Goal: Task Accomplishment & Management: Use online tool/utility

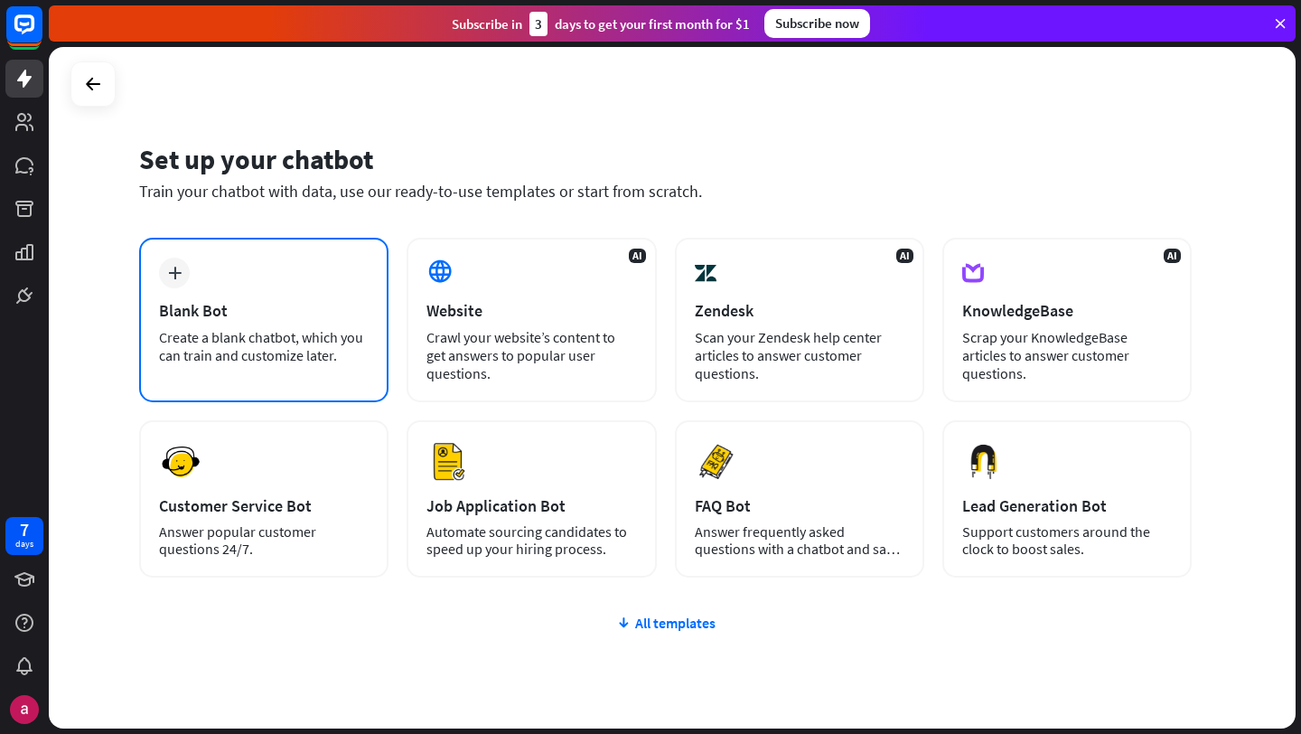
click at [168, 322] on div "plus Blank Bot Create a blank chatbot, which you can train and customize later." at bounding box center [263, 320] width 249 height 164
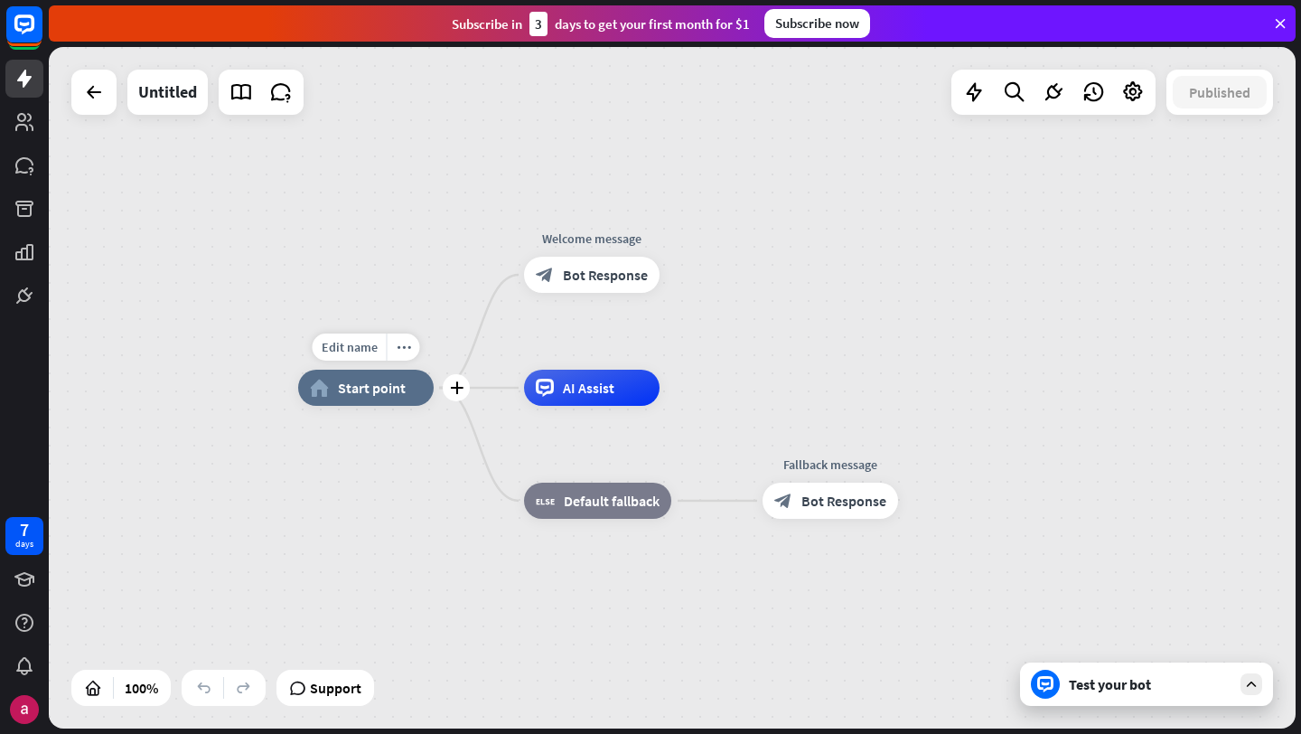
click at [351, 379] on span "Start point" at bounding box center [372, 388] width 68 height 18
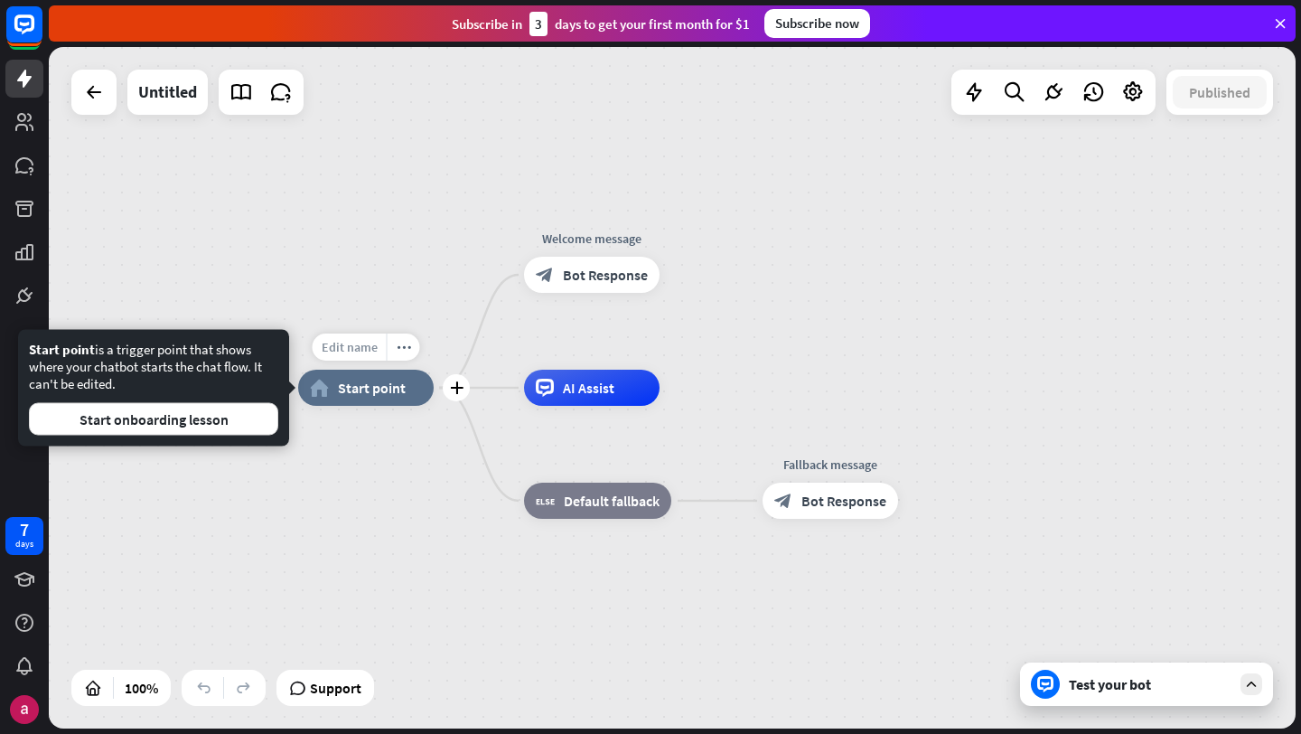
click at [346, 343] on span "Edit name" at bounding box center [350, 347] width 56 height 16
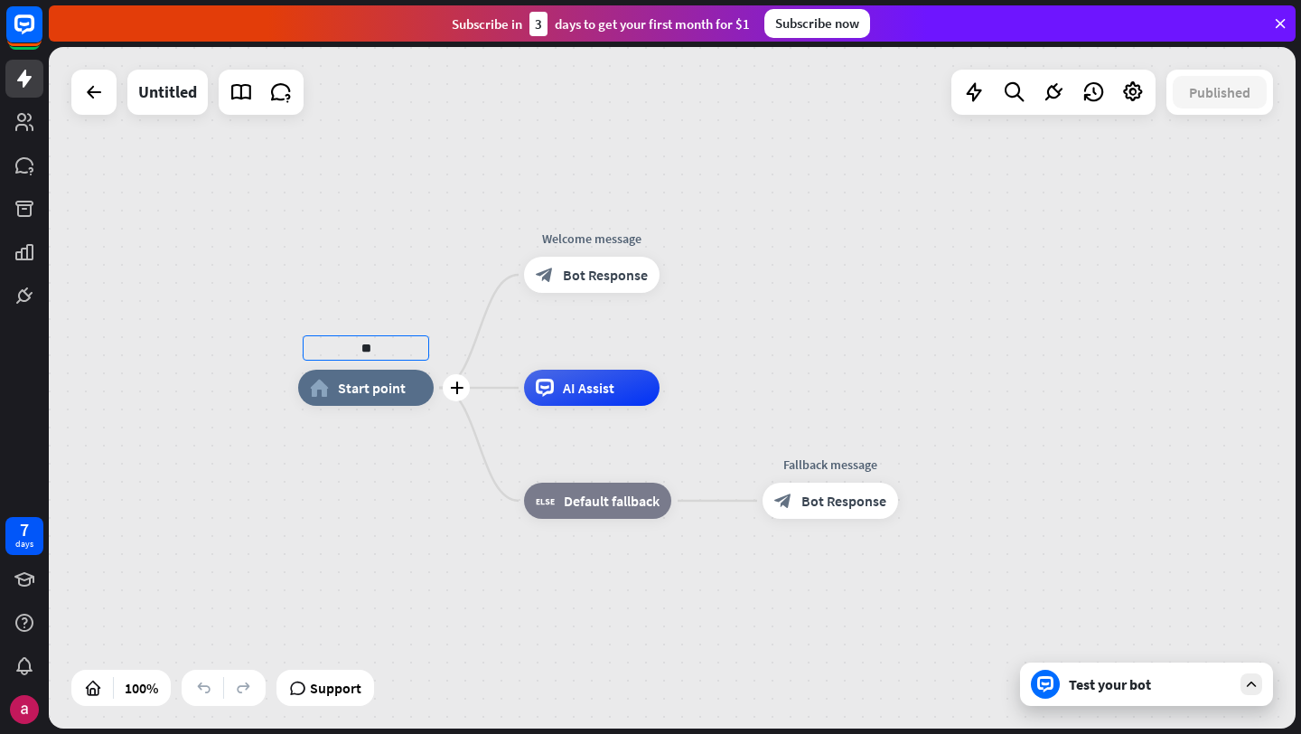
type input "*"
click at [368, 343] on span "Edit name" at bounding box center [350, 347] width 56 height 16
type input "*********"
click at [588, 232] on div "********* home_2 Start point Edit name more_horiz plus block_bot_response Bot R…" at bounding box center [672, 387] width 1247 height 681
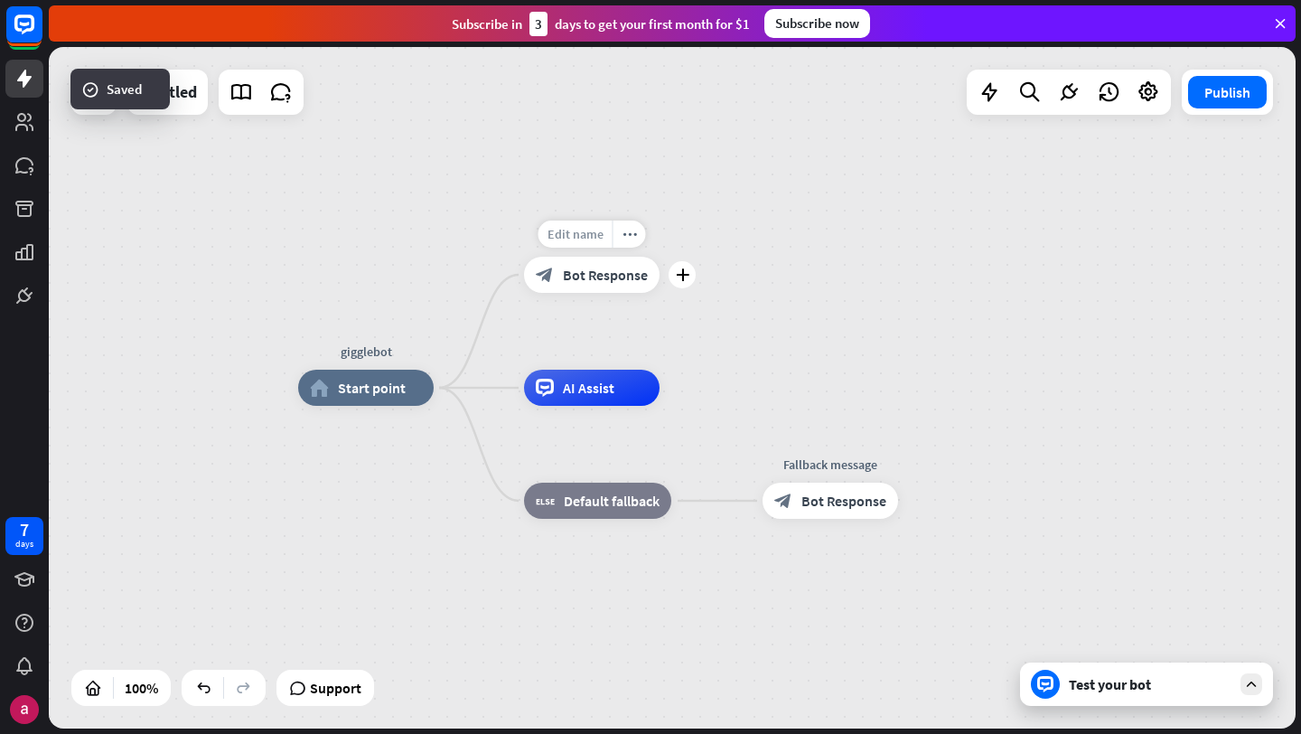
click at [593, 226] on span "Edit name" at bounding box center [576, 234] width 56 height 16
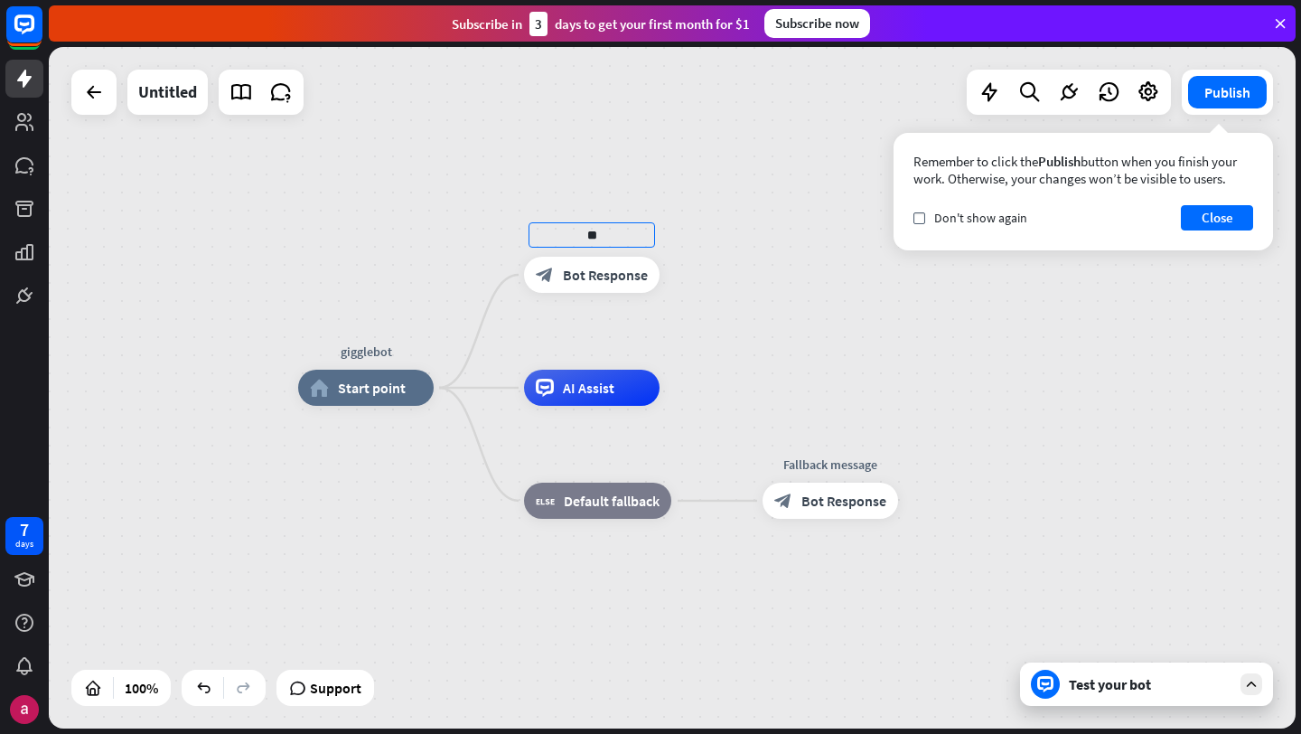
type input "*"
type input "**********"
click at [758, 345] on div "**********" at bounding box center [672, 387] width 1247 height 681
click at [825, 450] on div "Edit name" at bounding box center [814, 459] width 74 height 27
type input "*"
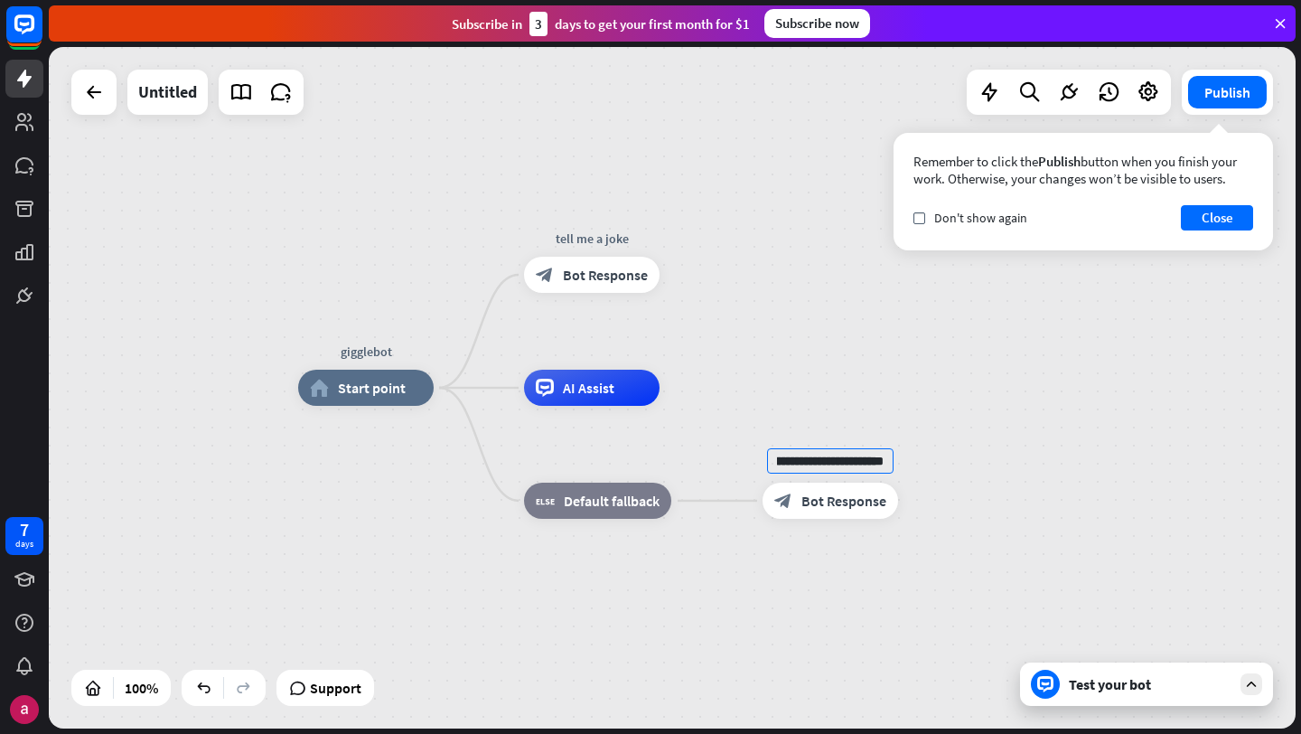
scroll to position [0, 208]
type input "**********"
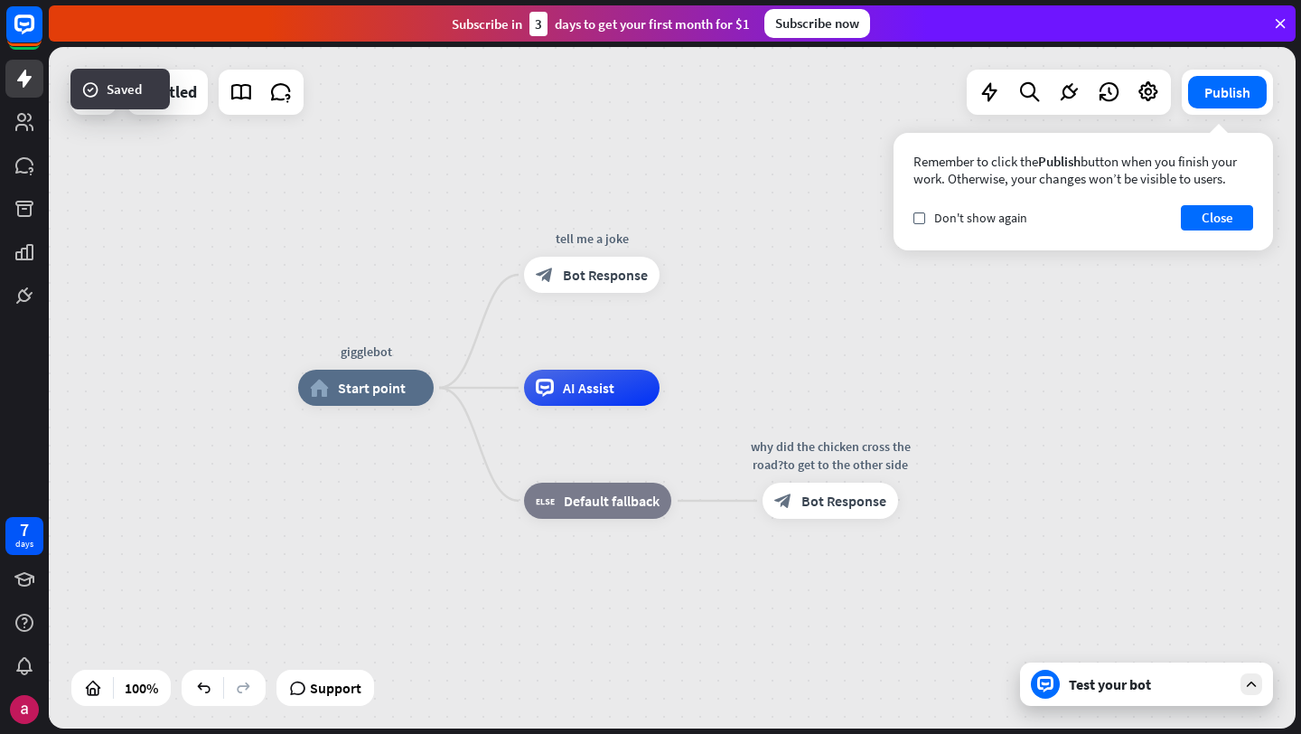
click at [1147, 683] on div "Test your bot" at bounding box center [1150, 684] width 163 height 18
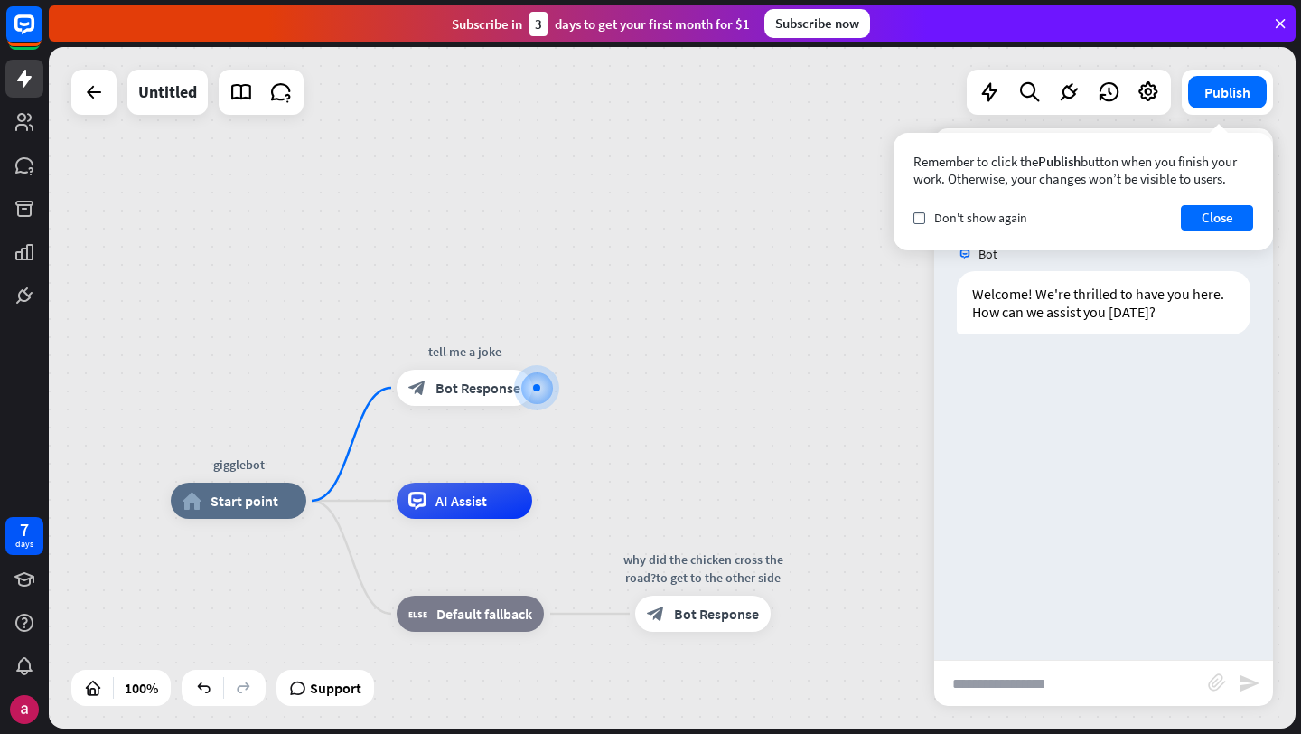
click at [1053, 674] on input "text" at bounding box center [1071, 682] width 274 height 45
type input "**********"
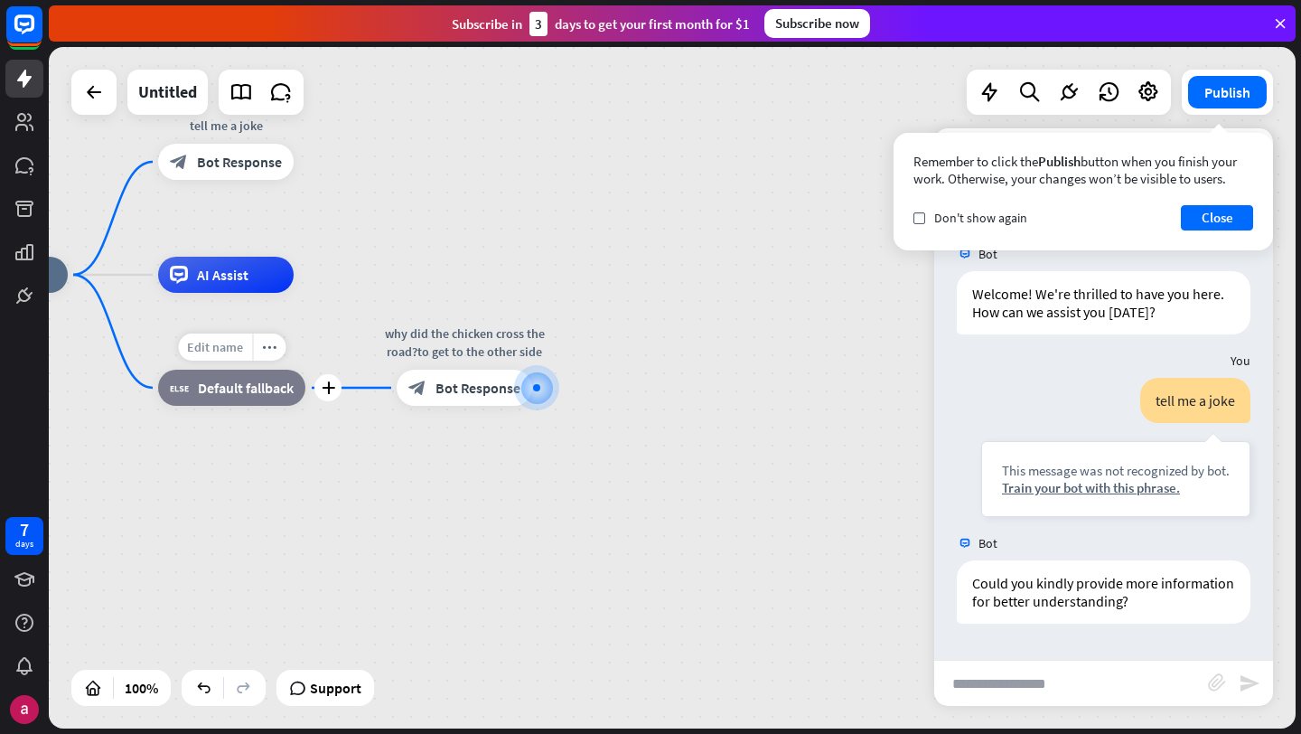
click at [215, 346] on span "Edit name" at bounding box center [215, 347] width 56 height 16
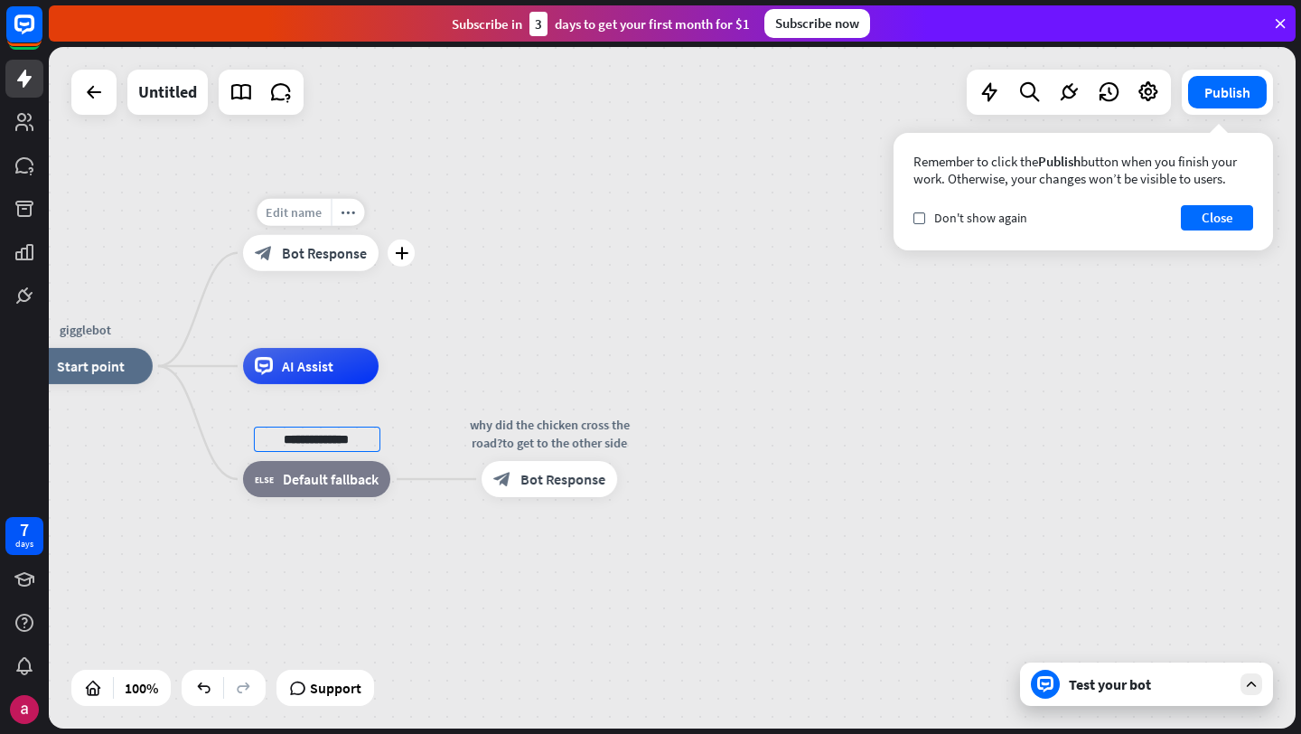
type input "**********"
click at [312, 210] on div "**********" at bounding box center [672, 387] width 1247 height 681
click at [307, 212] on span "Edit name" at bounding box center [294, 212] width 56 height 16
type input "*"
click at [982, 332] on div "gigglebot home_2 Start point block_bot_response Bot Response AI Assist tell me …" at bounding box center [672, 387] width 1247 height 681
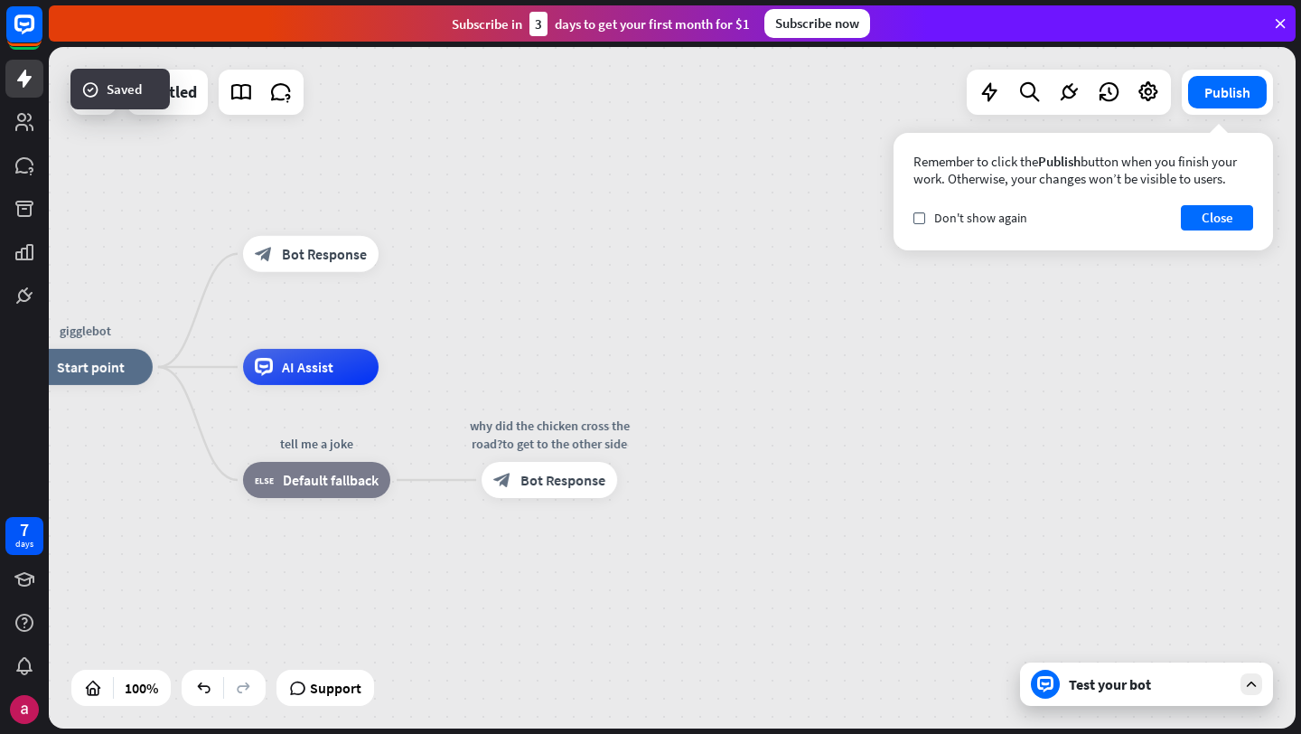
click at [1190, 692] on div "Test your bot" at bounding box center [1150, 684] width 163 height 18
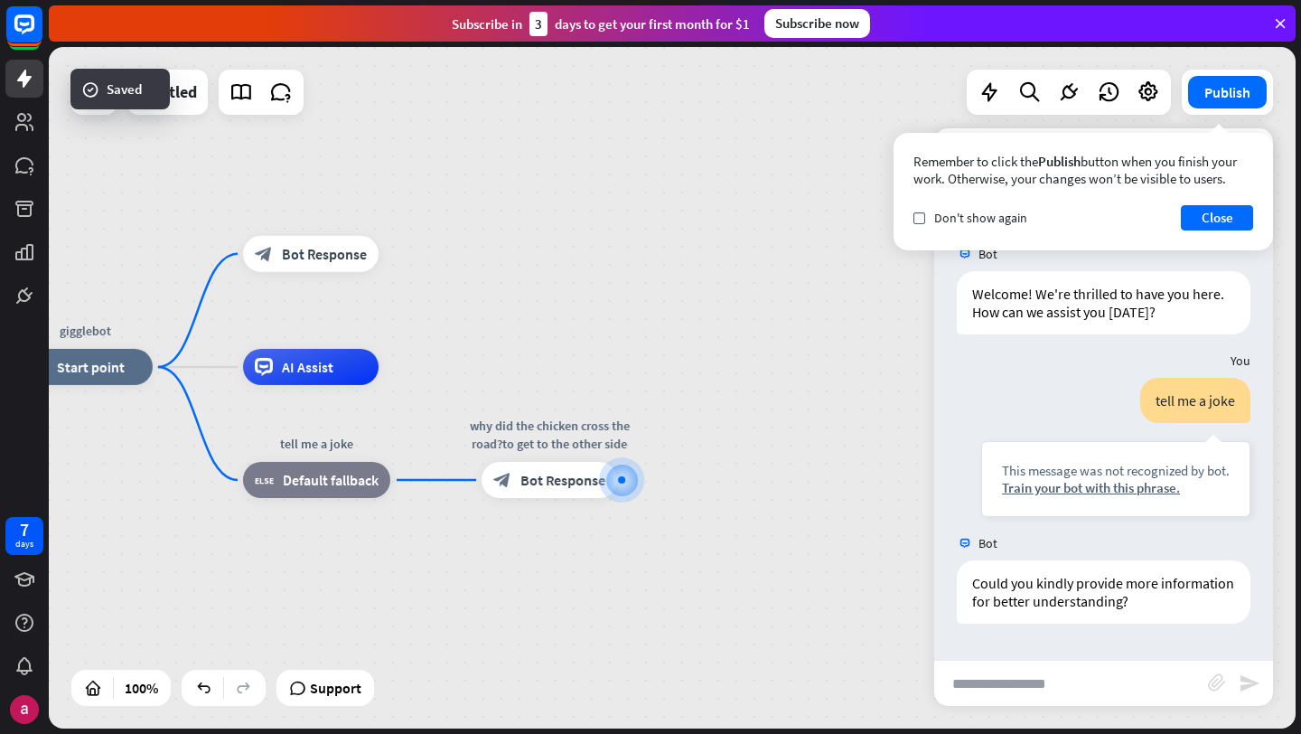
click at [1096, 678] on input "text" at bounding box center [1071, 682] width 274 height 45
type input "*"
type input "**********"
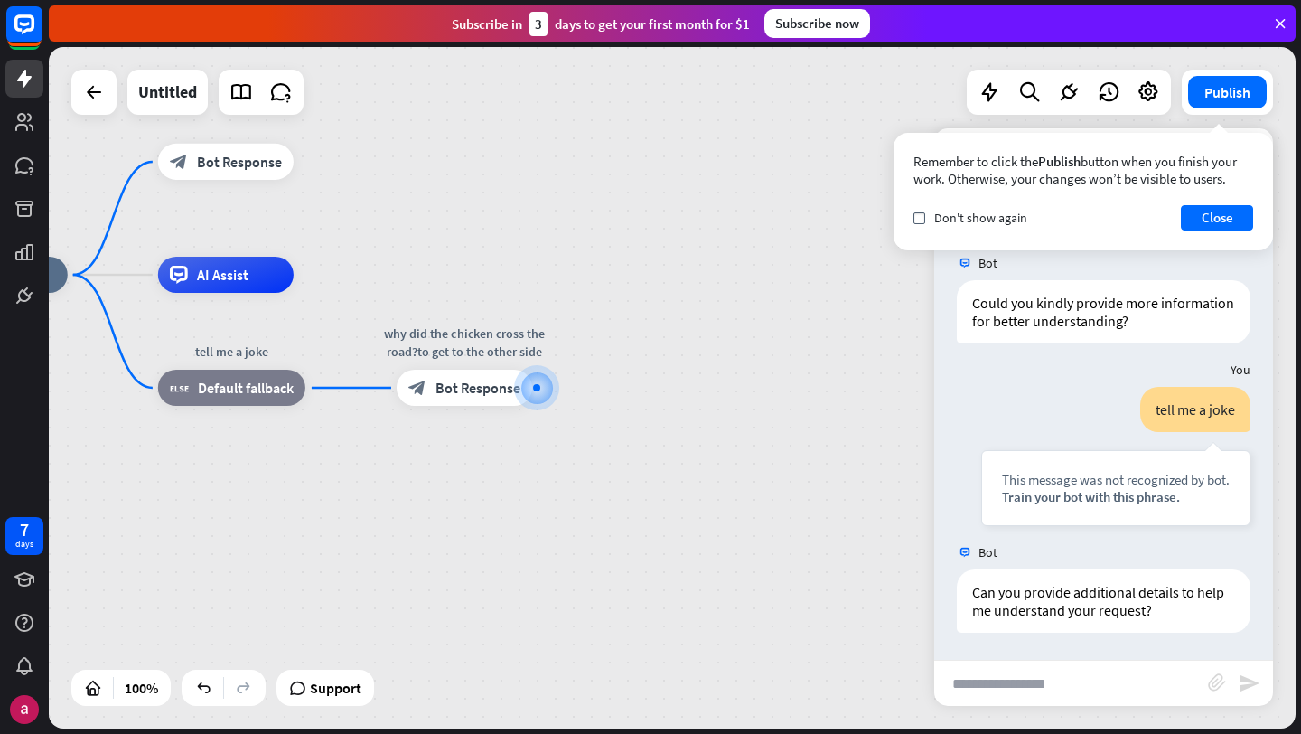
scroll to position [280, 0]
click at [227, 130] on div "Edit name" at bounding box center [209, 121] width 74 height 27
click at [227, 132] on input "text" at bounding box center [226, 121] width 126 height 25
type input "****"
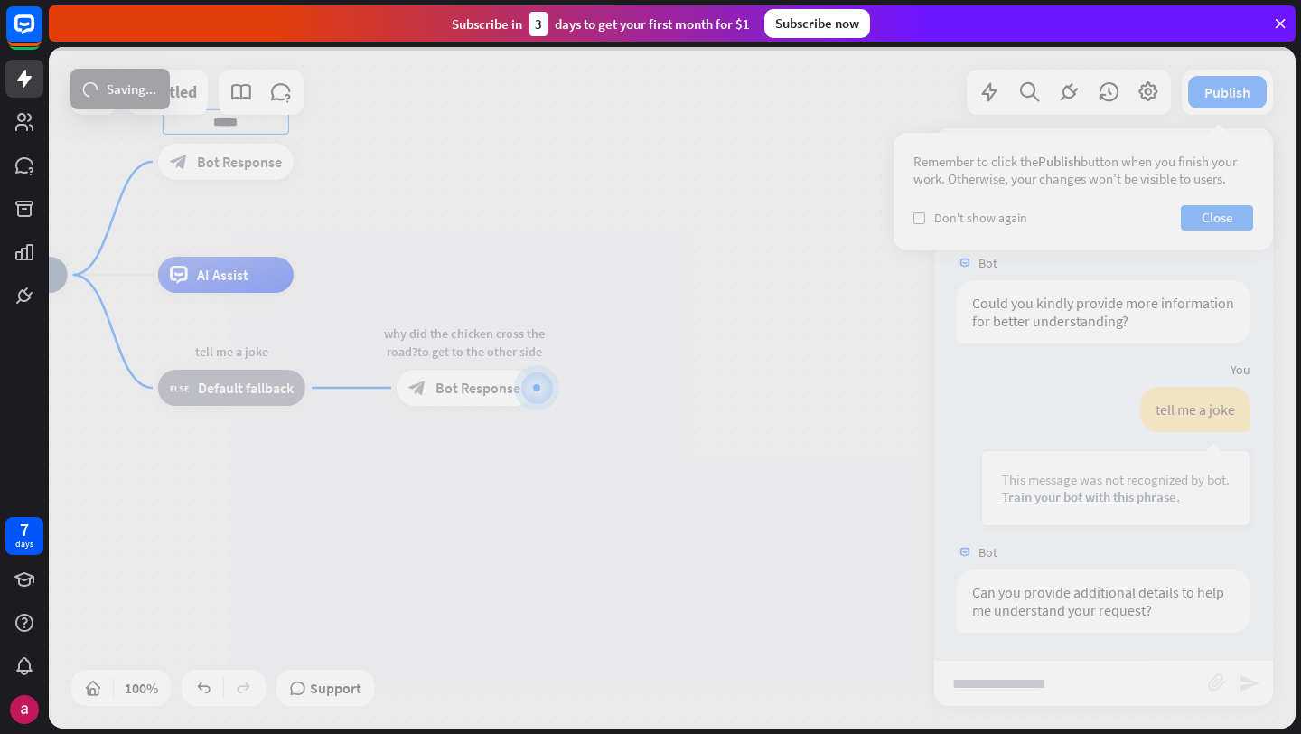
click at [226, 236] on div "gigglebot home_2 Start point **** block_bot_response Bot Response Edit name mor…" at bounding box center [672, 387] width 1247 height 681
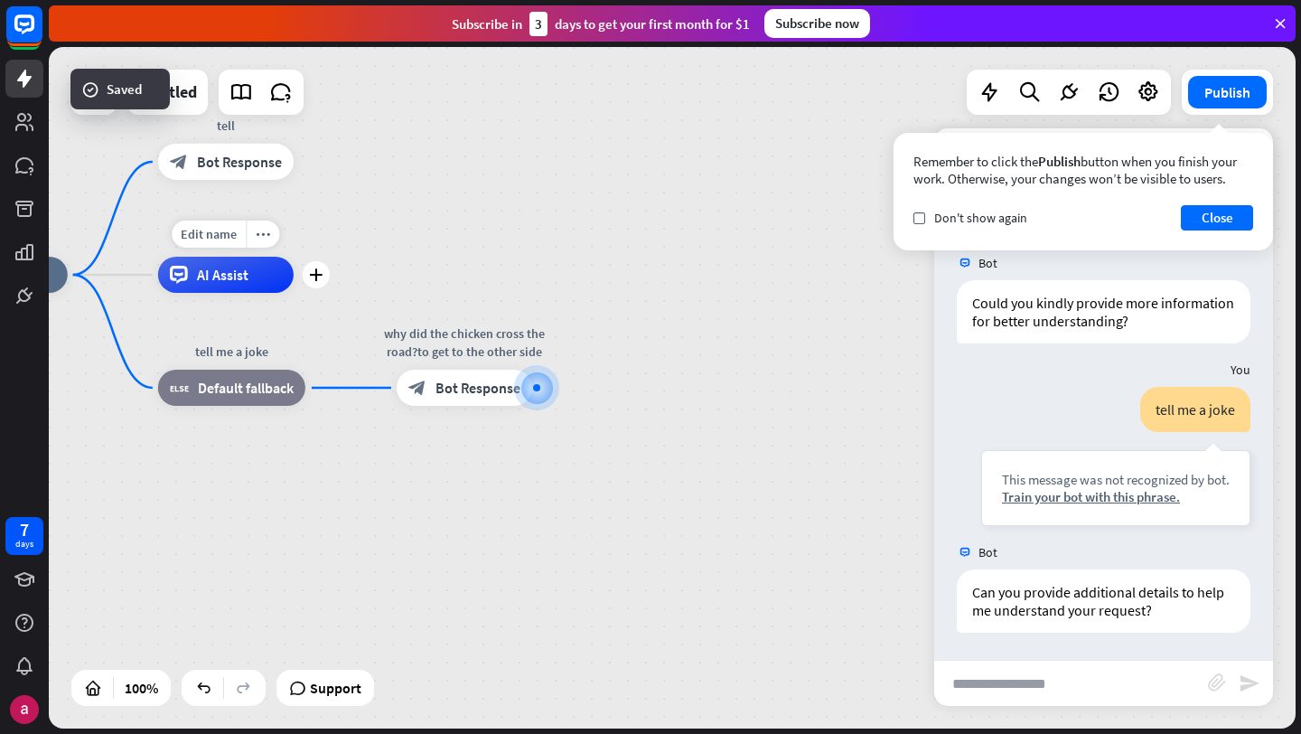
click at [226, 236] on span "Edit name" at bounding box center [209, 234] width 56 height 16
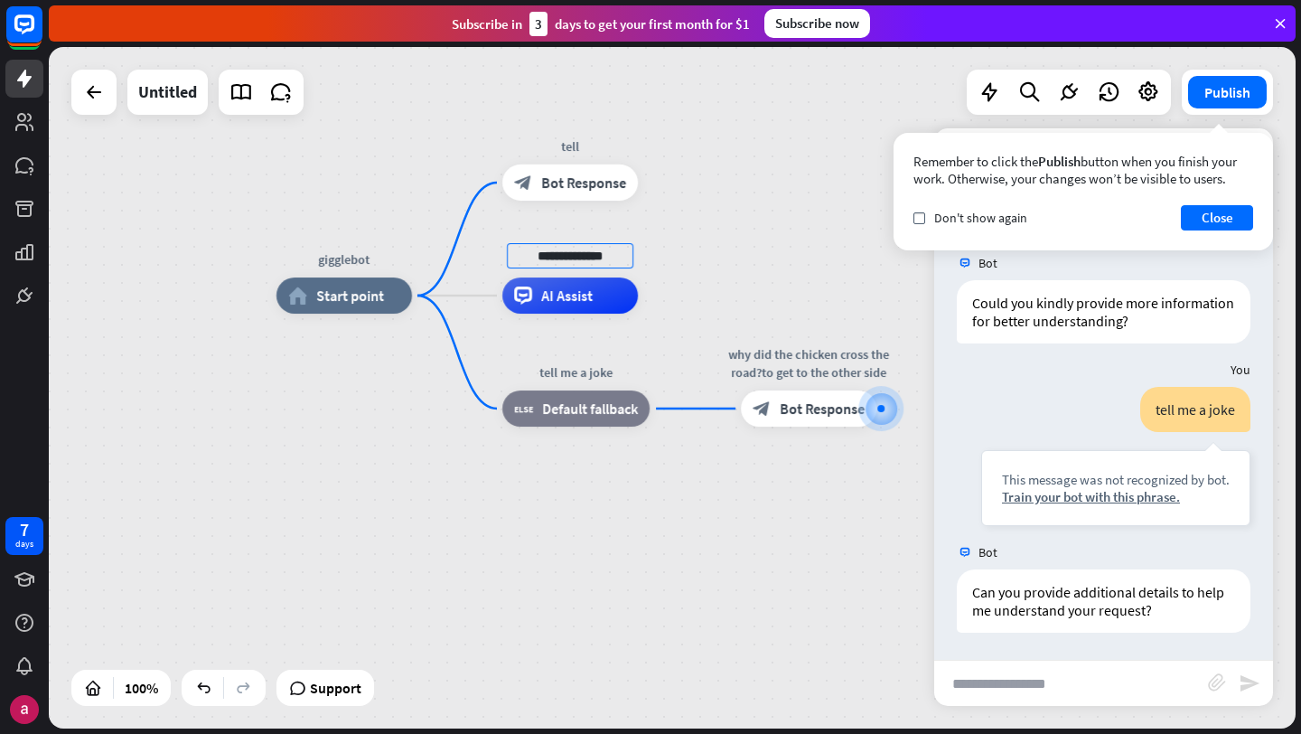
type input "**********"
click at [794, 630] on div "**********" at bounding box center [672, 387] width 1247 height 681
click at [983, 679] on input "text" at bounding box center [1071, 682] width 274 height 45
type input "**********"
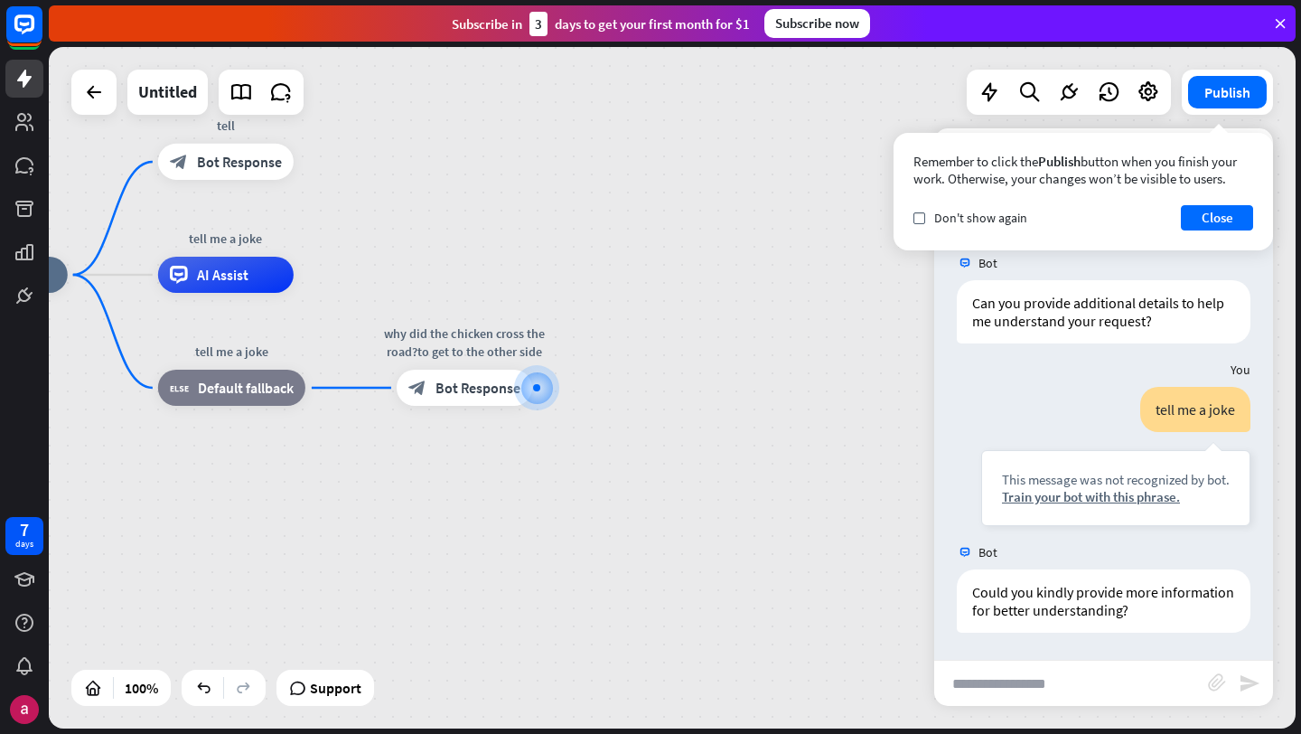
scroll to position [569, 0]
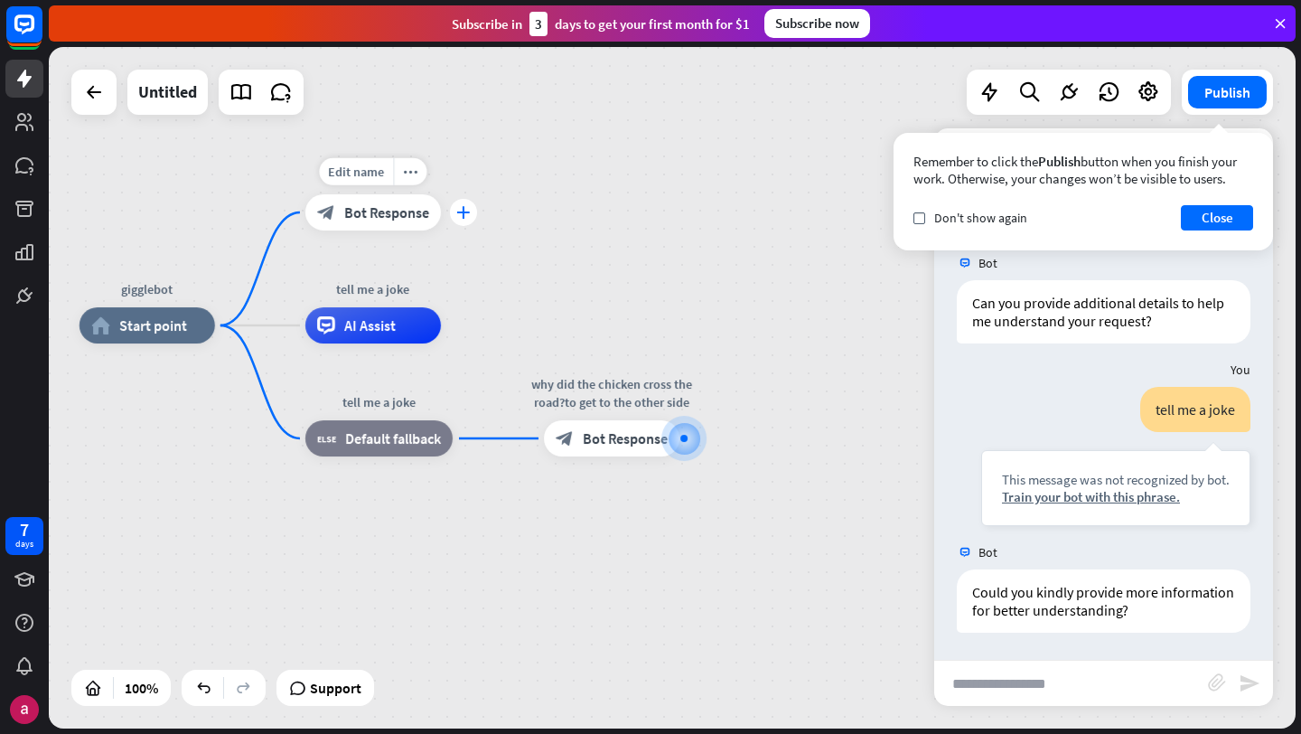
click at [470, 220] on div "plus" at bounding box center [463, 212] width 27 height 27
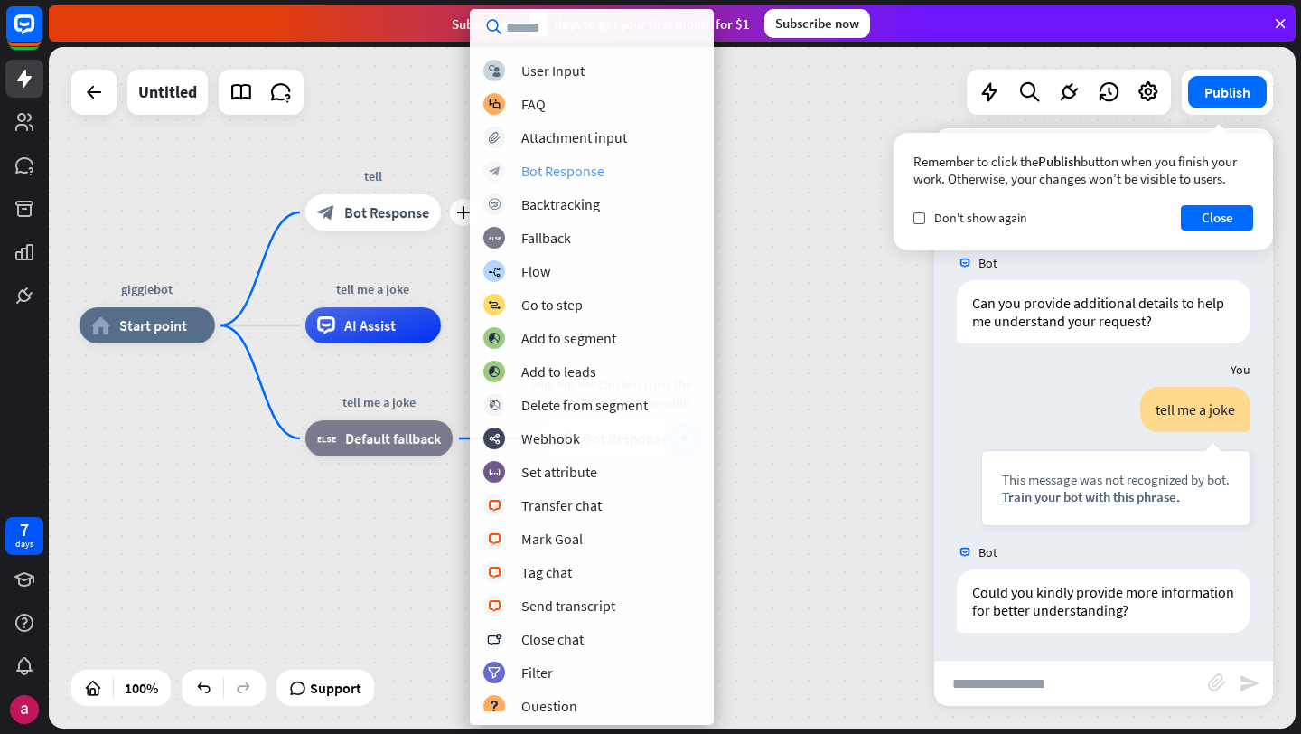
click at [596, 175] on div "Bot Response" at bounding box center [562, 171] width 83 height 18
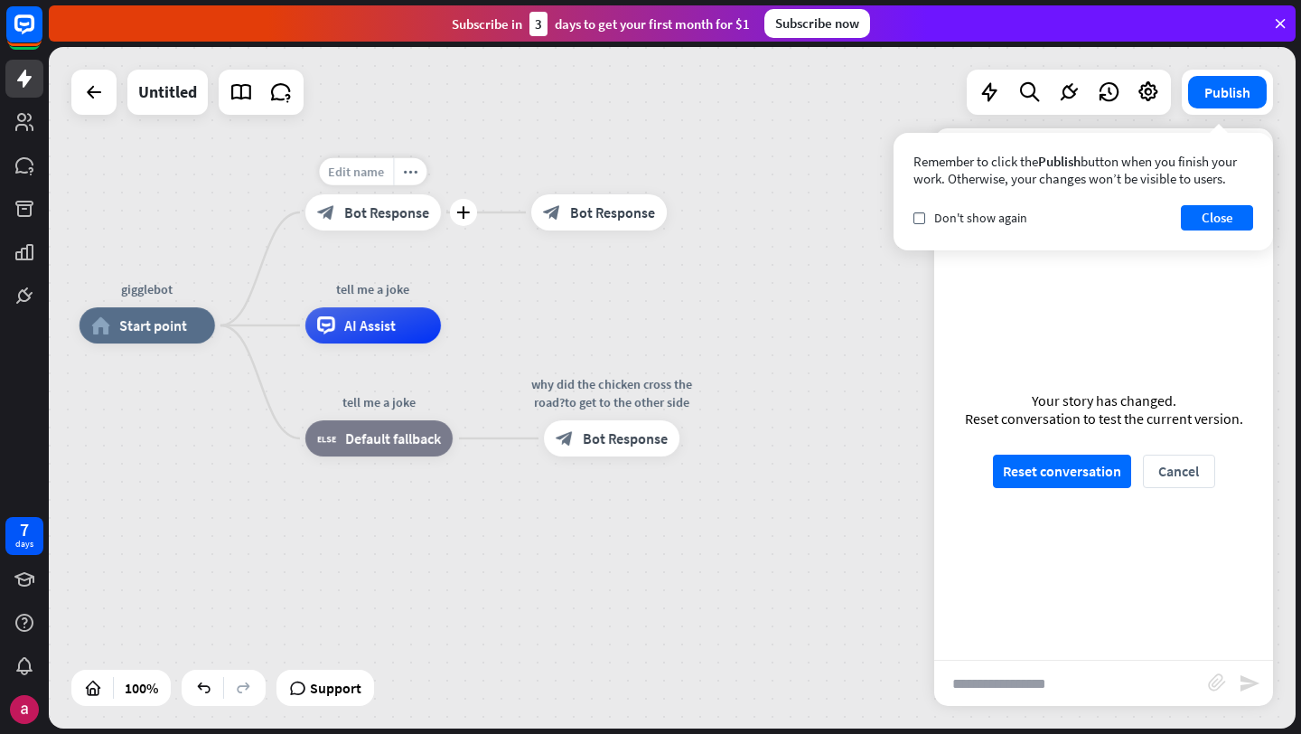
click at [361, 183] on div "Edit name" at bounding box center [356, 171] width 74 height 27
type input "**********"
click at [590, 217] on div "**********" at bounding box center [672, 387] width 1247 height 681
click at [608, 211] on span "Bot Response" at bounding box center [612, 212] width 85 height 18
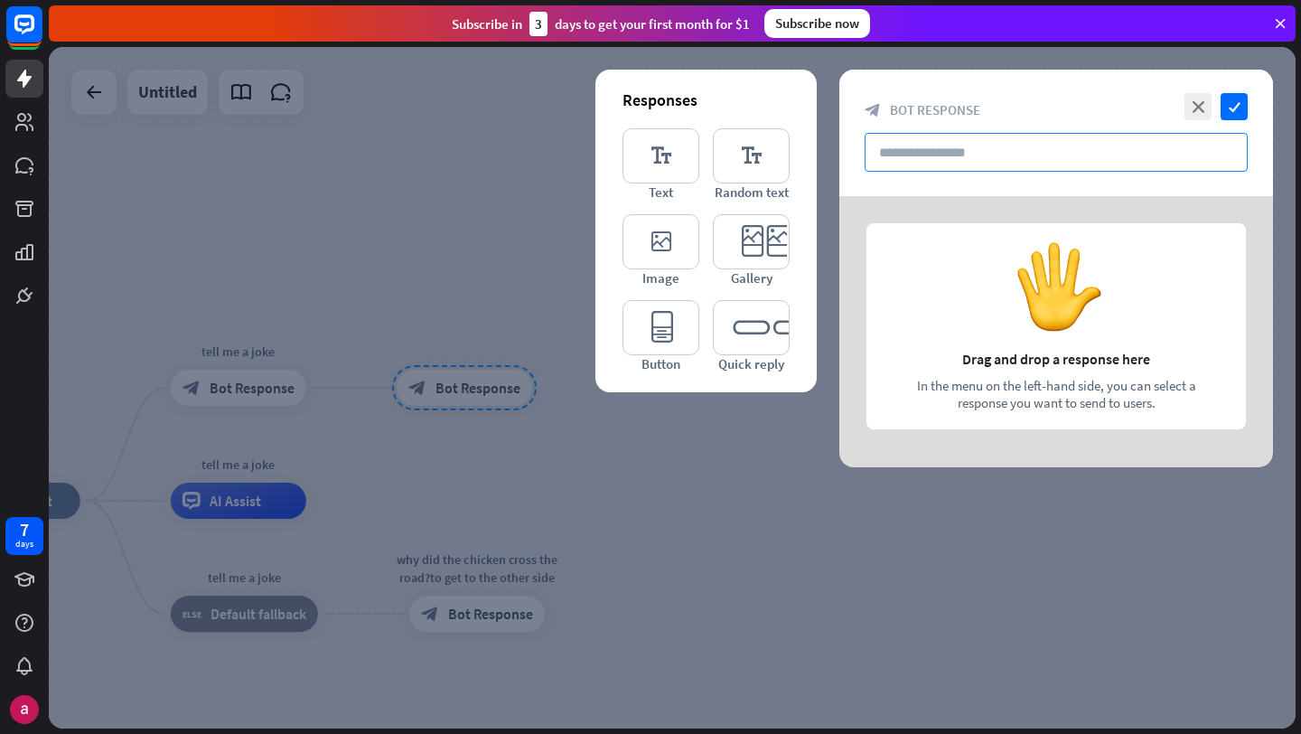
click at [956, 164] on input "text" at bounding box center [1056, 152] width 383 height 39
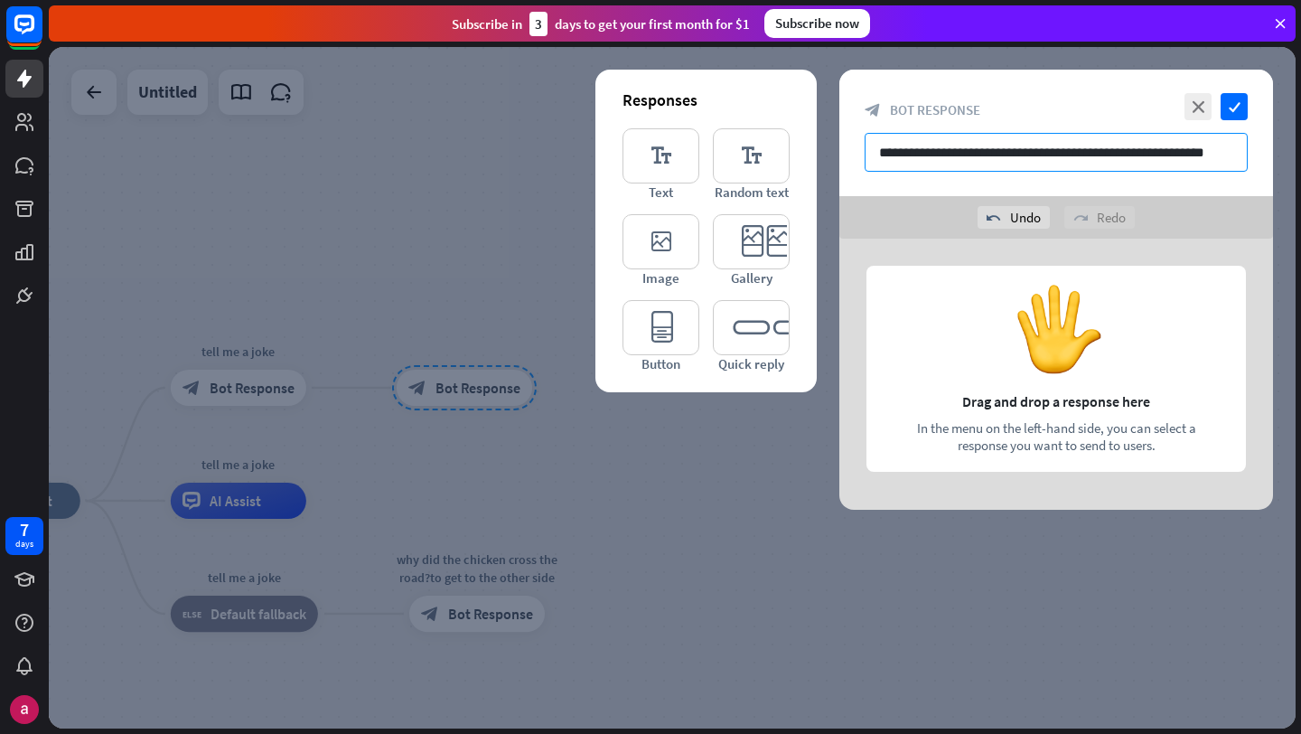
type input "**********"
click at [1231, 114] on icon "check" at bounding box center [1234, 106] width 27 height 27
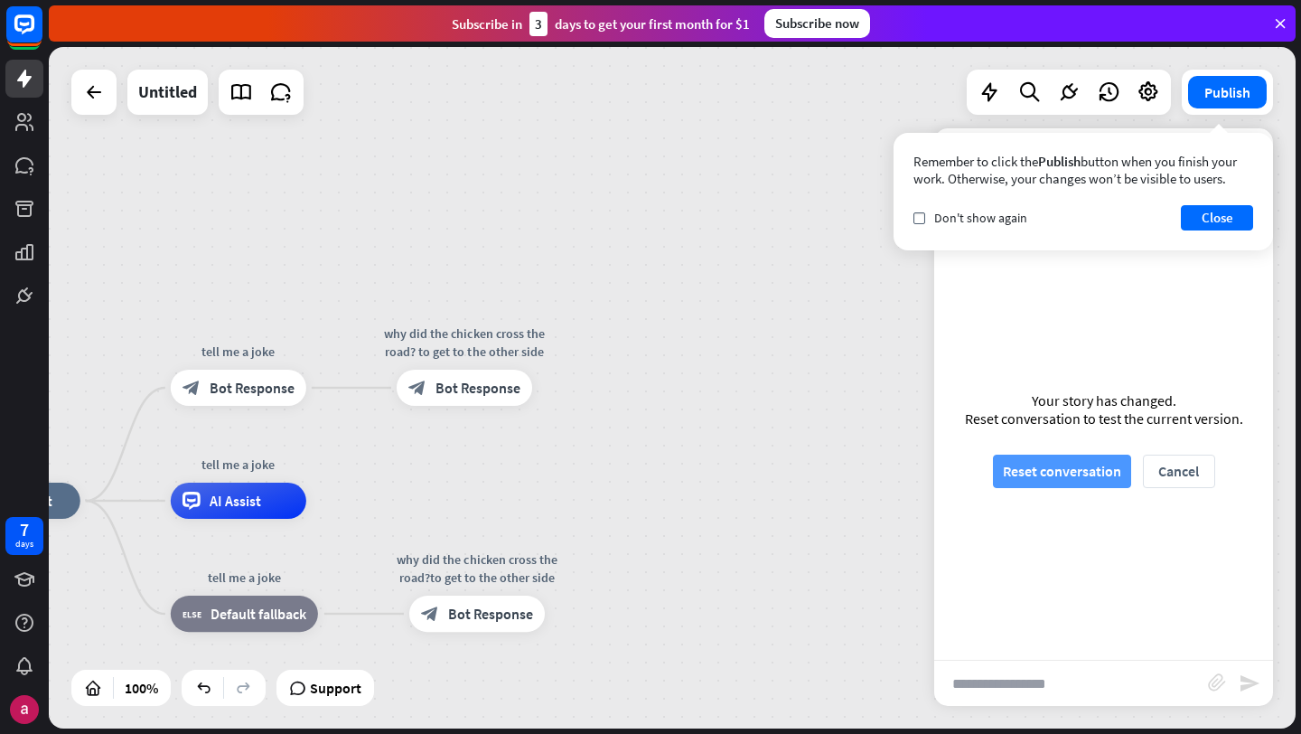
click at [1102, 456] on button "Reset conversation" at bounding box center [1062, 470] width 138 height 33
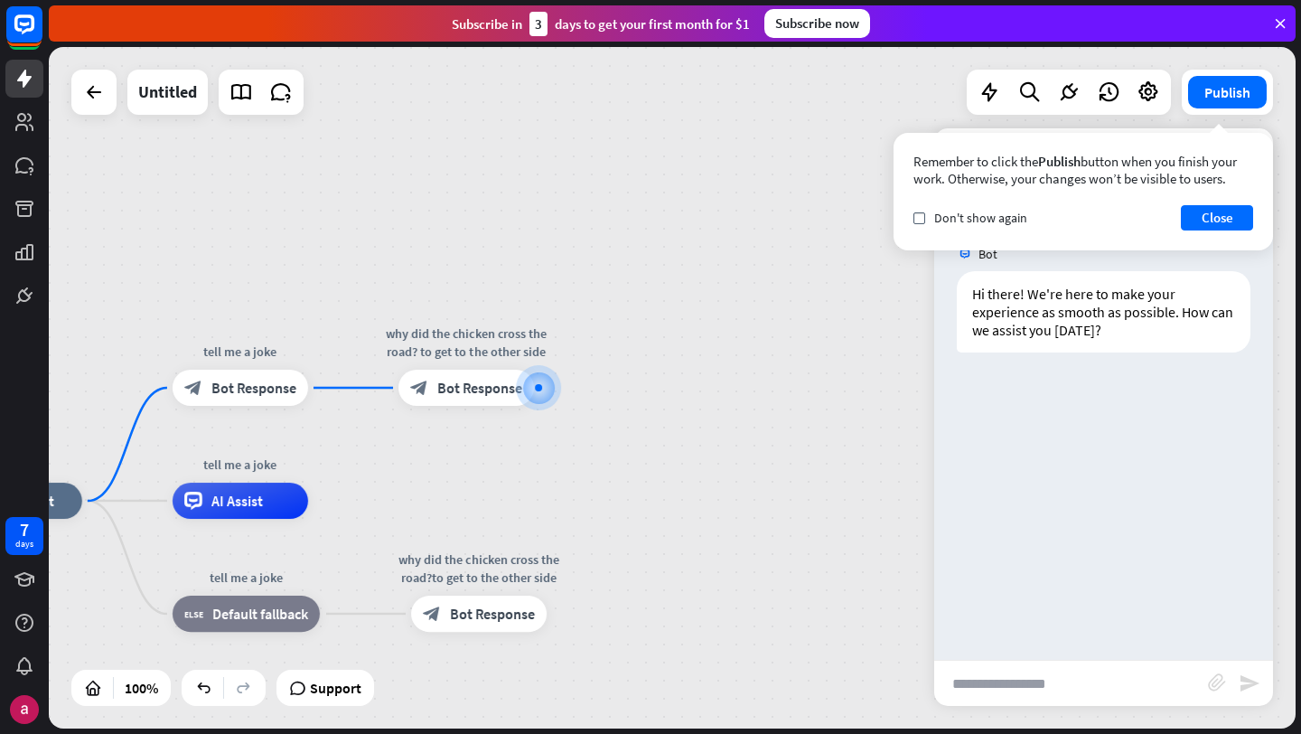
click at [1012, 692] on input "text" at bounding box center [1071, 682] width 274 height 45
type input "**********"
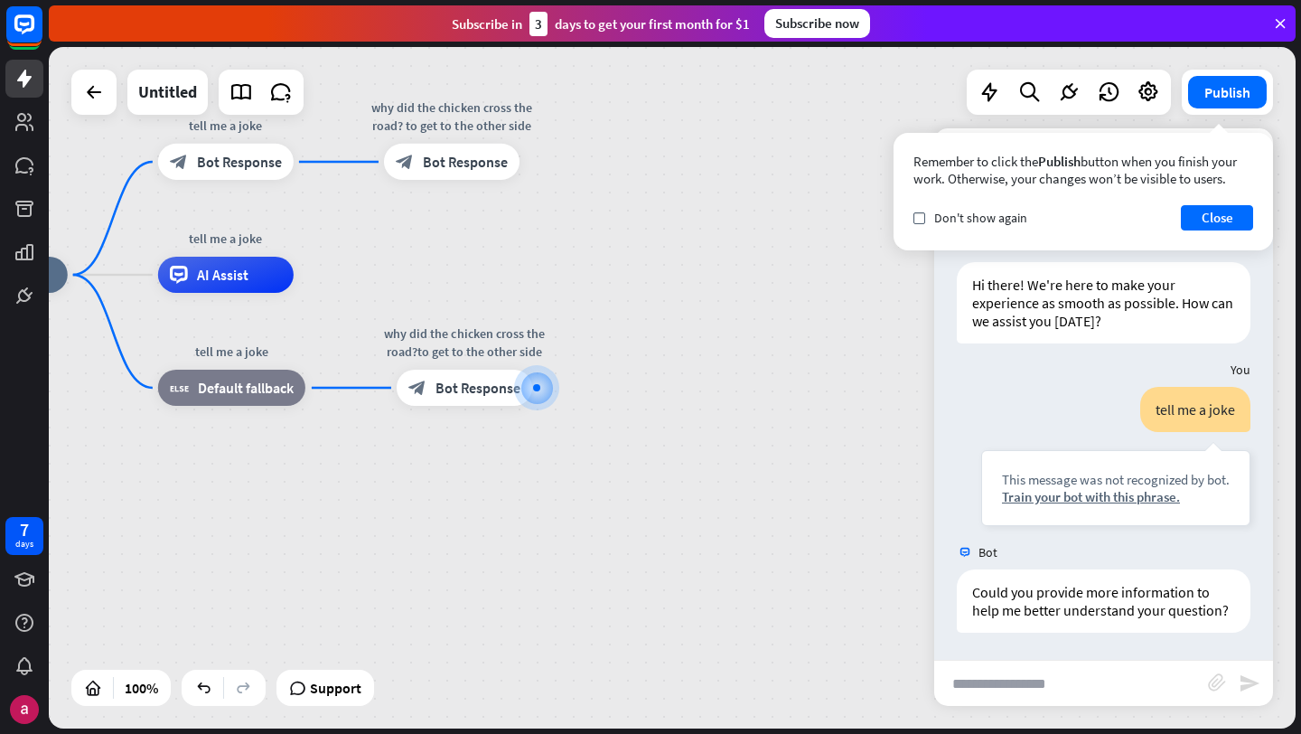
scroll to position [9, 0]
click at [541, 386] on div "plus" at bounding box center [554, 387] width 27 height 27
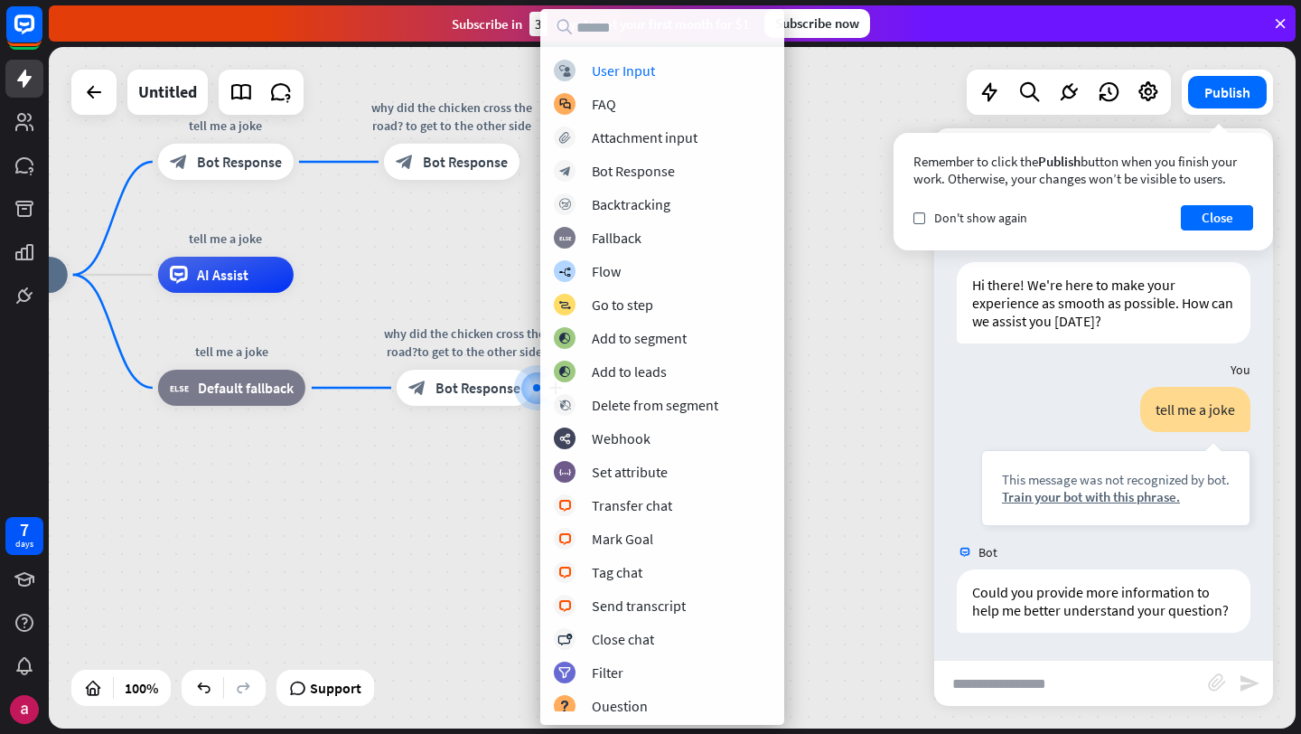
click at [454, 463] on div "gigglebot home_2 Start point tell me a joke block_bot_response Bot Response why…" at bounding box center [556, 615] width 1248 height 681
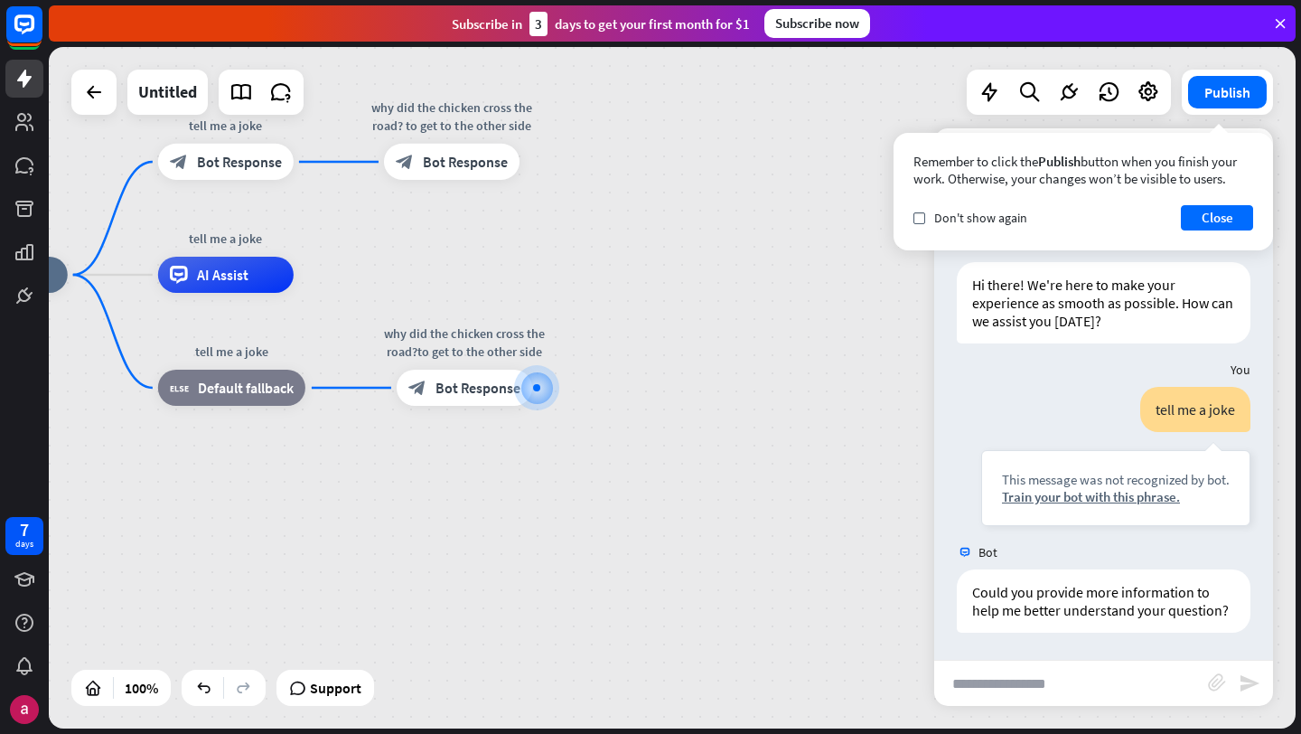
click at [1074, 689] on input "text" at bounding box center [1071, 682] width 274 height 45
type input "**********"
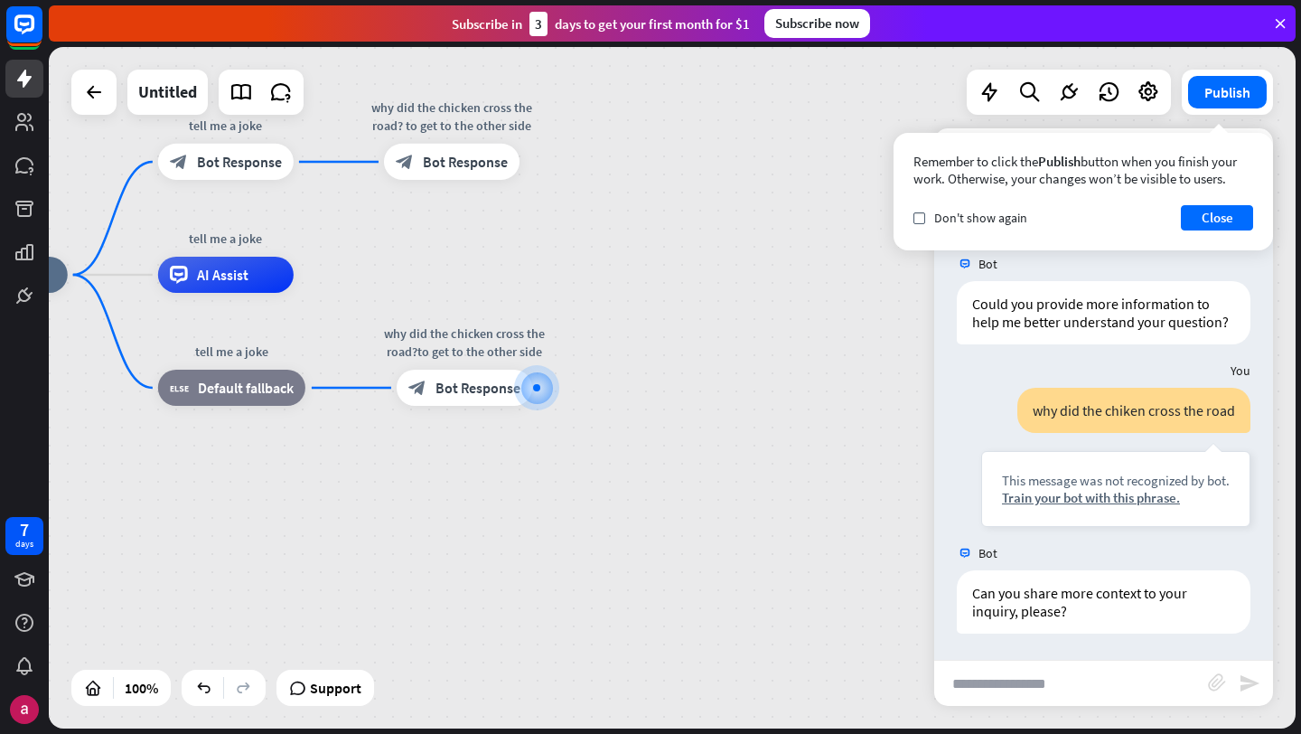
scroll to position [298, 0]
click at [1276, 23] on icon at bounding box center [1280, 23] width 16 height 16
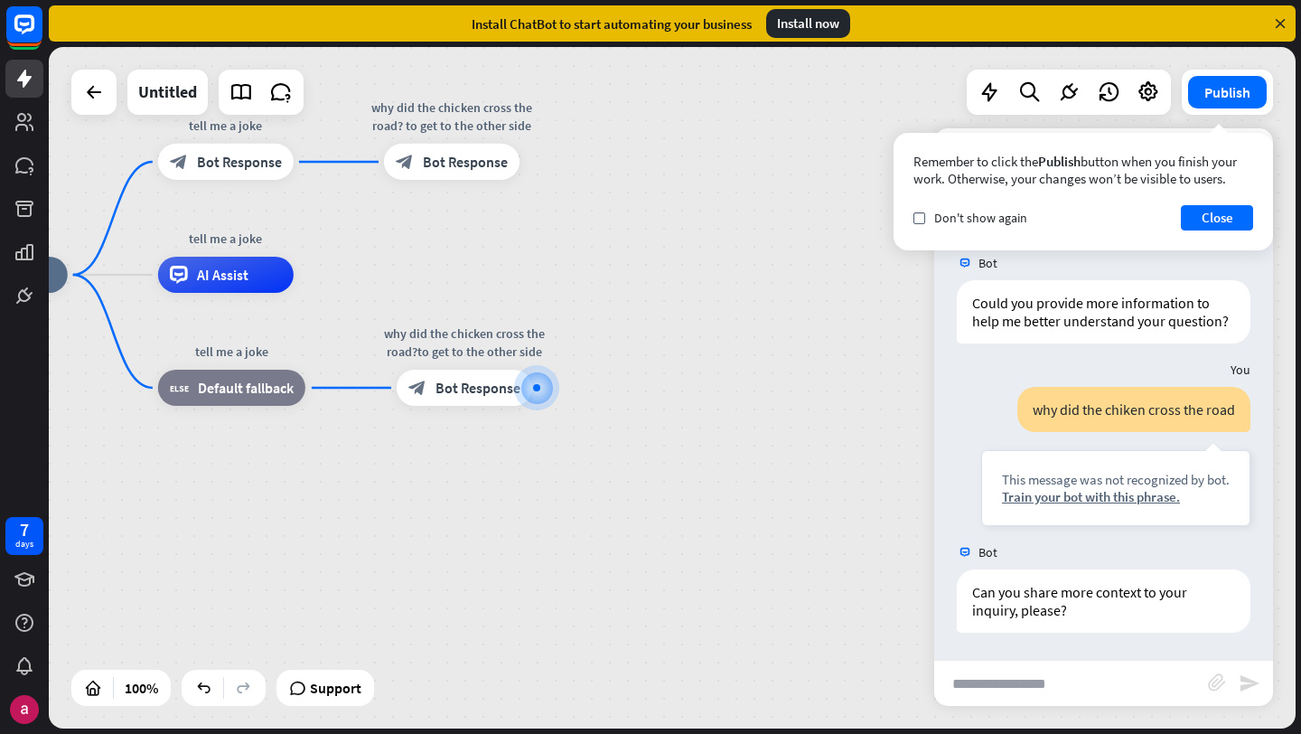
click at [1284, 21] on icon at bounding box center [1280, 23] width 16 height 16
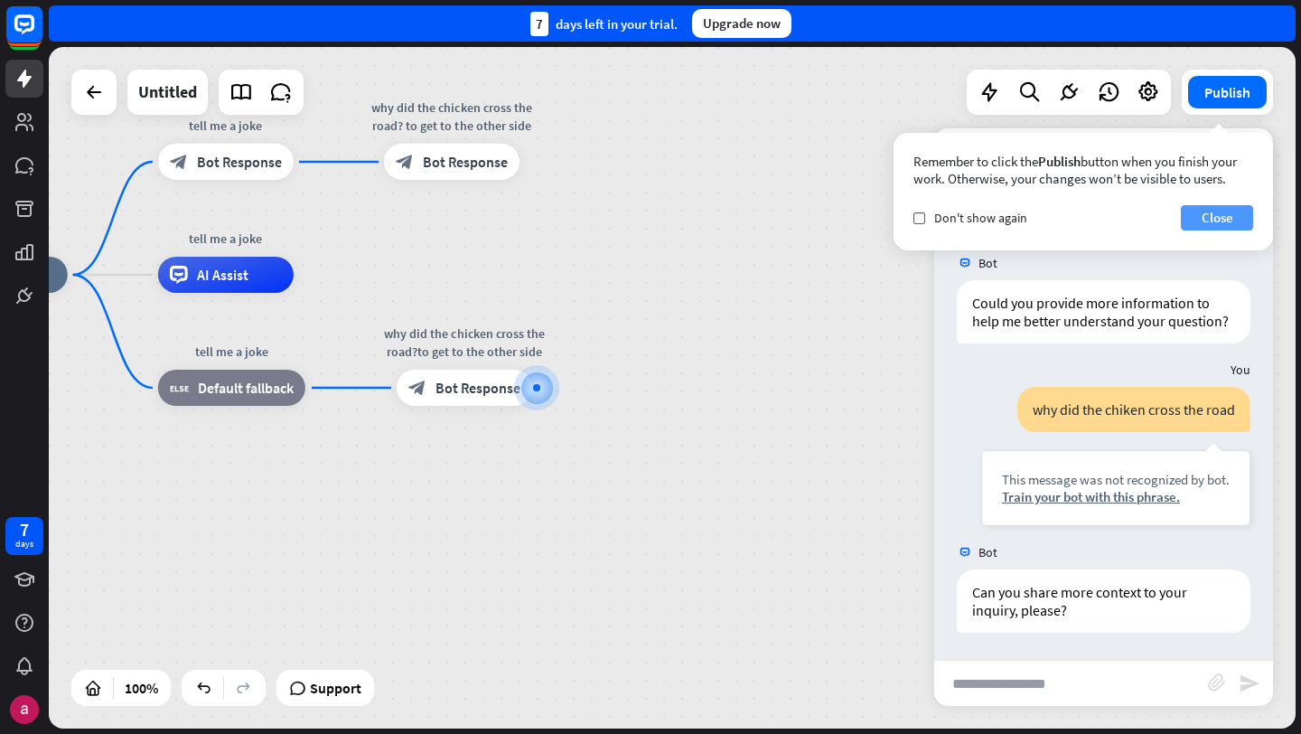
click at [1211, 215] on button "Close" at bounding box center [1217, 217] width 72 height 25
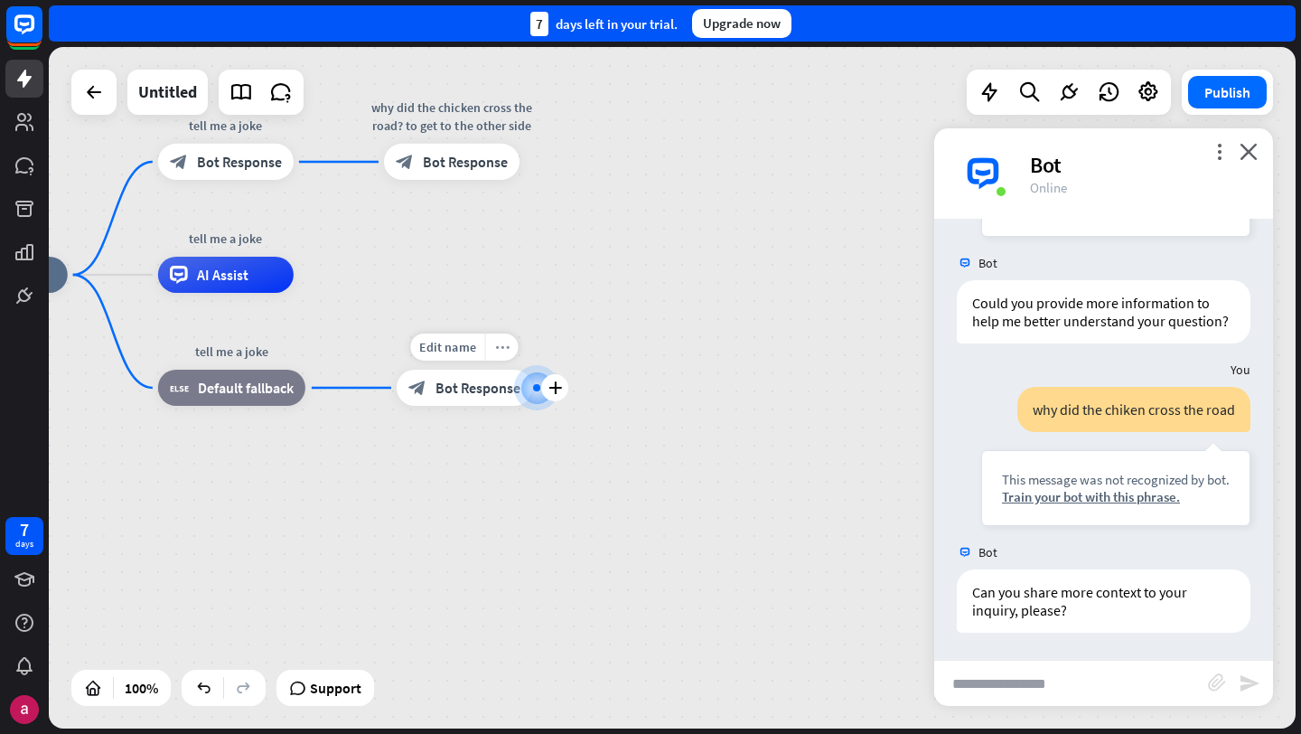
click at [510, 347] on div "more_horiz" at bounding box center [501, 346] width 33 height 27
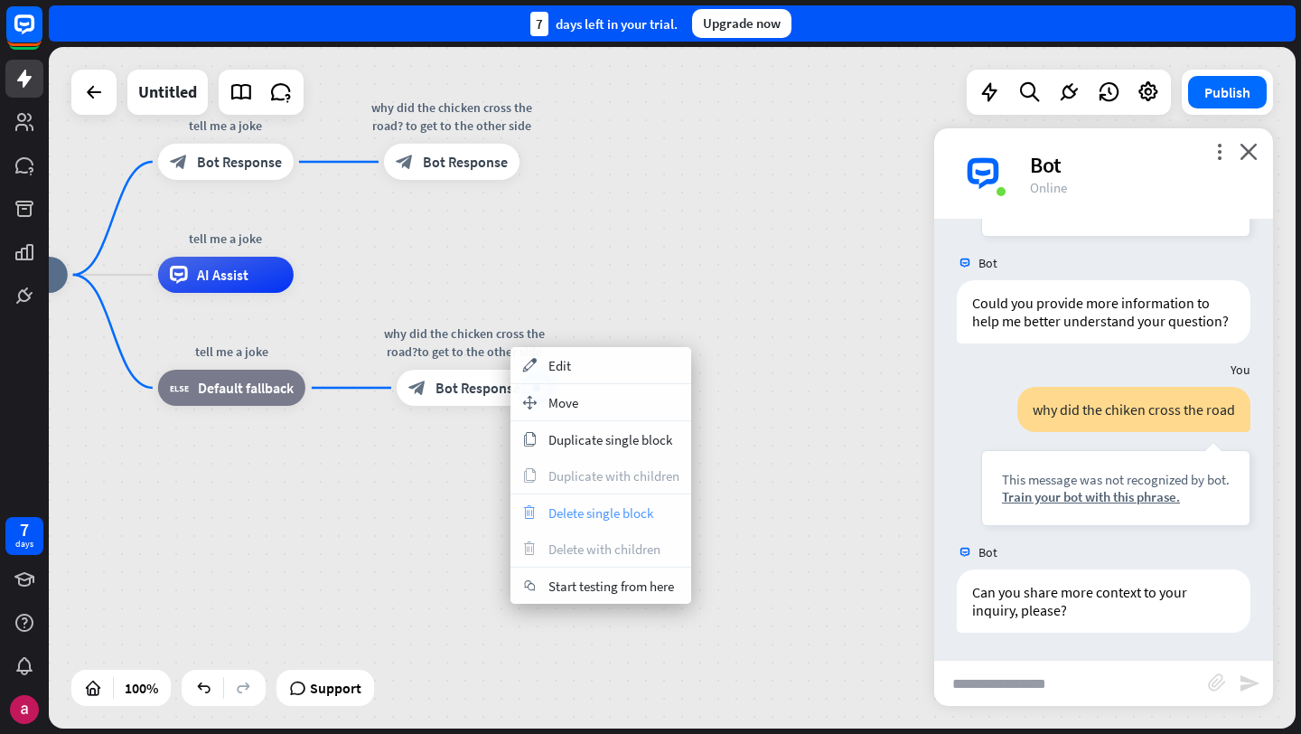
click at [591, 512] on span "Delete single block" at bounding box center [600, 512] width 105 height 17
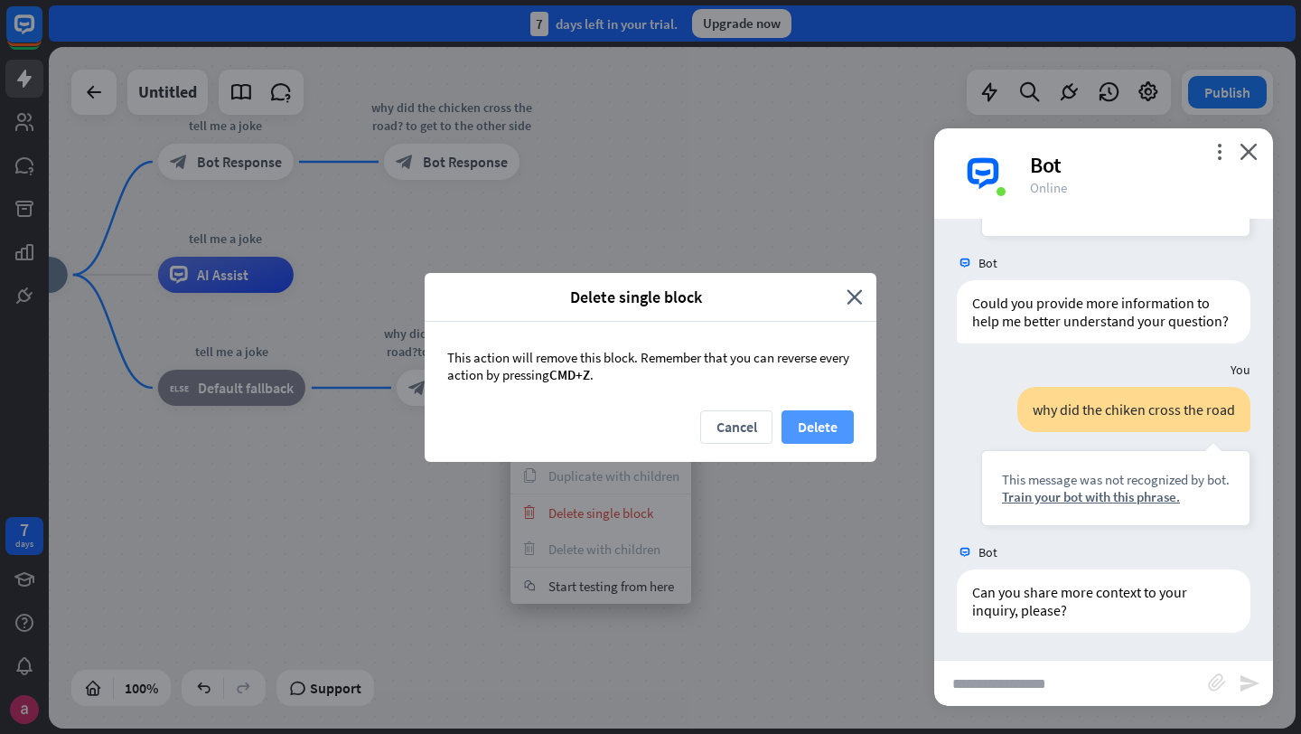
click at [819, 426] on button "Delete" at bounding box center [818, 426] width 72 height 33
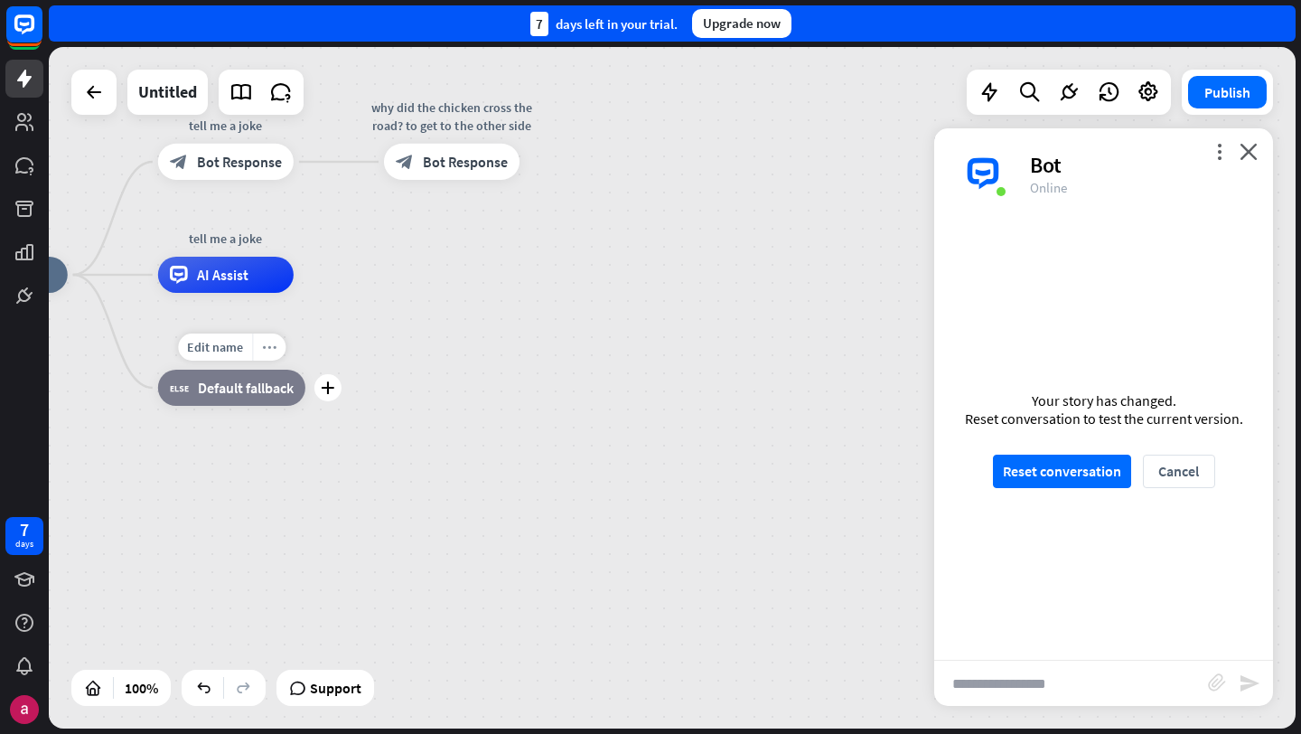
click at [265, 343] on icon "more_horiz" at bounding box center [269, 347] width 14 height 14
click at [361, 678] on span "Support" at bounding box center [336, 687] width 52 height 29
click at [410, 558] on div "gigglebot home_2 Start point tell me a joke block_bot_response Bot Response why…" at bounding box center [556, 615] width 1248 height 681
click at [270, 350] on icon "more_horiz" at bounding box center [269, 347] width 14 height 14
click at [366, 358] on div "chat Start testing from here" at bounding box center [360, 368] width 181 height 36
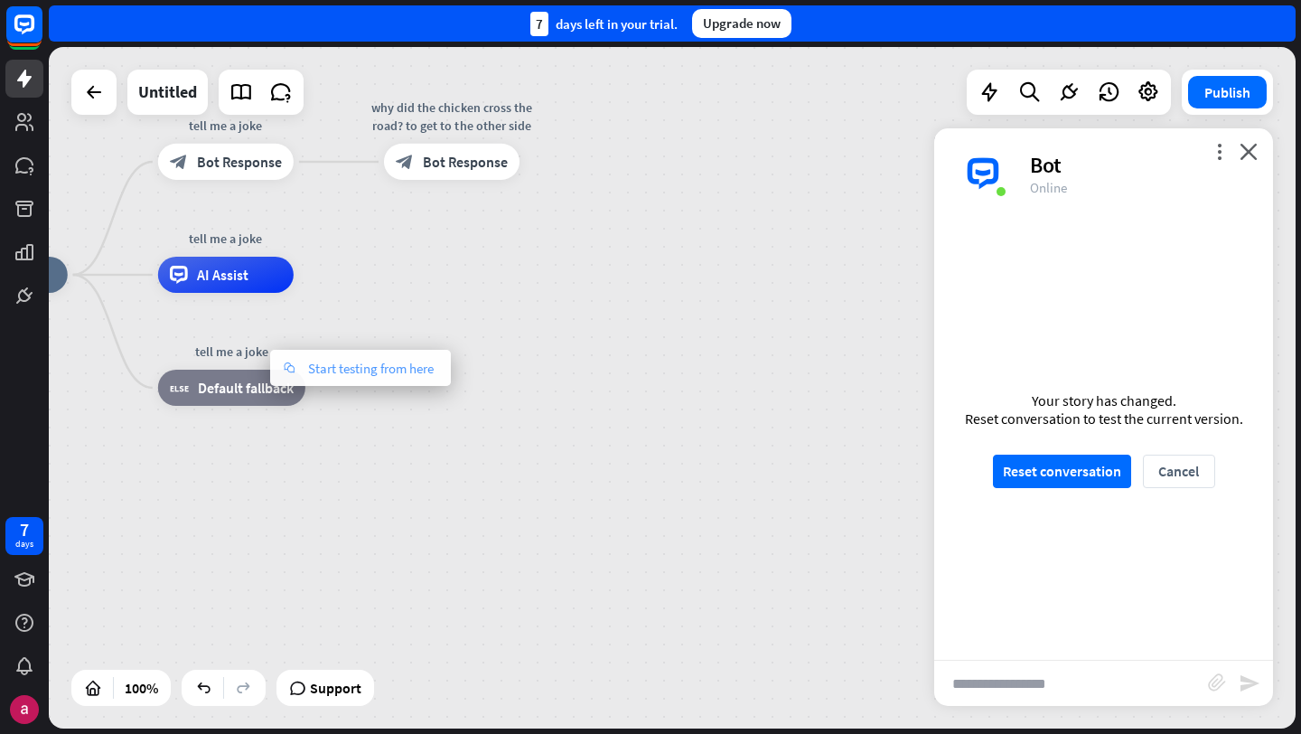
scroll to position [0, 0]
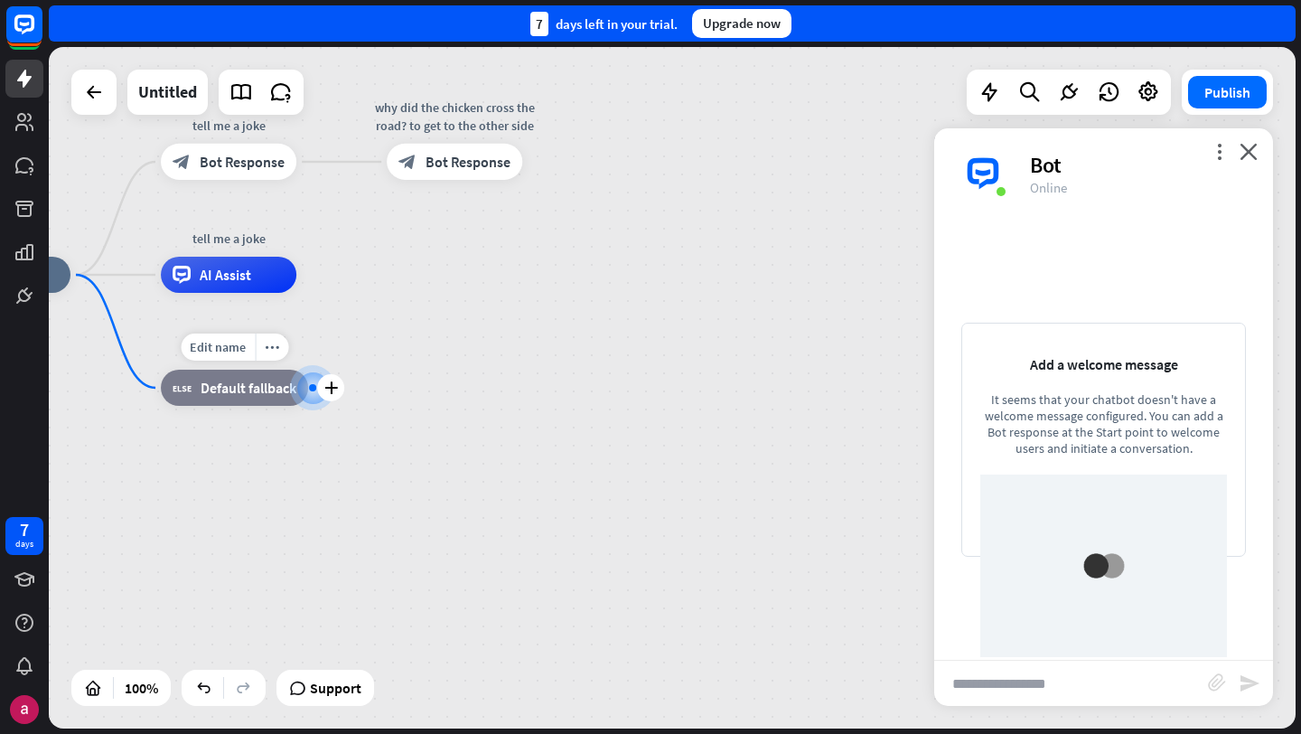
click at [270, 391] on div "block_fallback Default fallback" at bounding box center [234, 388] width 147 height 36
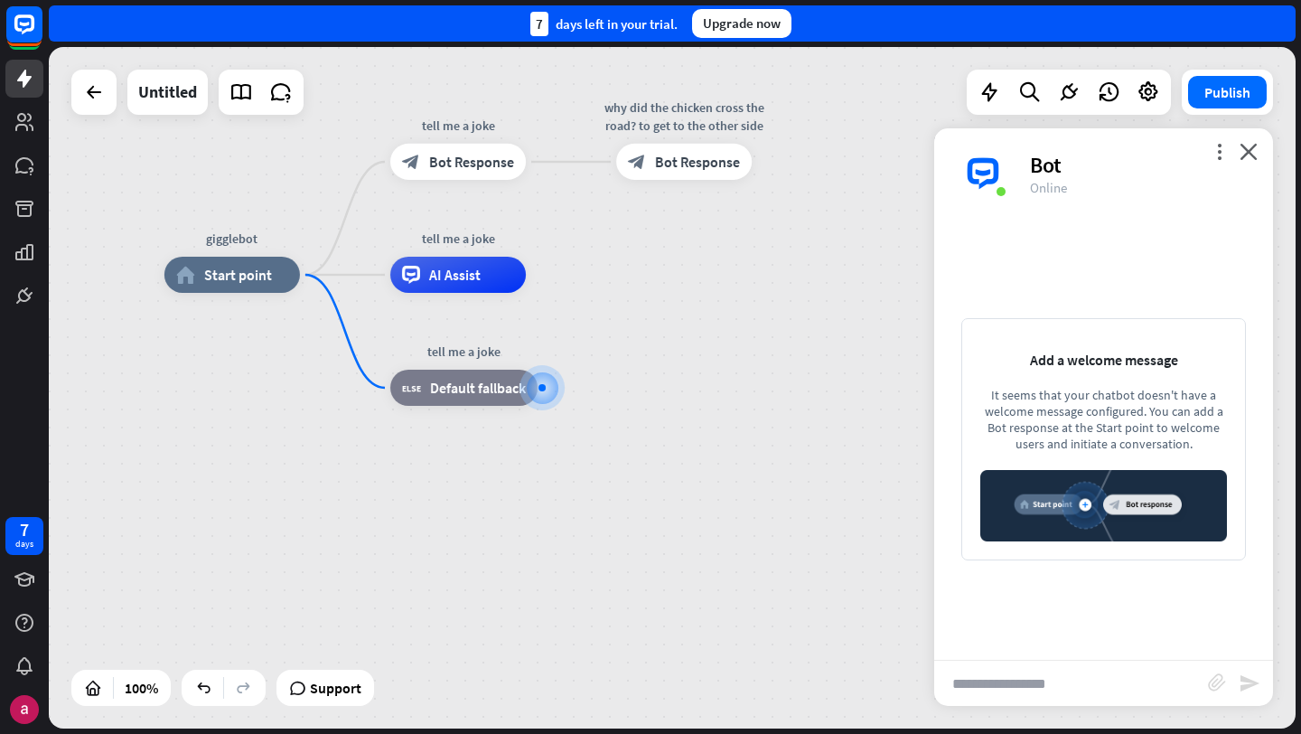
click at [501, 484] on div "gigglebot home_2 Start point tell me a joke block_bot_response Bot Response why…" at bounding box center [788, 615] width 1248 height 681
click at [558, 386] on icon "plus" at bounding box center [561, 387] width 14 height 13
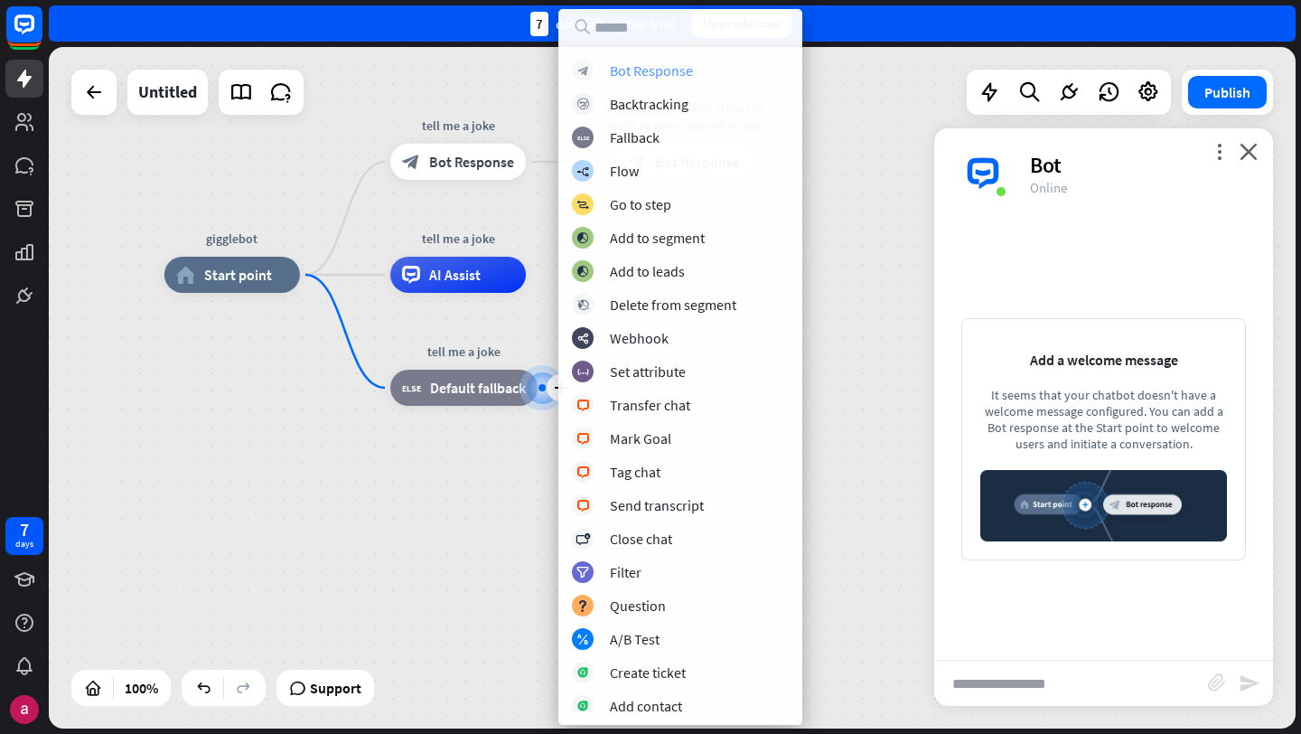
click at [616, 63] on div "Bot Response" at bounding box center [651, 70] width 83 height 18
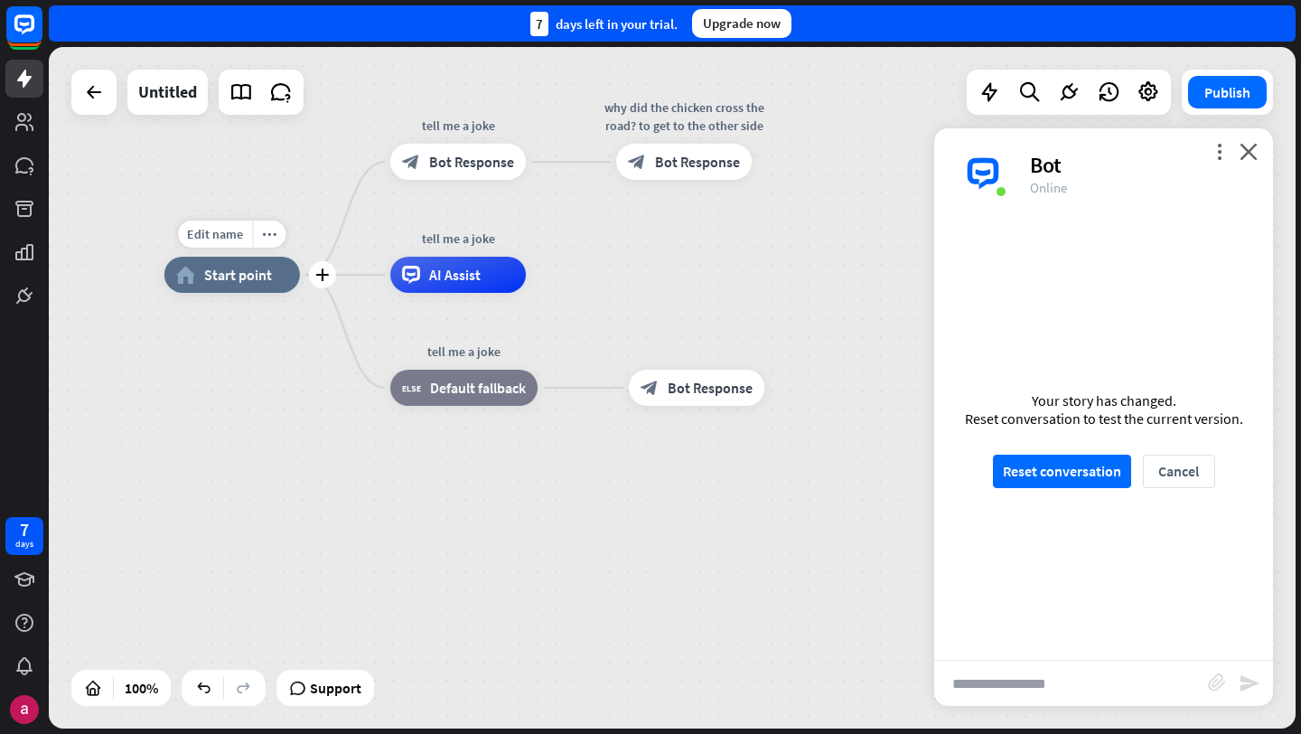
click at [261, 271] on span "Start point" at bounding box center [238, 275] width 68 height 18
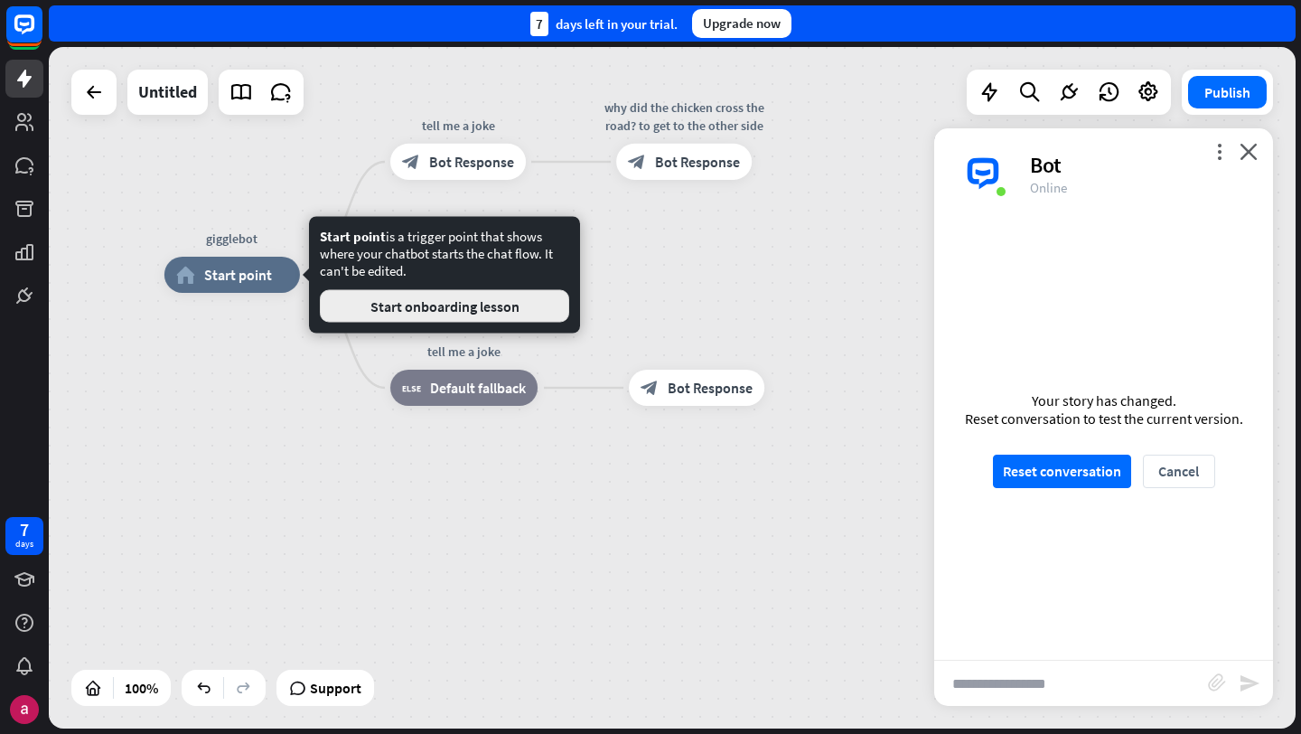
click at [370, 308] on button "Start onboarding lesson" at bounding box center [444, 306] width 249 height 33
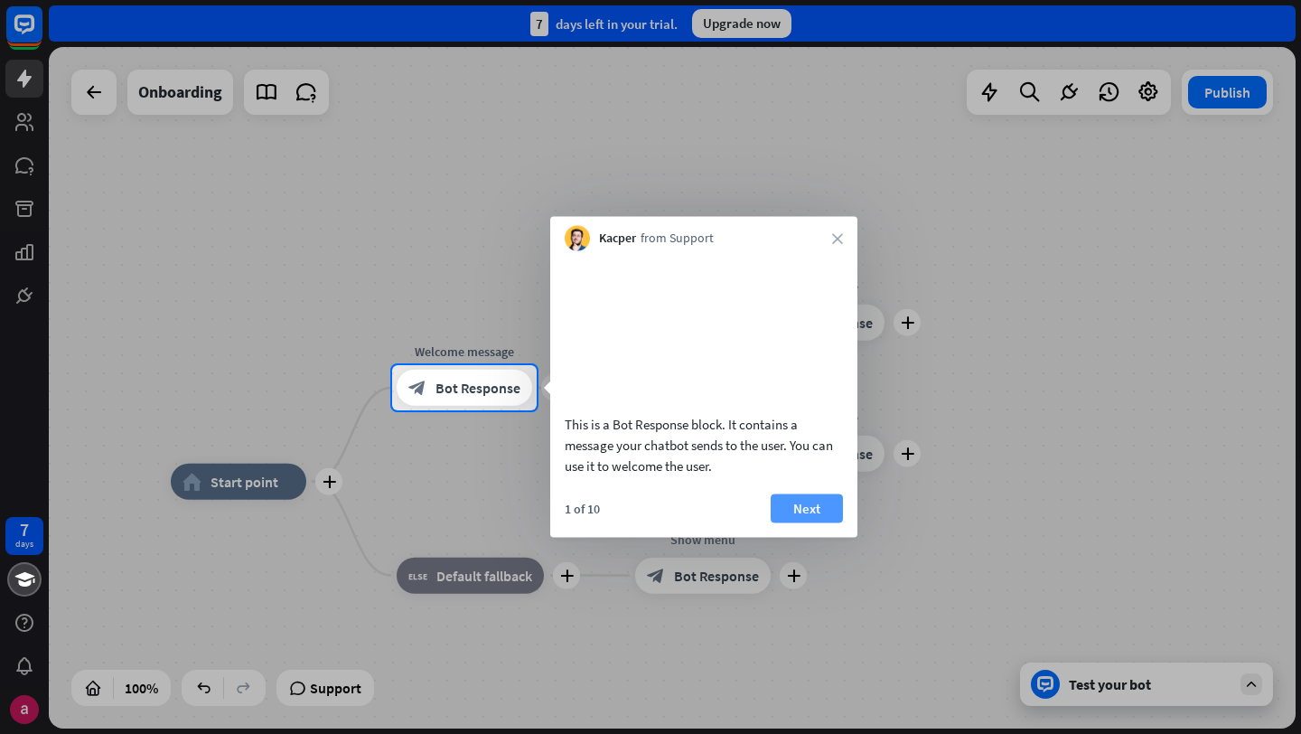
click at [788, 522] on button "Next" at bounding box center [807, 507] width 72 height 29
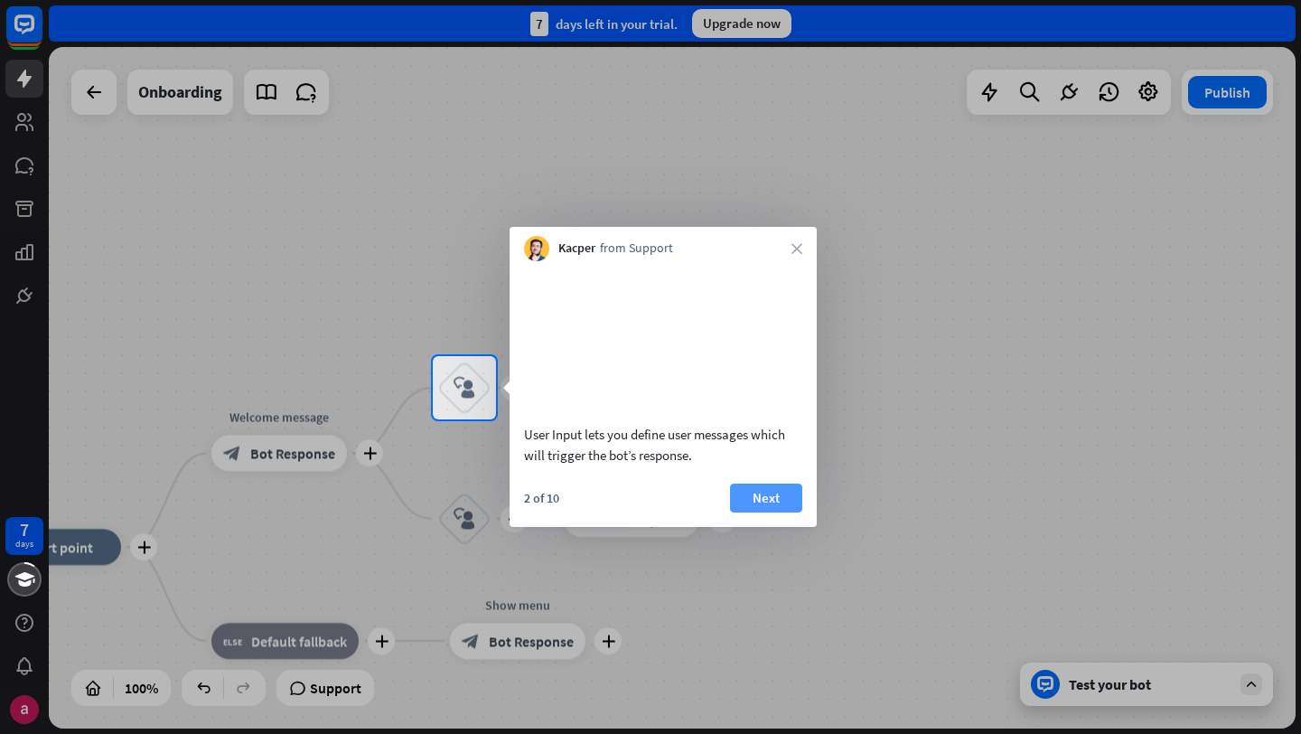
click at [782, 512] on button "Next" at bounding box center [766, 497] width 72 height 29
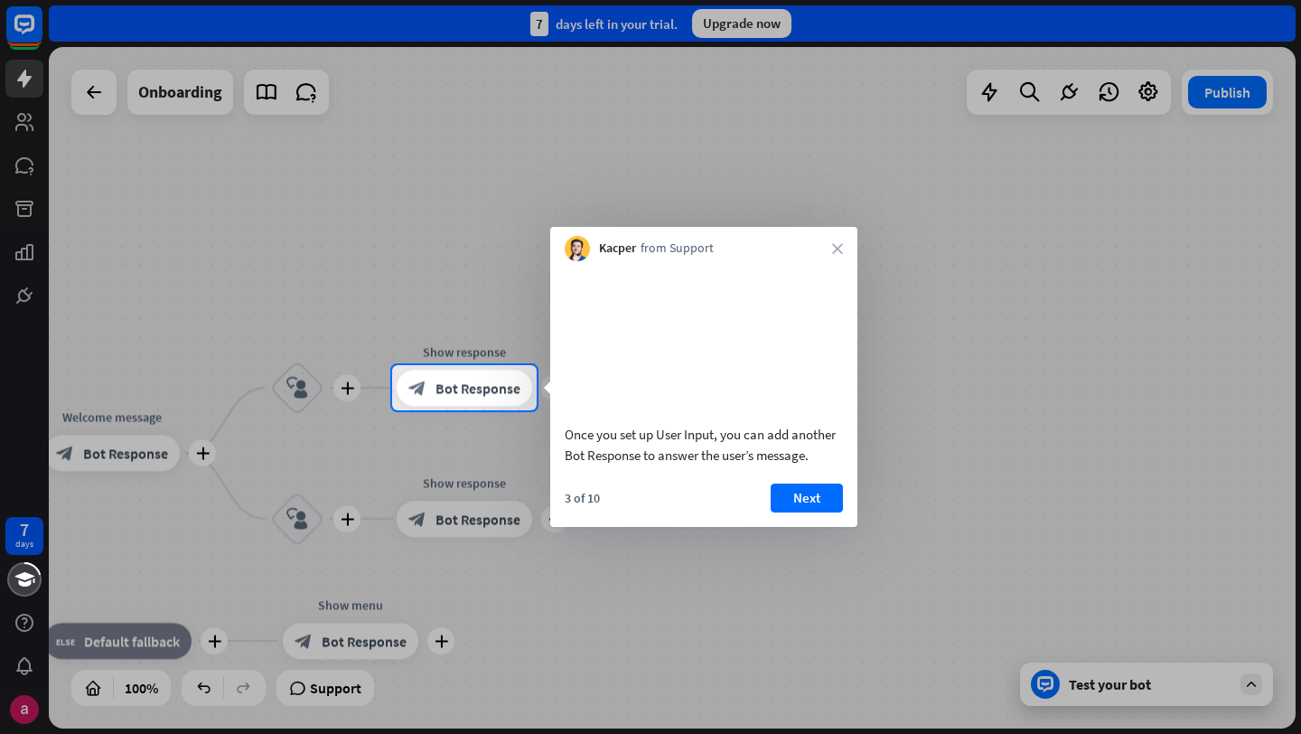
click at [782, 512] on button "Next" at bounding box center [807, 497] width 72 height 29
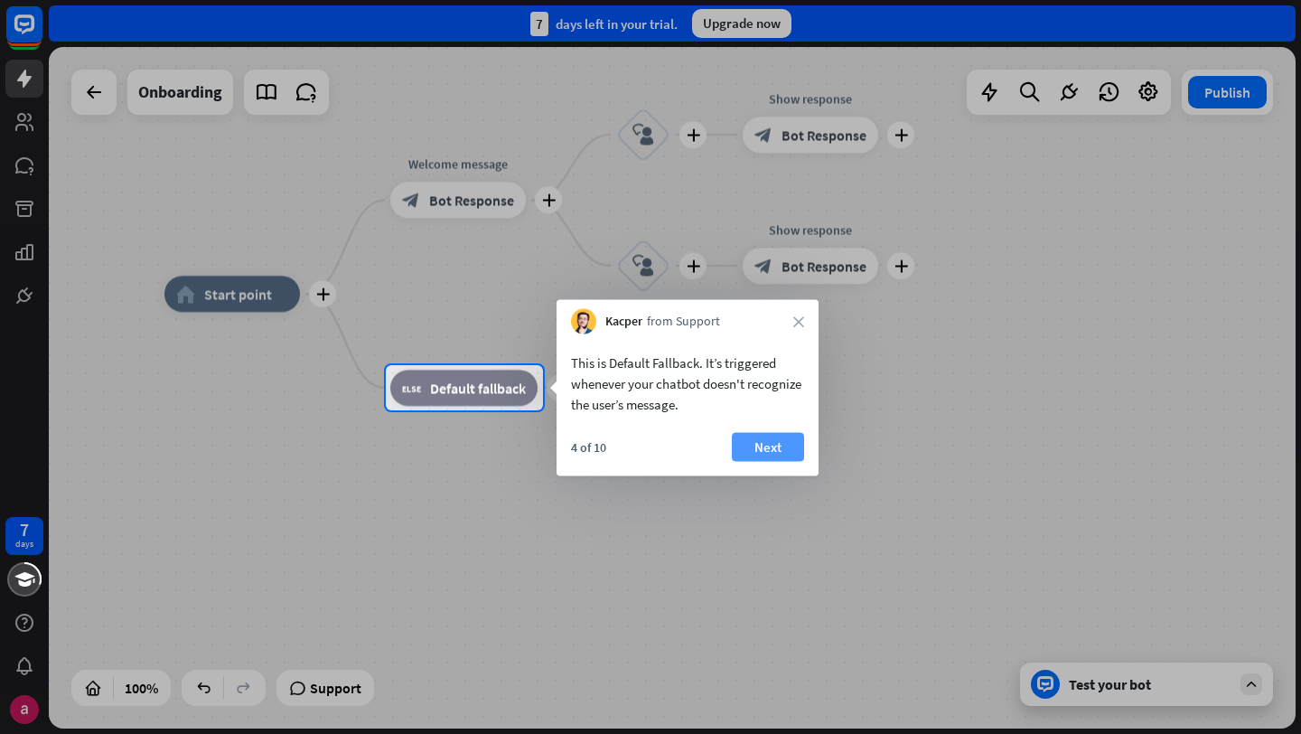
click at [786, 439] on button "Next" at bounding box center [768, 447] width 72 height 29
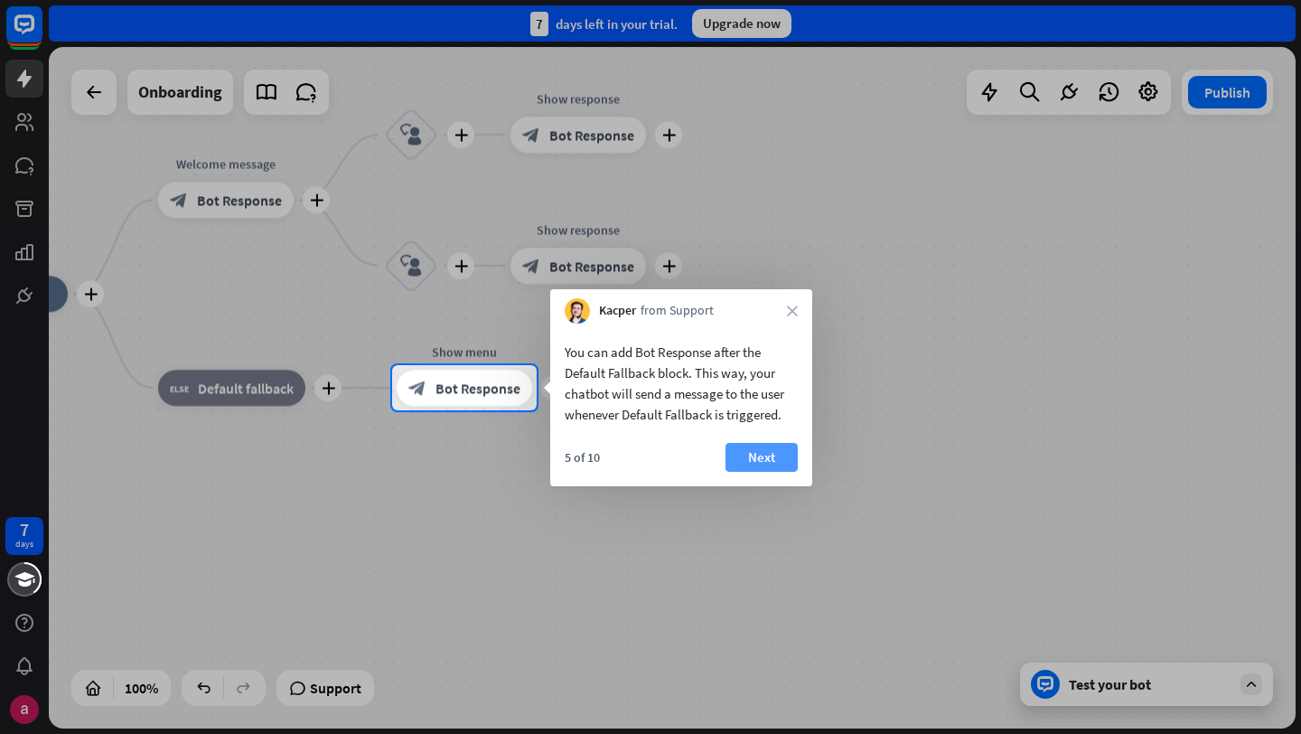
click at [785, 442] on div "You can add Bot Response after the Default Fallback block. This way, your chatb…" at bounding box center [681, 404] width 262 height 163
click at [780, 453] on button "Next" at bounding box center [762, 457] width 72 height 29
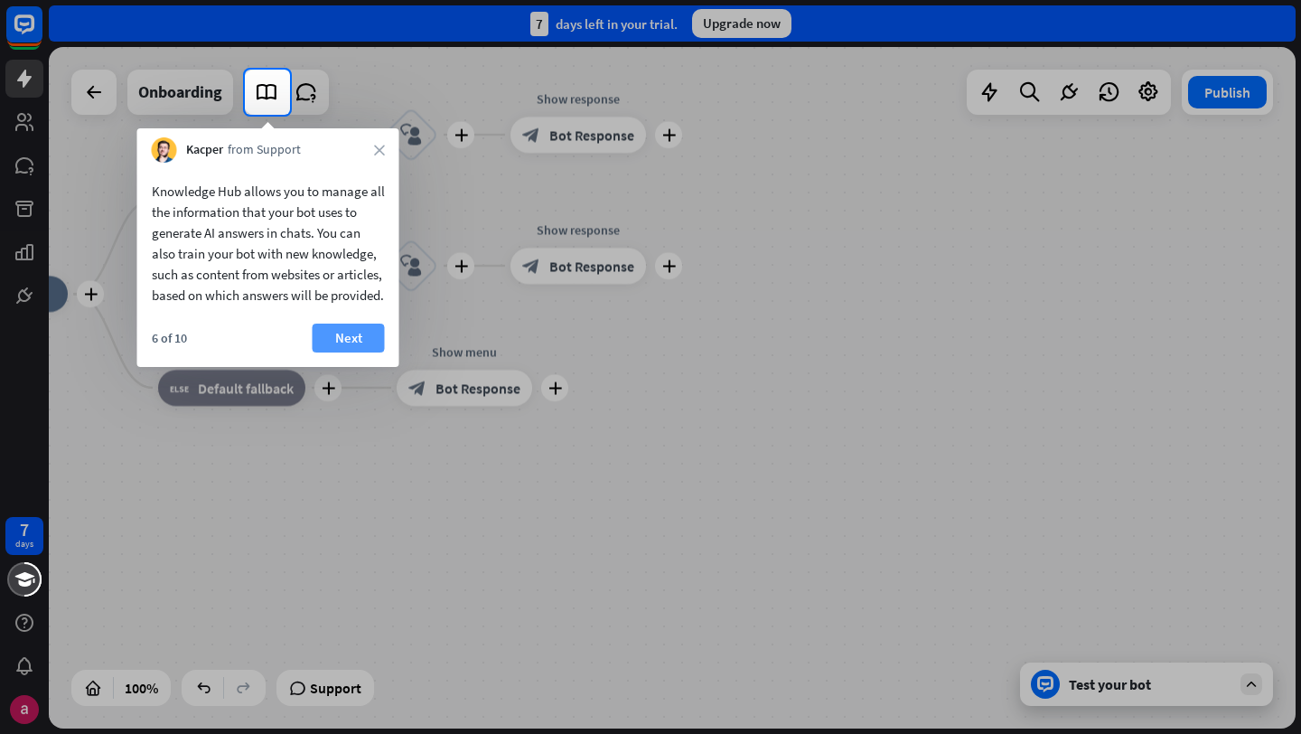
click at [362, 352] on button "Next" at bounding box center [349, 337] width 72 height 29
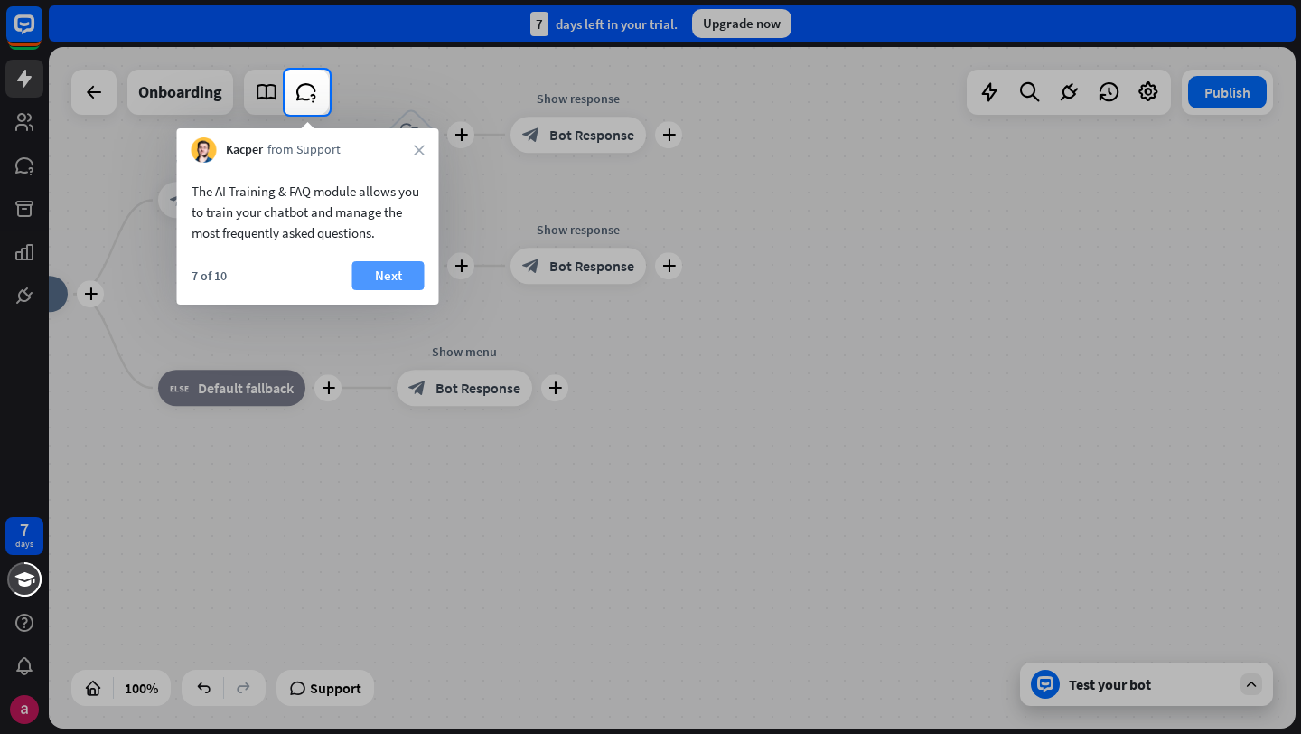
click at [380, 261] on button "Next" at bounding box center [388, 275] width 72 height 29
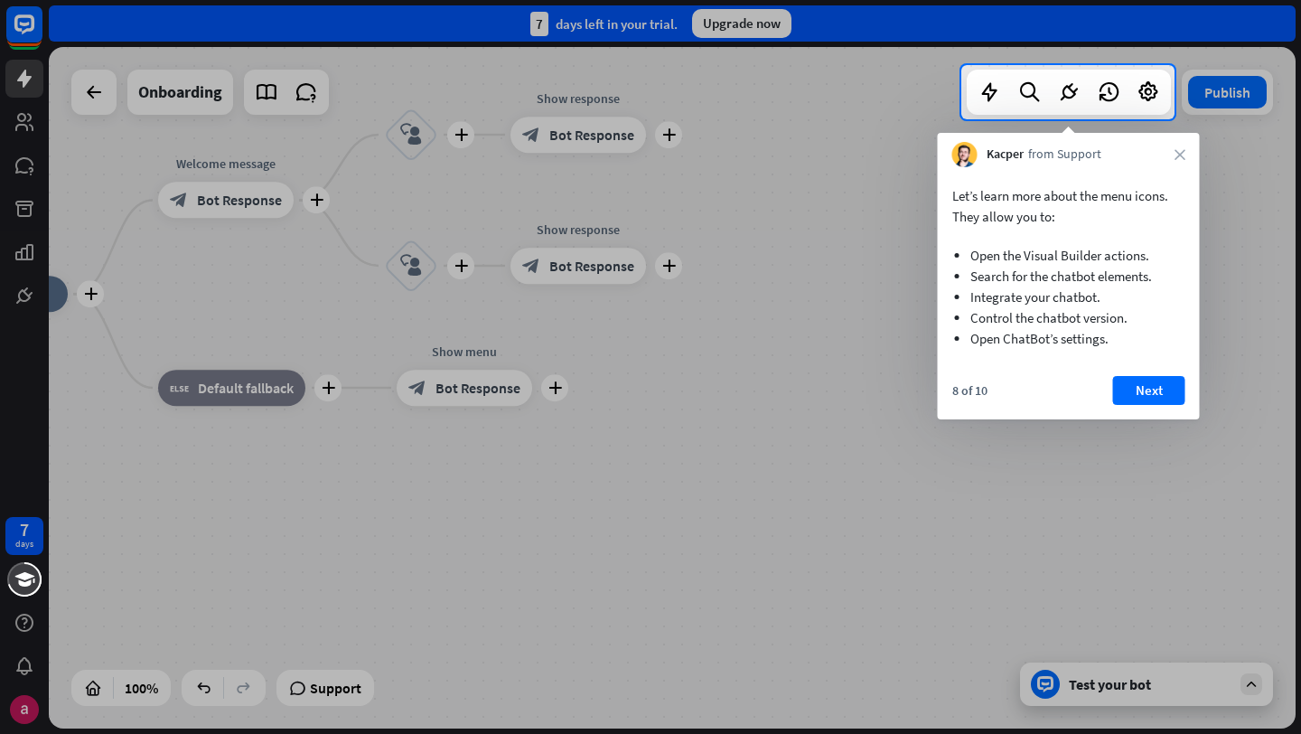
click at [813, 361] on div at bounding box center [650, 426] width 1301 height 614
click at [1054, 81] on div at bounding box center [1069, 92] width 36 height 36
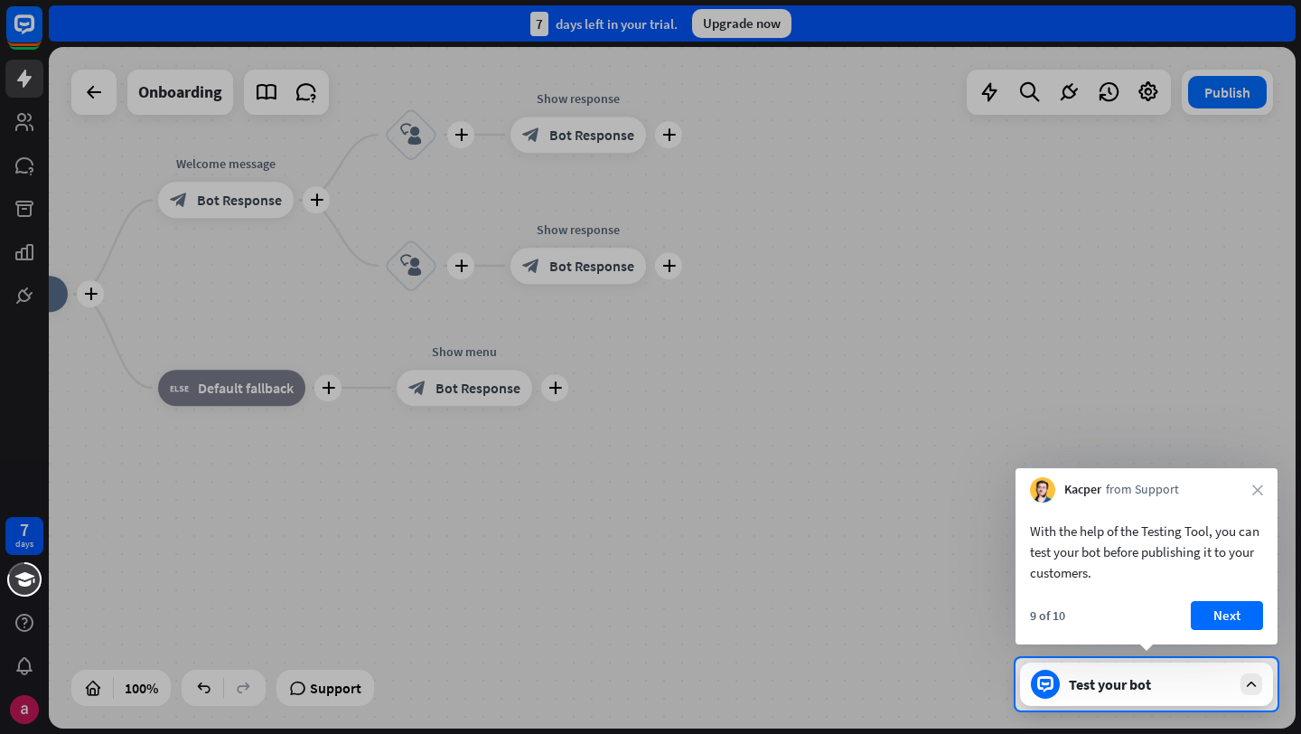
click at [932, 198] on div at bounding box center [650, 329] width 1301 height 658
click at [888, 467] on div at bounding box center [650, 329] width 1301 height 658
click at [1234, 65] on div at bounding box center [650, 329] width 1301 height 658
click at [1242, 599] on div "With the help of the Testing Tool, you can test your bot before publishing it t…" at bounding box center [1147, 573] width 262 height 142
click at [1242, 622] on button "Next" at bounding box center [1227, 615] width 72 height 29
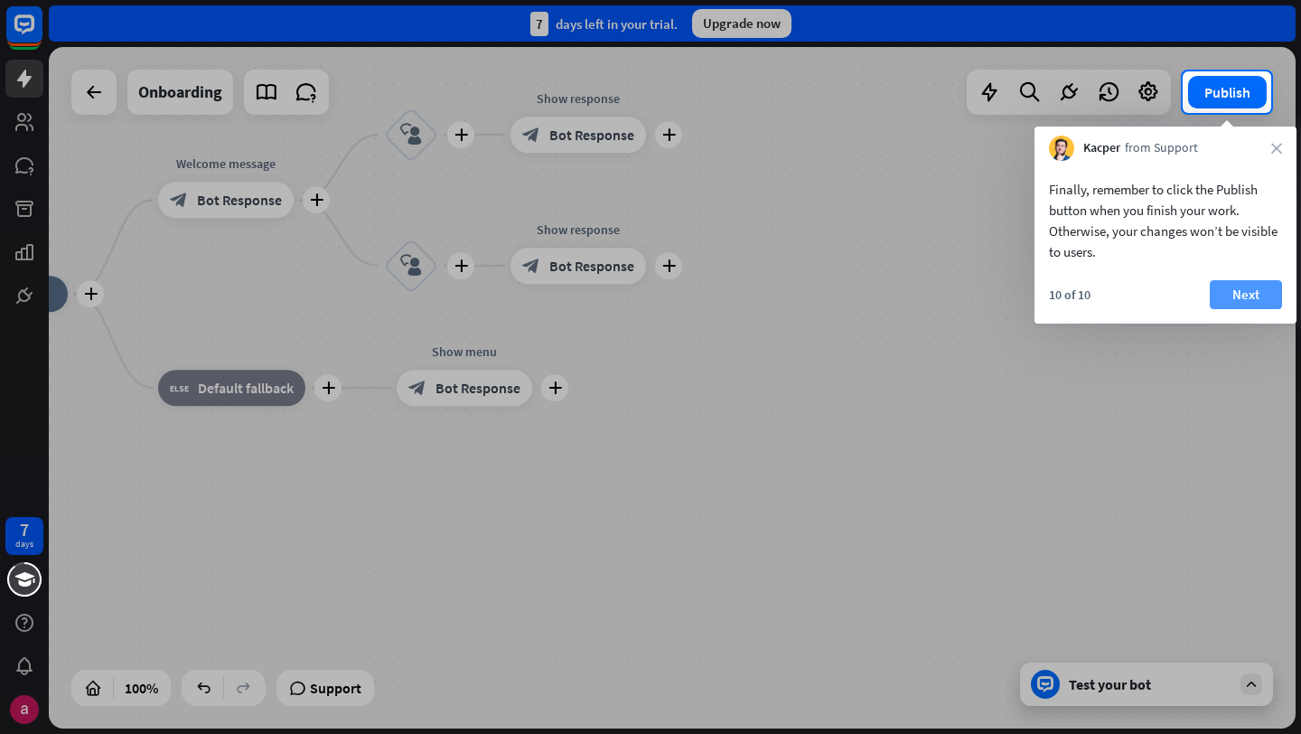
click at [1245, 286] on button "Next" at bounding box center [1246, 294] width 72 height 29
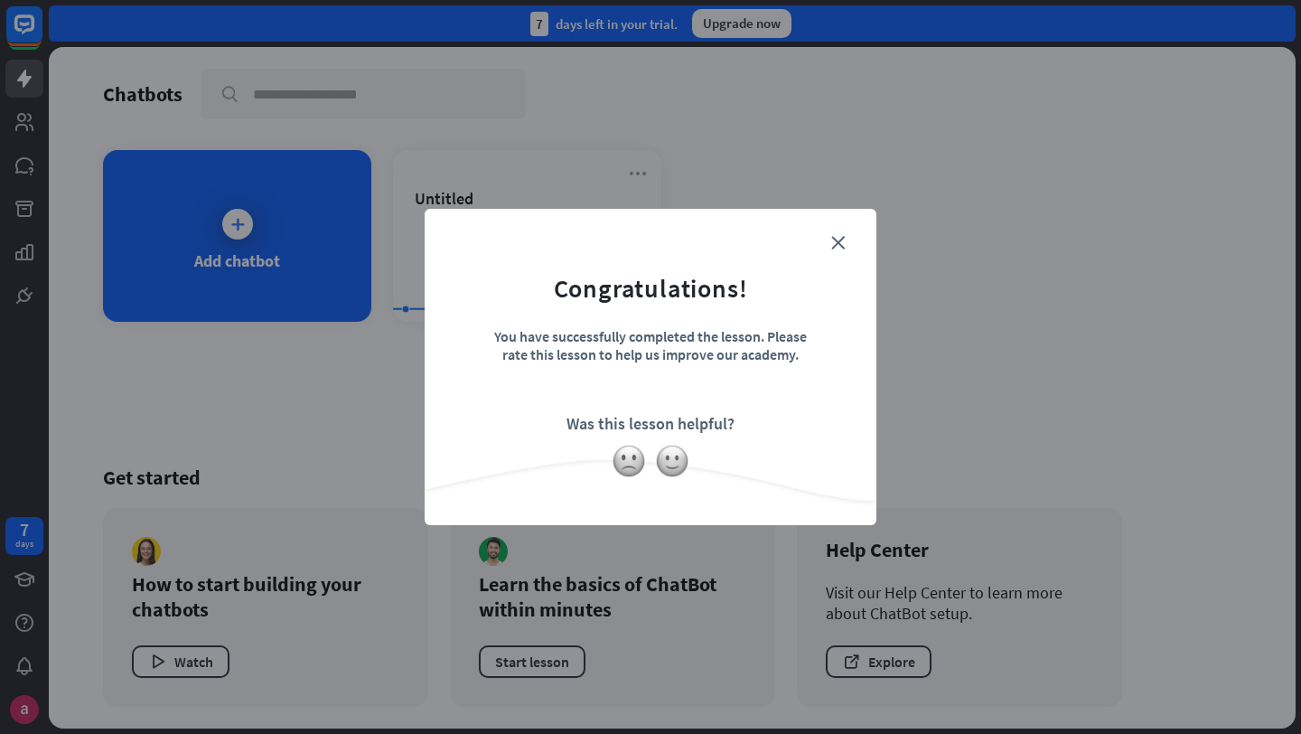
click at [660, 446] on div at bounding box center [651, 461] width 452 height 34
click at [849, 239] on form "Congratulations! You have successfully completed the lesson. Please rate this l…" at bounding box center [650, 339] width 407 height 216
click at [824, 241] on form "Congratulations! You have successfully completed the lesson. Please rate this l…" at bounding box center [650, 339] width 407 height 216
click at [838, 238] on icon "close" at bounding box center [838, 243] width 14 height 14
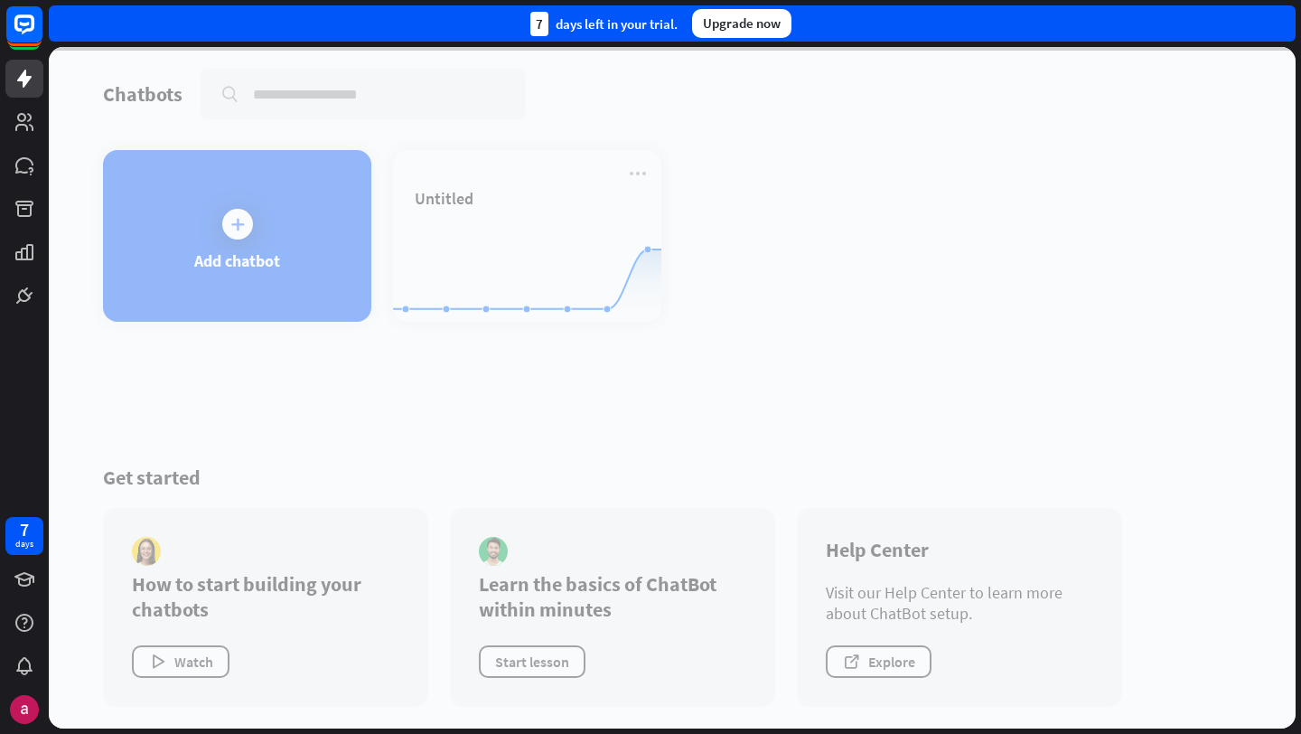
click at [595, 211] on div at bounding box center [672, 387] width 1247 height 681
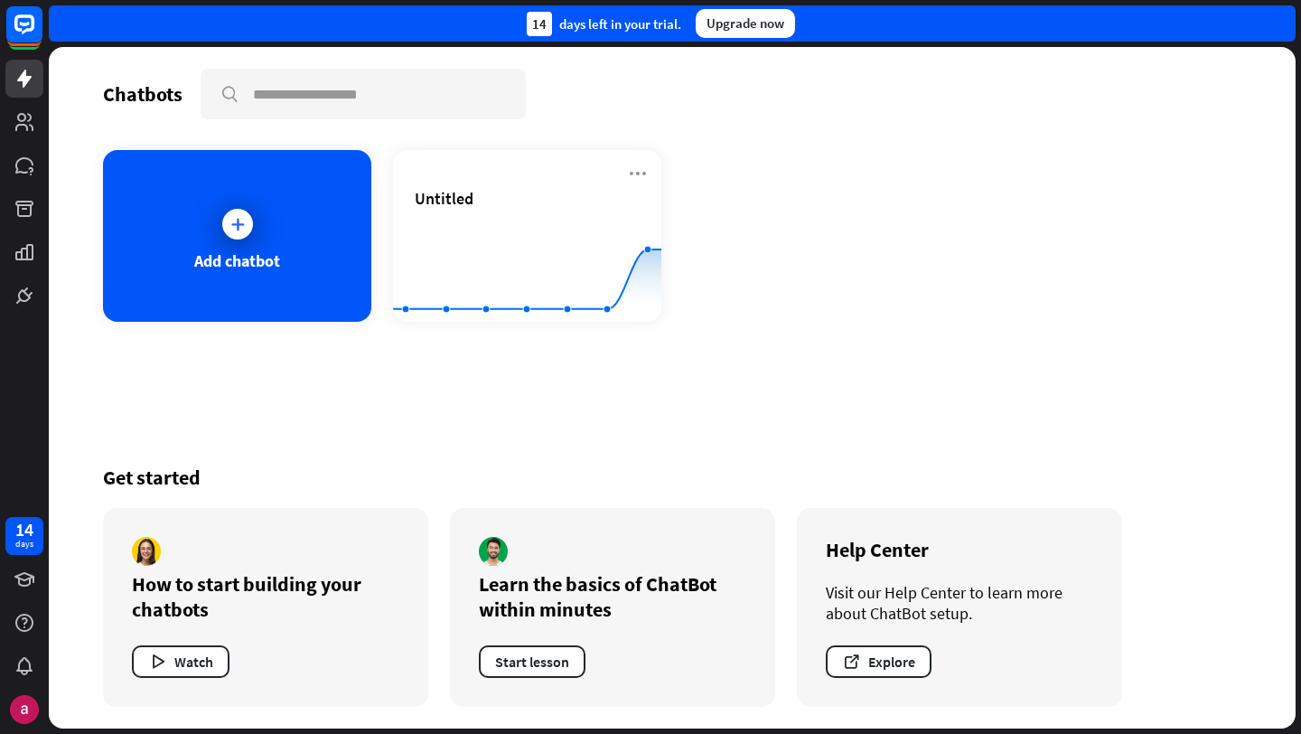
click at [594, 225] on rect at bounding box center [527, 276] width 268 height 113
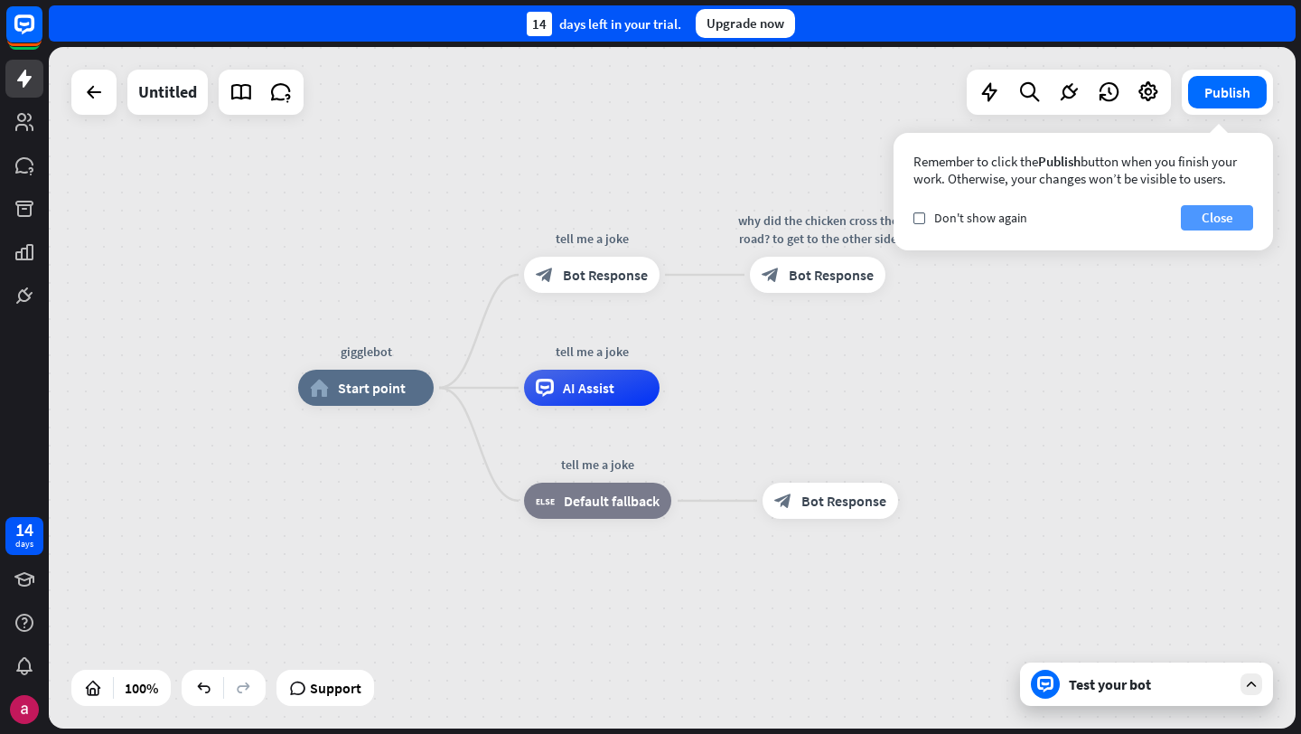
click at [1229, 229] on button "Close" at bounding box center [1217, 217] width 72 height 25
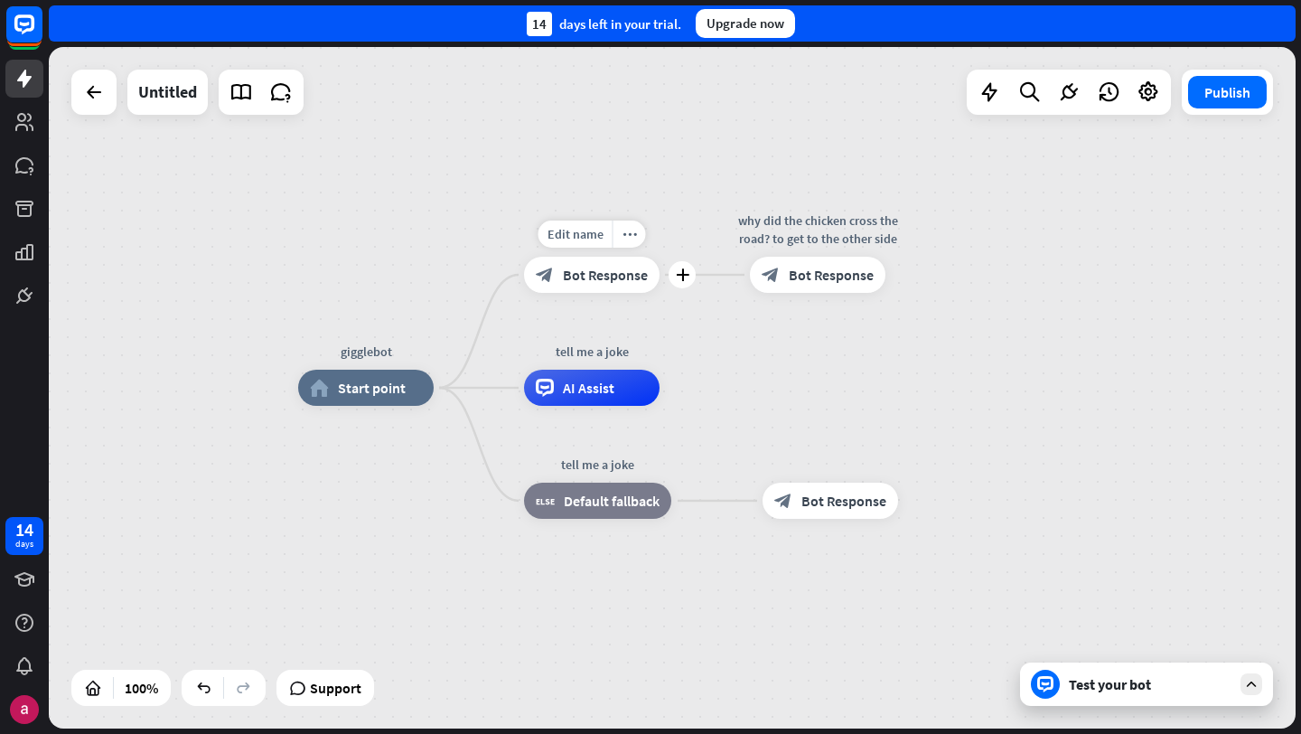
click at [583, 283] on span "Bot Response" at bounding box center [605, 275] width 85 height 18
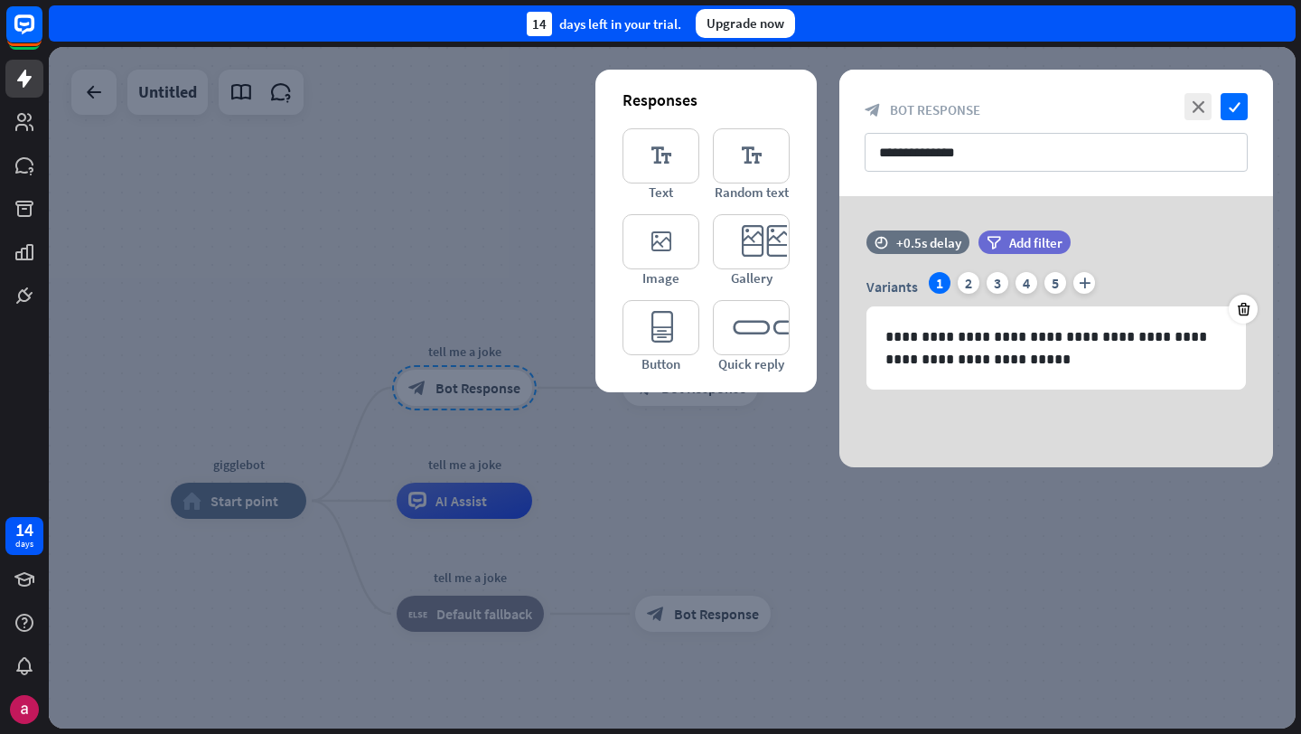
click at [506, 354] on div at bounding box center [672, 387] width 1247 height 681
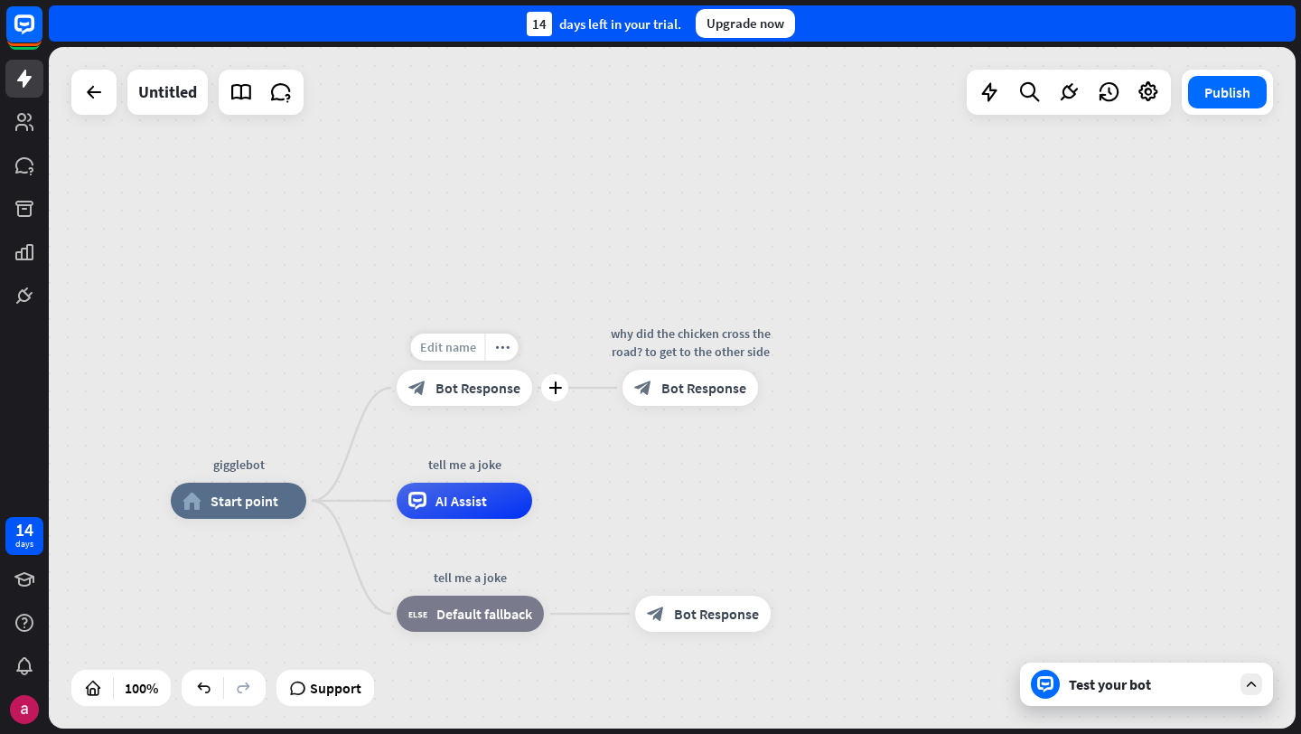
click at [463, 339] on span "Edit name" at bounding box center [448, 347] width 56 height 16
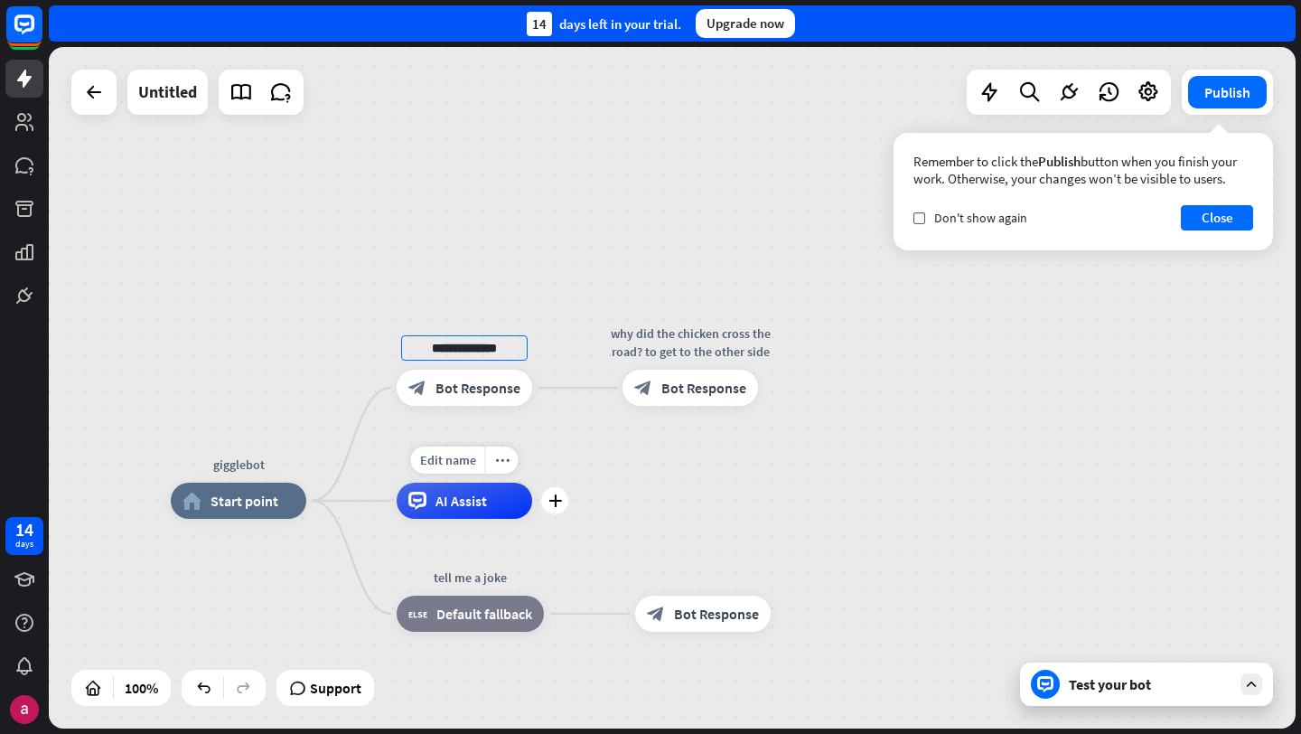
click at [532, 482] on div "Edit name more_horiz plus tell me a joke AI Assist" at bounding box center [465, 500] width 136 height 36
click at [469, 389] on span "Bot Response" at bounding box center [478, 388] width 85 height 18
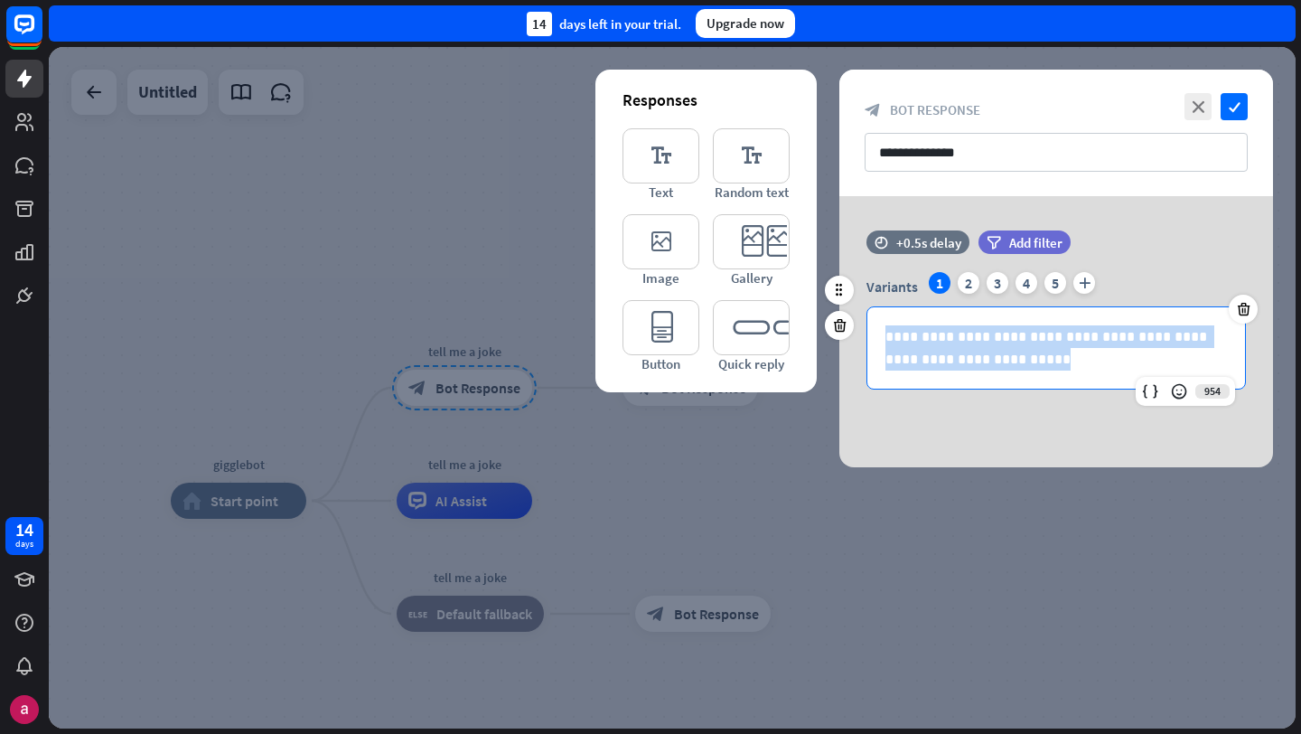
drag, startPoint x: 876, startPoint y: 329, endPoint x: 1046, endPoint y: 372, distance: 175.3
click at [1046, 372] on div "**********" at bounding box center [1056, 347] width 378 height 81
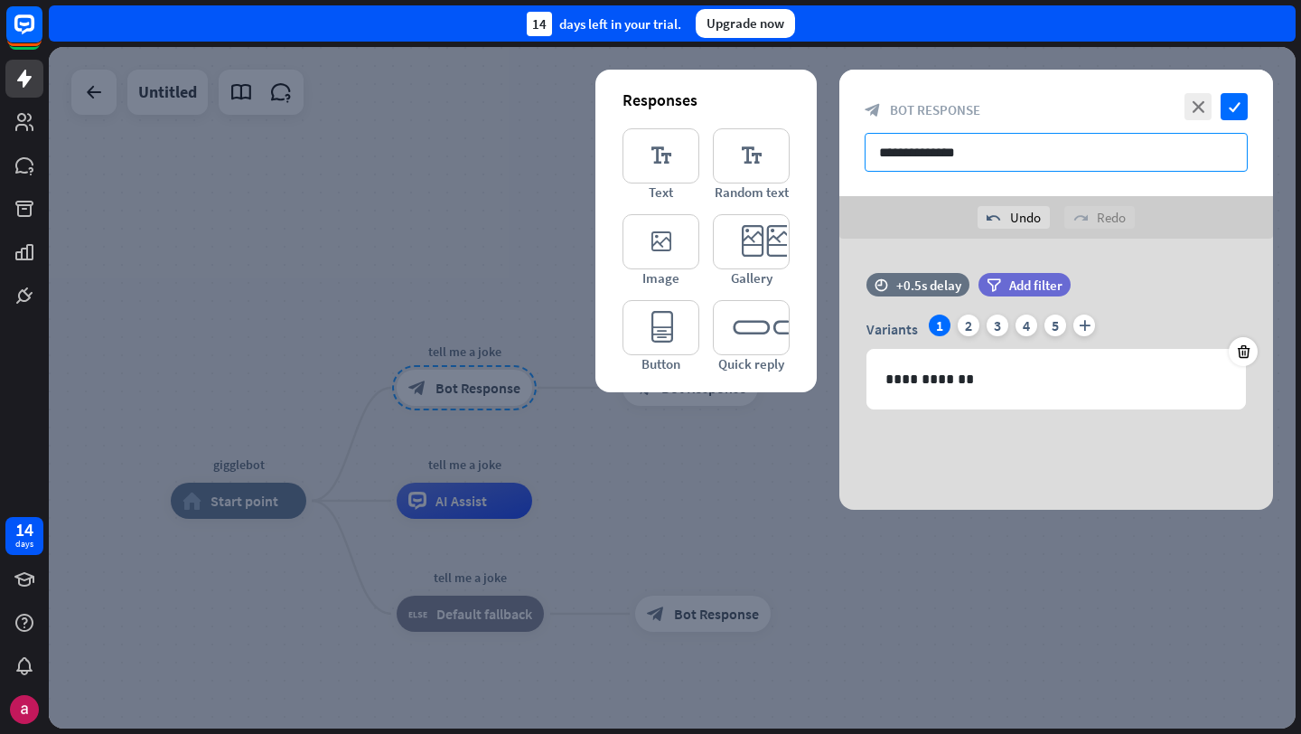
drag, startPoint x: 1027, startPoint y: 159, endPoint x: 850, endPoint y: 155, distance: 177.2
click at [850, 155] on div "**********" at bounding box center [1056, 133] width 434 height 126
type input "**********"
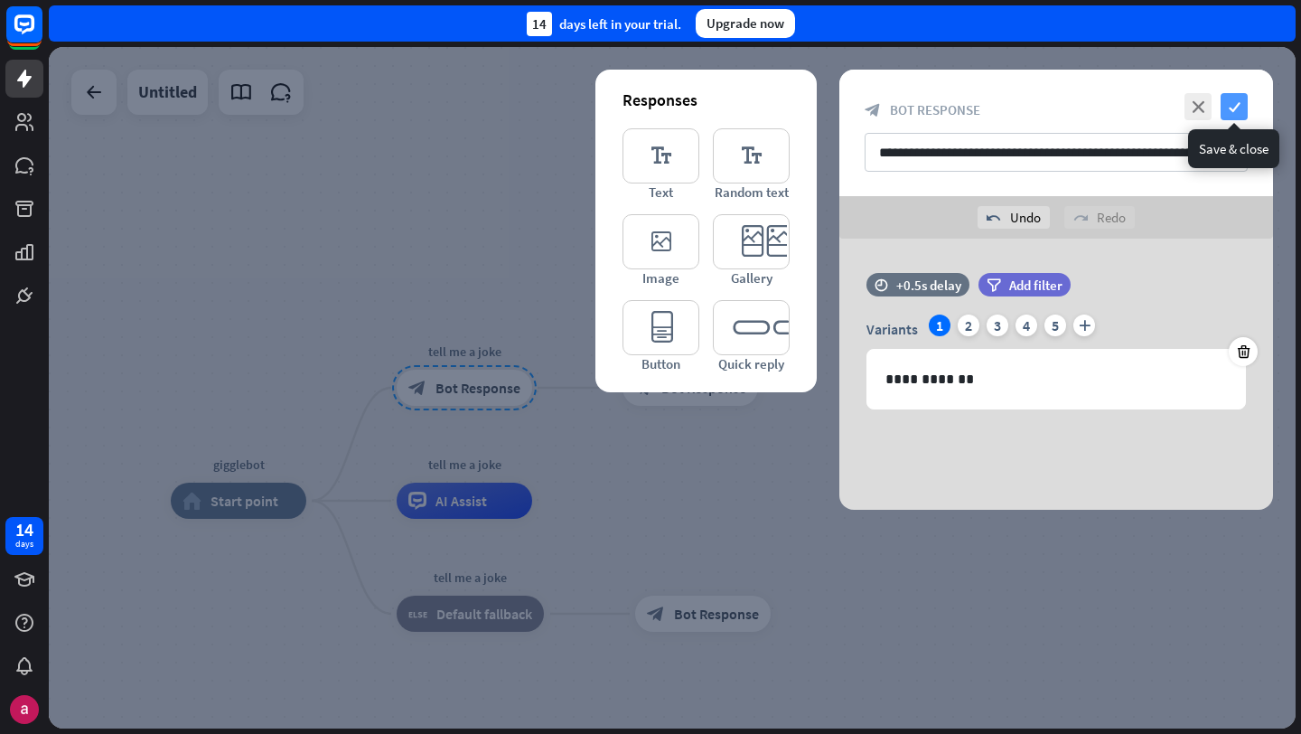
click at [1229, 98] on icon "check" at bounding box center [1234, 106] width 27 height 27
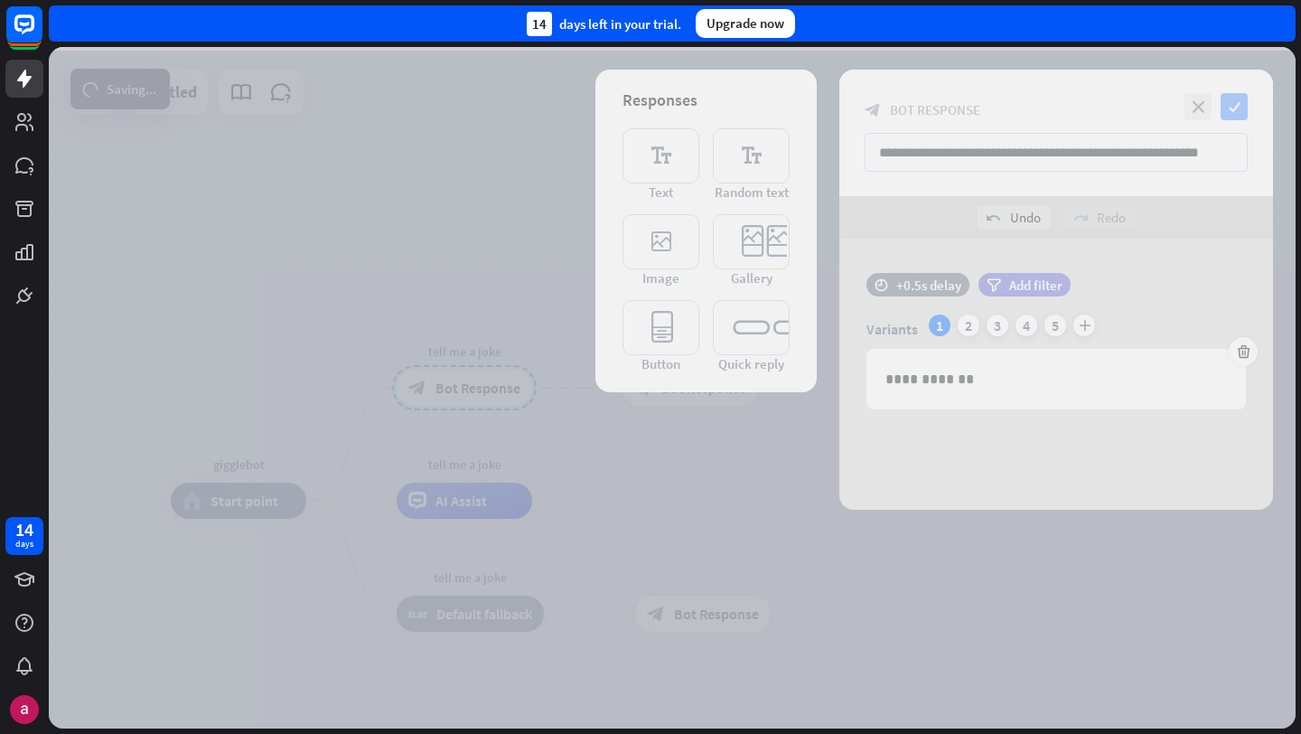
click at [1229, 98] on div at bounding box center [672, 387] width 1247 height 681
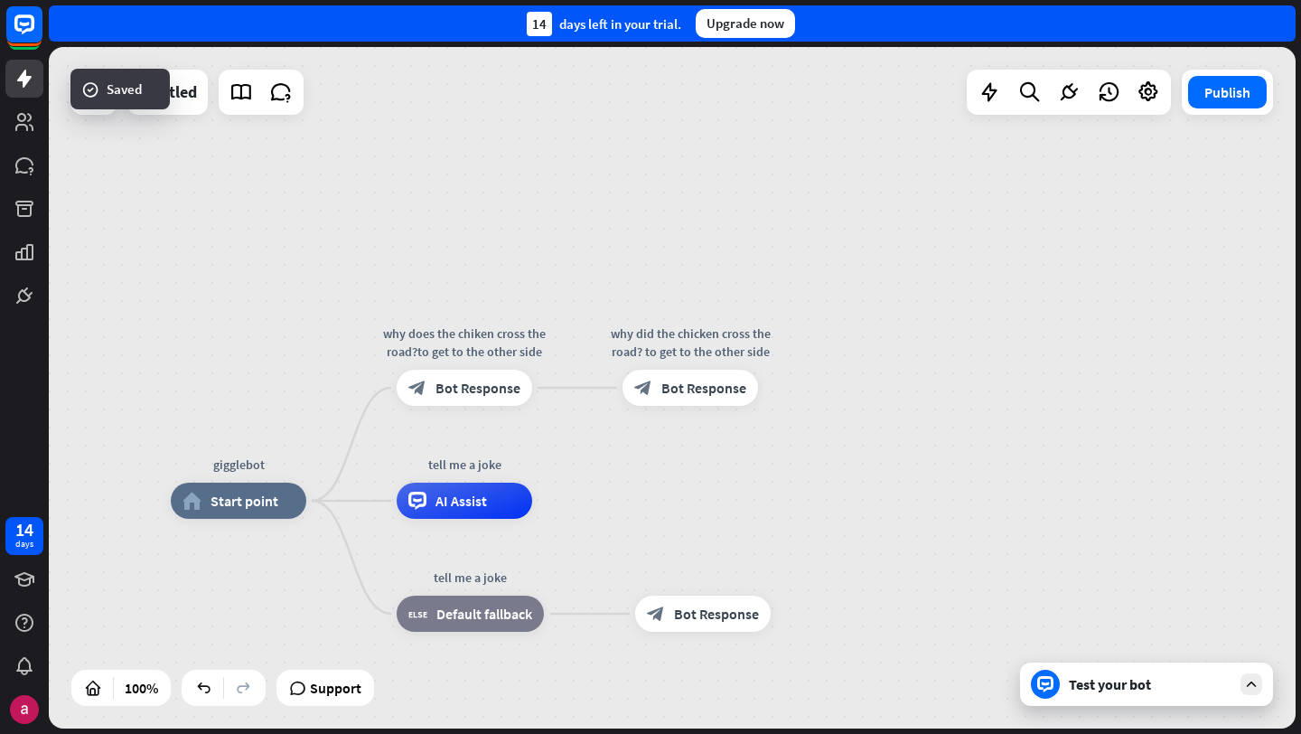
click at [1175, 681] on div "Test your bot" at bounding box center [1150, 684] width 163 height 18
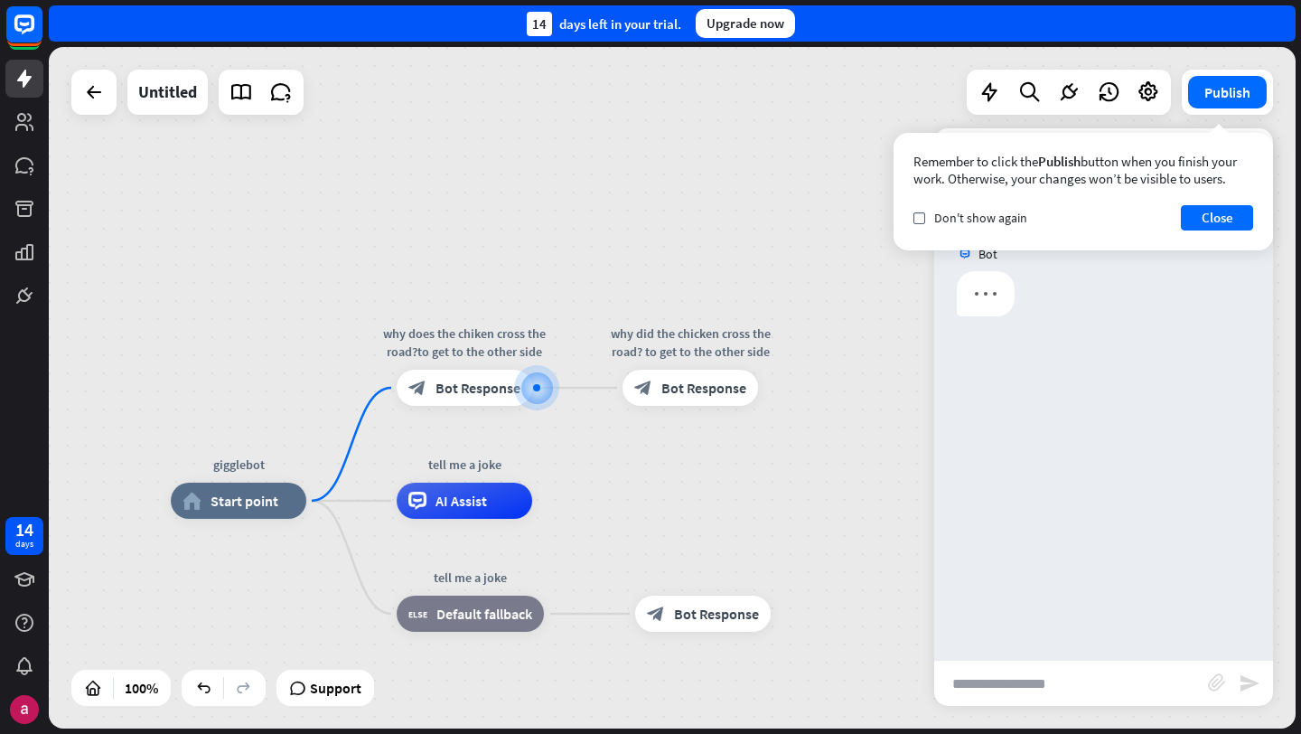
click at [782, 483] on div "gigglebot home_2 Start point why does the chiken cross the road?to get to the o…" at bounding box center [672, 387] width 1247 height 681
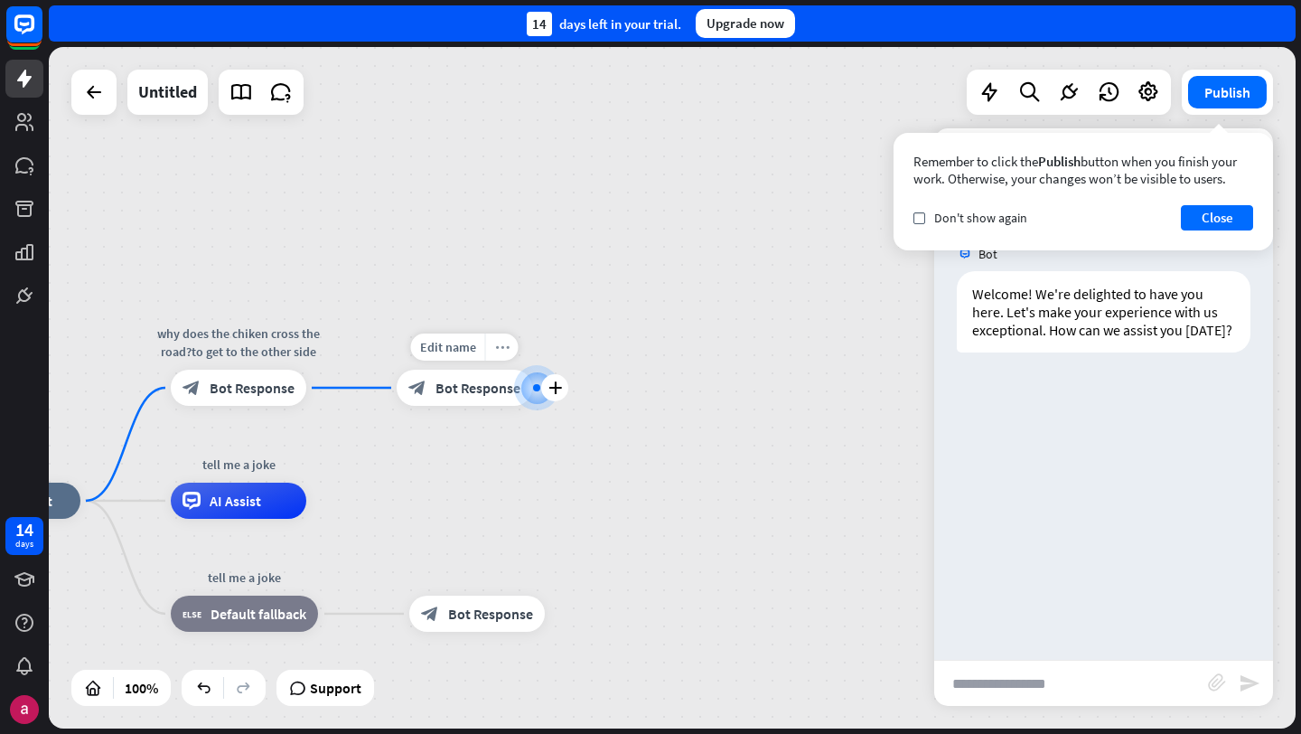
click at [497, 351] on icon "more_horiz" at bounding box center [502, 348] width 14 height 14
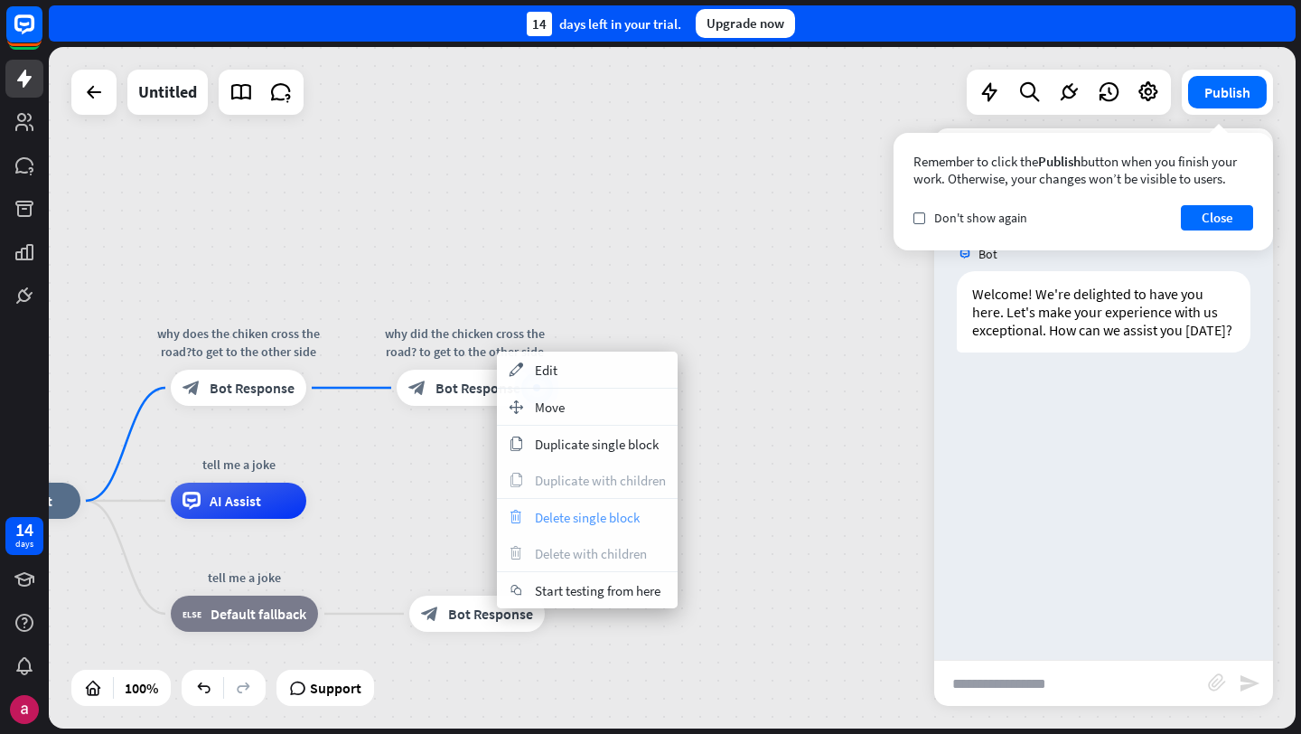
click at [585, 513] on span "Delete single block" at bounding box center [587, 517] width 105 height 17
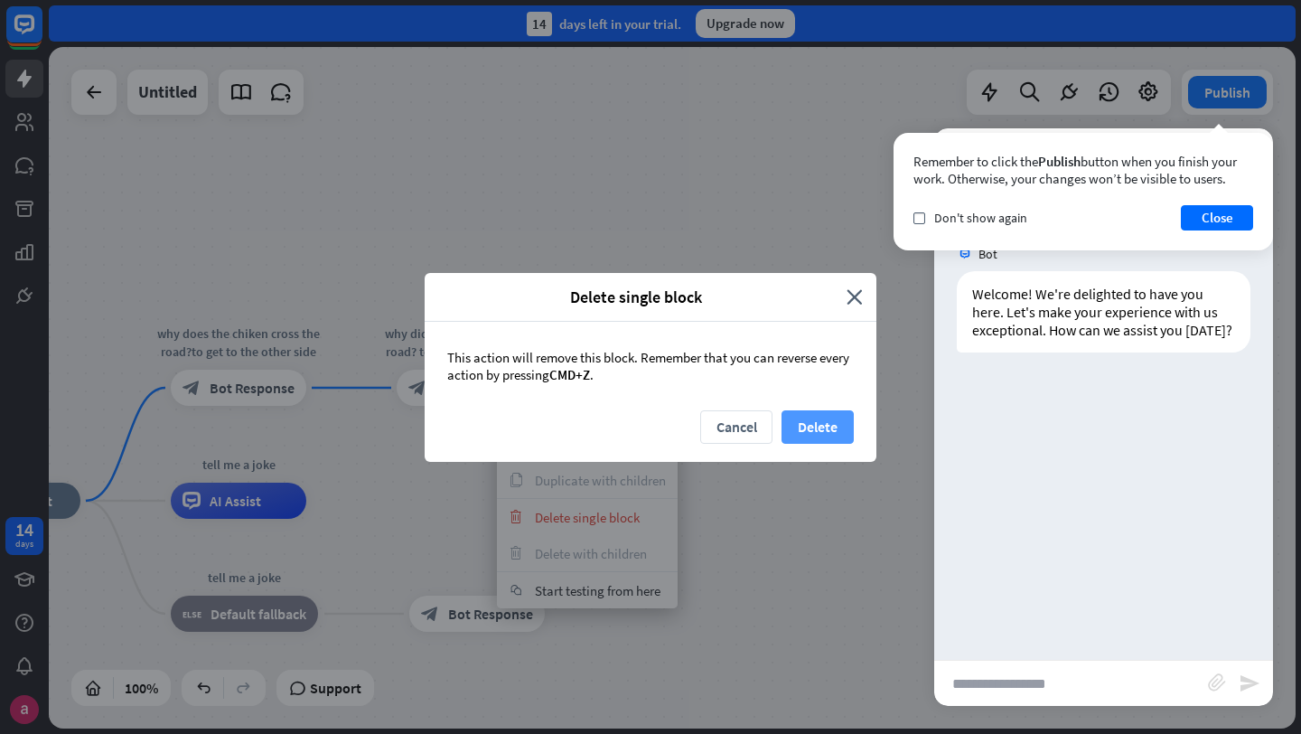
click at [816, 432] on button "Delete" at bounding box center [818, 426] width 72 height 33
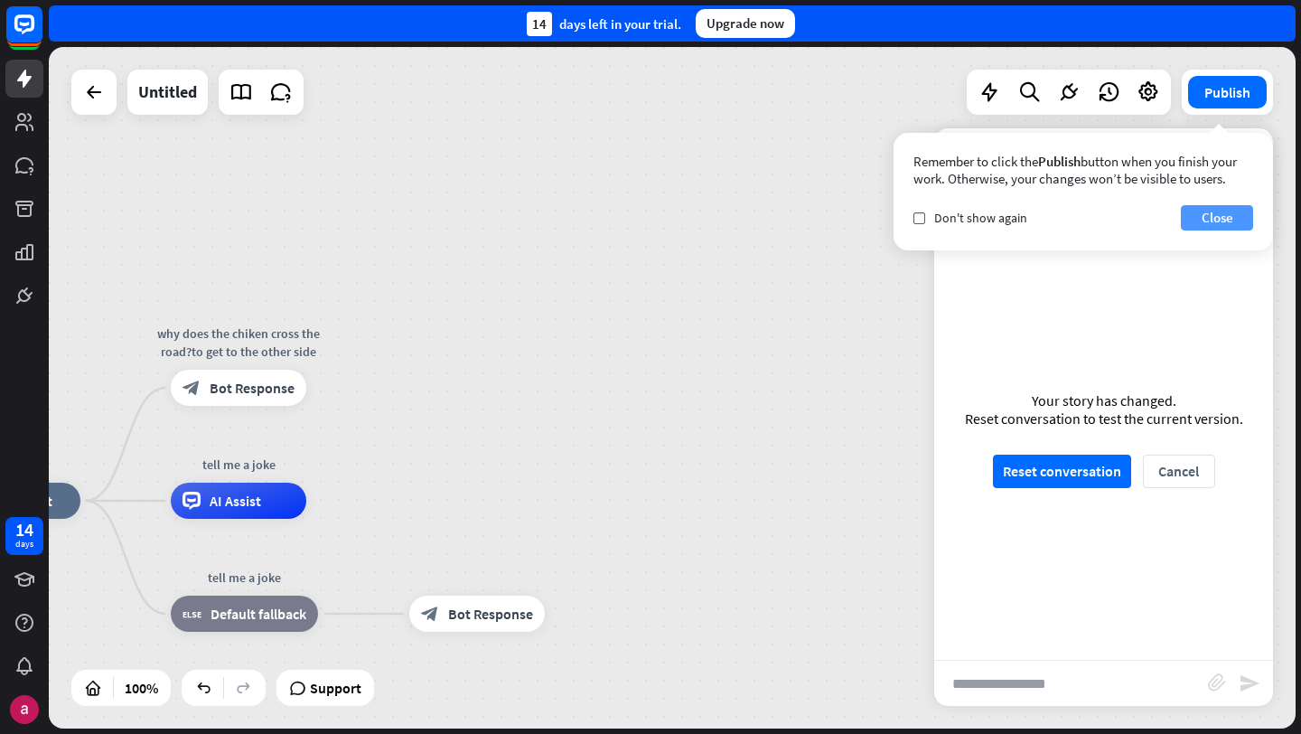
click at [1224, 216] on button "Close" at bounding box center [1217, 217] width 72 height 25
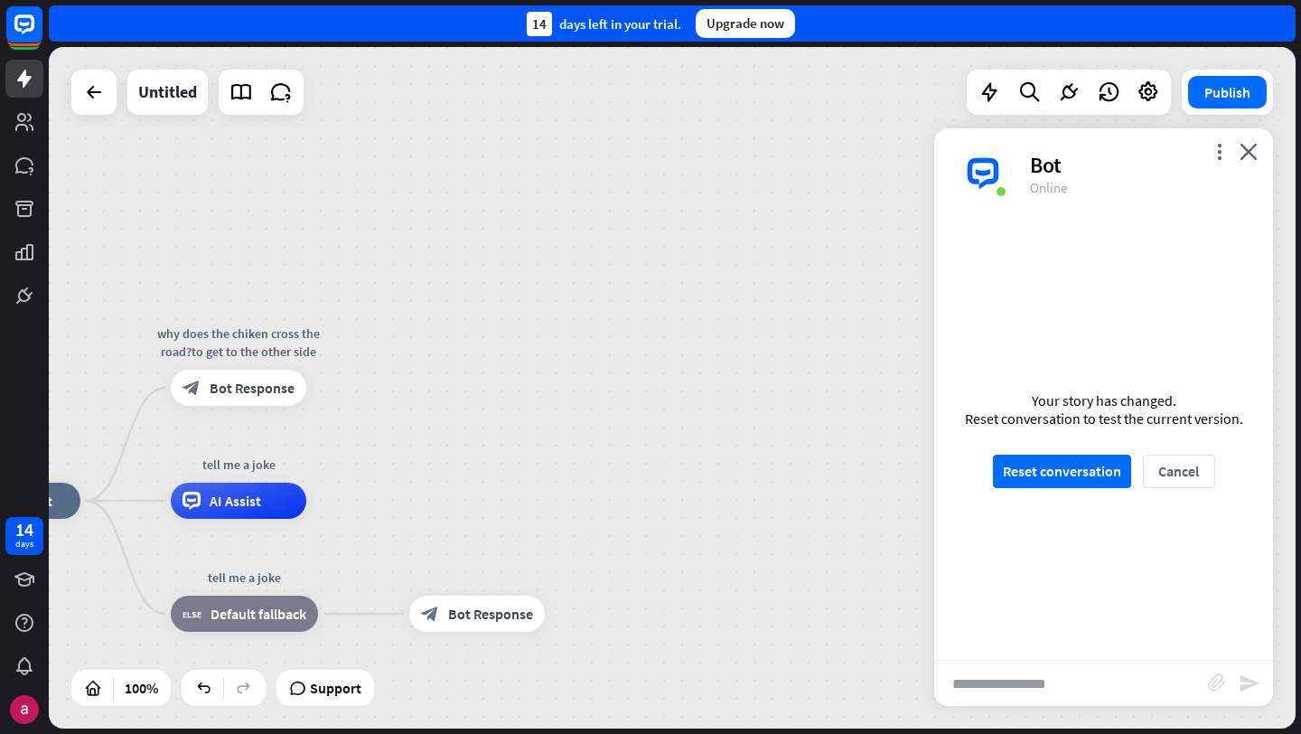
click at [1040, 681] on input "text" at bounding box center [1071, 682] width 274 height 45
type input "**********"
click at [1109, 482] on button "Reset conversation" at bounding box center [1062, 470] width 138 height 33
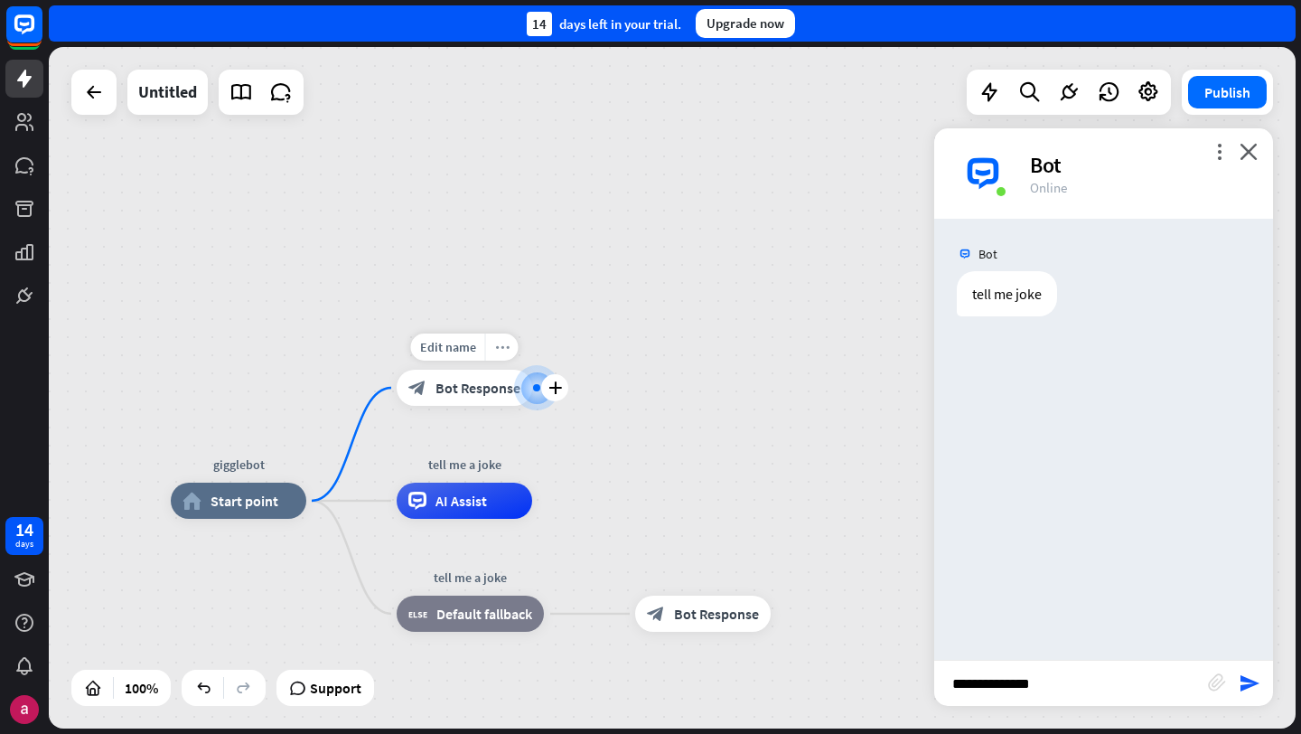
click at [508, 351] on div "more_horiz" at bounding box center [501, 346] width 33 height 27
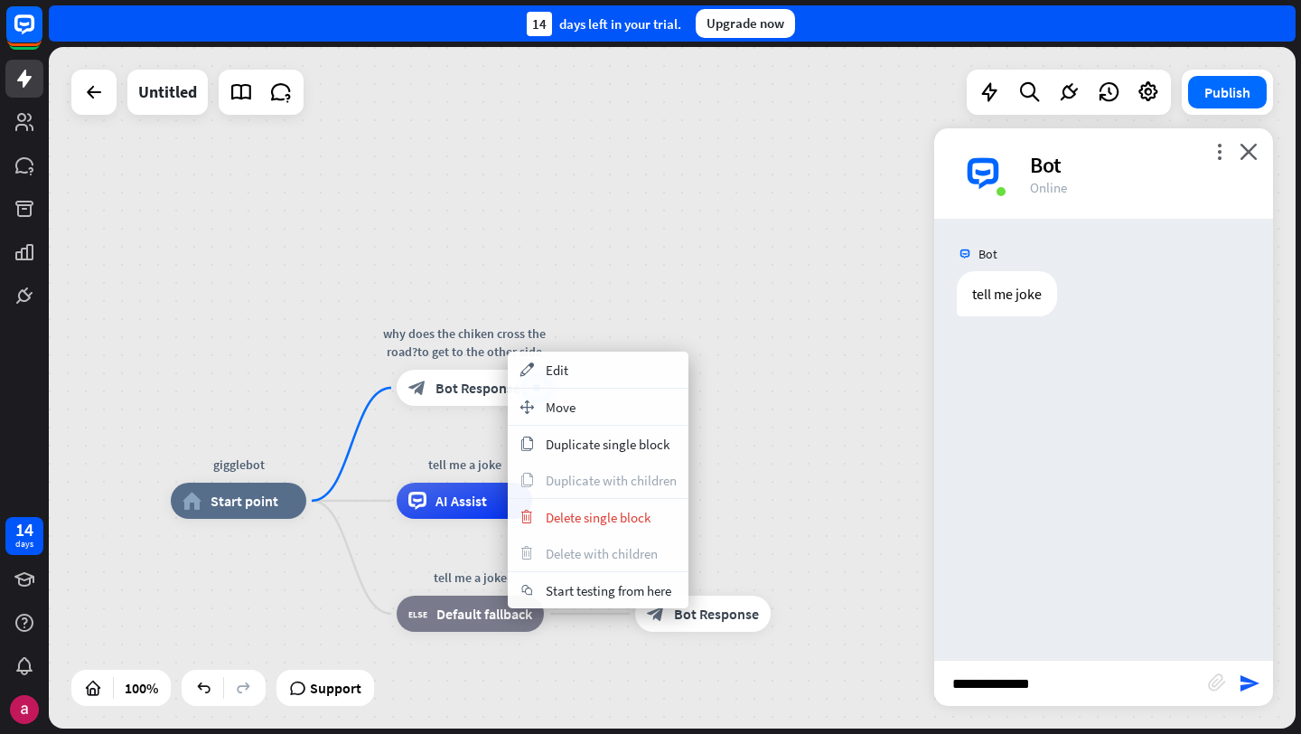
click at [599, 240] on div "gigglebot home_2 Start point why does the chiken cross the road?to get to the o…" at bounding box center [672, 387] width 1247 height 681
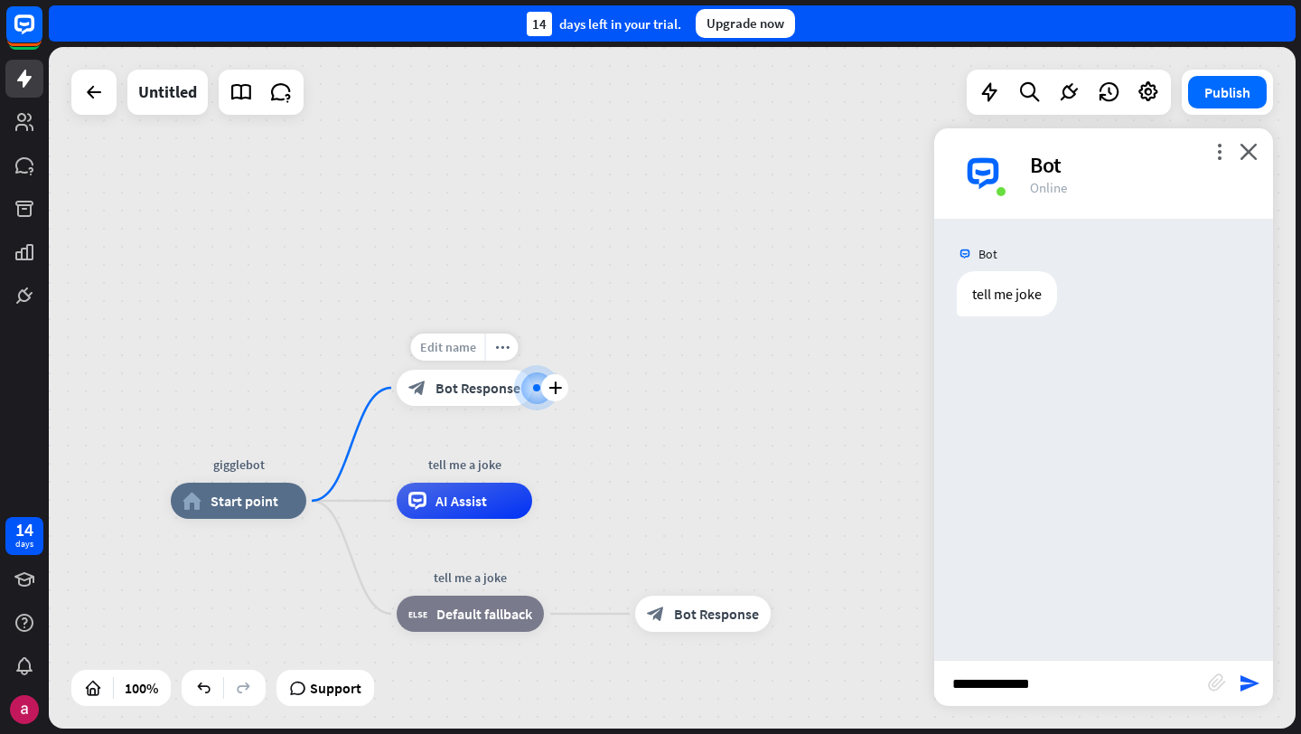
click at [442, 352] on span "Edit name" at bounding box center [448, 347] width 56 height 16
click at [494, 402] on div "block_bot_response Bot Response" at bounding box center [465, 388] width 136 height 36
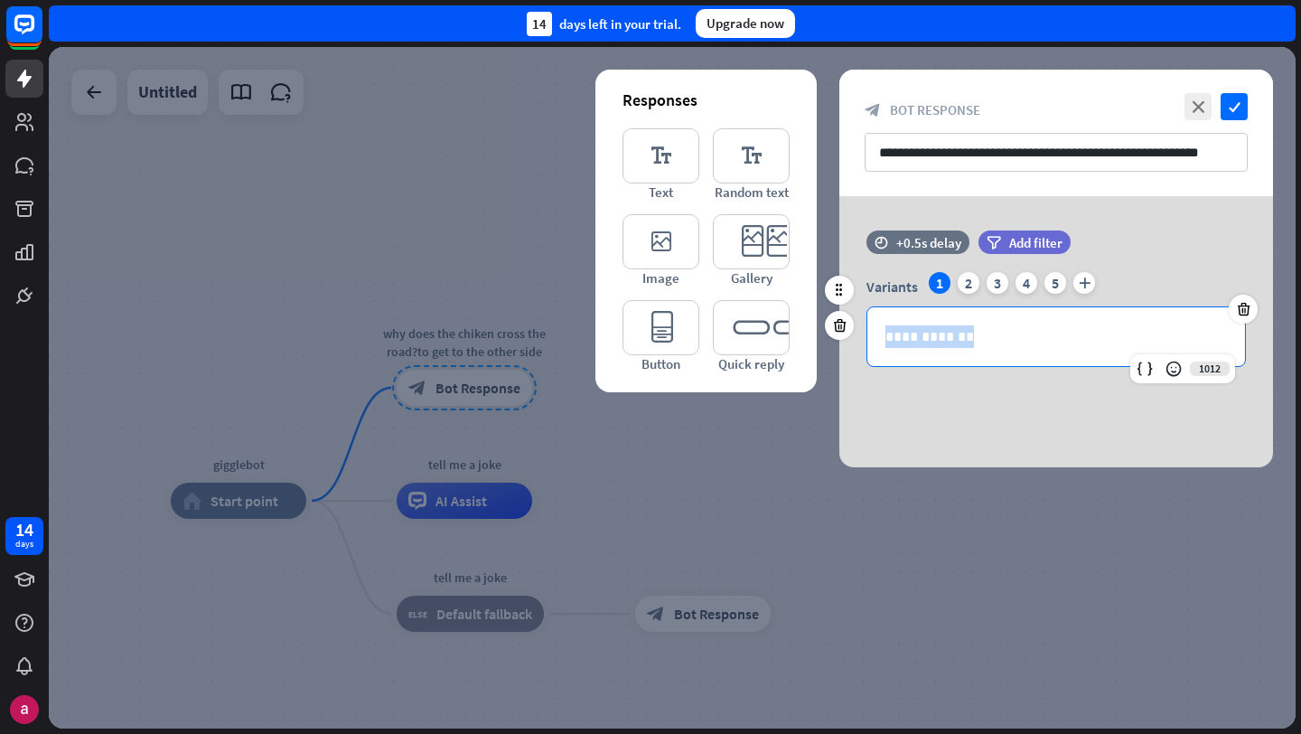
drag, startPoint x: 983, startPoint y: 333, endPoint x: 857, endPoint y: 330, distance: 125.6
click at [857, 330] on div "**********" at bounding box center [1056, 319] width 434 height 95
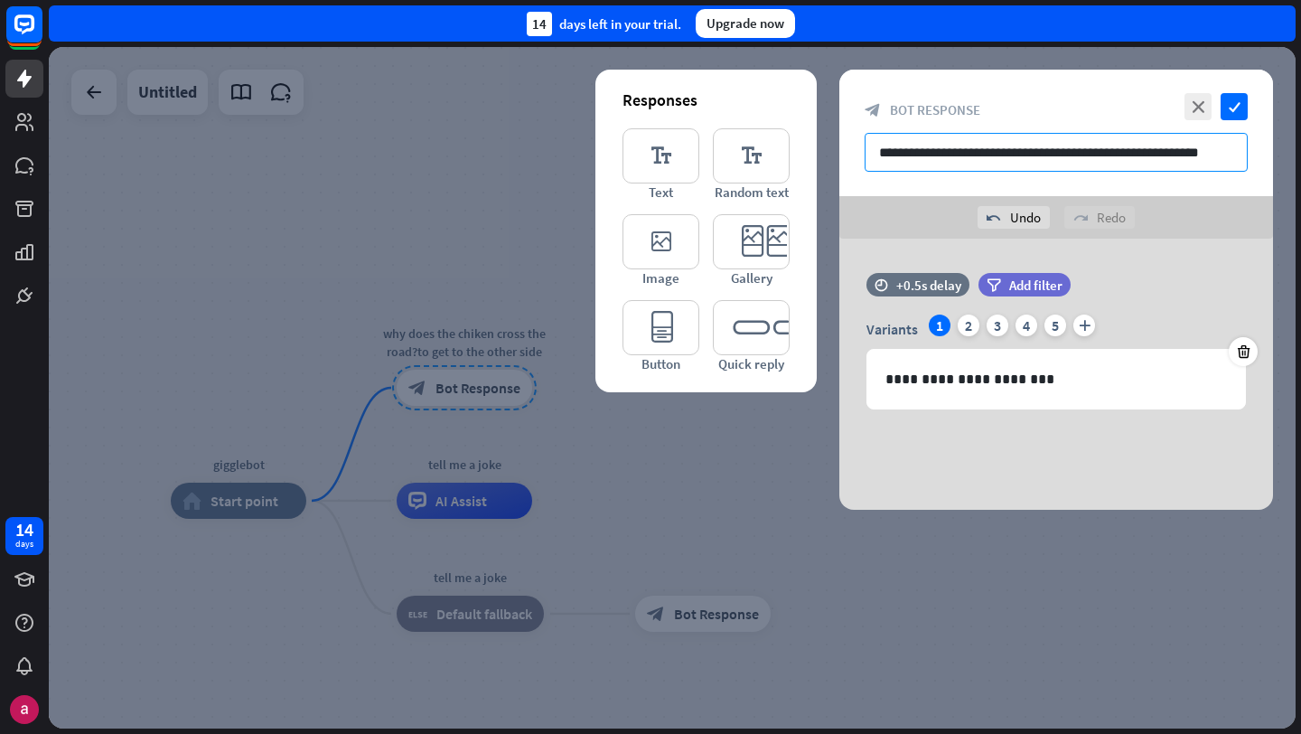
drag, startPoint x: 1158, startPoint y: 158, endPoint x: 820, endPoint y: 140, distance: 339.3
click at [820, 140] on div "**********" at bounding box center [672, 387] width 1247 height 681
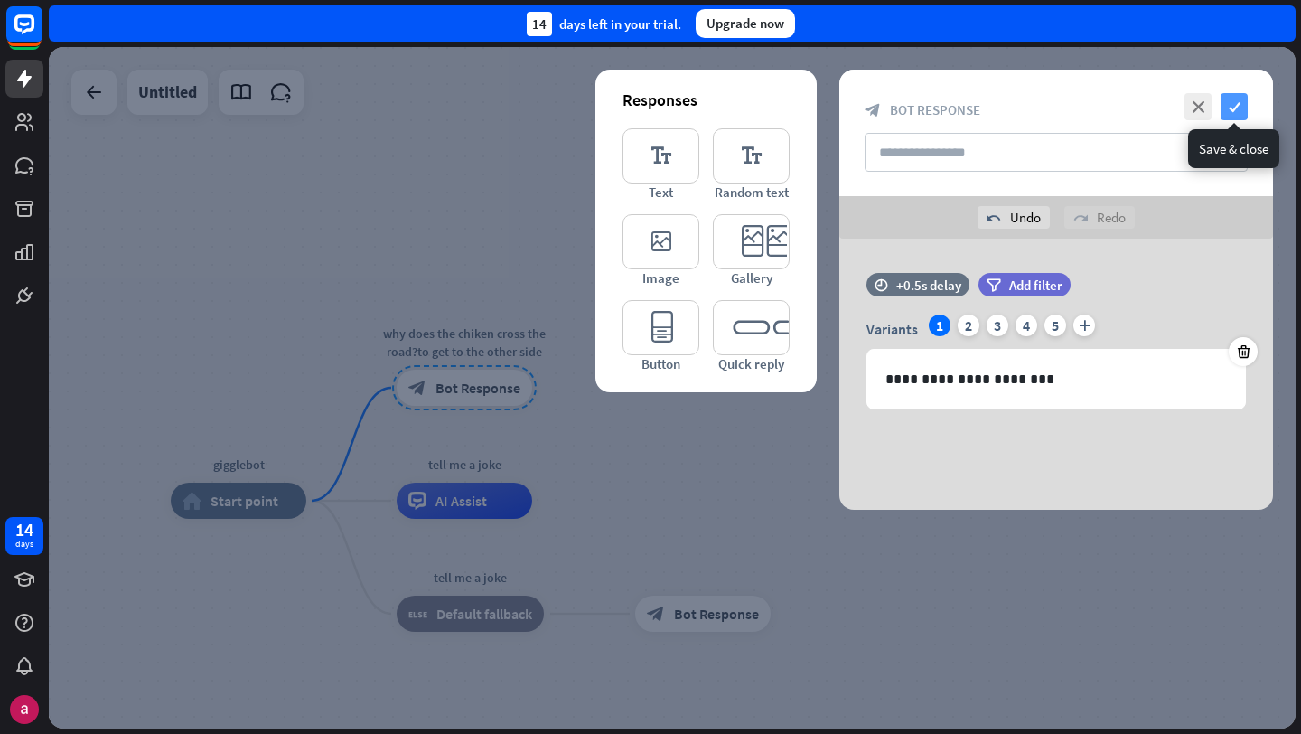
click at [1241, 103] on icon "check" at bounding box center [1234, 106] width 27 height 27
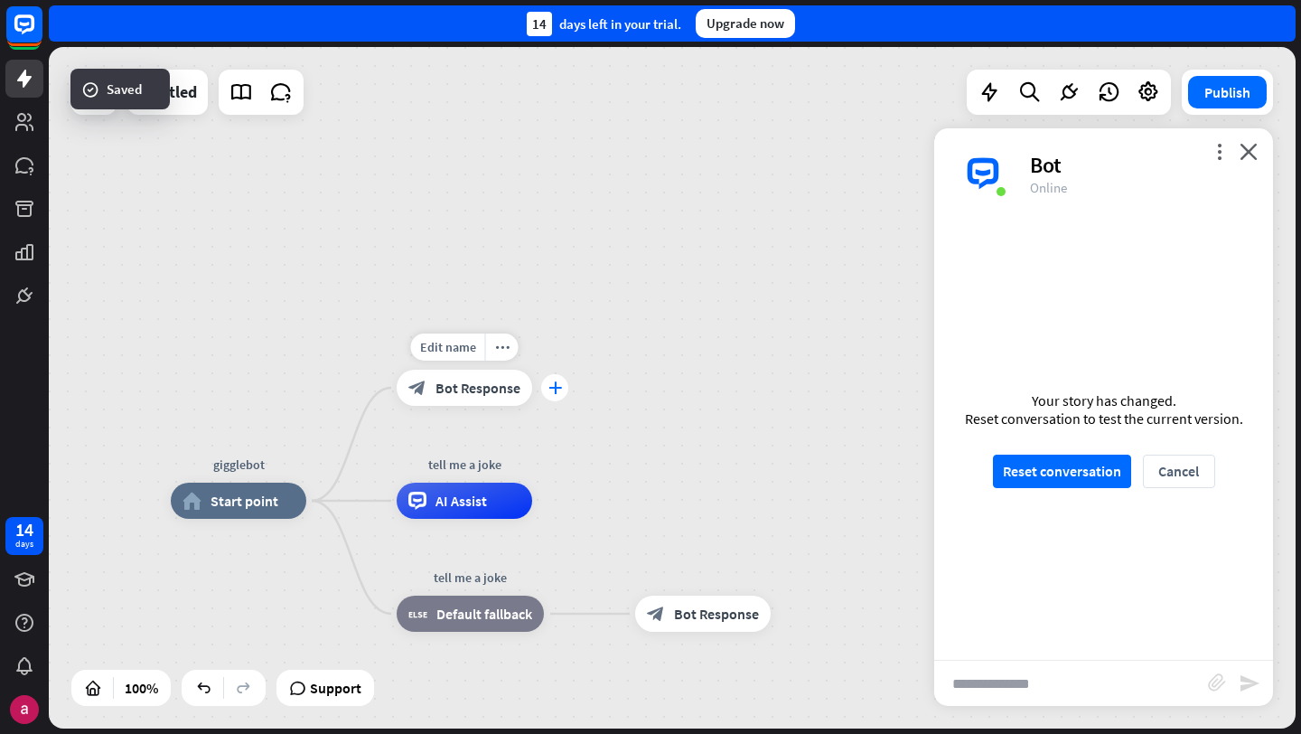
click at [561, 394] on div "plus" at bounding box center [554, 387] width 27 height 27
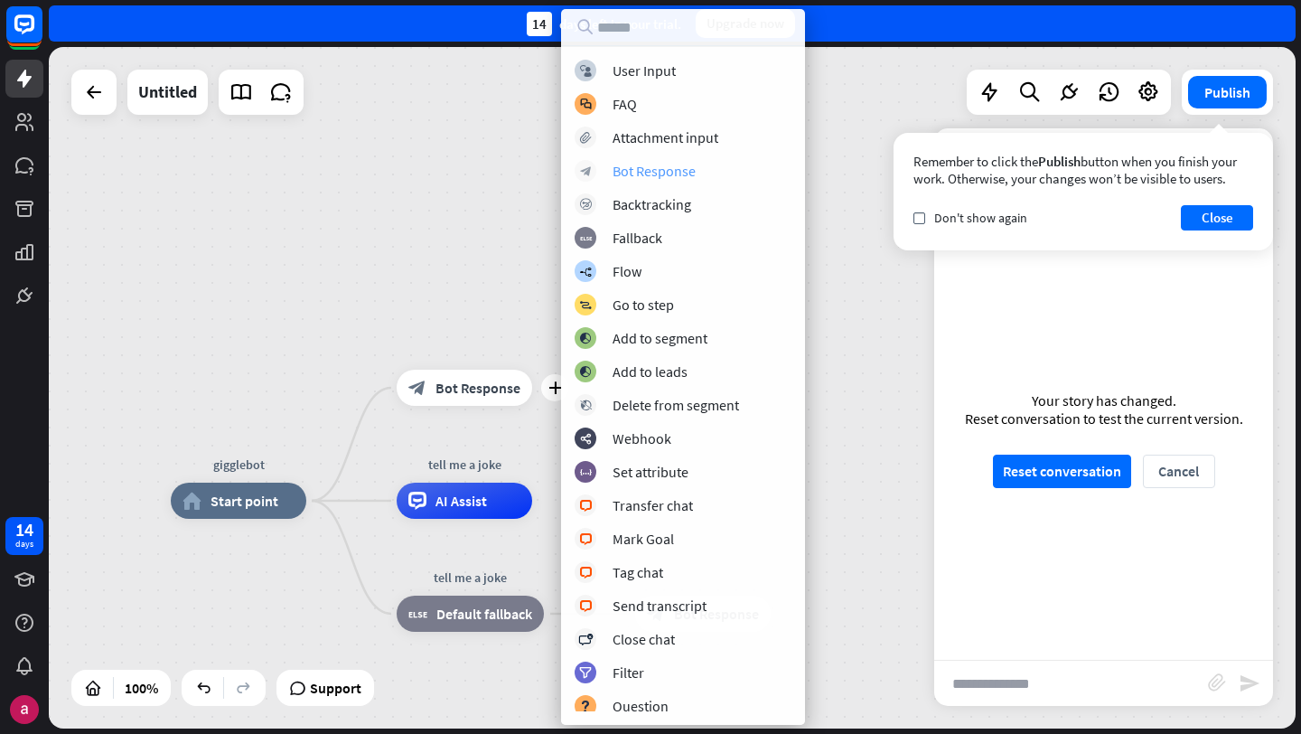
click at [660, 169] on div "Bot Response" at bounding box center [654, 171] width 83 height 18
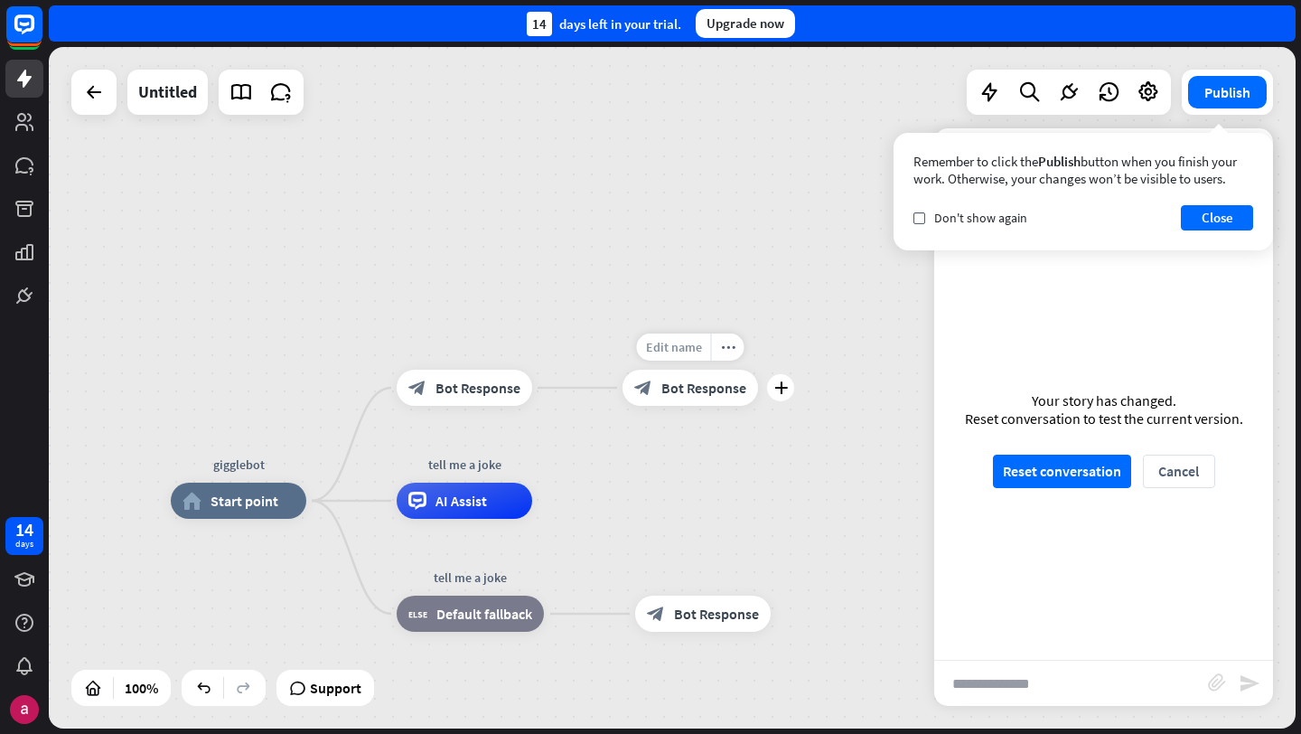
click at [682, 353] on span "Edit name" at bounding box center [674, 347] width 56 height 16
click at [665, 396] on div "block_bot_response Bot Response" at bounding box center [691, 388] width 136 height 36
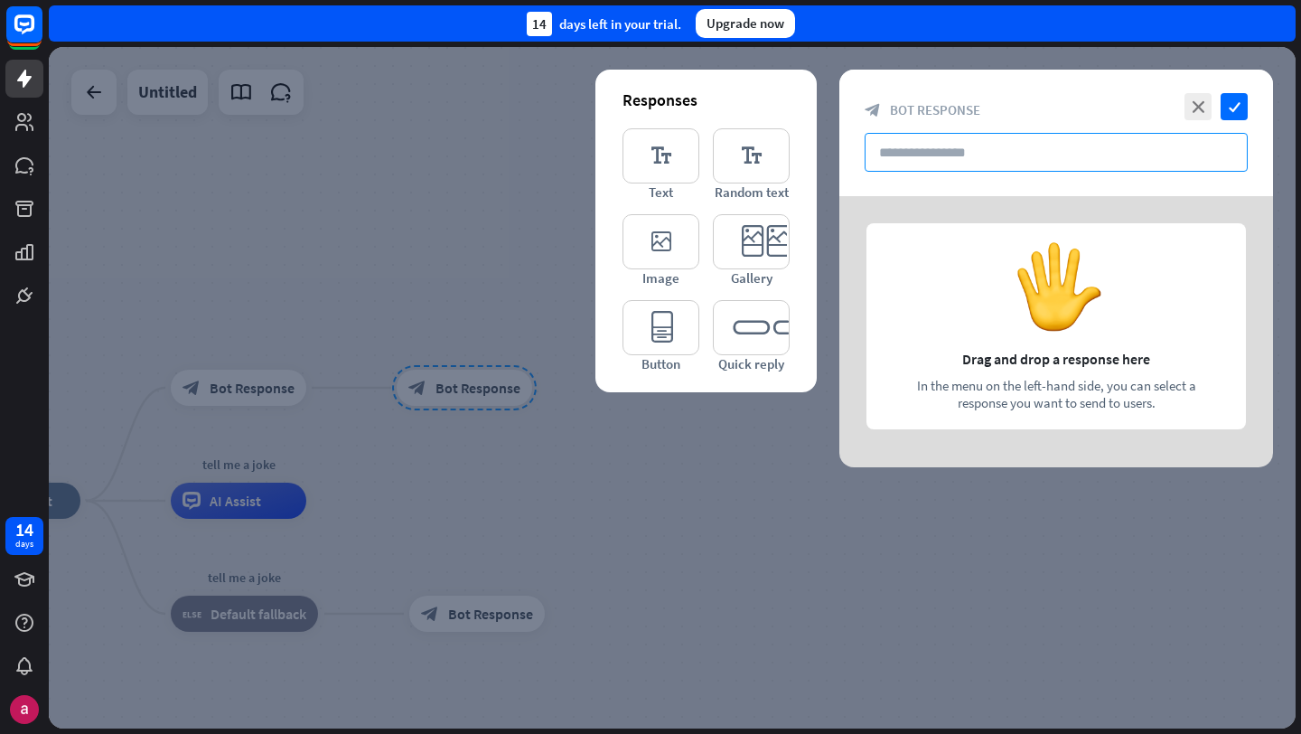
click at [993, 134] on input "text" at bounding box center [1056, 152] width 383 height 39
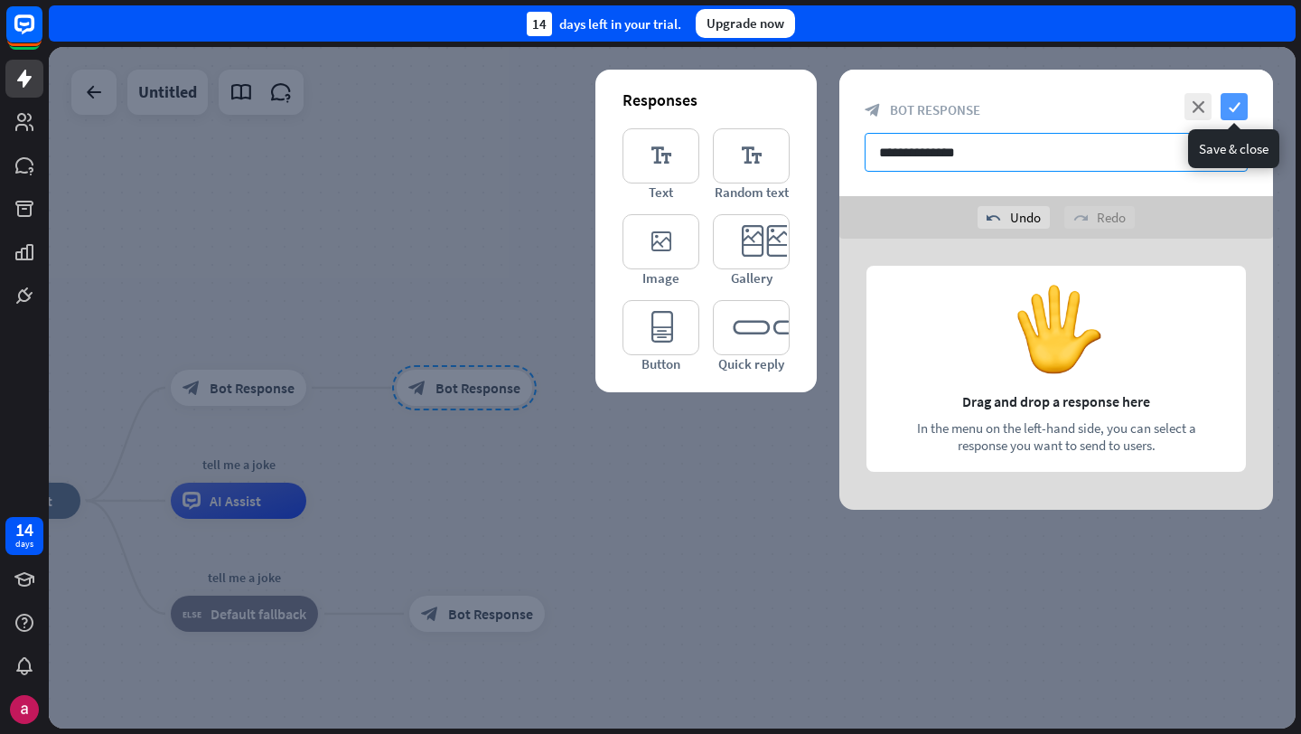
type input "**********"
click at [1227, 108] on icon "check" at bounding box center [1234, 106] width 27 height 27
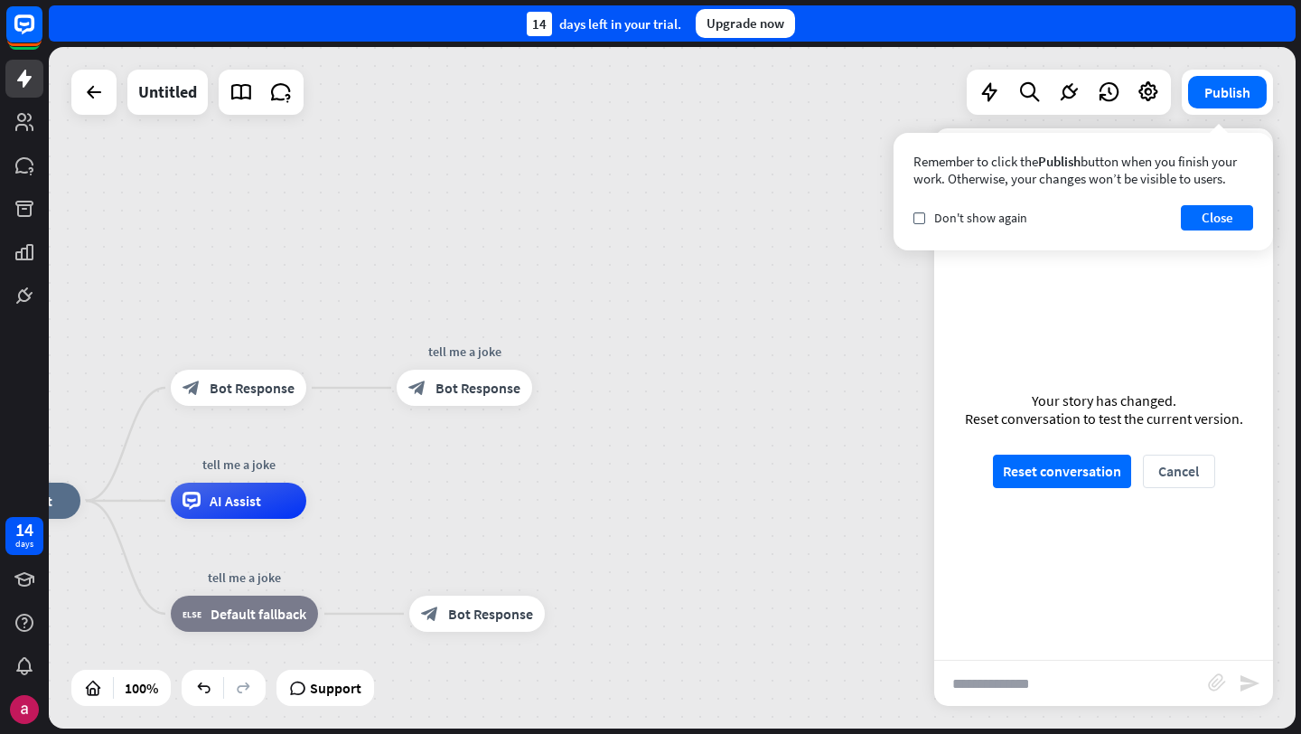
click at [1087, 679] on input "**********" at bounding box center [1071, 682] width 274 height 45
click at [1255, 678] on icon "send" at bounding box center [1250, 683] width 22 height 22
click at [1048, 475] on button "Reset conversation" at bounding box center [1062, 470] width 138 height 33
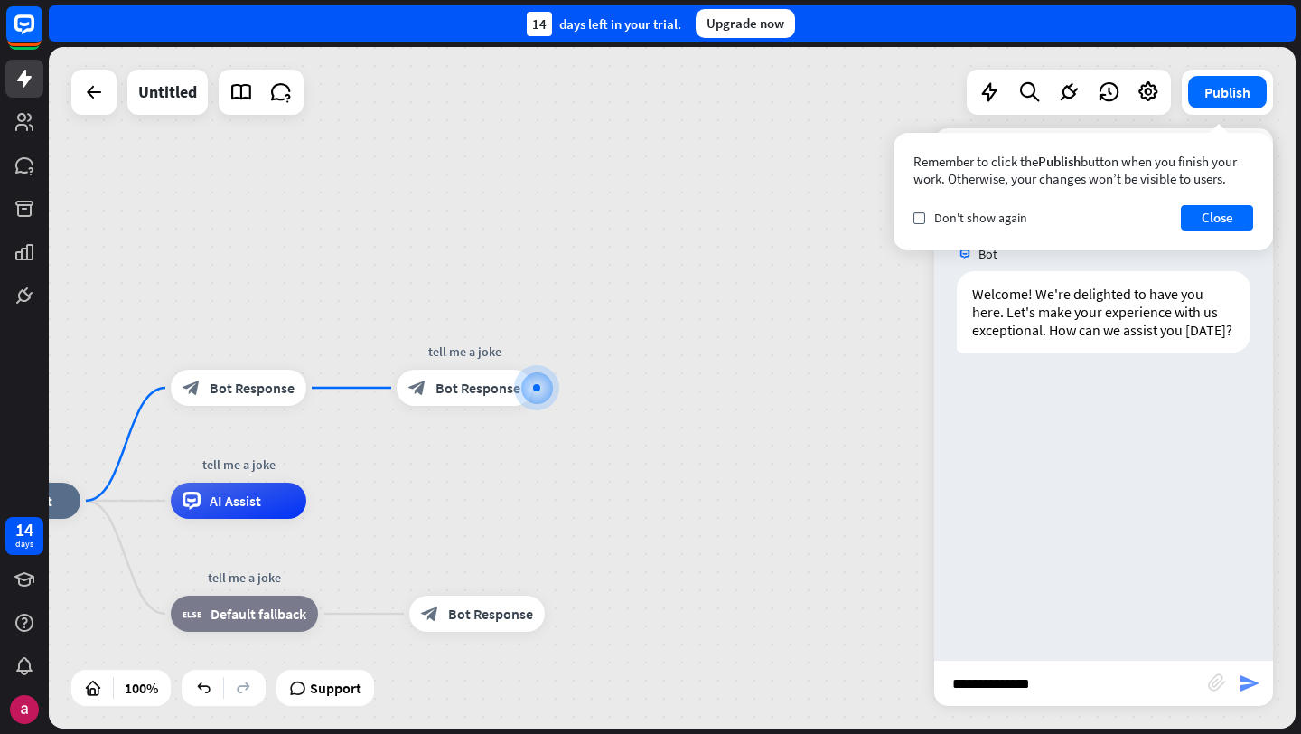
click at [1250, 684] on icon "send" at bounding box center [1250, 683] width 22 height 22
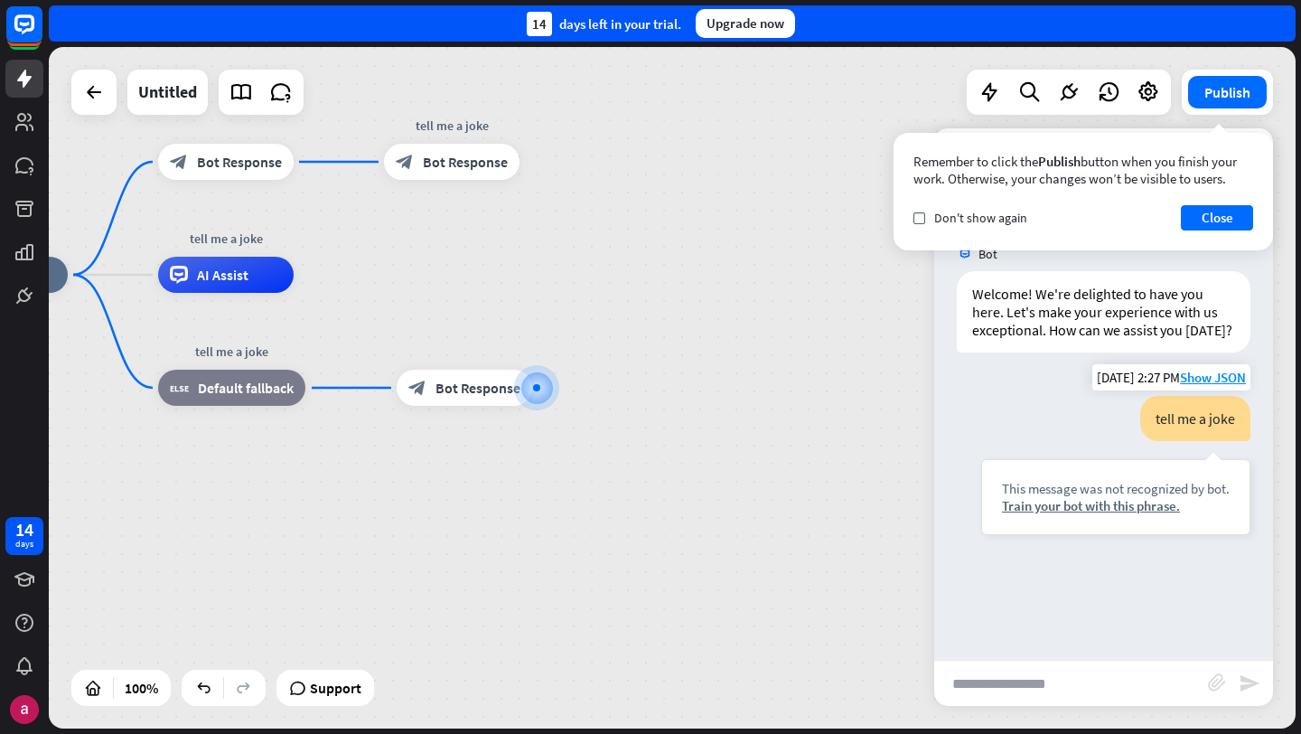
click at [1128, 495] on div "This message was not recognized by bot." at bounding box center [1116, 488] width 228 height 17
click at [1128, 506] on div "Train your bot with this phrase." at bounding box center [1116, 505] width 228 height 17
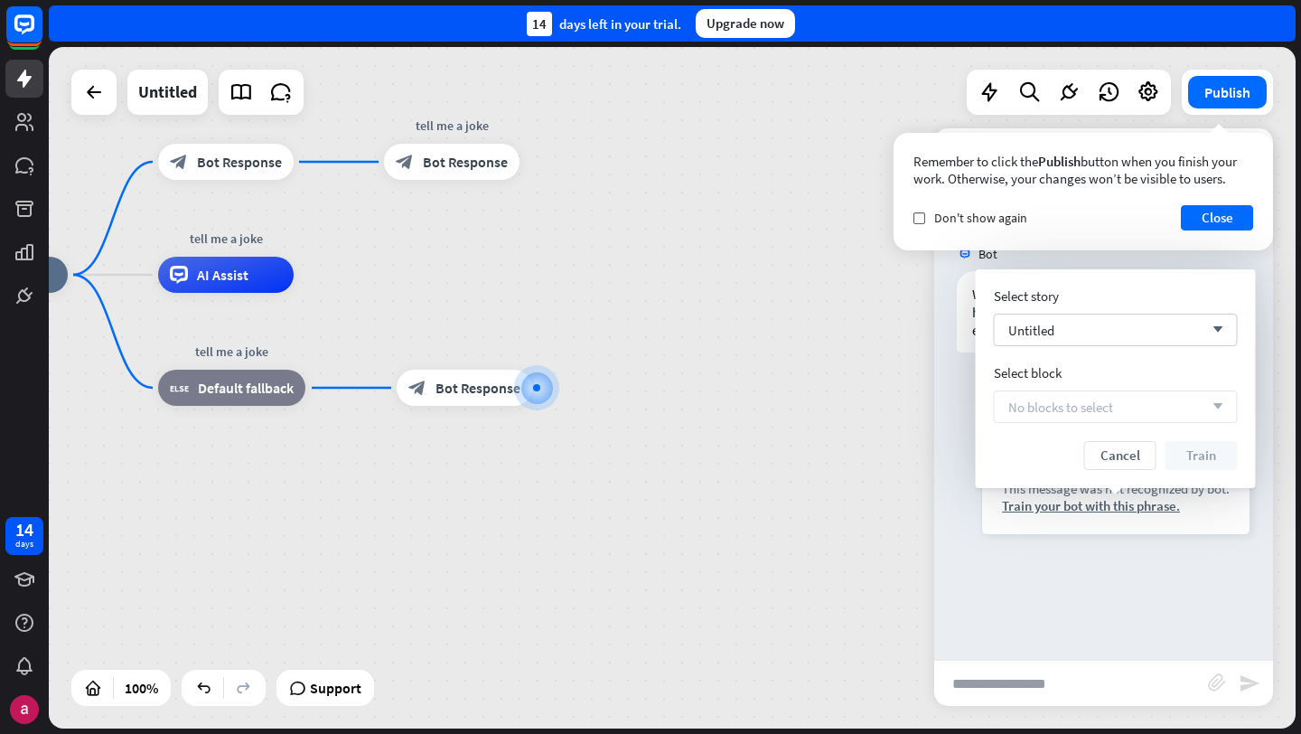
click at [1120, 408] on div "No blocks to select arrow_down" at bounding box center [1116, 406] width 244 height 33
click at [1150, 331] on div "Untitled arrow_down" at bounding box center [1116, 330] width 244 height 33
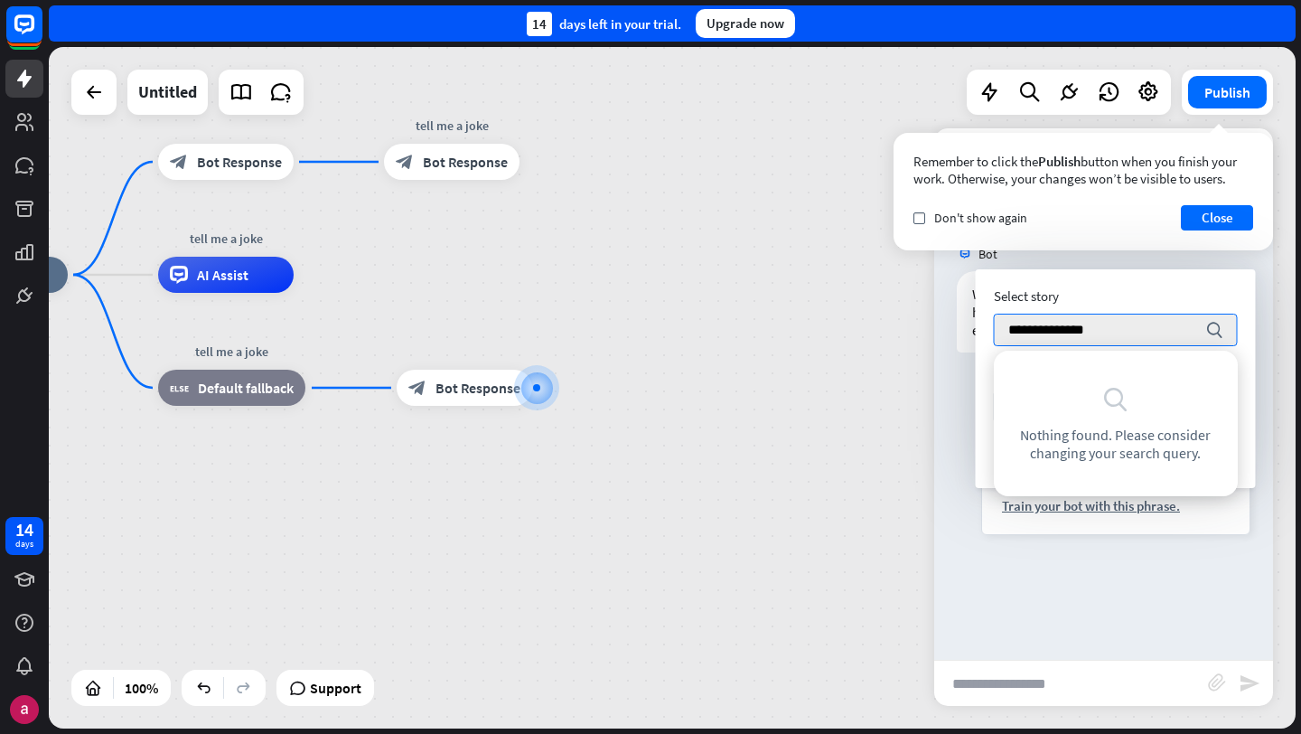
type input "**********"
click at [1119, 538] on div "tell me a joke This message was not recognized by bot. Train your bot with this…" at bounding box center [1103, 470] width 339 height 148
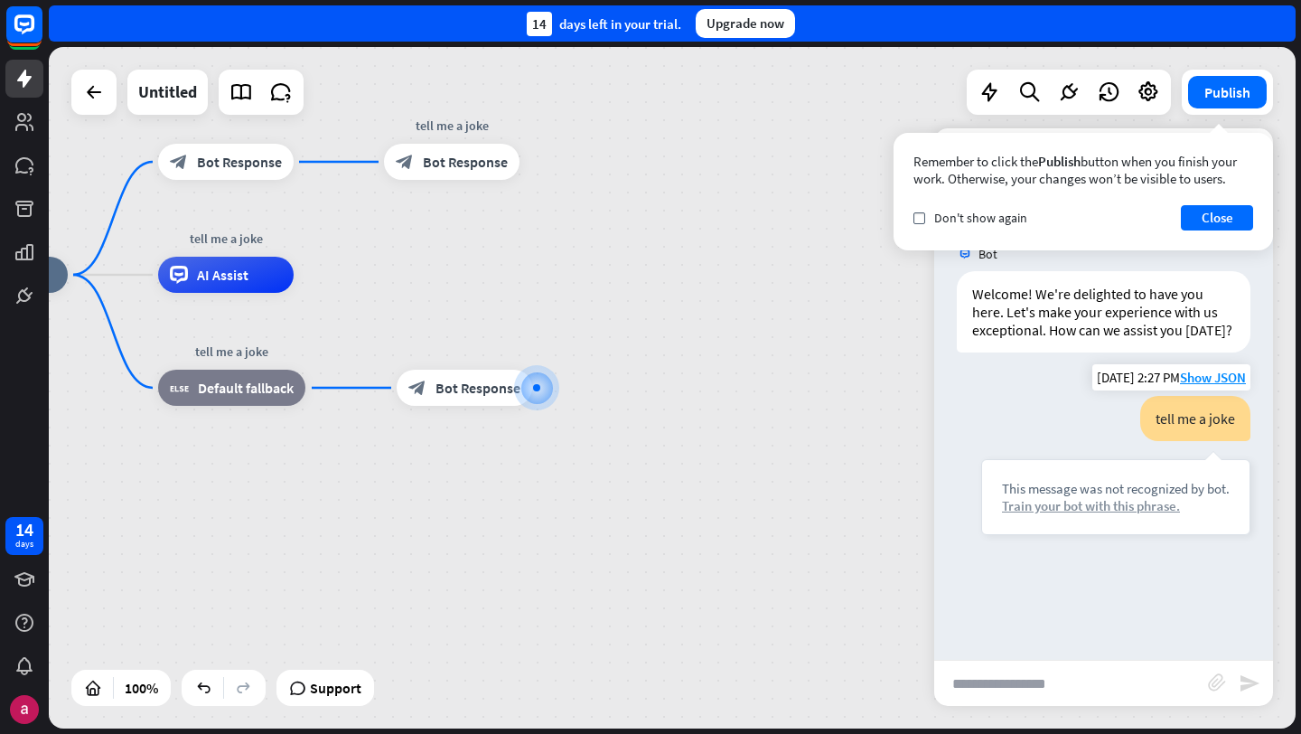
click at [1145, 507] on div "Train your bot with this phrase." at bounding box center [1116, 505] width 228 height 17
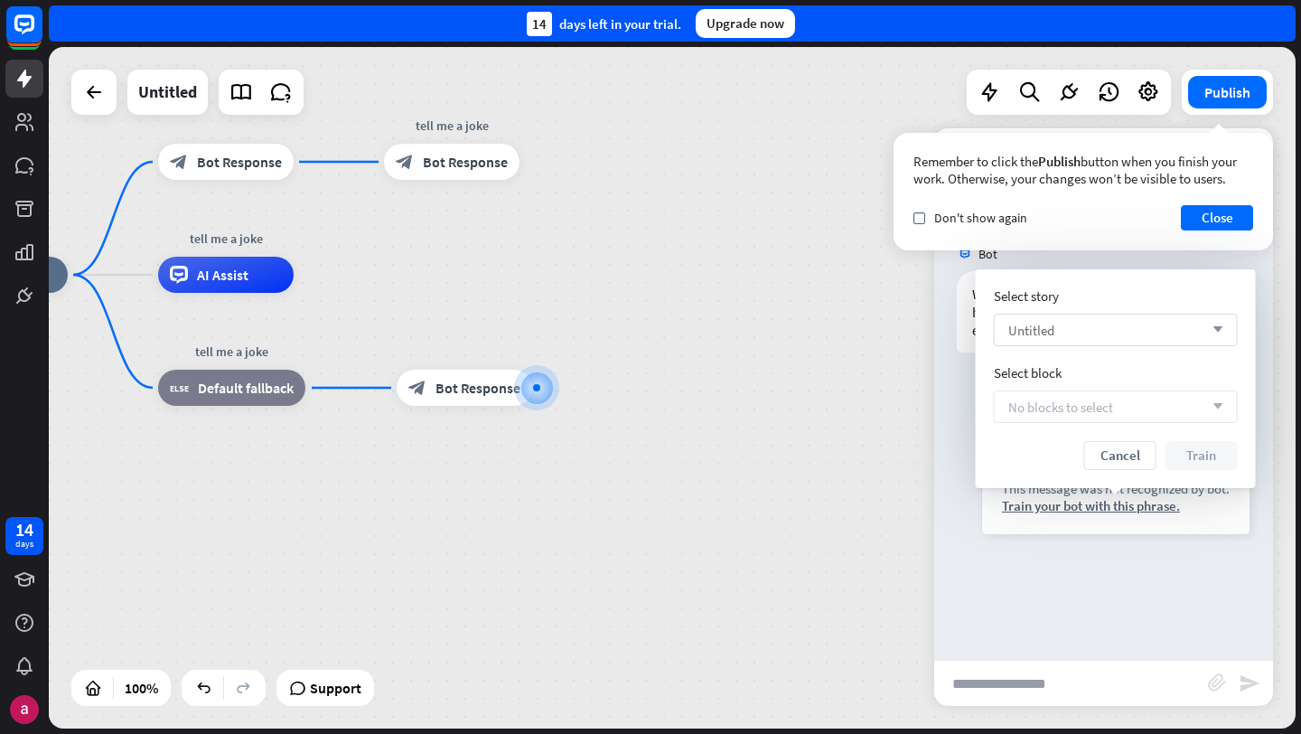
click at [1222, 332] on div "Untitled arrow_down" at bounding box center [1116, 330] width 244 height 33
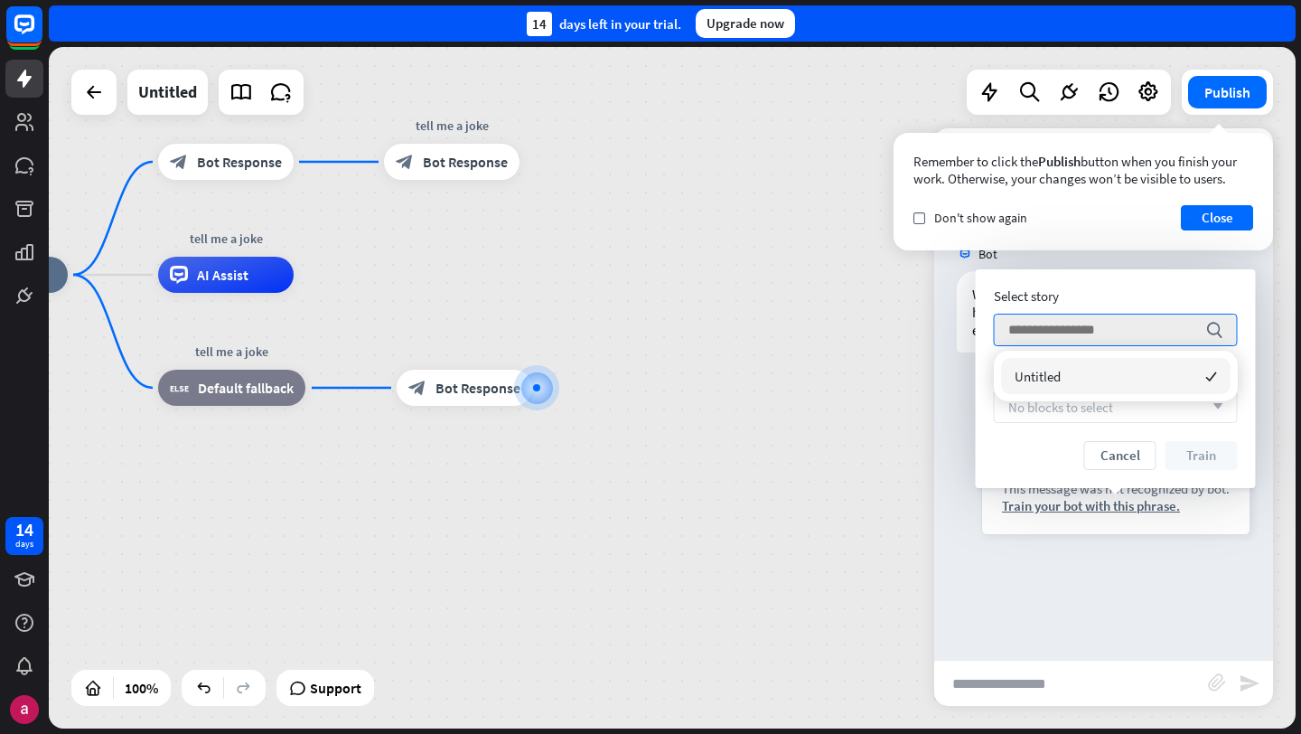
click at [1186, 371] on div "Untitled checked" at bounding box center [1115, 376] width 229 height 36
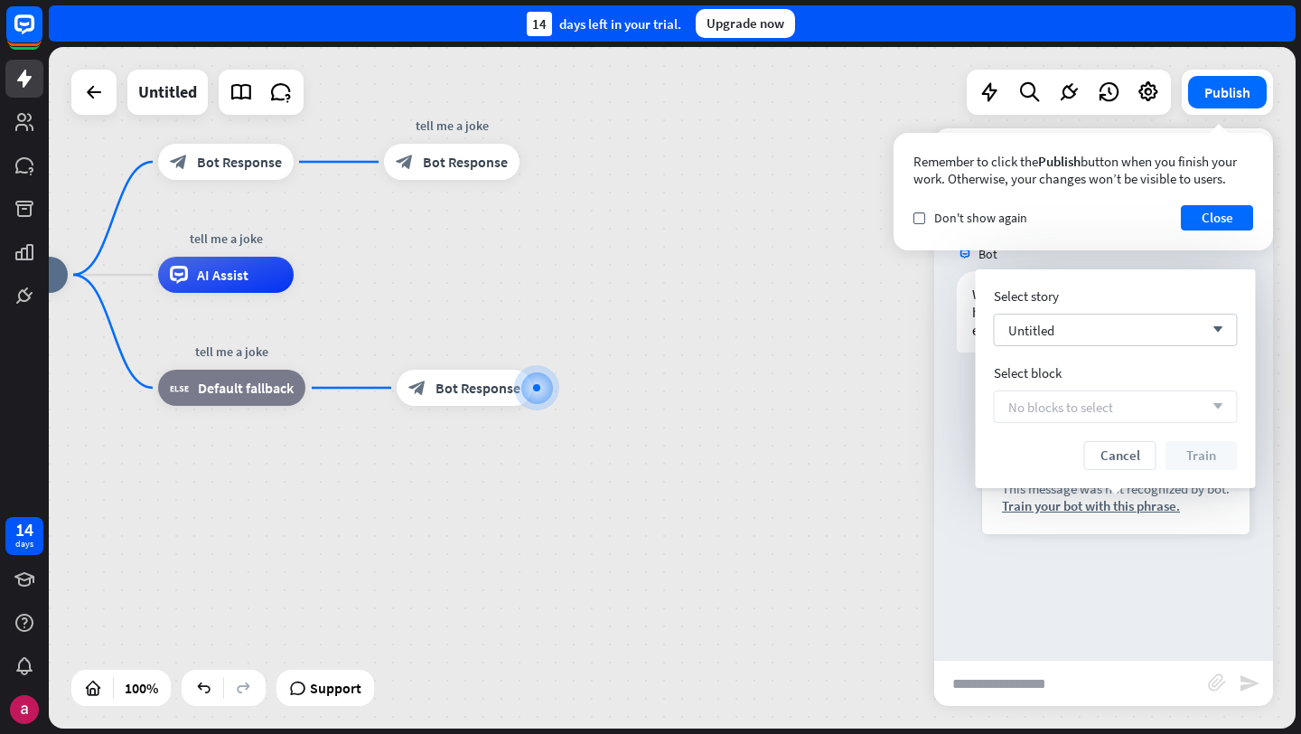
click at [1153, 423] on div "Select story Untitled arrow_down Select block No blocks to select arrow_down Ca…" at bounding box center [1116, 378] width 244 height 183
click at [1154, 410] on div "No blocks to select arrow_down" at bounding box center [1116, 406] width 244 height 33
click at [1232, 406] on div "No blocks to select arrow_down" at bounding box center [1116, 406] width 244 height 33
click at [260, 293] on div "Edit name more_horiz plus tell me a joke AI Assist" at bounding box center [225, 275] width 136 height 36
click at [427, 328] on div "gigglebot home_2 Start point block_bot_response Bot Response tell me a joke blo…" at bounding box center [554, 615] width 1247 height 681
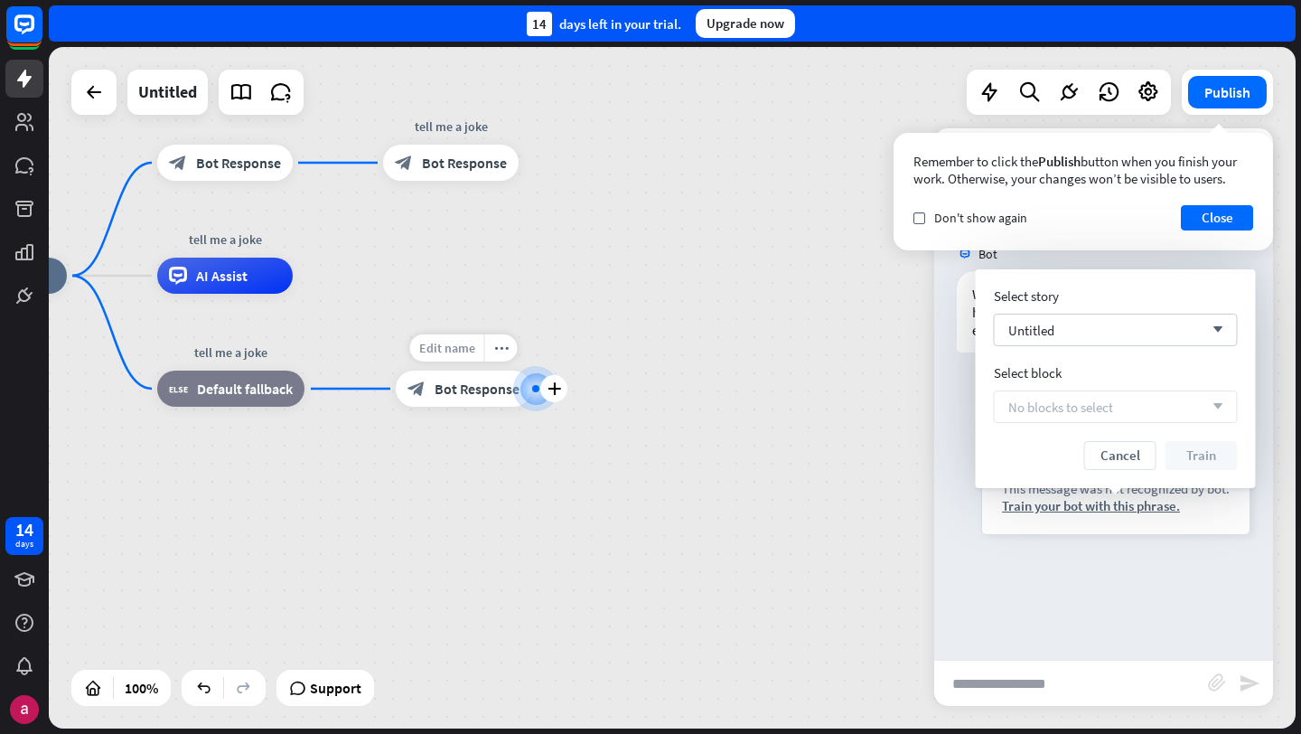
click at [454, 349] on span "Edit name" at bounding box center [447, 348] width 56 height 16
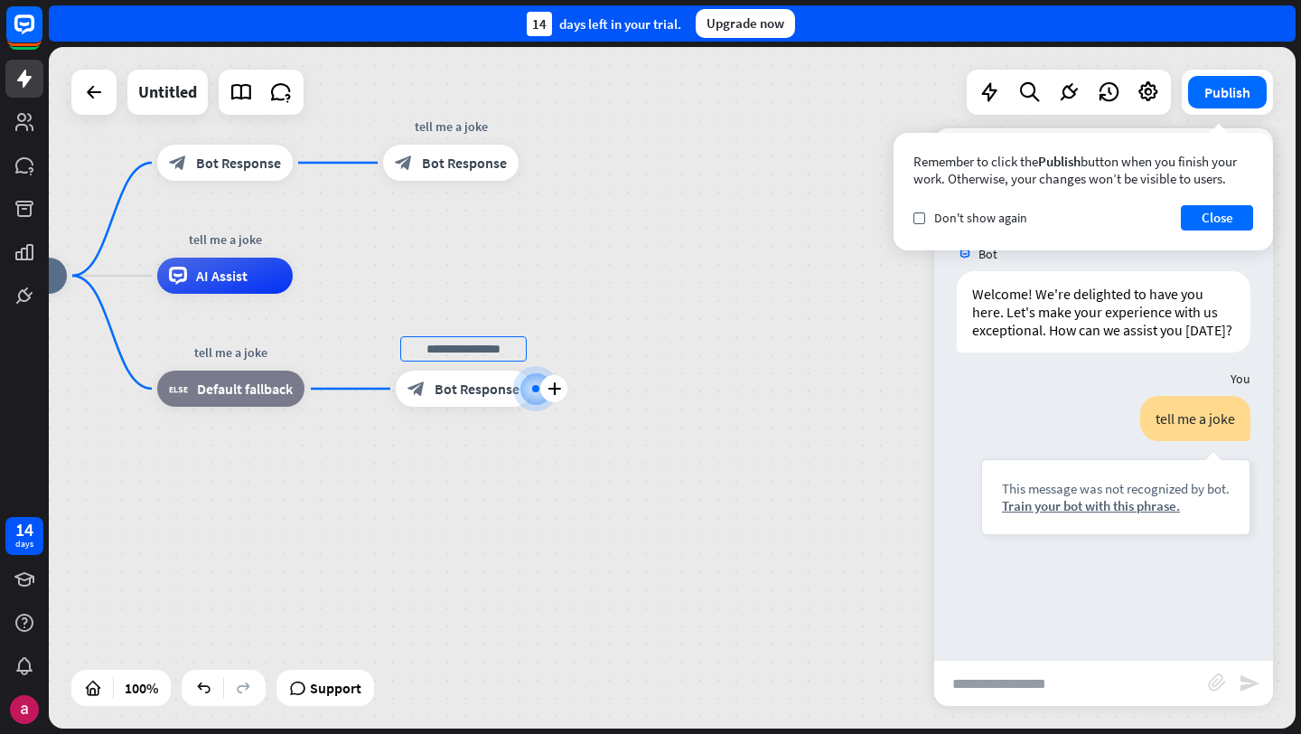
click at [469, 407] on div "plus block_bot_response Bot Response" at bounding box center [464, 388] width 136 height 36
click at [469, 399] on div "block_bot_response Bot Response" at bounding box center [464, 388] width 136 height 36
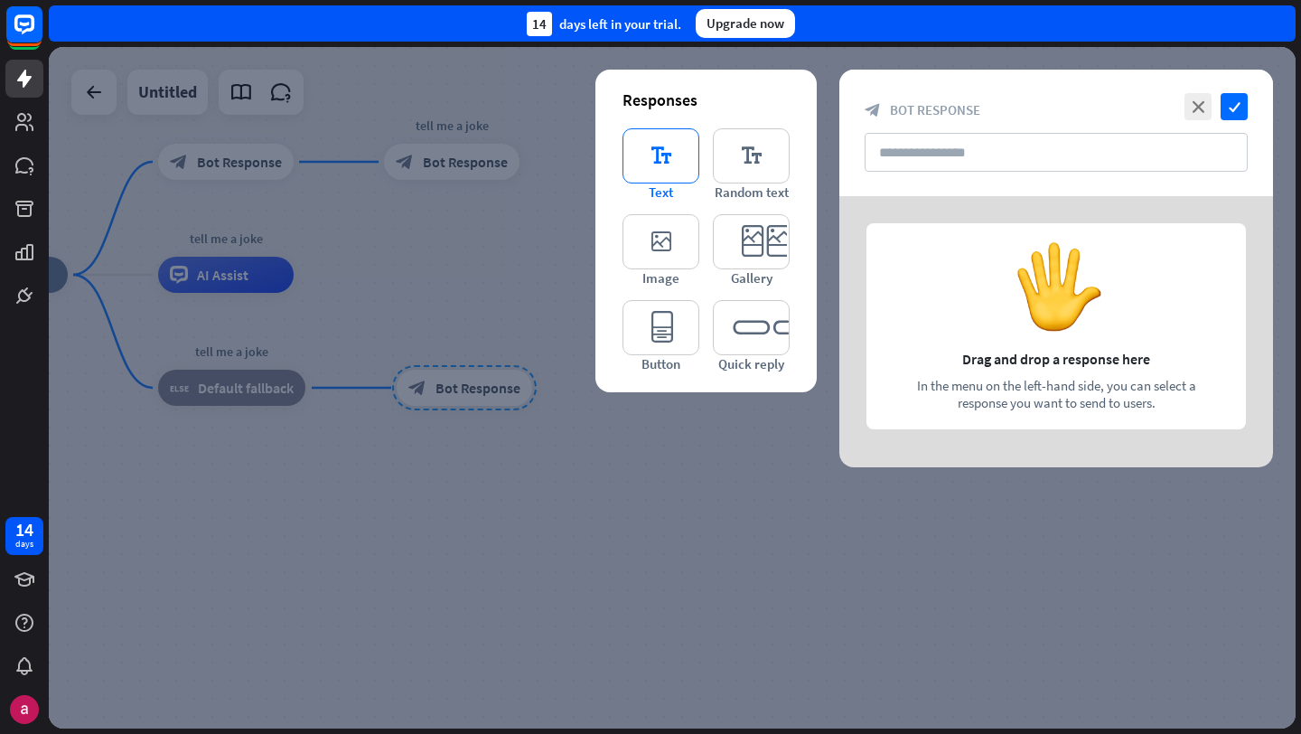
click at [660, 145] on icon "editor_text" at bounding box center [661, 155] width 77 height 55
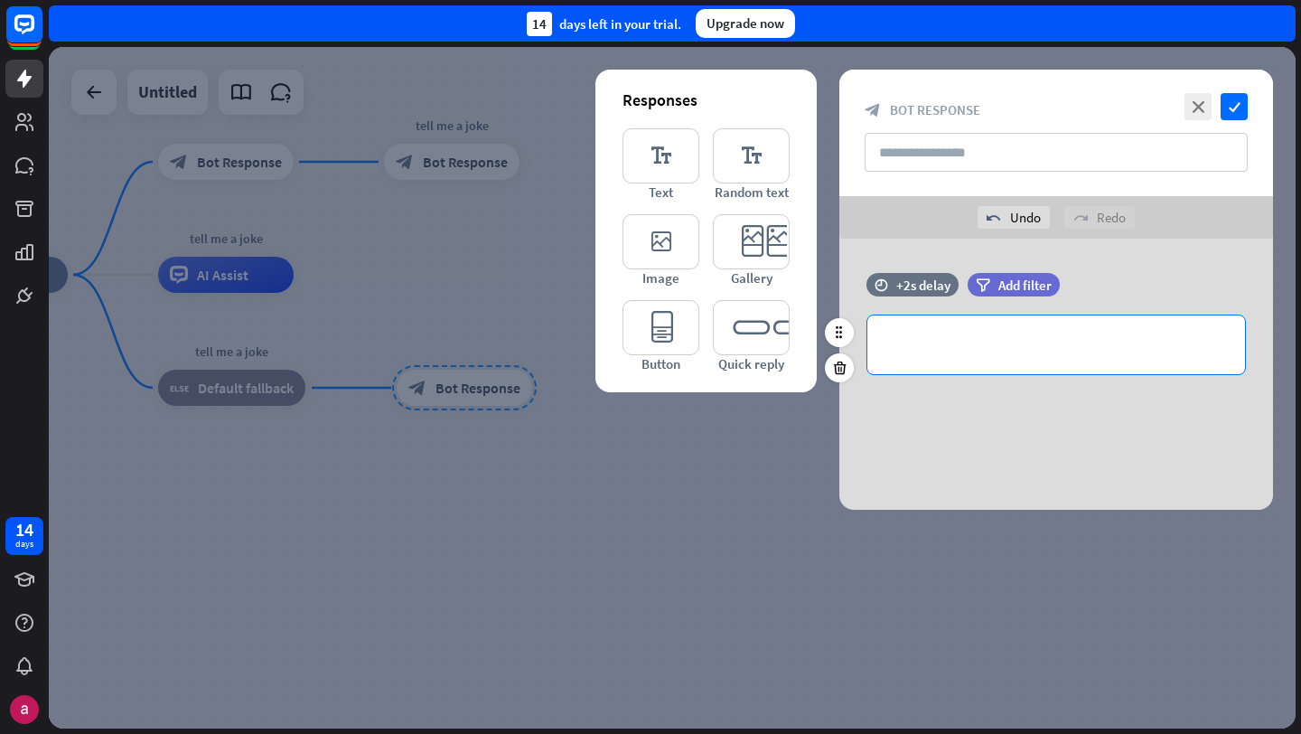
click at [909, 326] on div "**********" at bounding box center [1056, 344] width 378 height 59
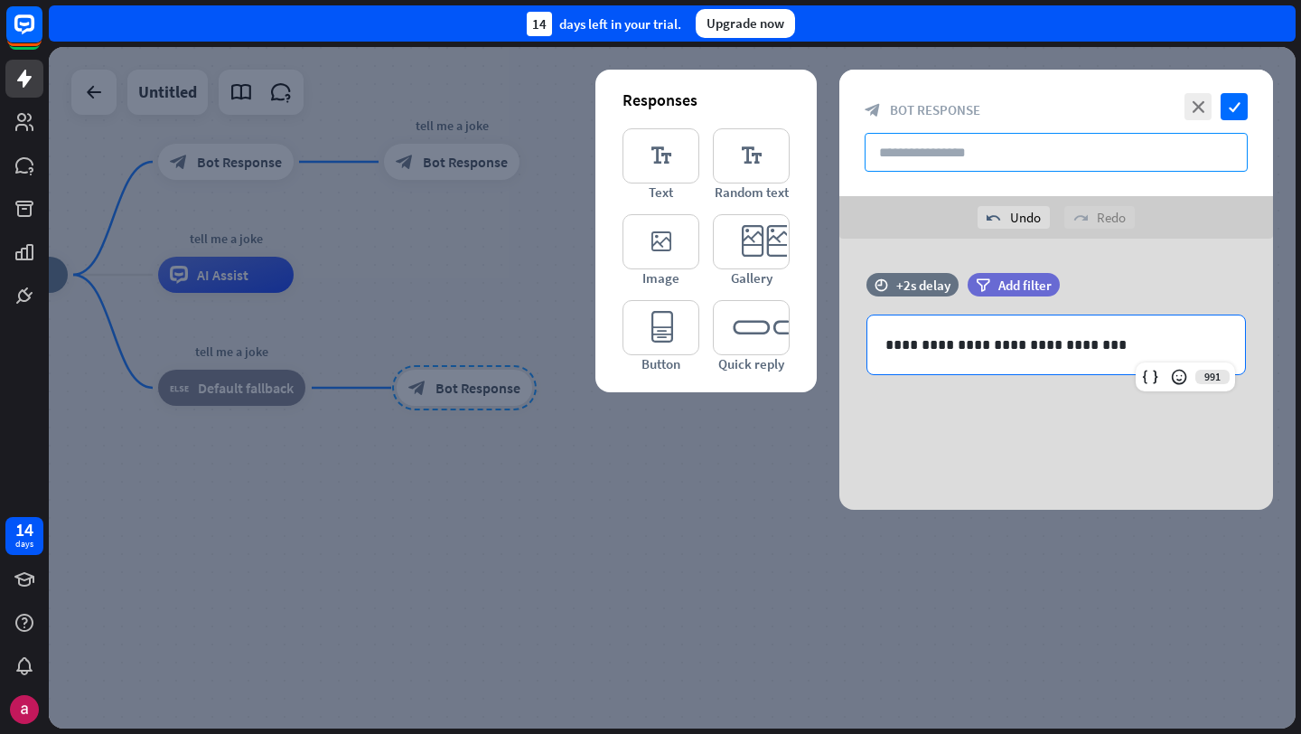
click at [951, 154] on input "text" at bounding box center [1056, 152] width 383 height 39
type input "**********"
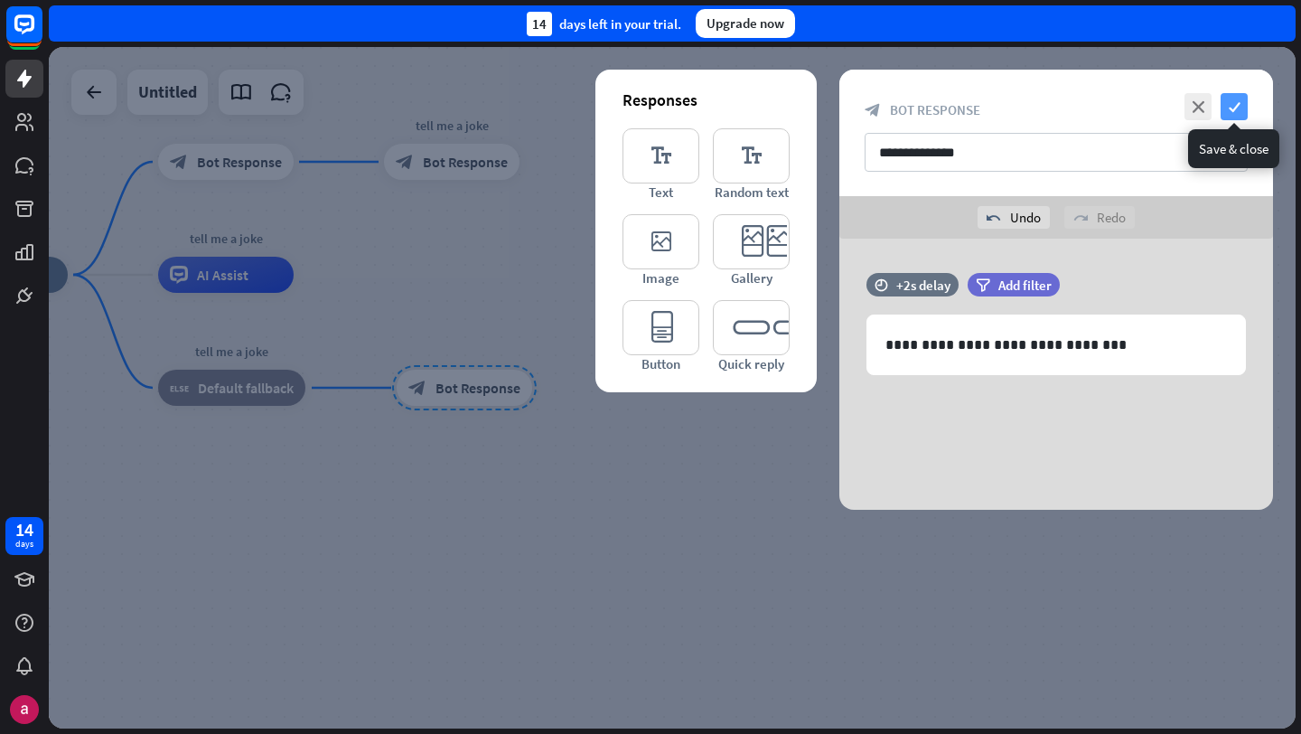
click at [1243, 100] on icon "check" at bounding box center [1234, 106] width 27 height 27
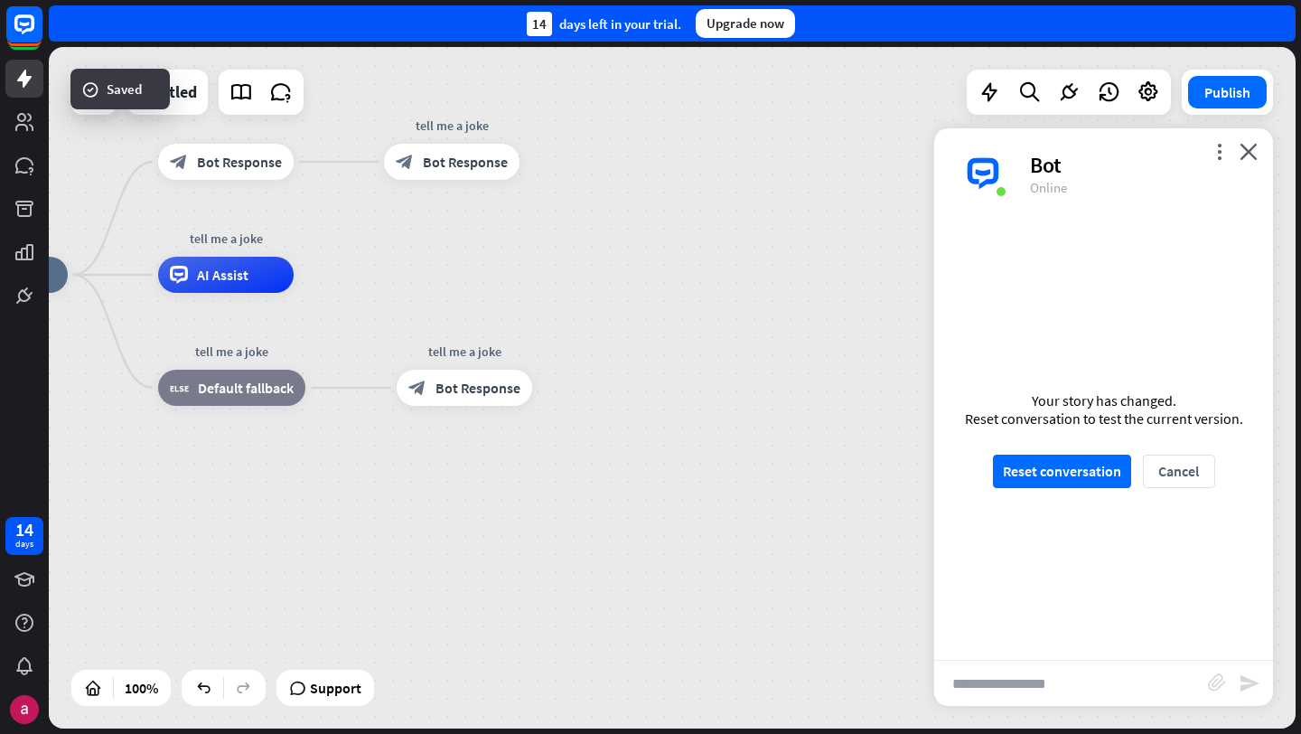
click at [1066, 687] on input "text" at bounding box center [1071, 682] width 274 height 45
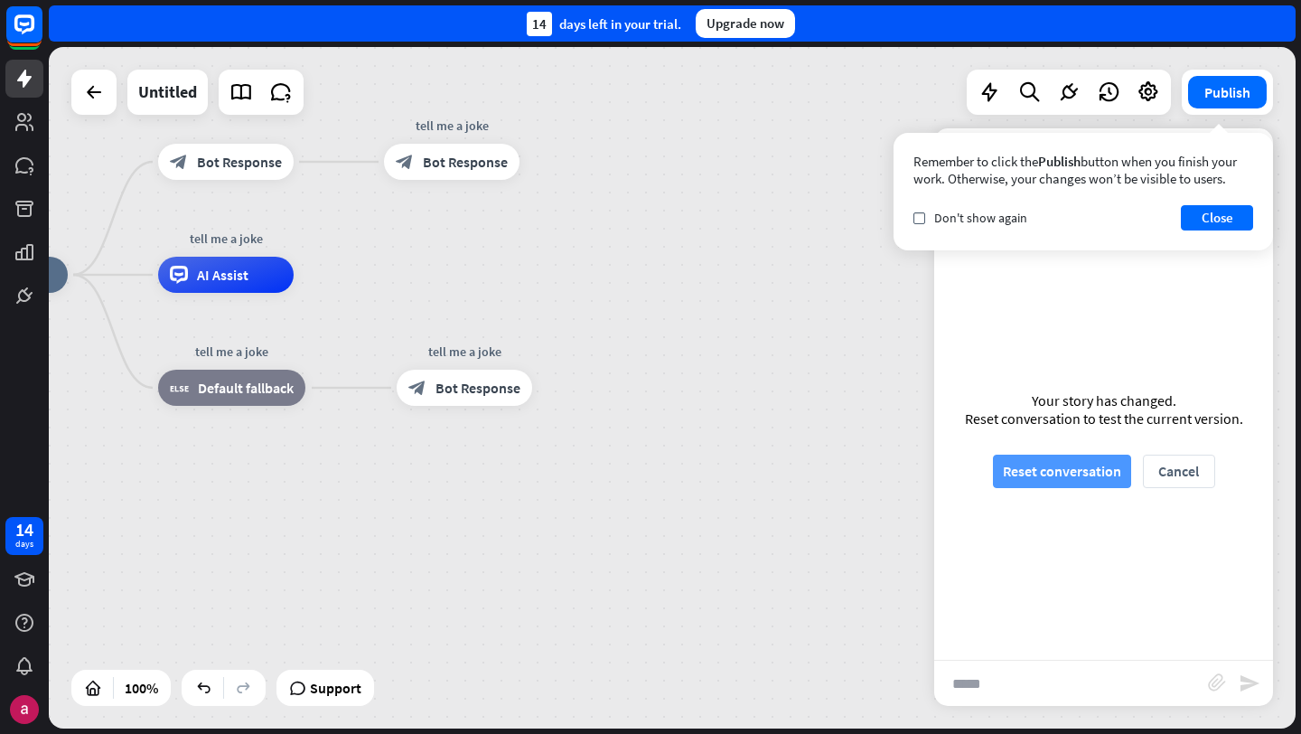
click at [1083, 475] on button "Reset conversation" at bounding box center [1062, 470] width 138 height 33
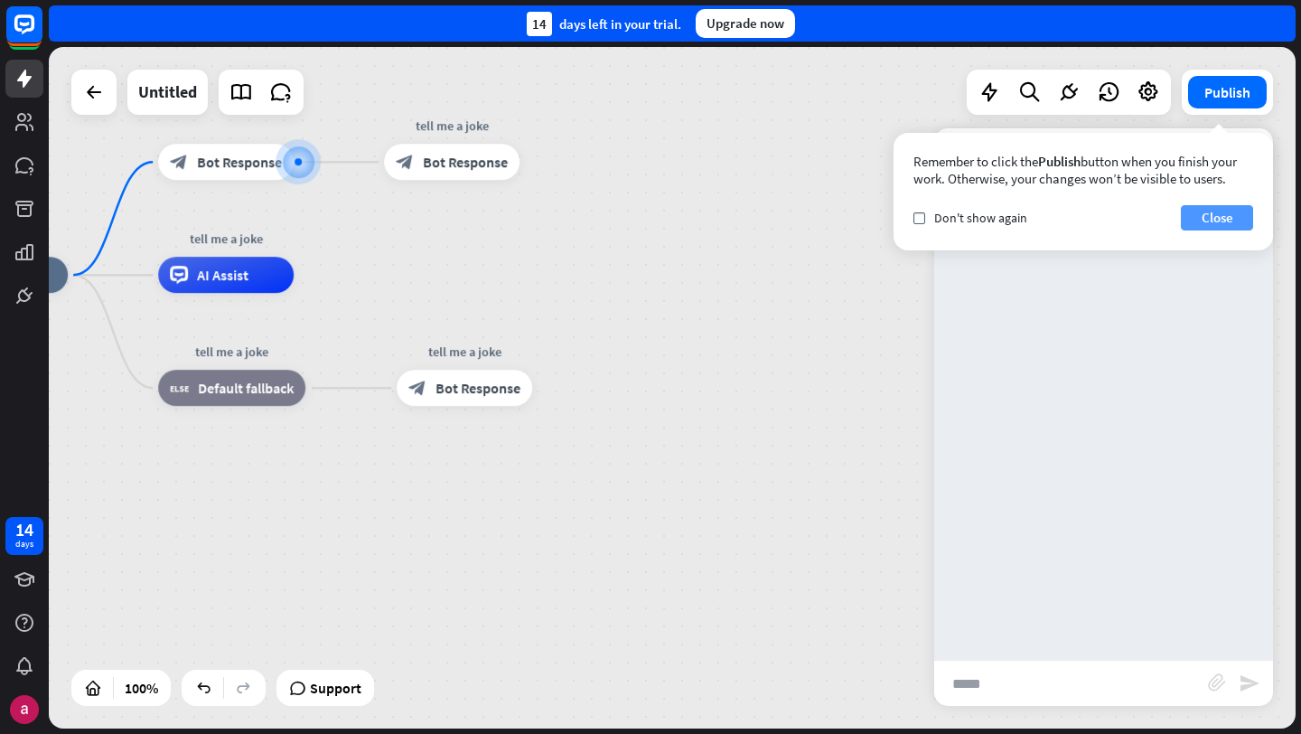
click at [1234, 221] on button "Close" at bounding box center [1217, 217] width 72 height 25
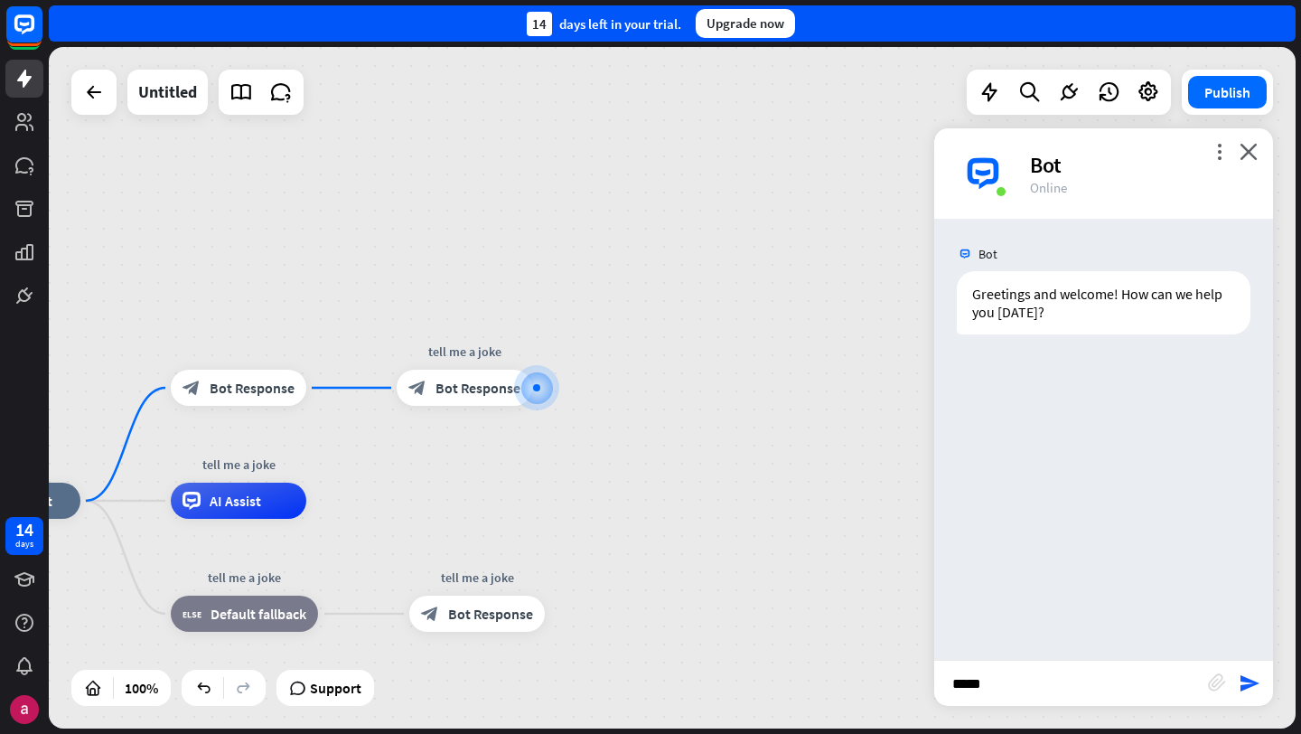
click at [1035, 669] on input "****" at bounding box center [1071, 682] width 274 height 45
click at [969, 675] on input "****" at bounding box center [1071, 682] width 274 height 45
type input "**********"
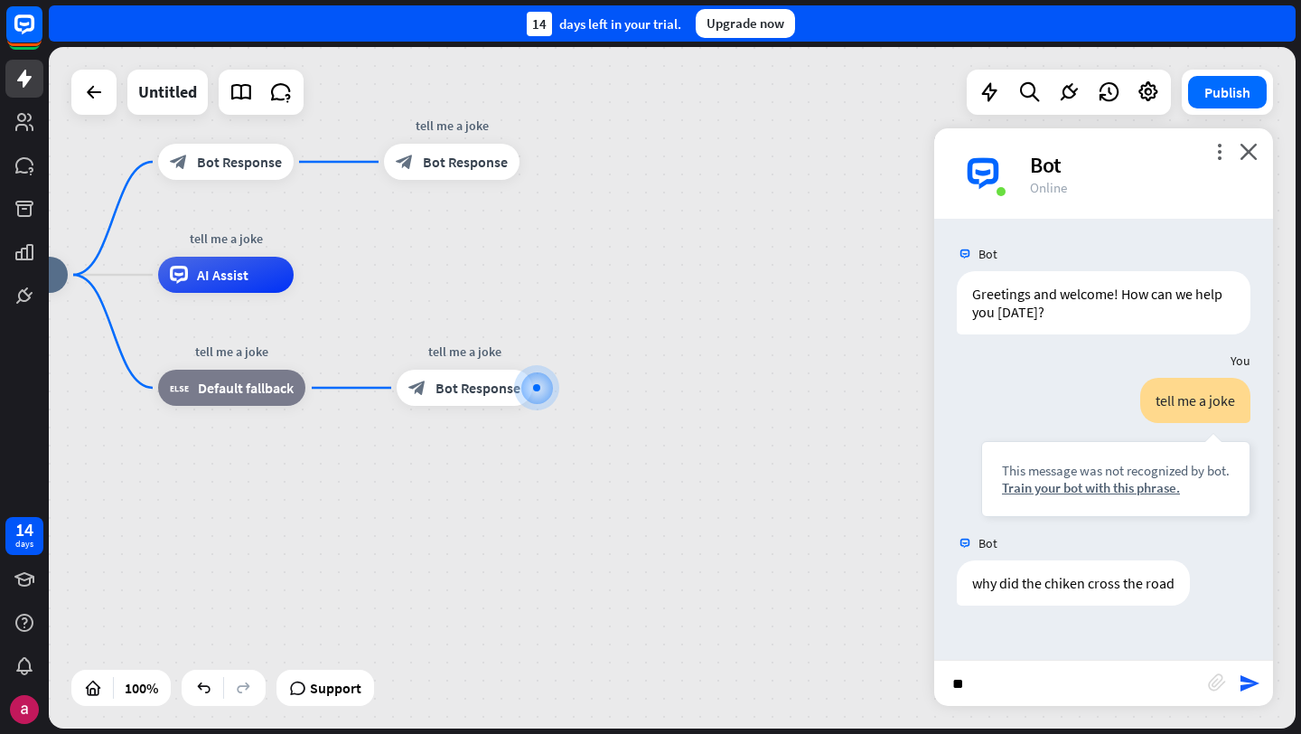
type input "***"
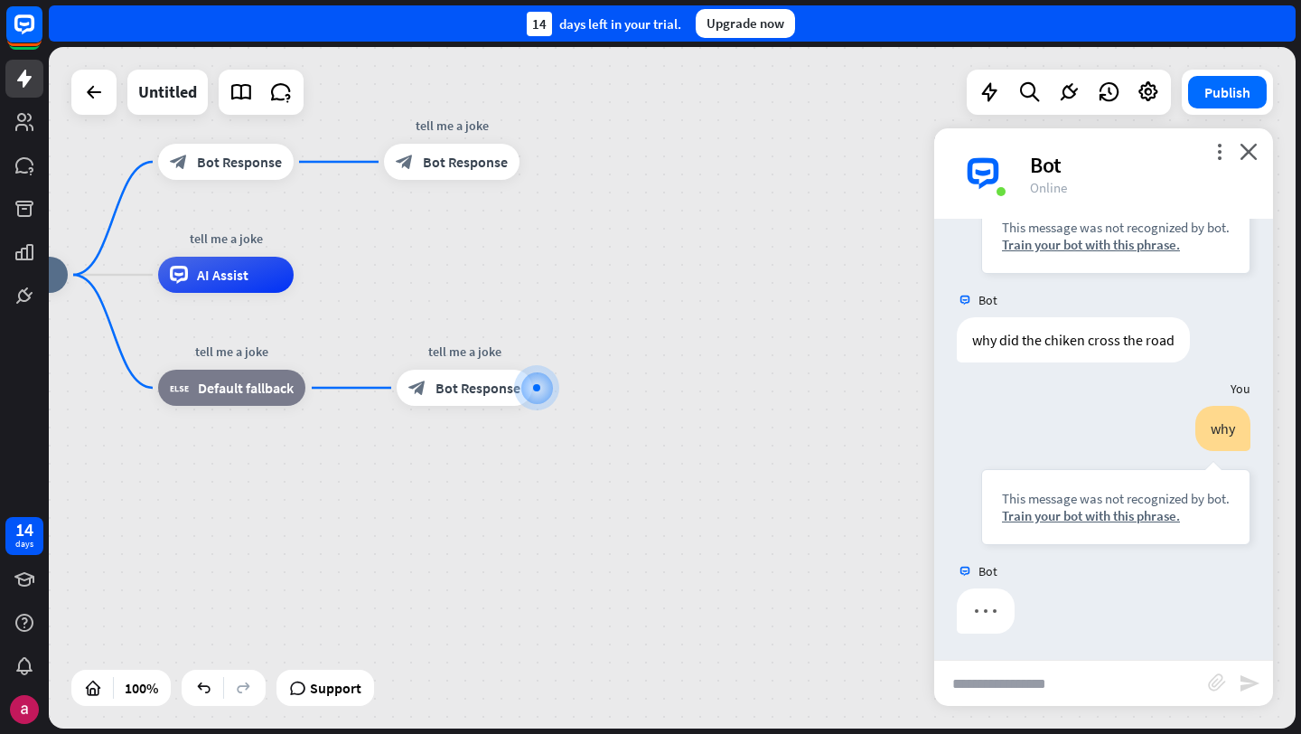
scroll to position [244, 0]
click at [529, 601] on div "gigglebot home_2 Start point block_bot_response Bot Response tell me a joke blo…" at bounding box center [556, 616] width 1247 height 681
click at [1249, 142] on div "more_vert close Bot Online" at bounding box center [1103, 173] width 339 height 90
click at [555, 397] on div "plus" at bounding box center [555, 388] width 27 height 27
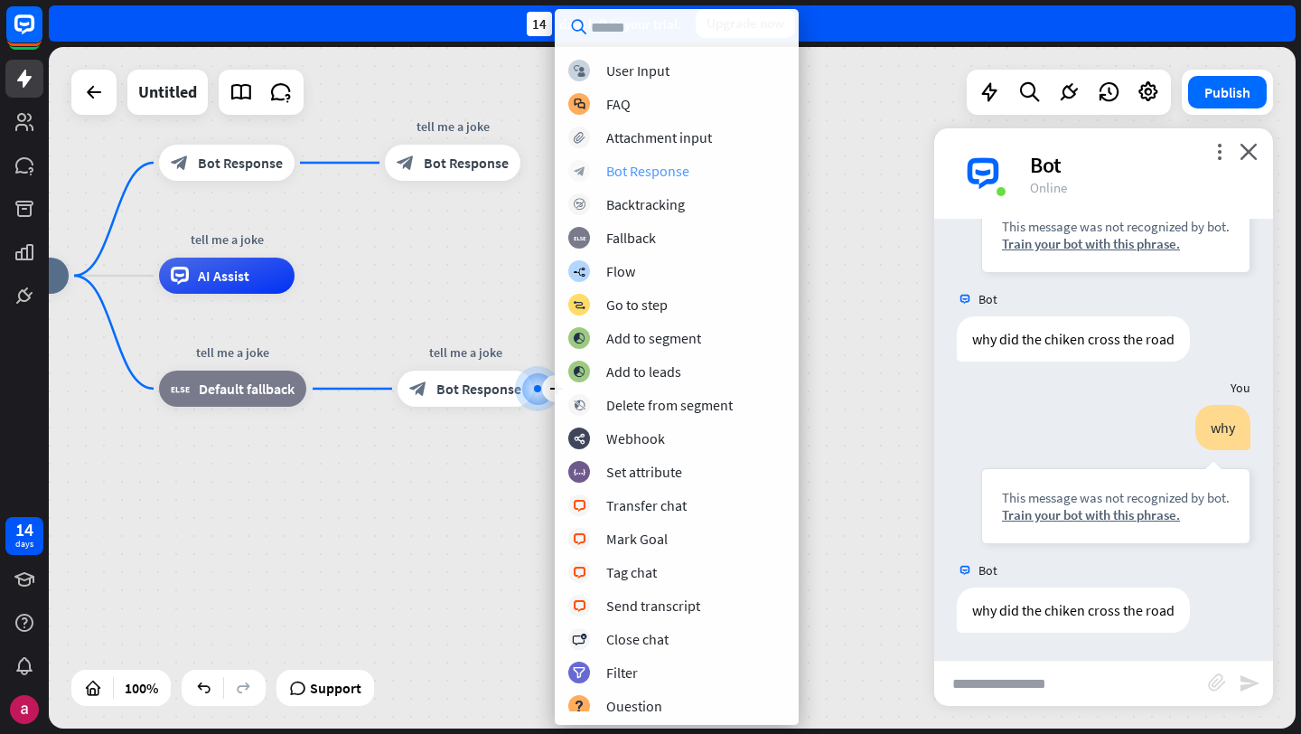
click at [669, 168] on div "Bot Response" at bounding box center [647, 171] width 83 height 18
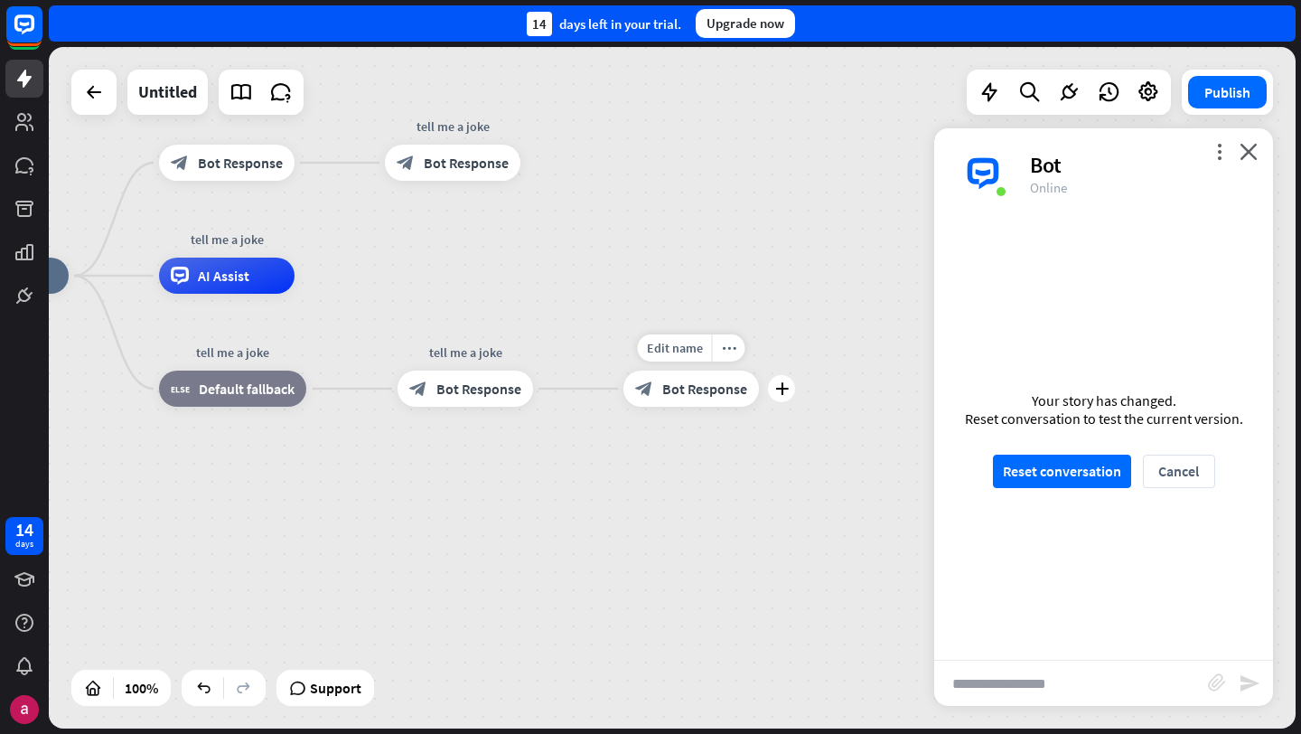
click at [691, 381] on span "Bot Response" at bounding box center [704, 388] width 85 height 18
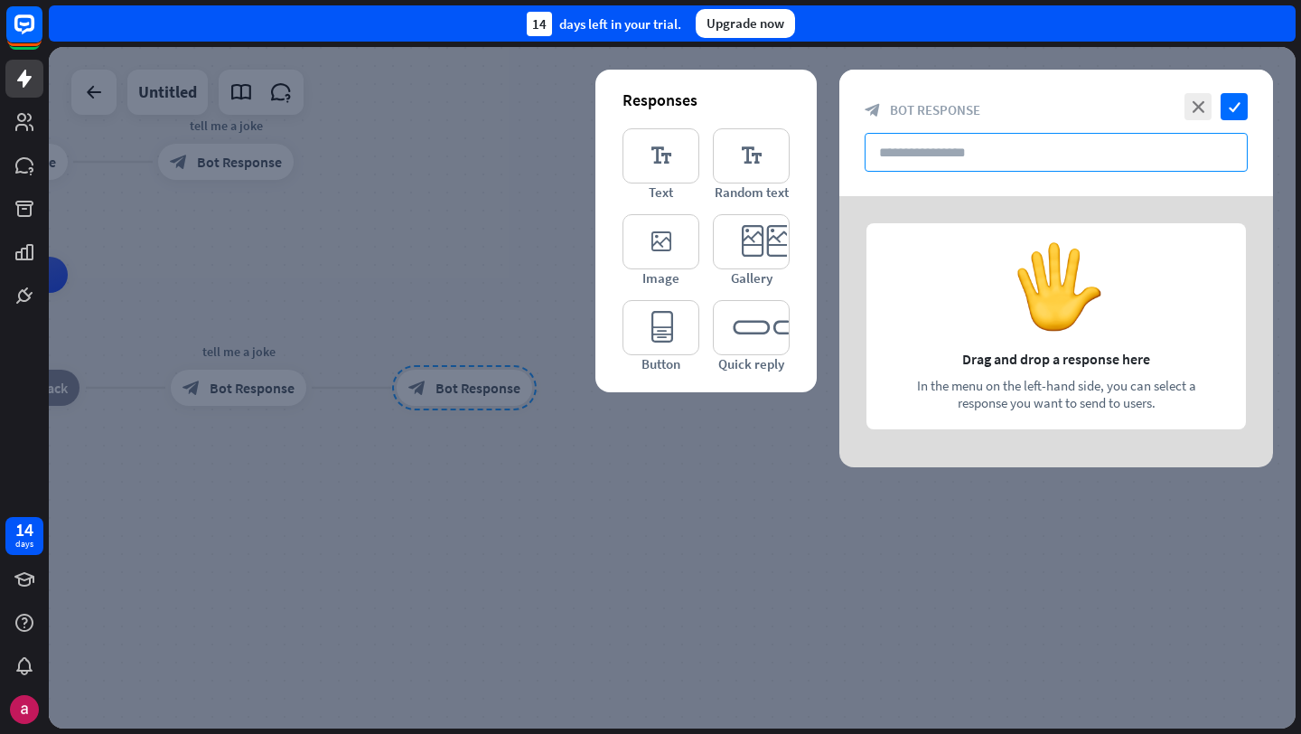
click at [947, 157] on input "text" at bounding box center [1056, 152] width 383 height 39
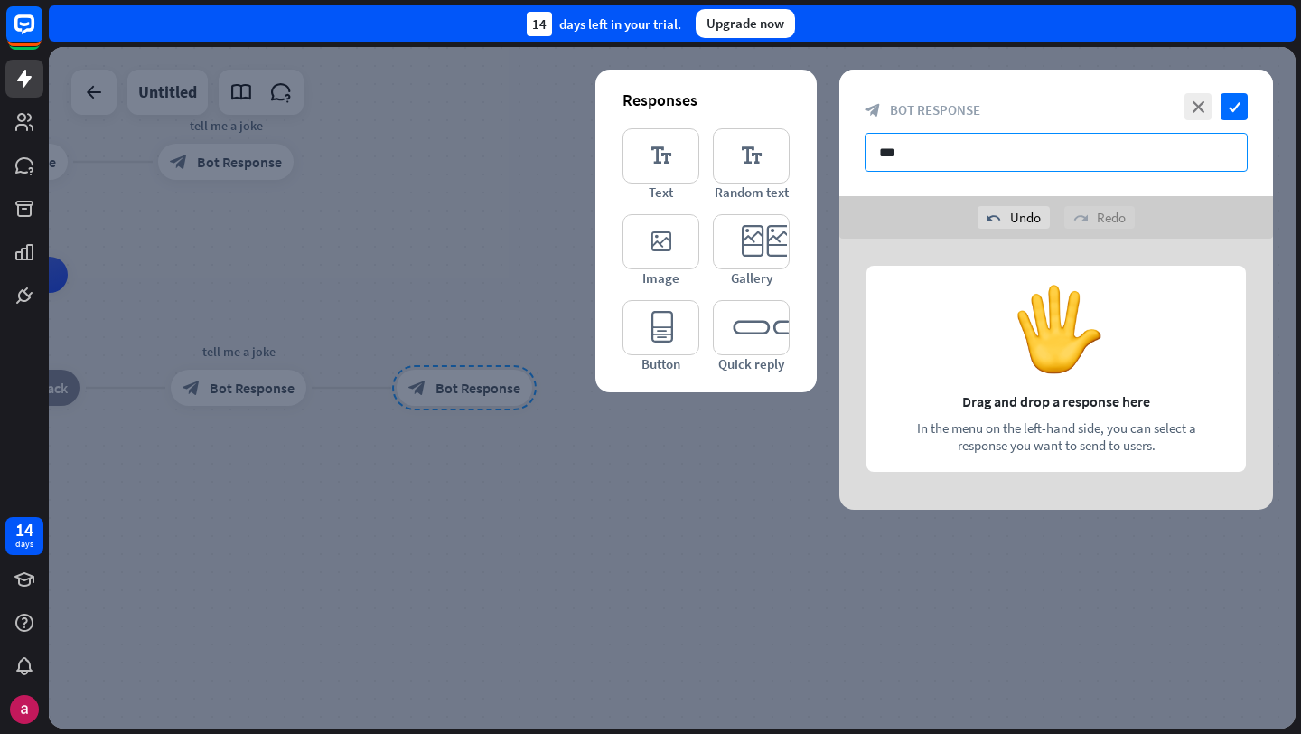
type input "***"
click at [1047, 395] on div at bounding box center [1056, 374] width 434 height 271
click at [660, 151] on icon "editor_text" at bounding box center [661, 155] width 77 height 55
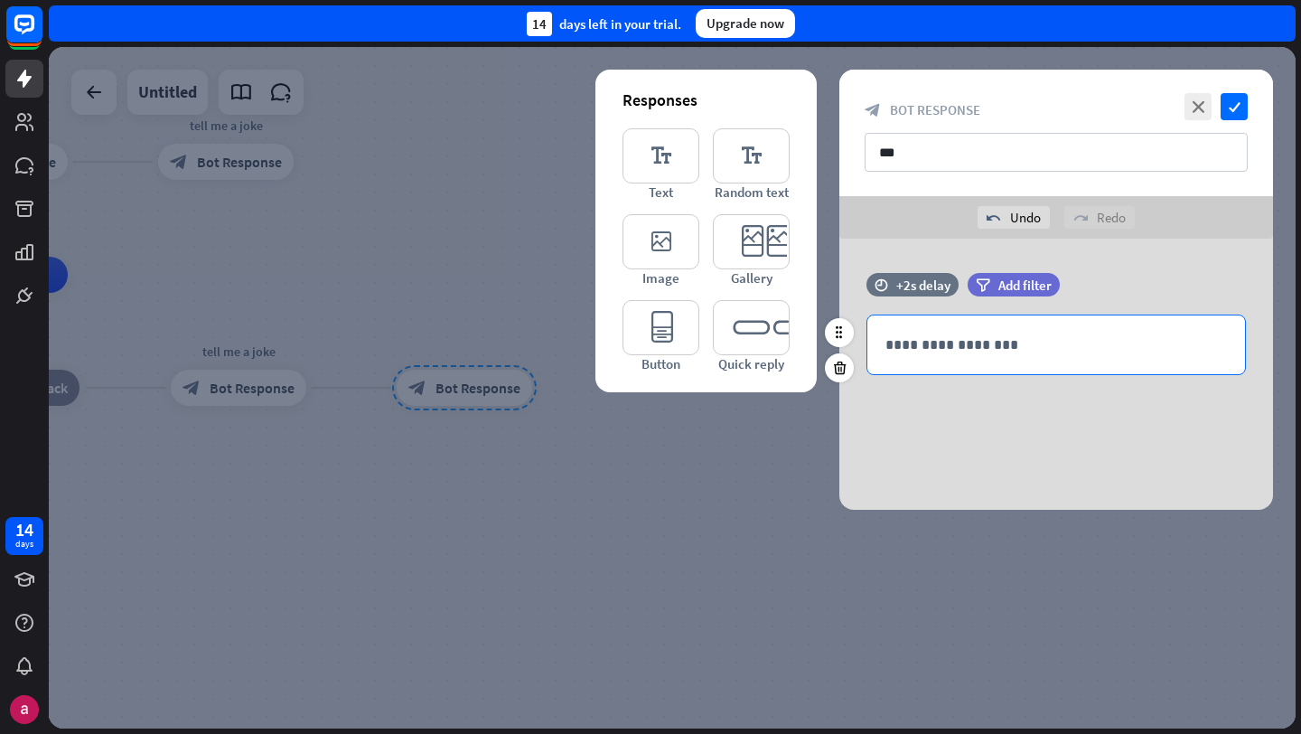
click at [991, 346] on p "**********" at bounding box center [1056, 344] width 342 height 23
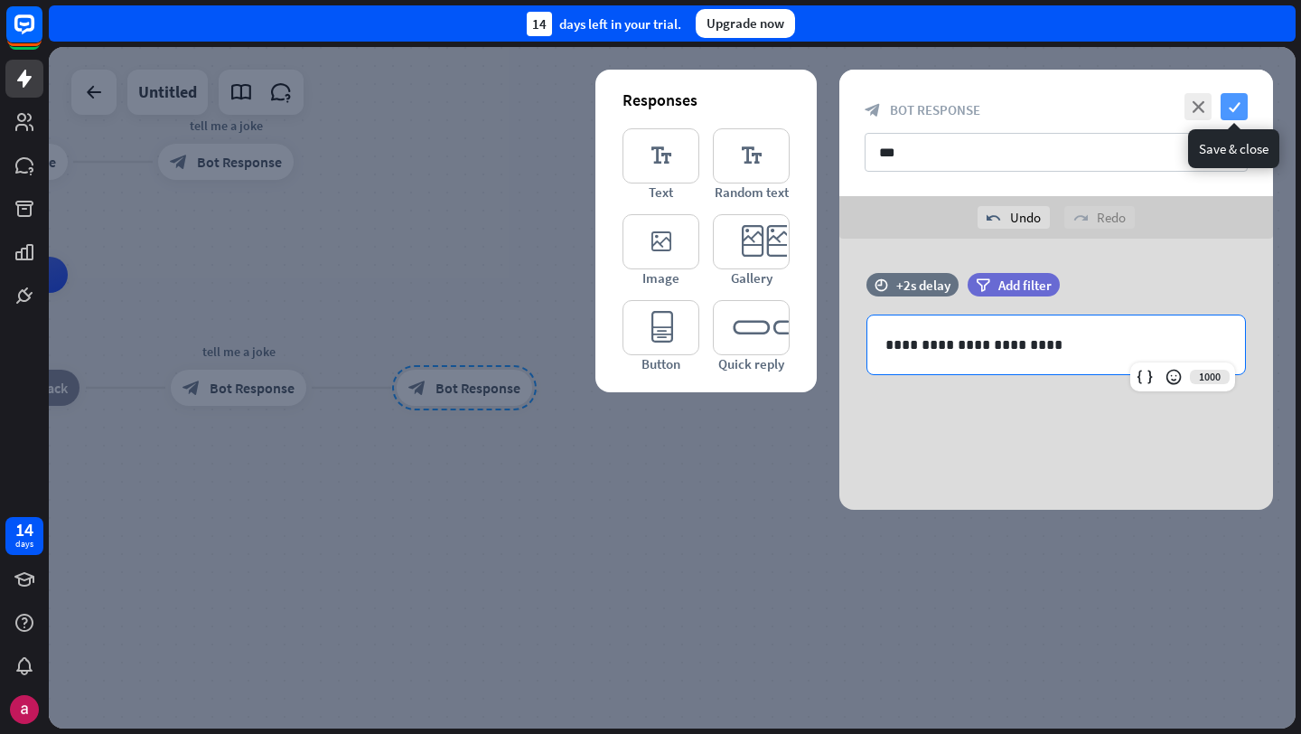
click at [1234, 109] on icon "check" at bounding box center [1234, 106] width 27 height 27
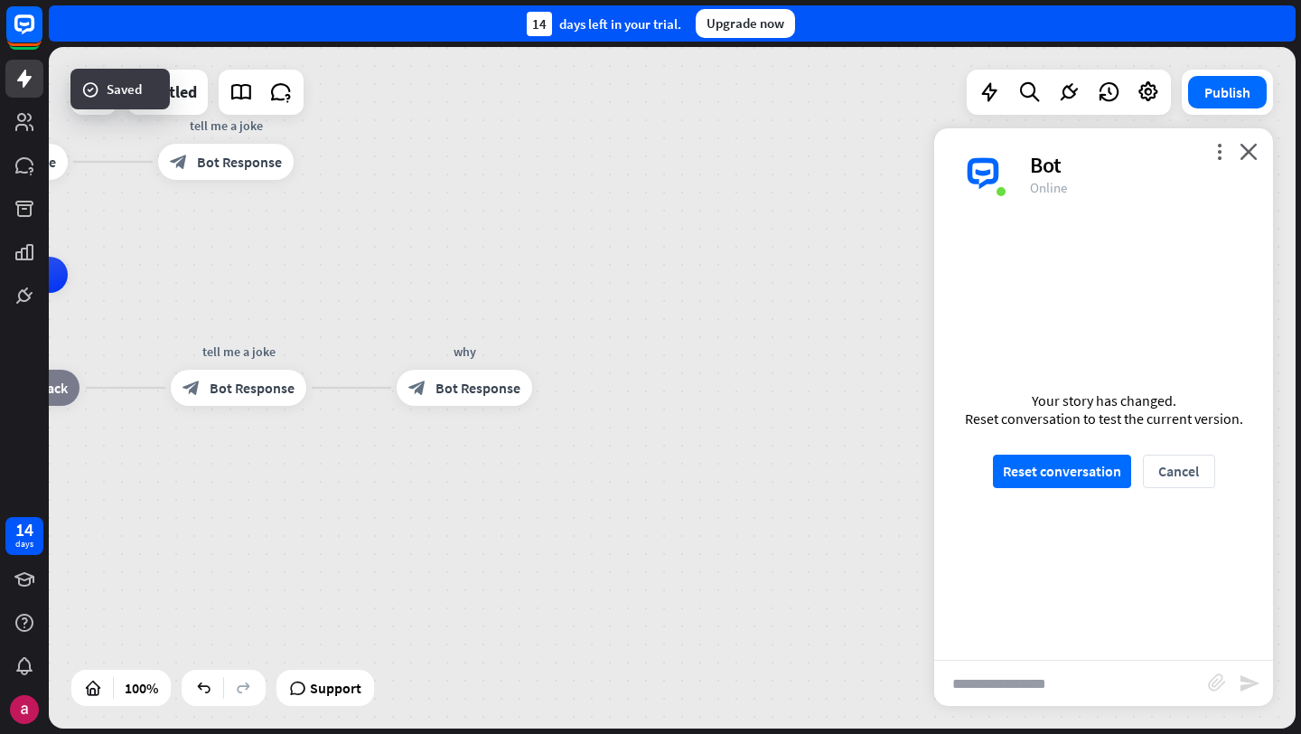
click at [1085, 452] on div "Your story has changed. Reset conversation to test the current version. Reset c…" at bounding box center [1103, 439] width 339 height 441
click at [1085, 467] on button "Reset conversation" at bounding box center [1062, 470] width 138 height 33
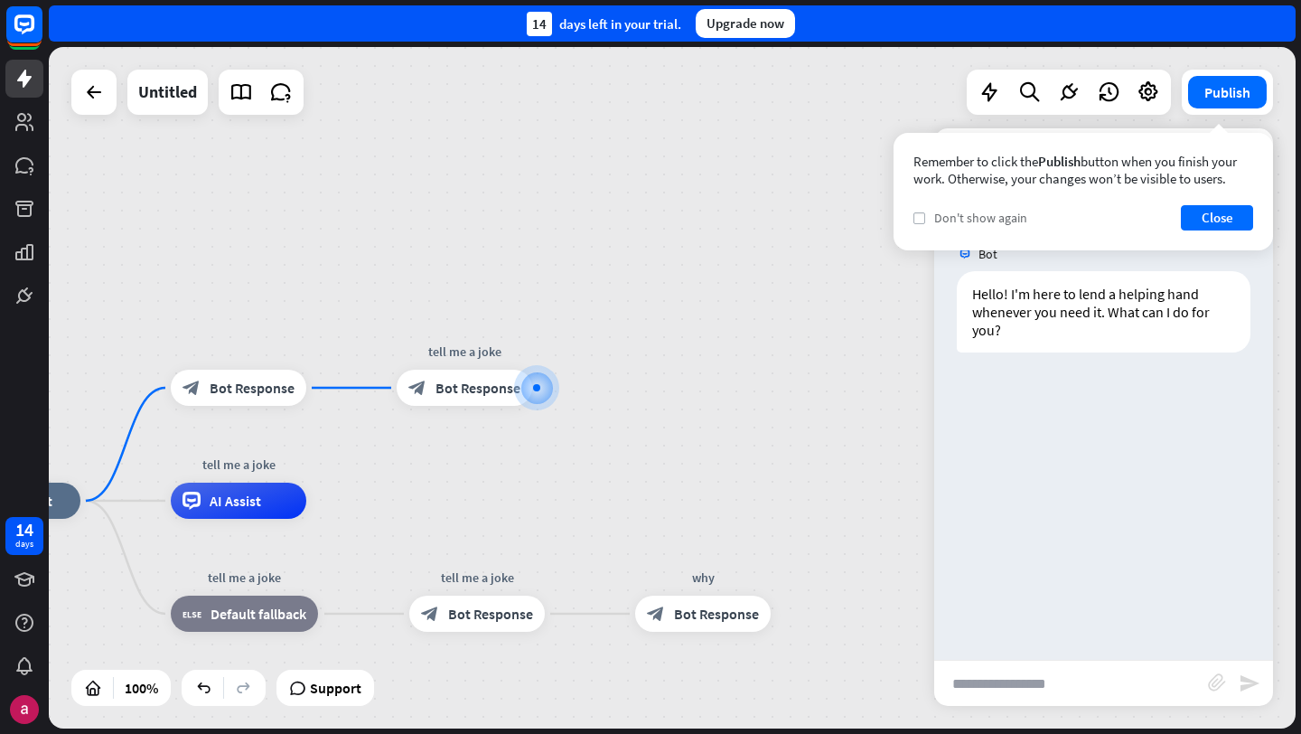
click at [915, 217] on icon "check" at bounding box center [919, 218] width 8 height 8
click at [1204, 216] on button "Close" at bounding box center [1217, 217] width 72 height 25
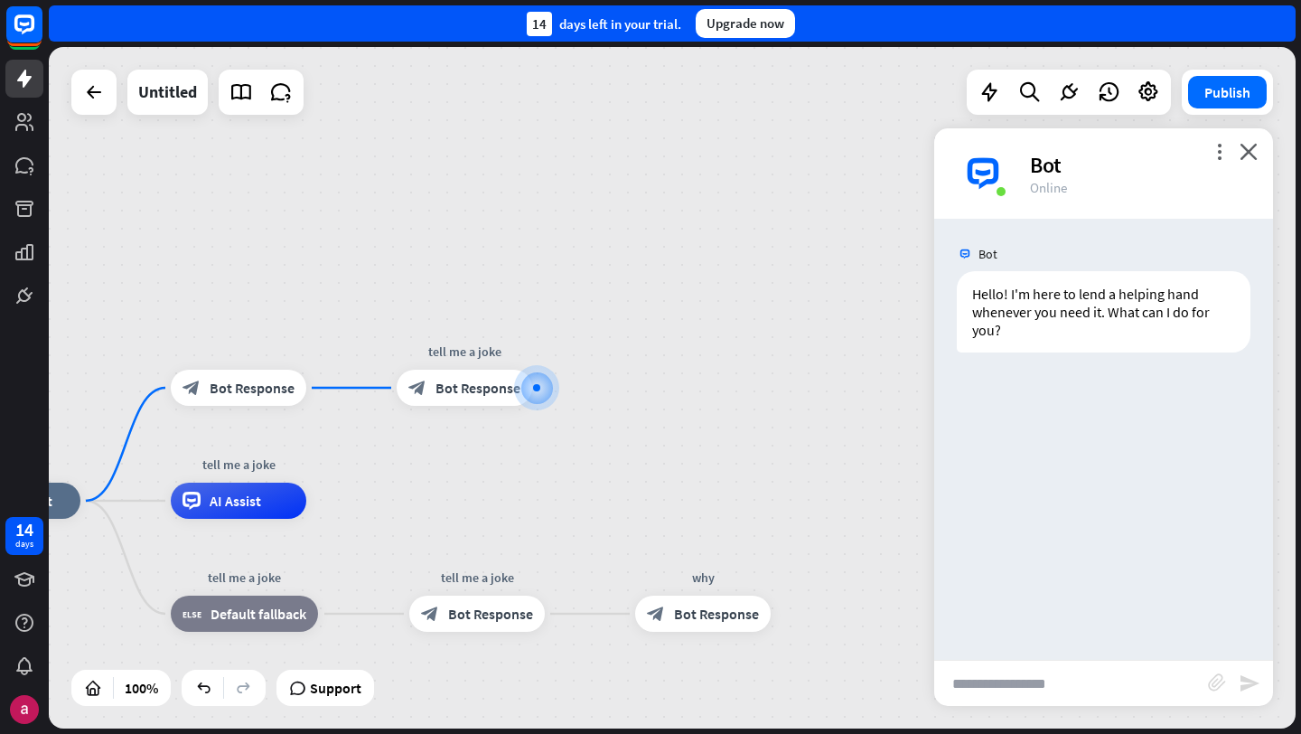
click at [1041, 682] on input "text" at bounding box center [1071, 682] width 274 height 45
type input "***"
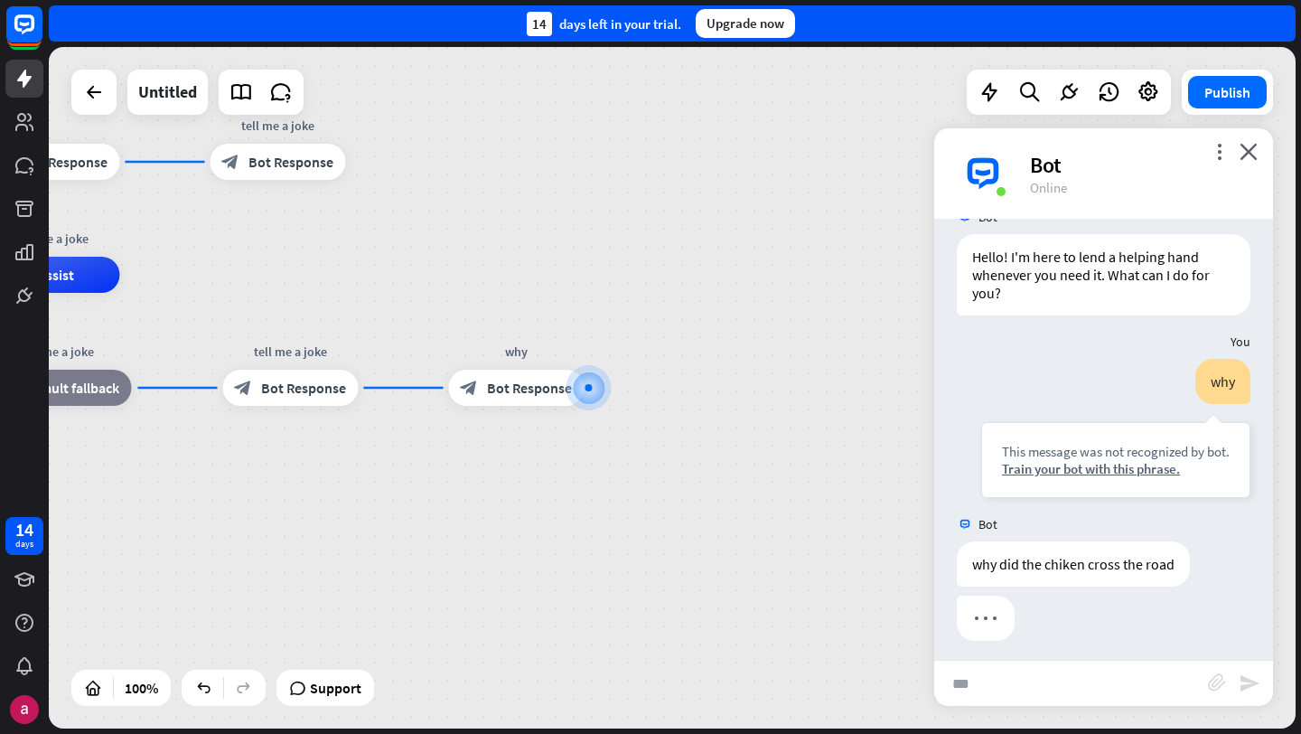
scroll to position [45, 0]
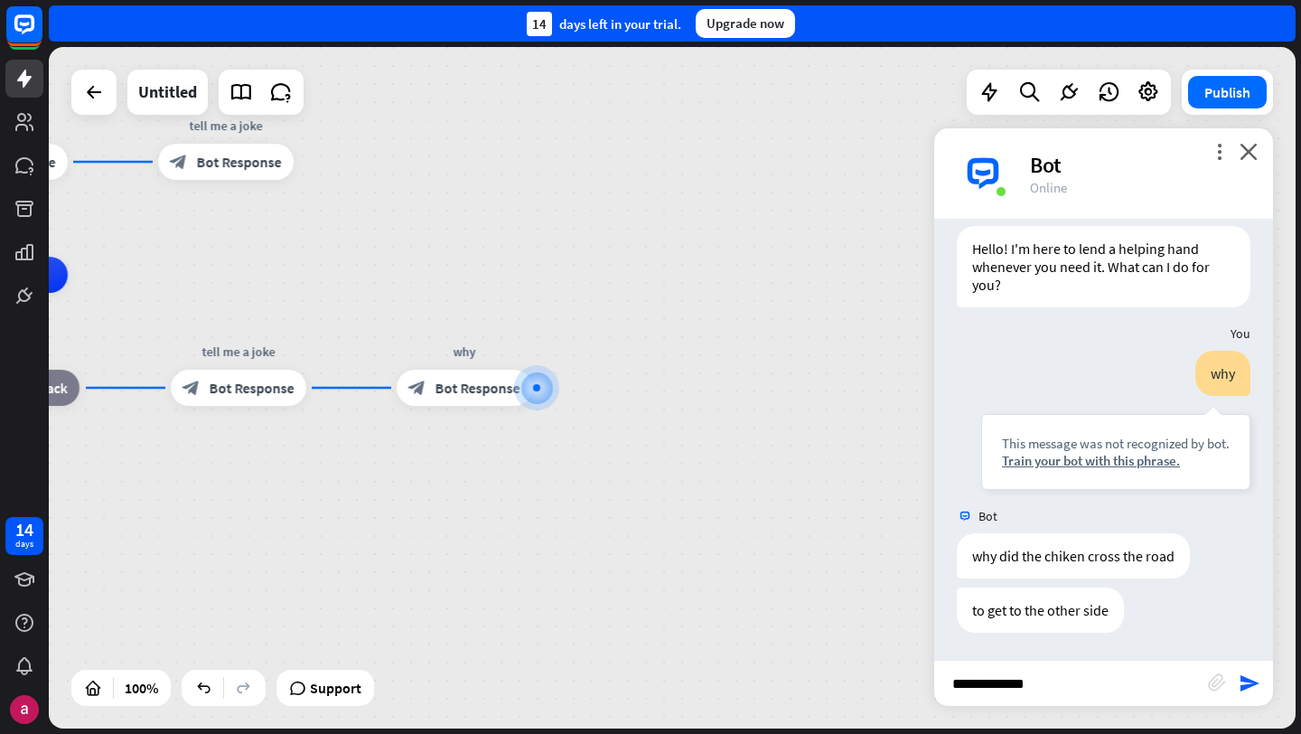
type input "**********"
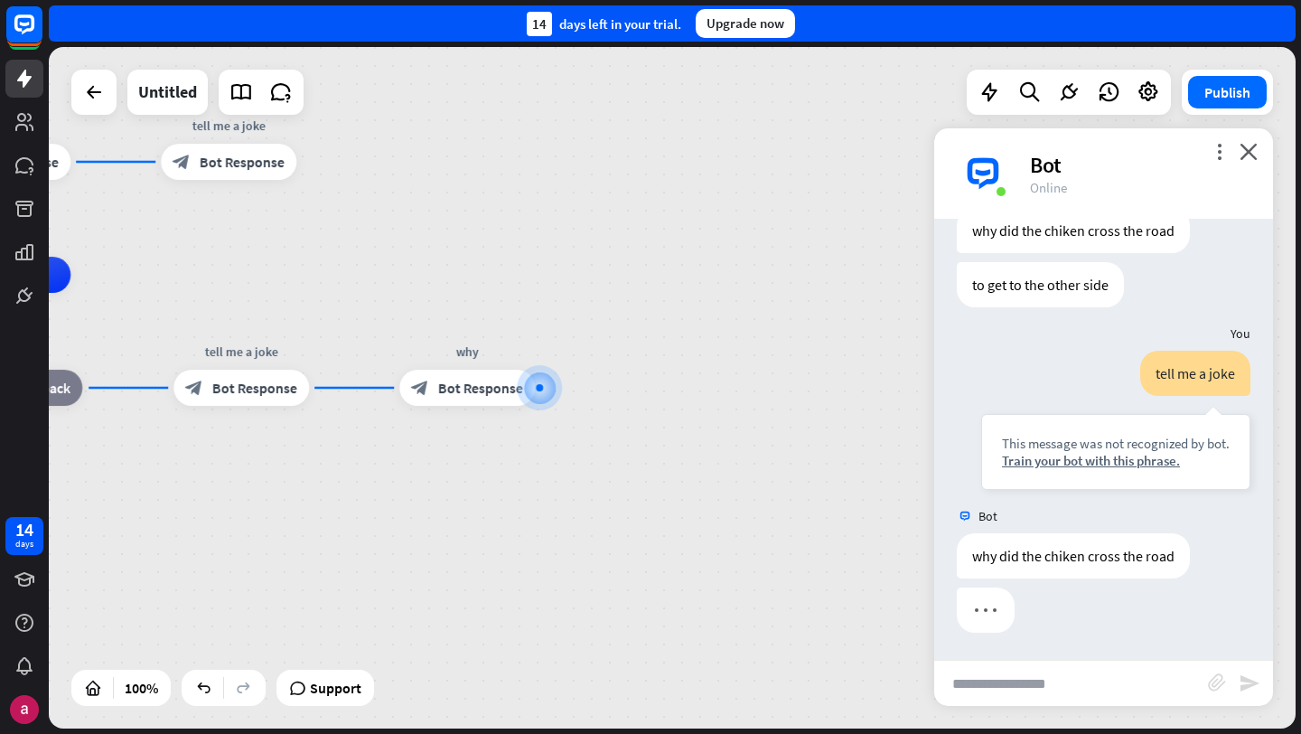
scroll to position [370, 0]
click at [462, 343] on span "Edit name" at bounding box center [448, 347] width 56 height 16
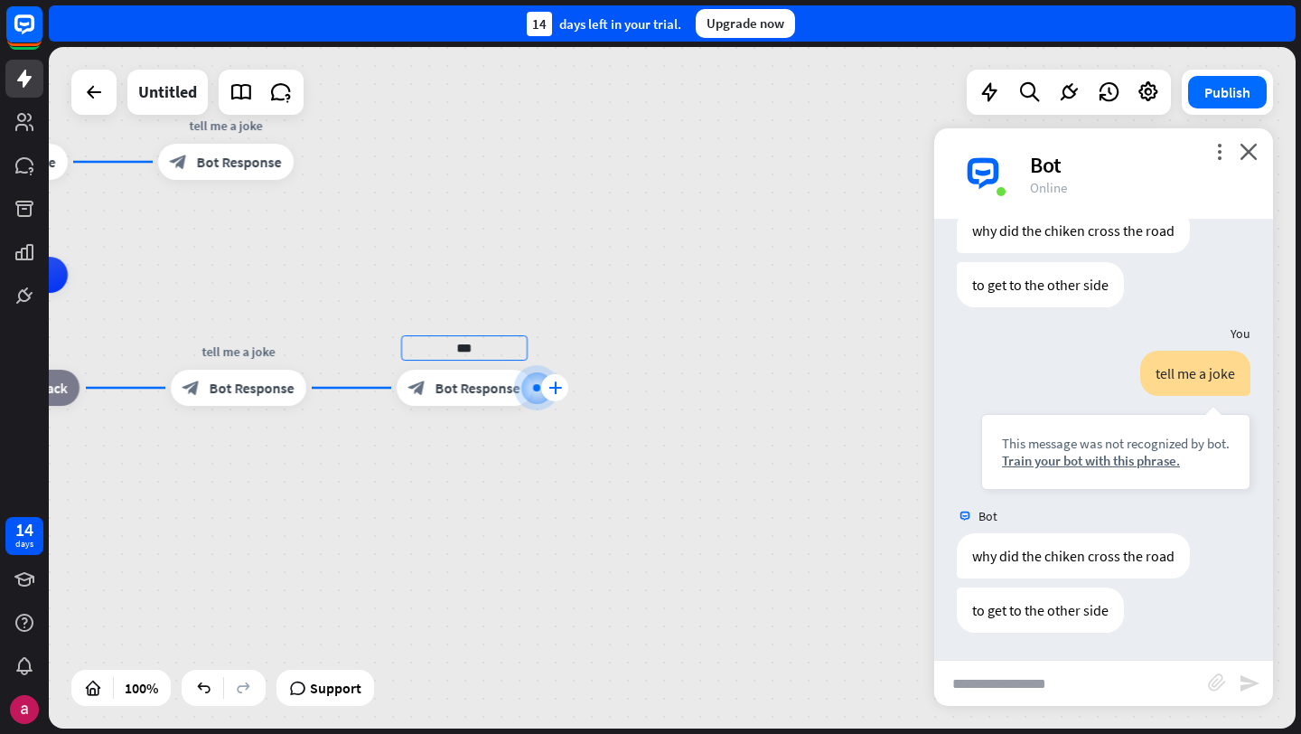
click at [552, 393] on icon "plus" at bounding box center [555, 387] width 14 height 13
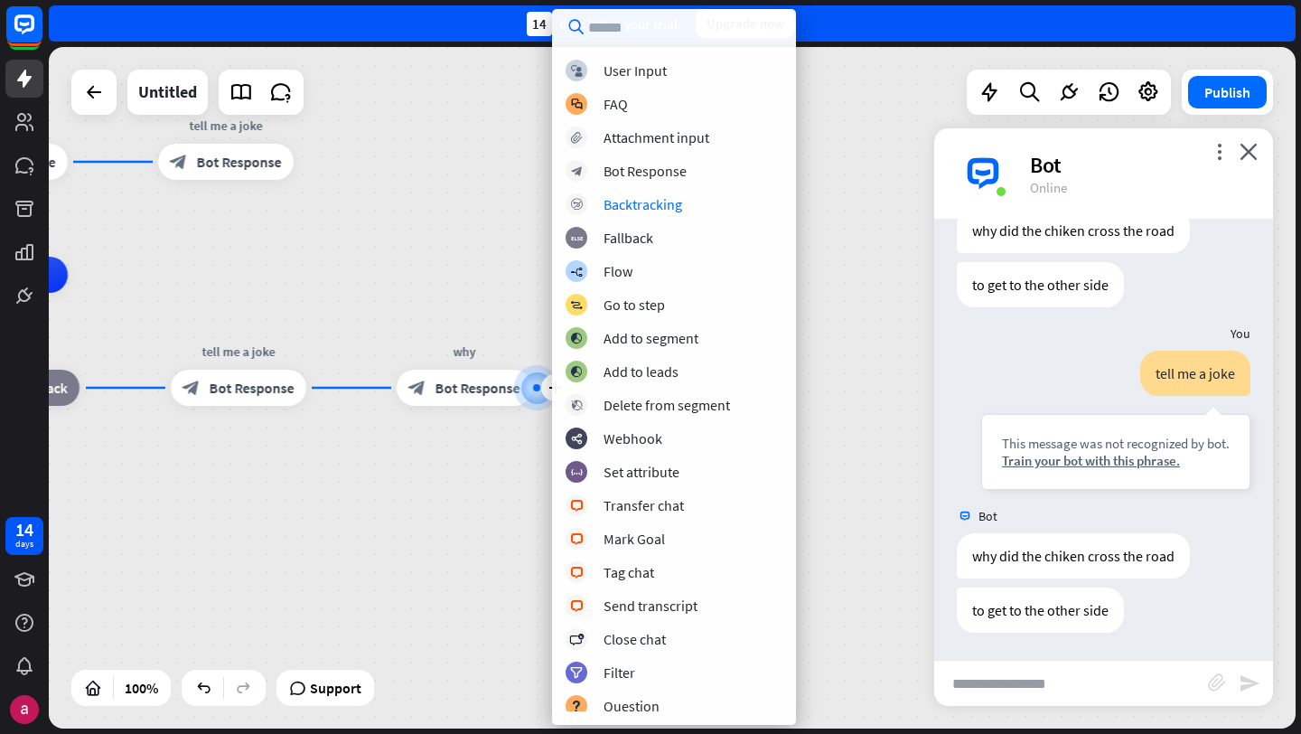
click at [395, 273] on div "gigglebot home_2 Start point block_bot_response Bot Response tell me a joke blo…" at bounding box center [672, 387] width 1247 height 681
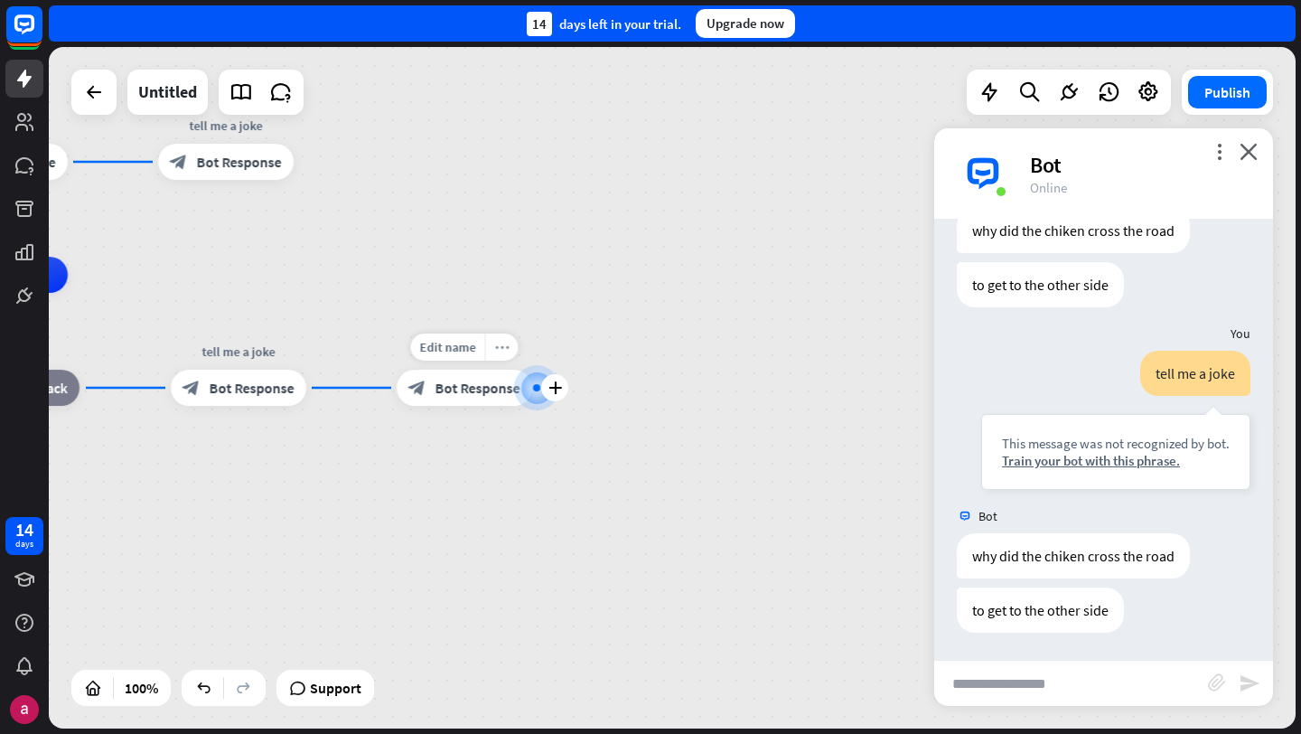
click at [501, 345] on icon "more_horiz" at bounding box center [502, 348] width 14 height 14
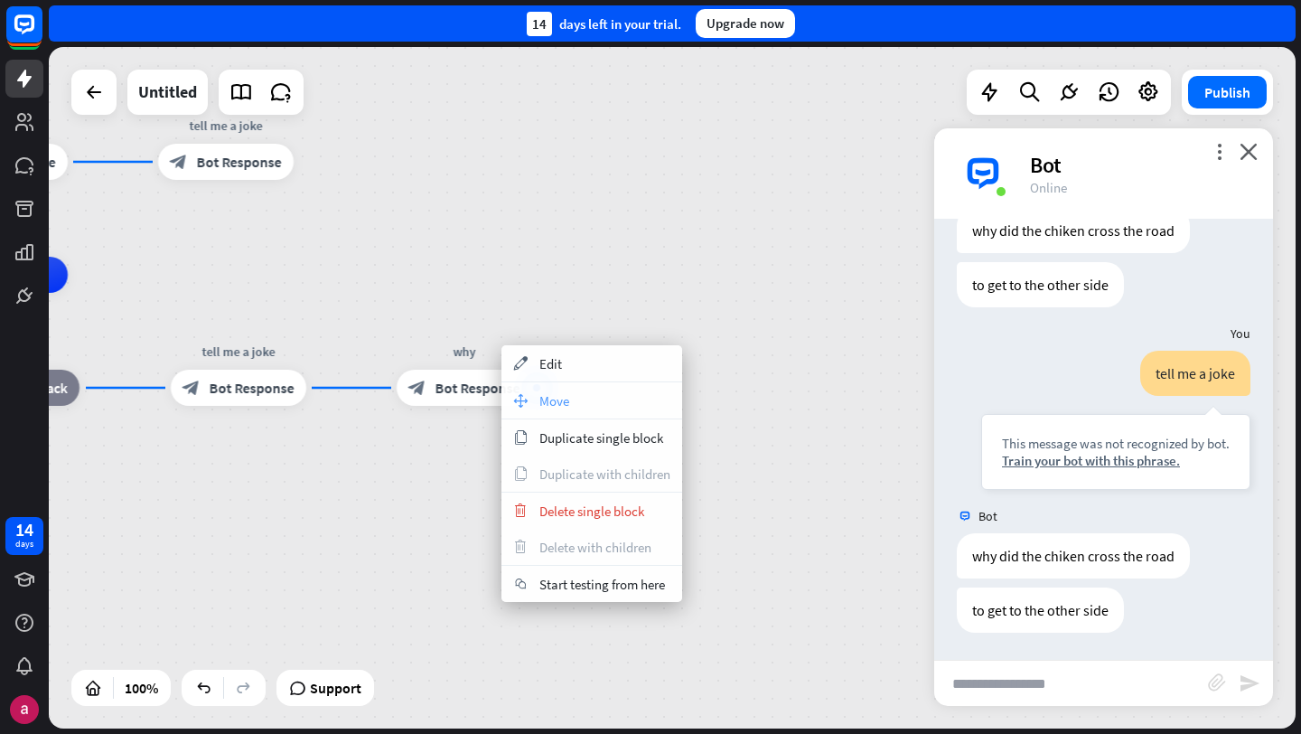
click at [583, 399] on div "move_block Move" at bounding box center [591, 400] width 181 height 36
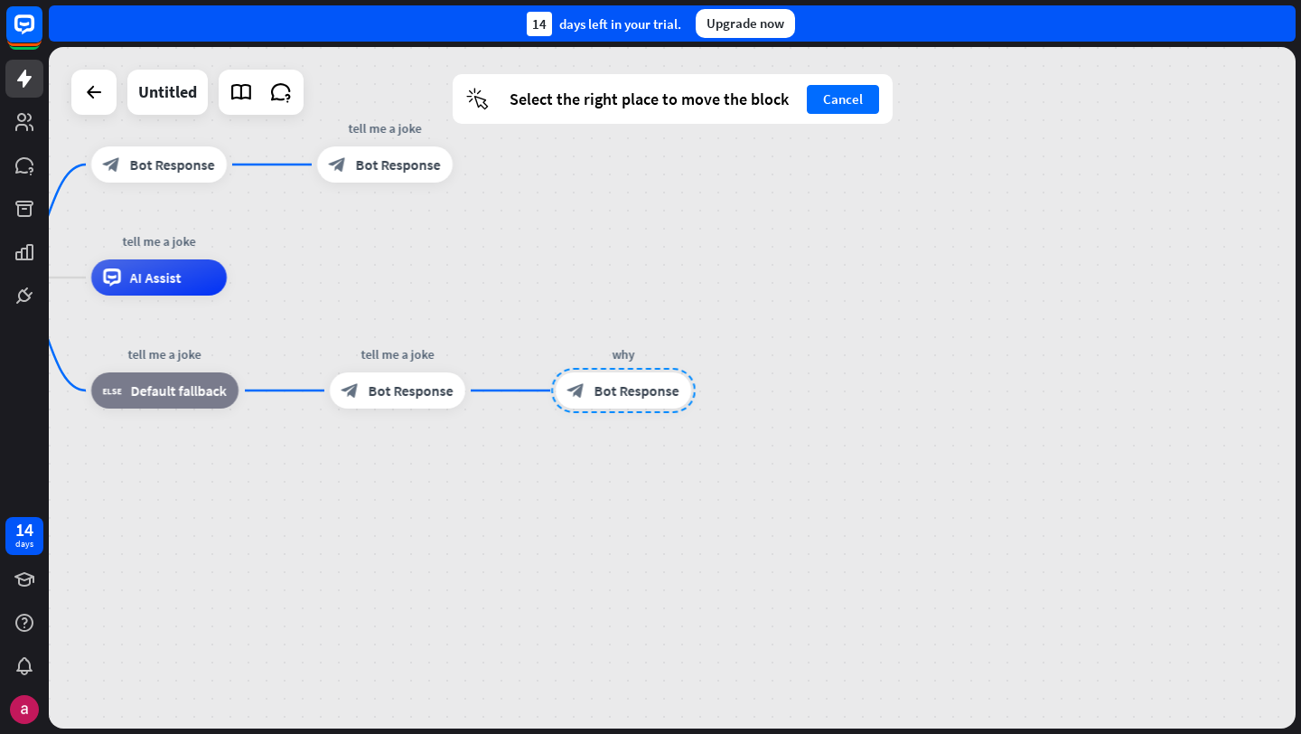
drag, startPoint x: 464, startPoint y: 374, endPoint x: 620, endPoint y: 376, distance: 156.3
click at [620, 376] on div at bounding box center [623, 390] width 145 height 45
click at [740, 364] on div "gigglebot home_2 Start point block_bot_response Bot Response tell me a joke blo…" at bounding box center [486, 616] width 1247 height 681
click at [845, 100] on button "Cancel" at bounding box center [843, 99] width 72 height 29
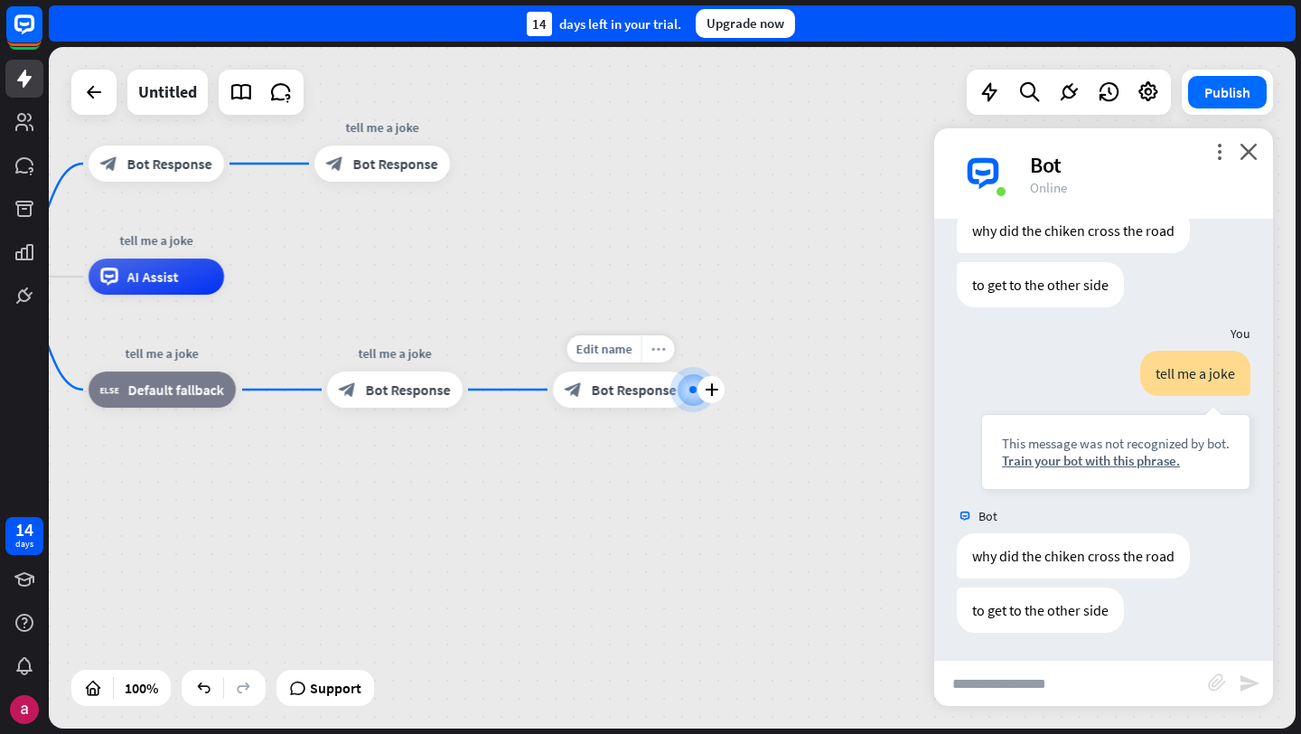
click at [664, 348] on div "more_horiz" at bounding box center [658, 348] width 33 height 27
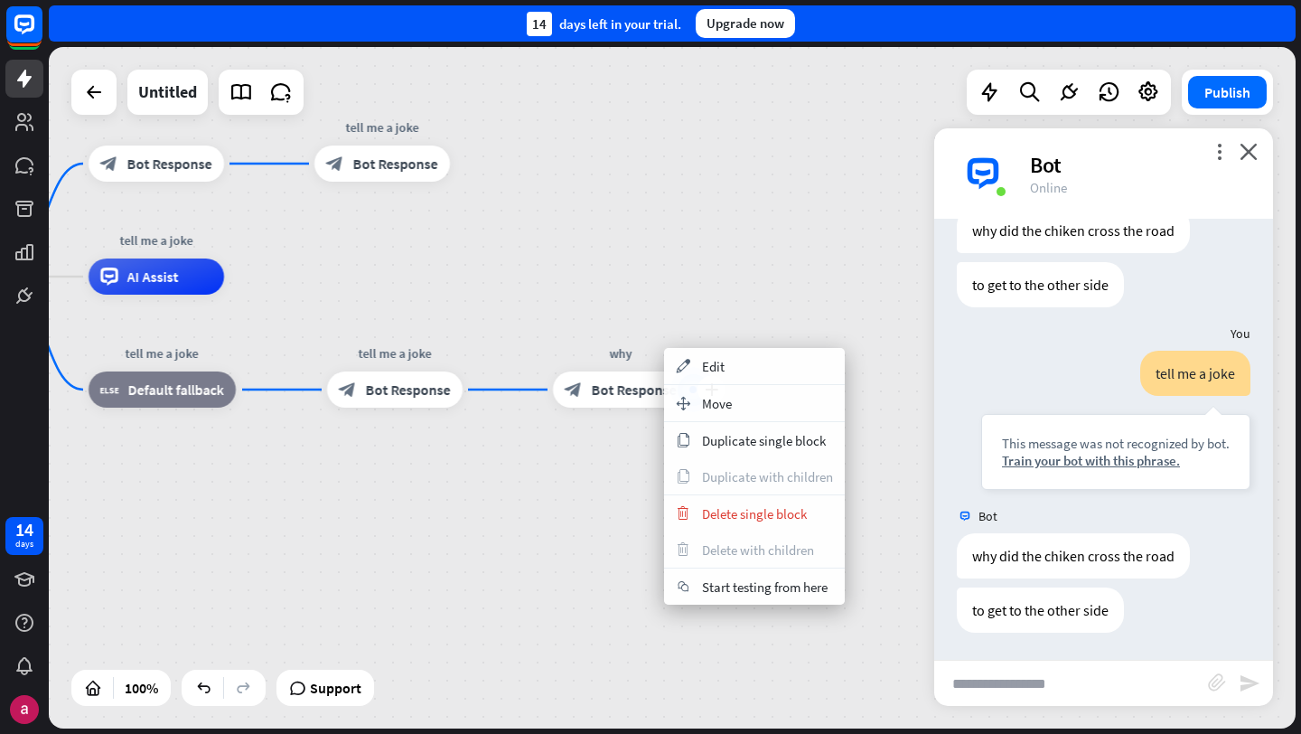
click at [608, 398] on span "Bot Response" at bounding box center [634, 389] width 85 height 18
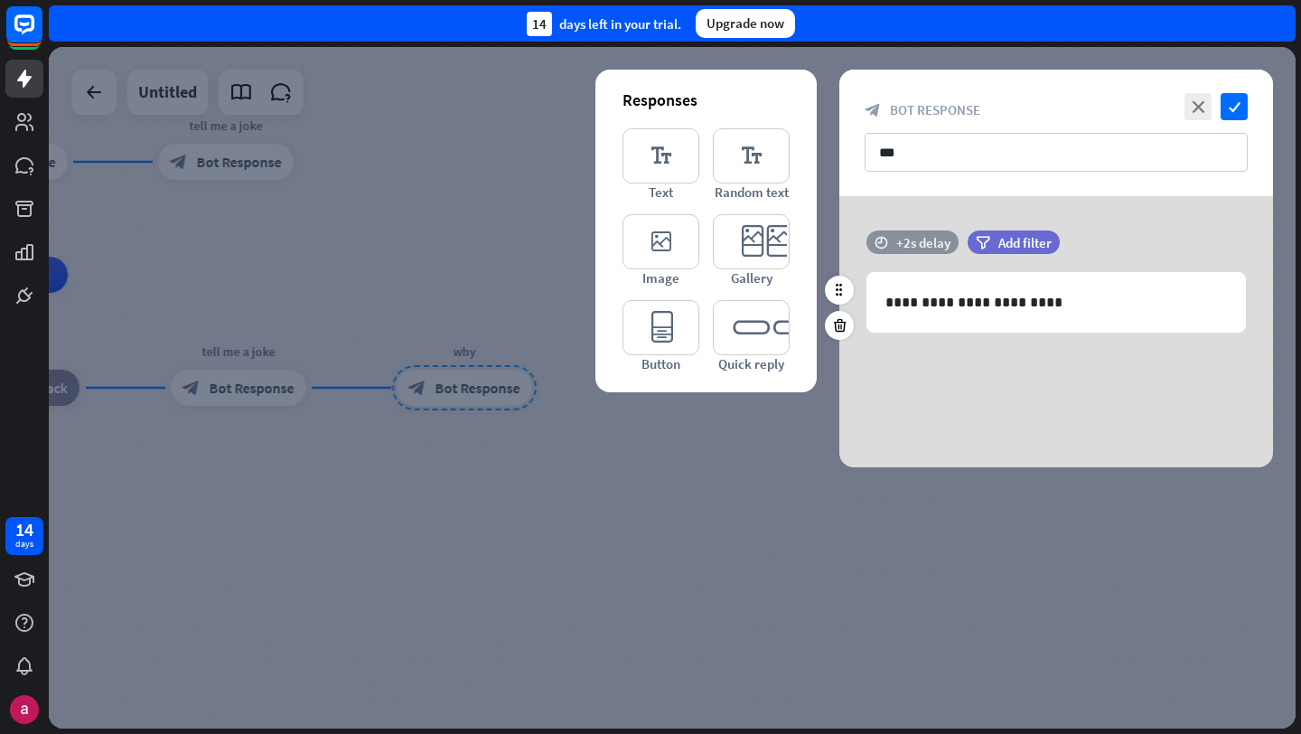
click at [910, 241] on div "+2s delay" at bounding box center [923, 242] width 54 height 17
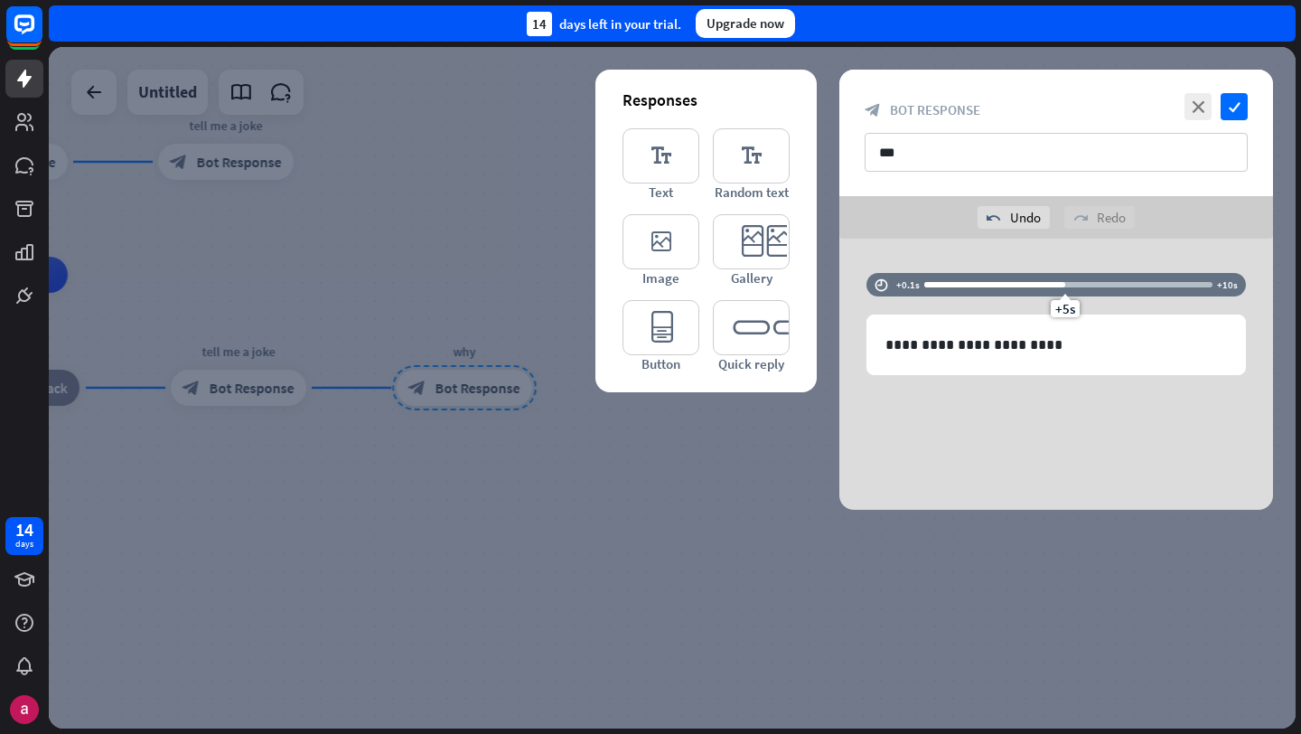
drag, startPoint x: 978, startPoint y: 239, endPoint x: 1065, endPoint y: 269, distance: 92.6
click at [1065, 269] on div "**********" at bounding box center [1056, 374] width 434 height 271
click at [1246, 113] on icon "check" at bounding box center [1234, 106] width 27 height 27
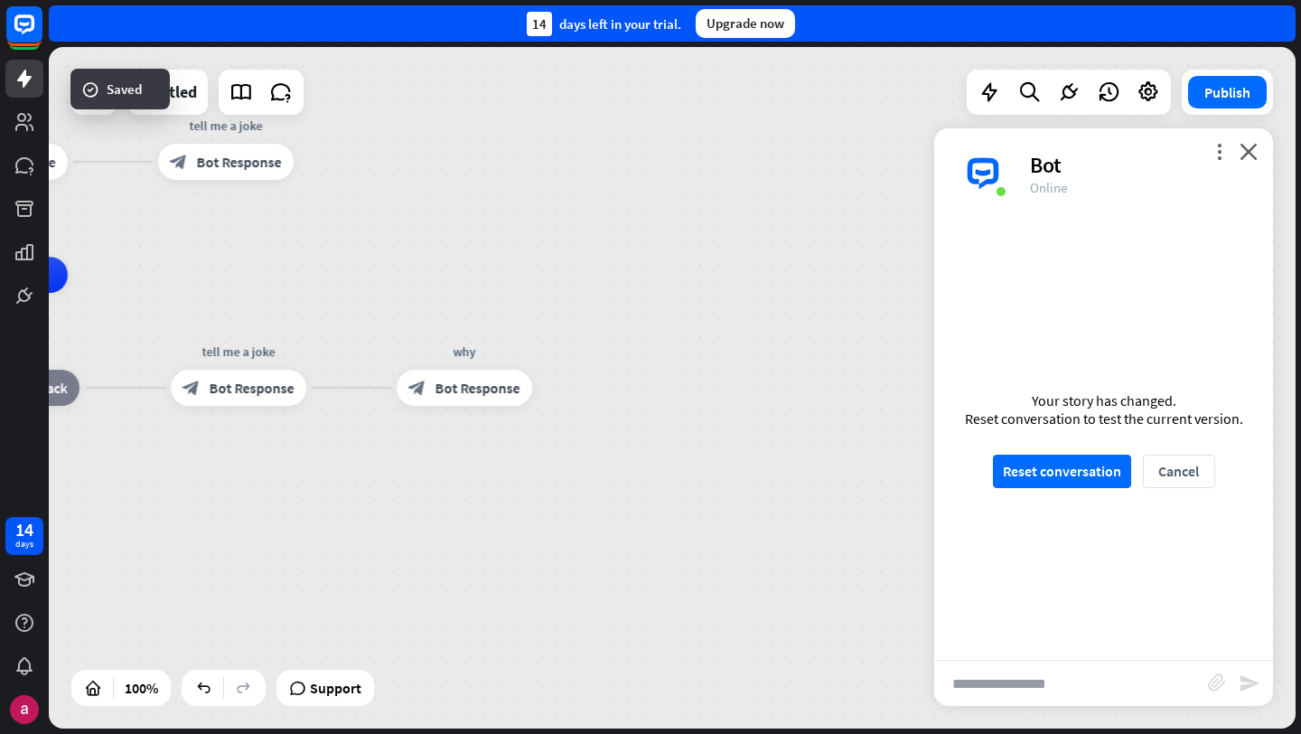
click at [1093, 437] on div "Your story has changed. Reset conversation to test the current version. Reset c…" at bounding box center [1103, 439] width 339 height 441
click at [1093, 472] on button "Reset conversation" at bounding box center [1062, 470] width 138 height 33
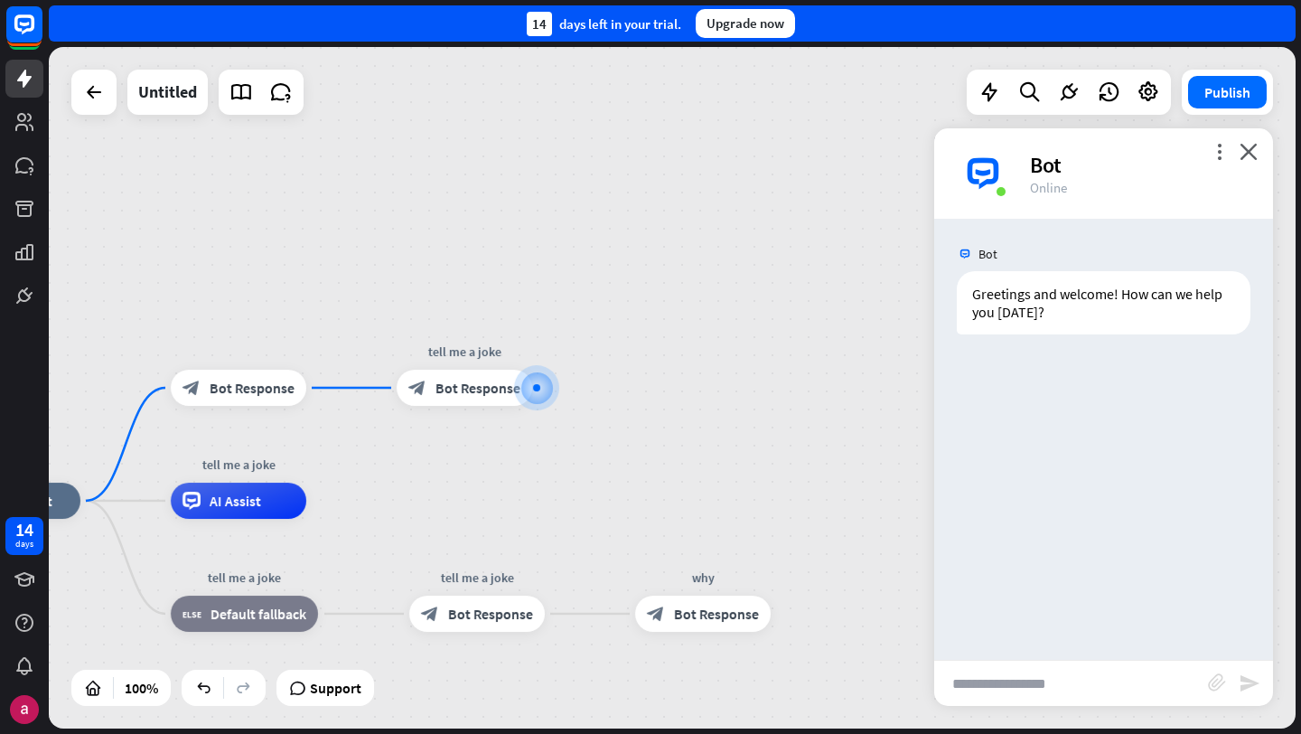
click at [1008, 683] on input "text" at bounding box center [1071, 682] width 274 height 45
type input "**********"
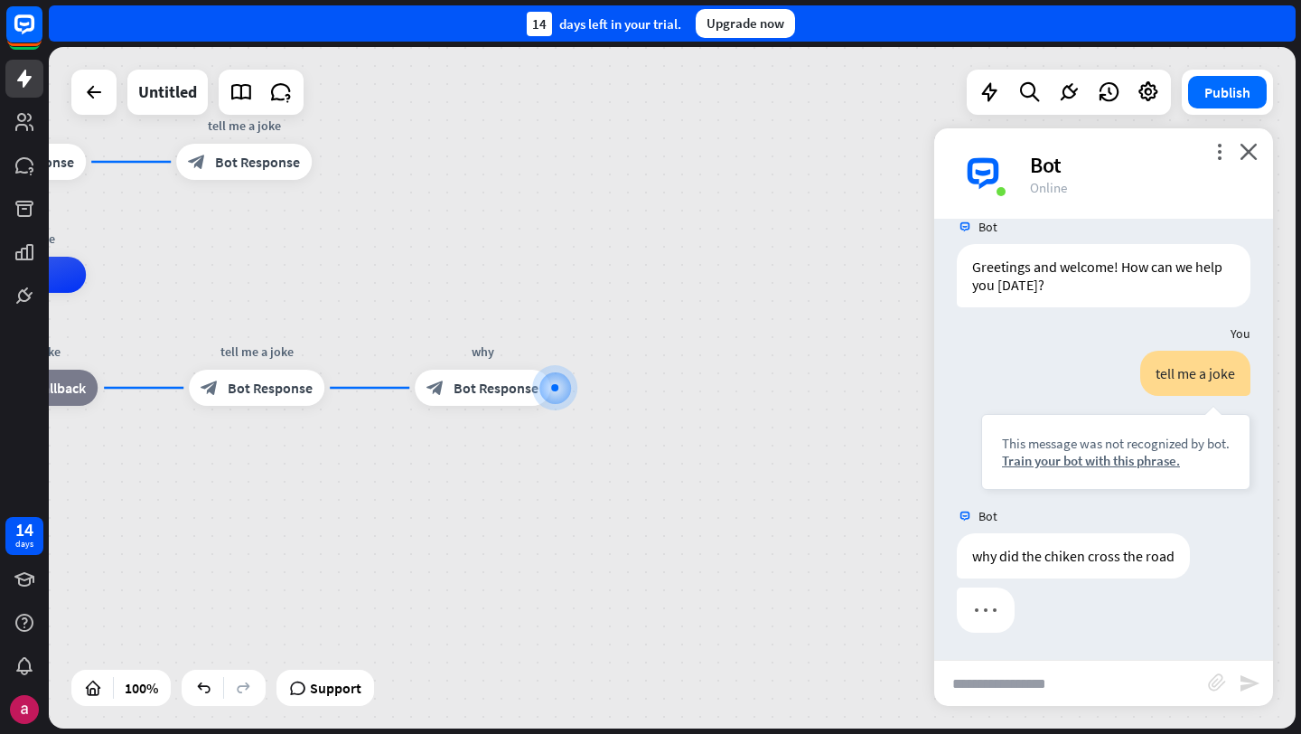
scroll to position [27, 0]
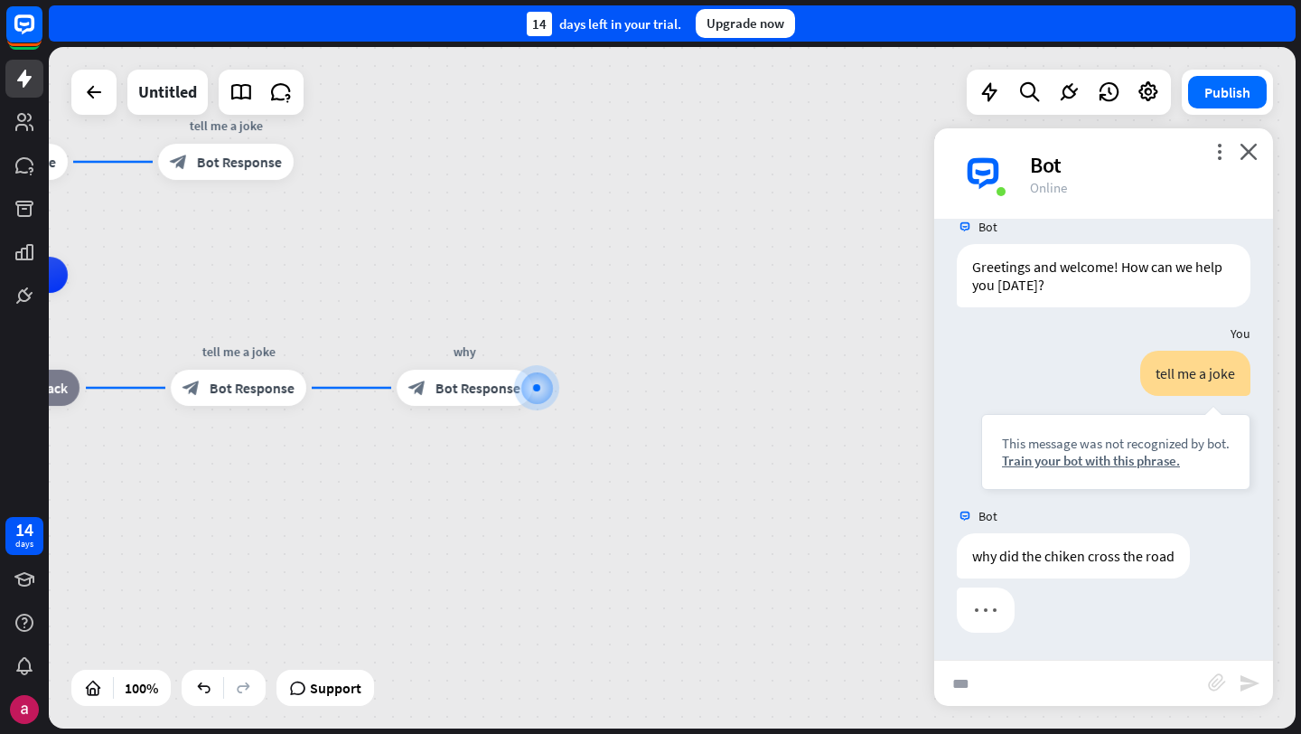
type input "***"
click at [1253, 680] on icon "send" at bounding box center [1250, 683] width 22 height 22
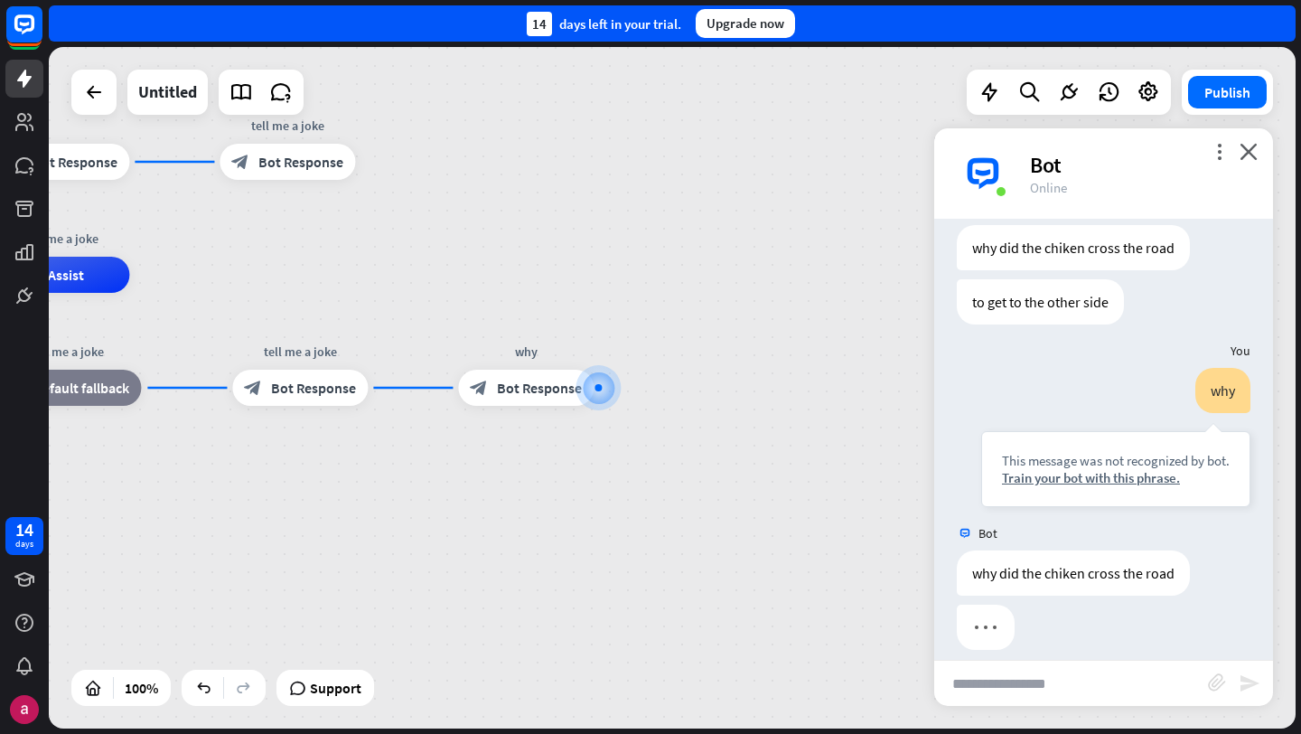
scroll to position [352, 0]
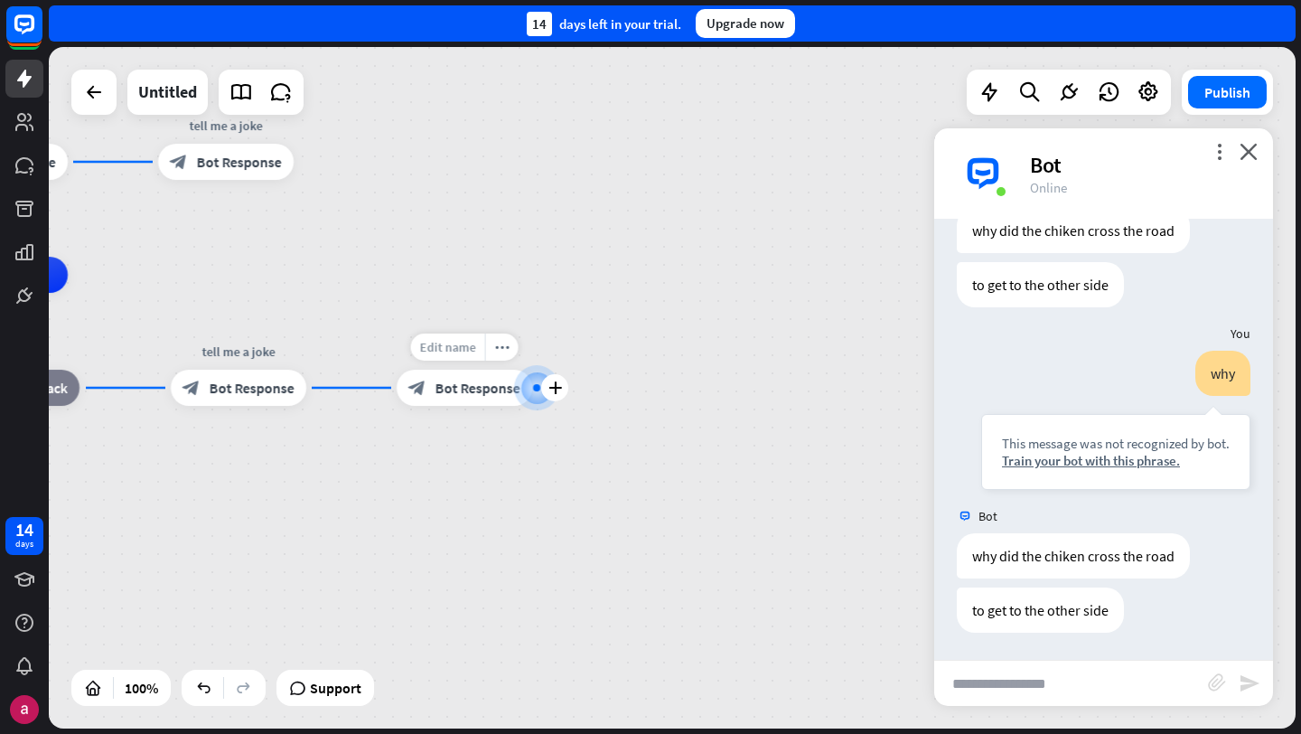
click at [458, 354] on span "Edit name" at bounding box center [448, 347] width 56 height 16
click at [436, 510] on div "gigglebot home_2 Start point block_bot_response Bot Response tell me a joke blo…" at bounding box center [329, 615] width 1247 height 681
click at [333, 387] on icon "plus" at bounding box center [330, 387] width 14 height 13
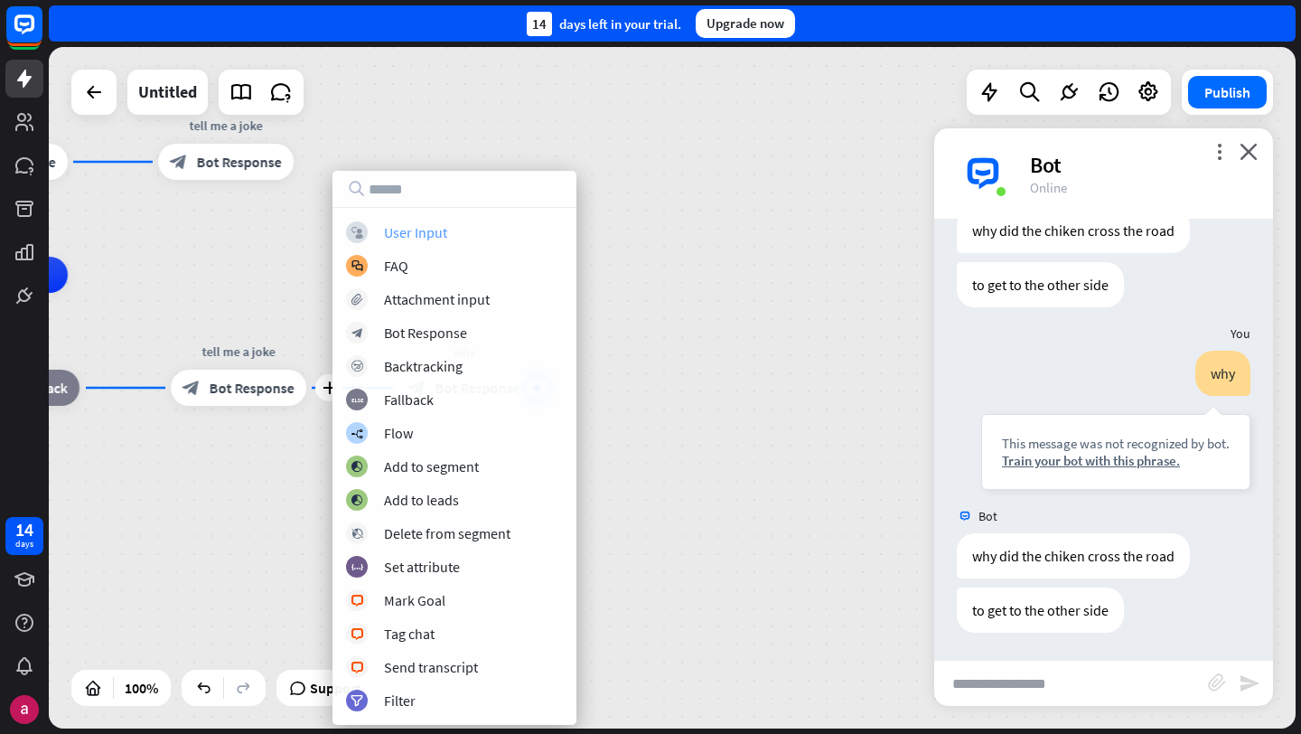
click at [419, 234] on div "User Input" at bounding box center [415, 232] width 63 height 18
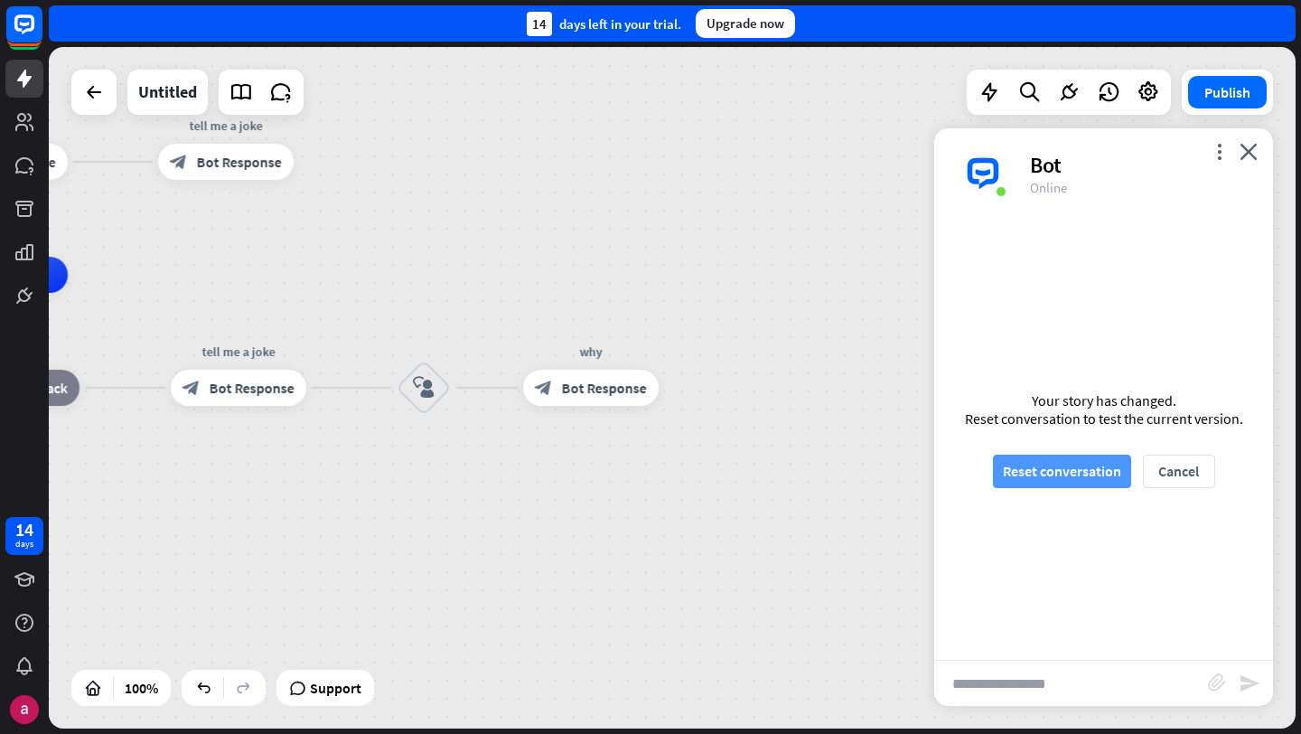
click at [1016, 466] on button "Reset conversation" at bounding box center [1062, 470] width 138 height 33
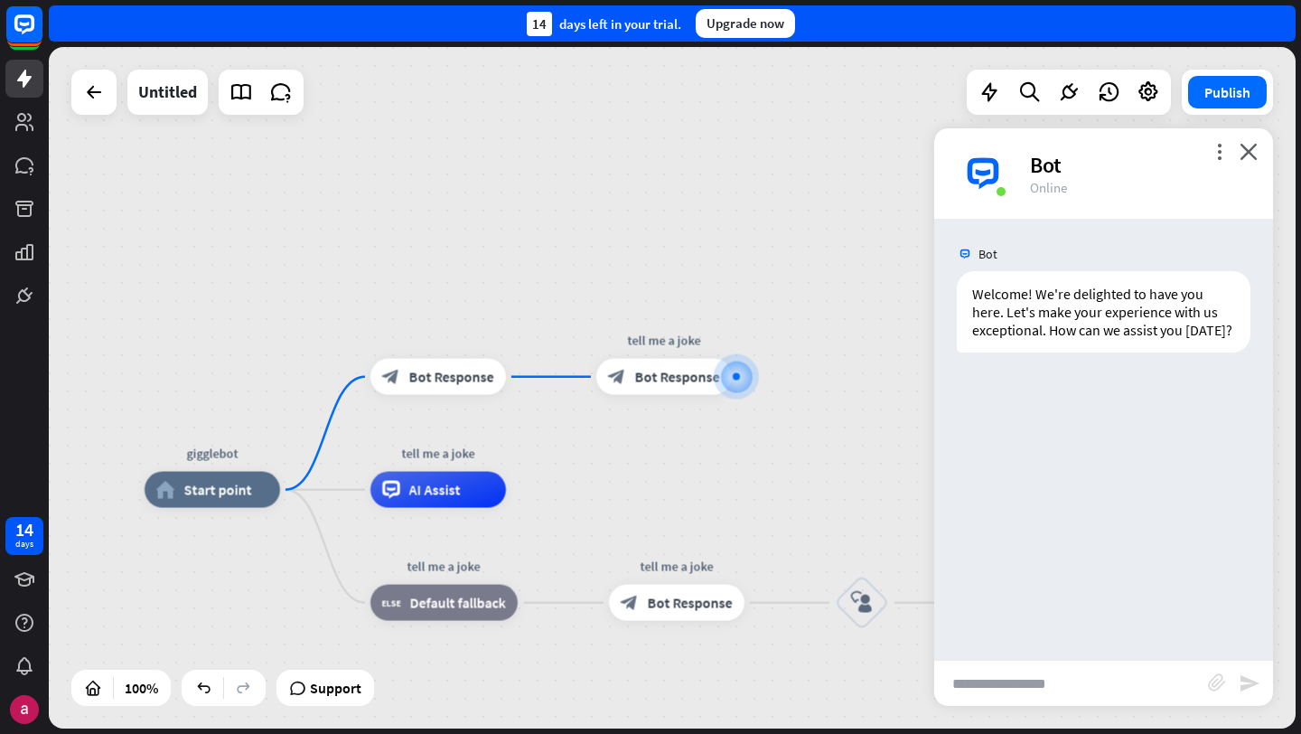
click at [1002, 687] on input "text" at bounding box center [1071, 682] width 274 height 45
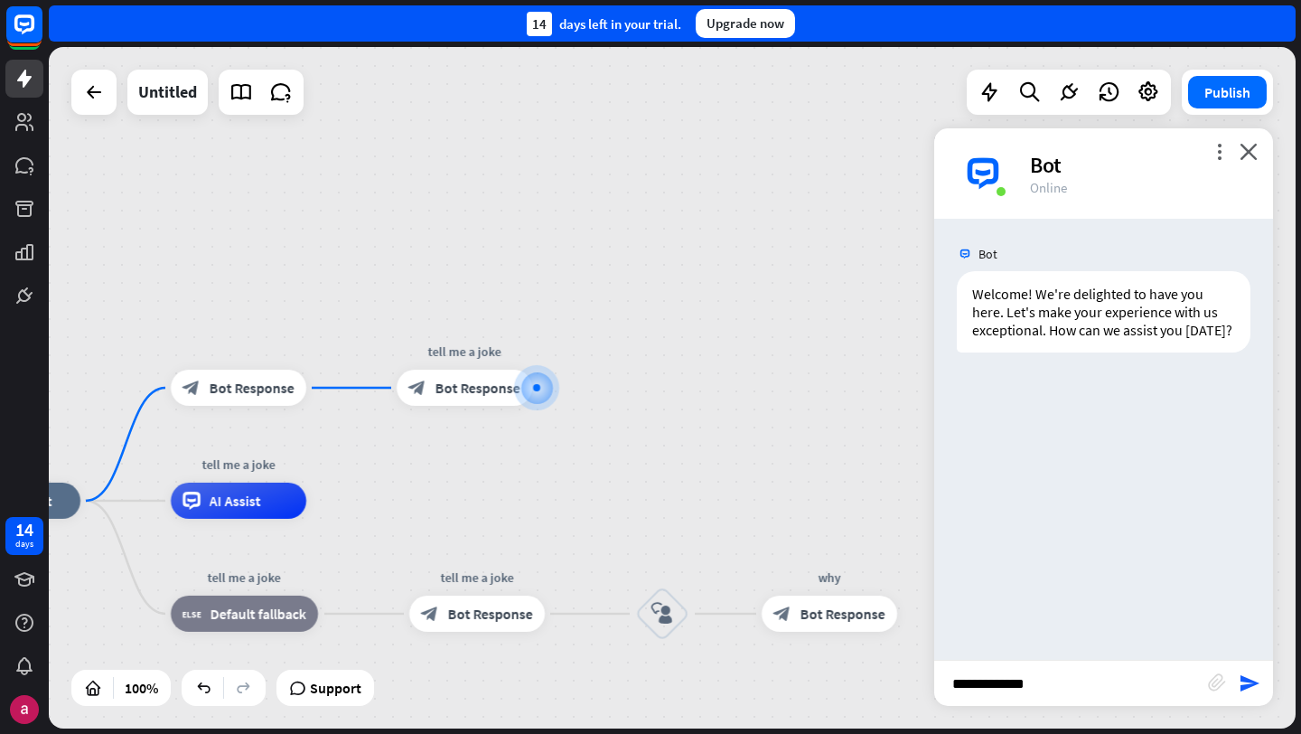
type input "**********"
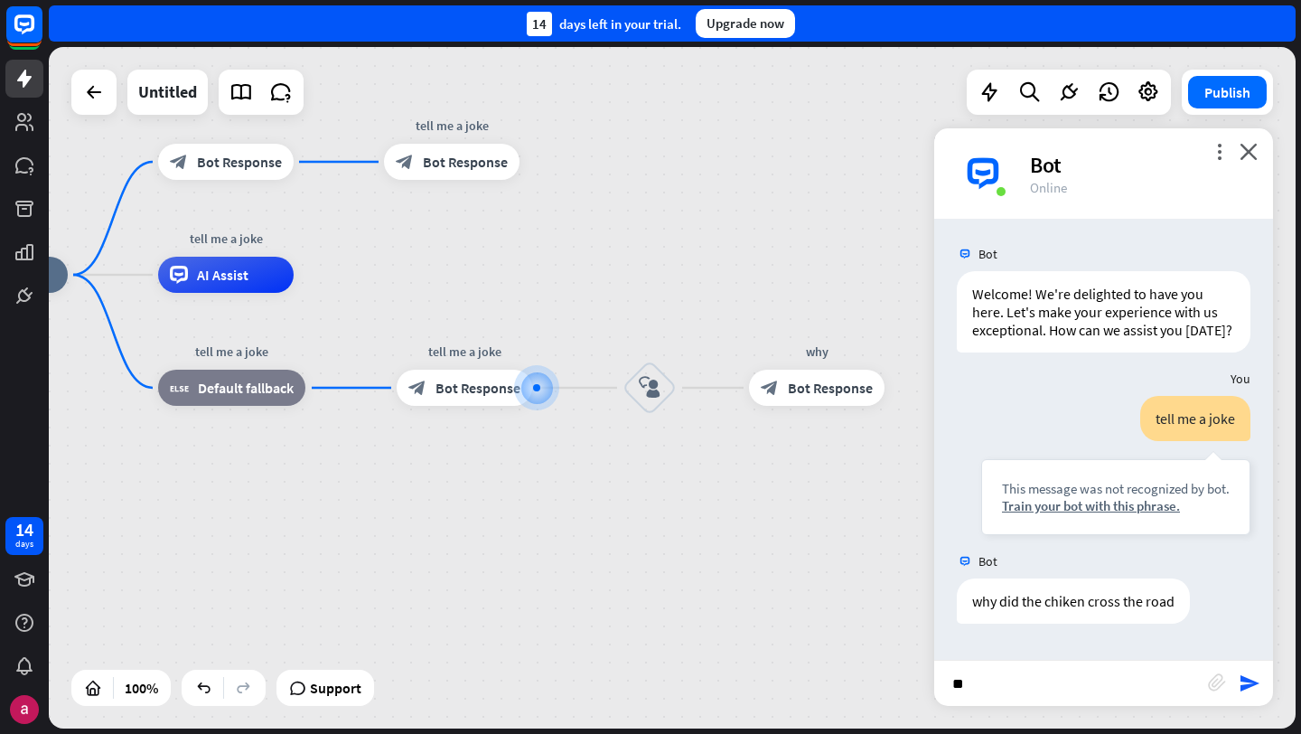
type input "*"
type input "***"
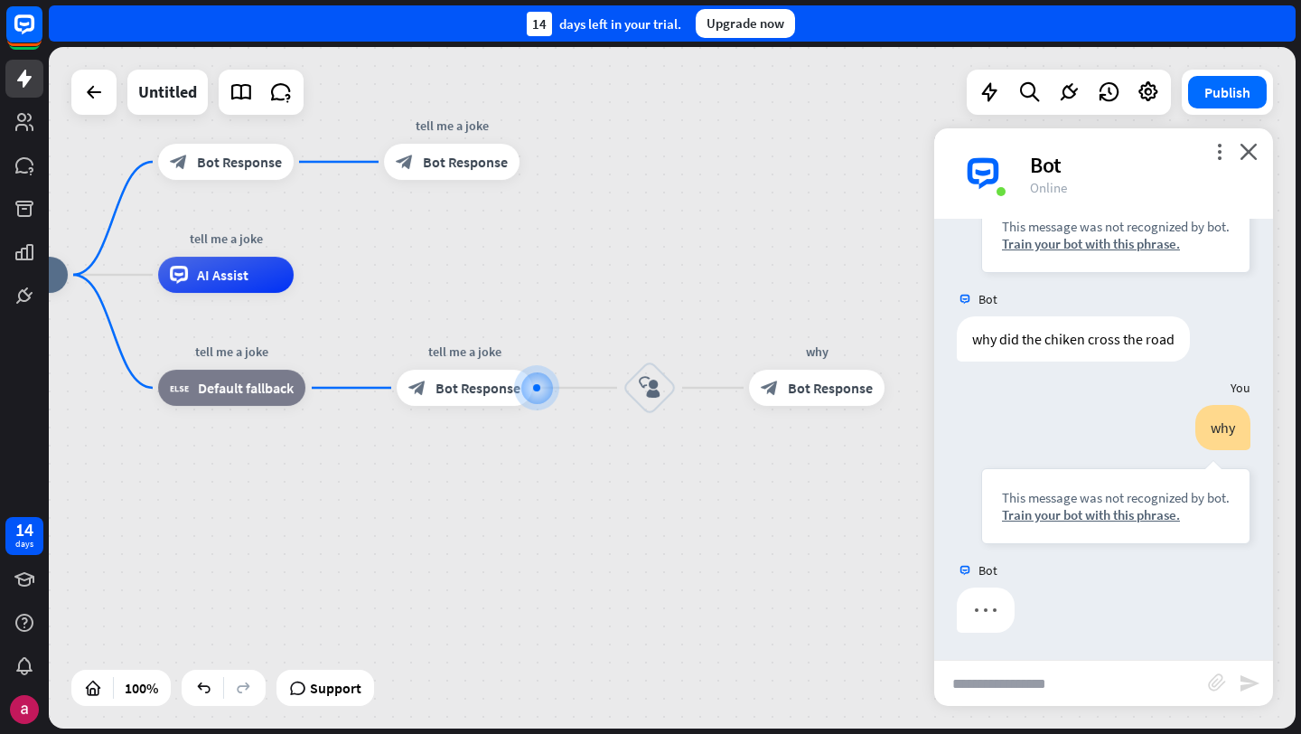
scroll to position [262, 0]
click at [657, 380] on icon "block_user_input" at bounding box center [650, 388] width 22 height 22
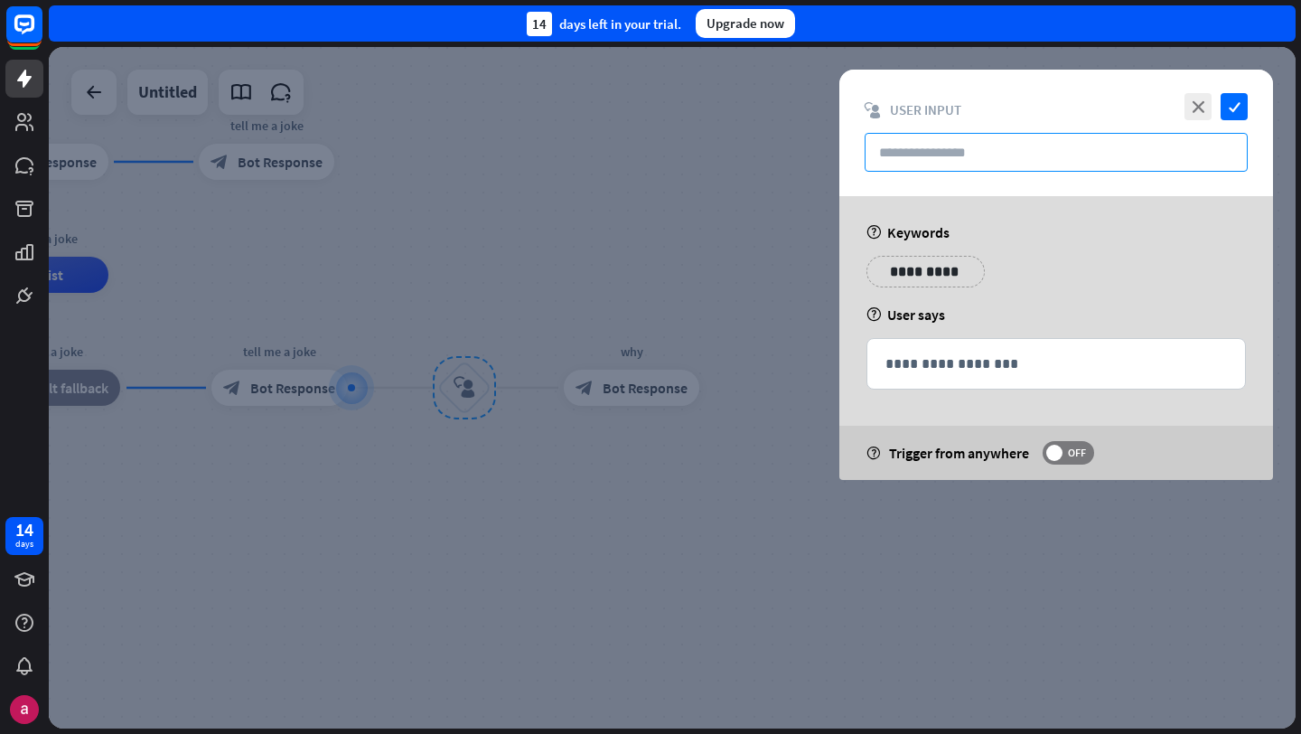
click at [1001, 152] on input "text" at bounding box center [1056, 152] width 383 height 39
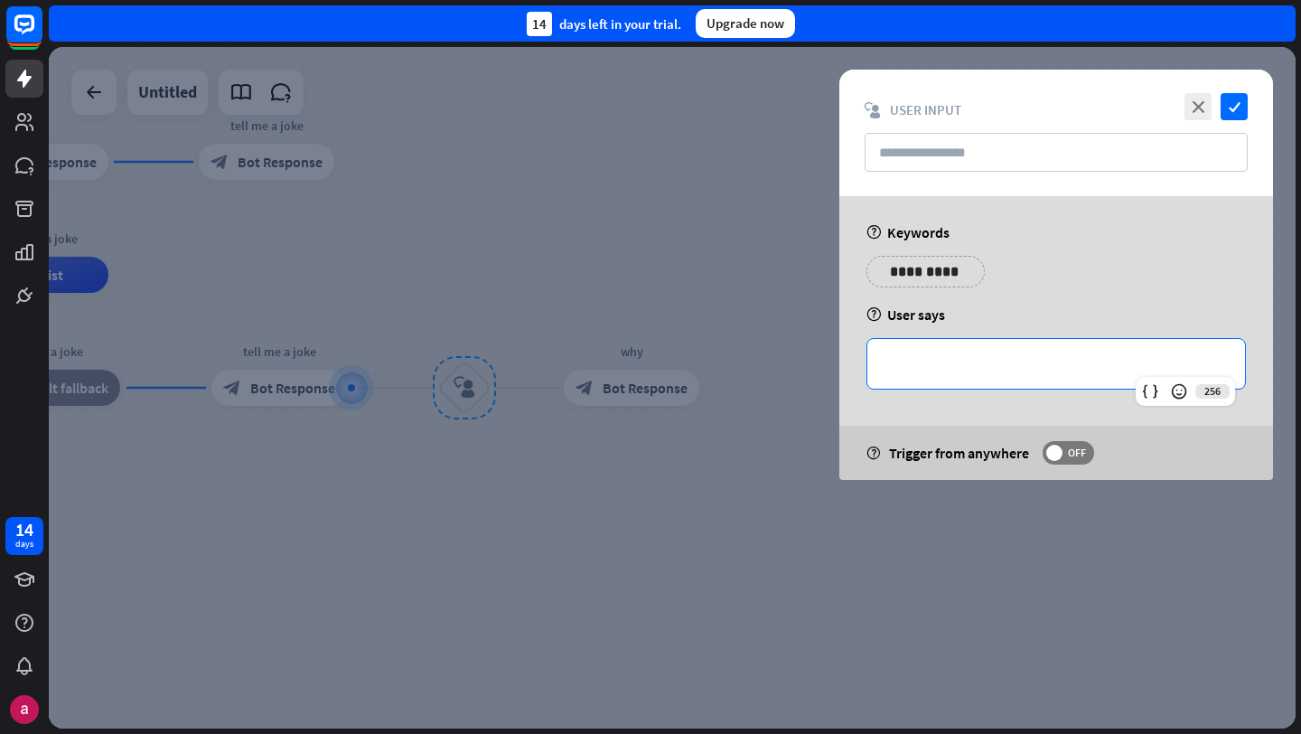
click at [999, 357] on p "**********" at bounding box center [1056, 363] width 342 height 23
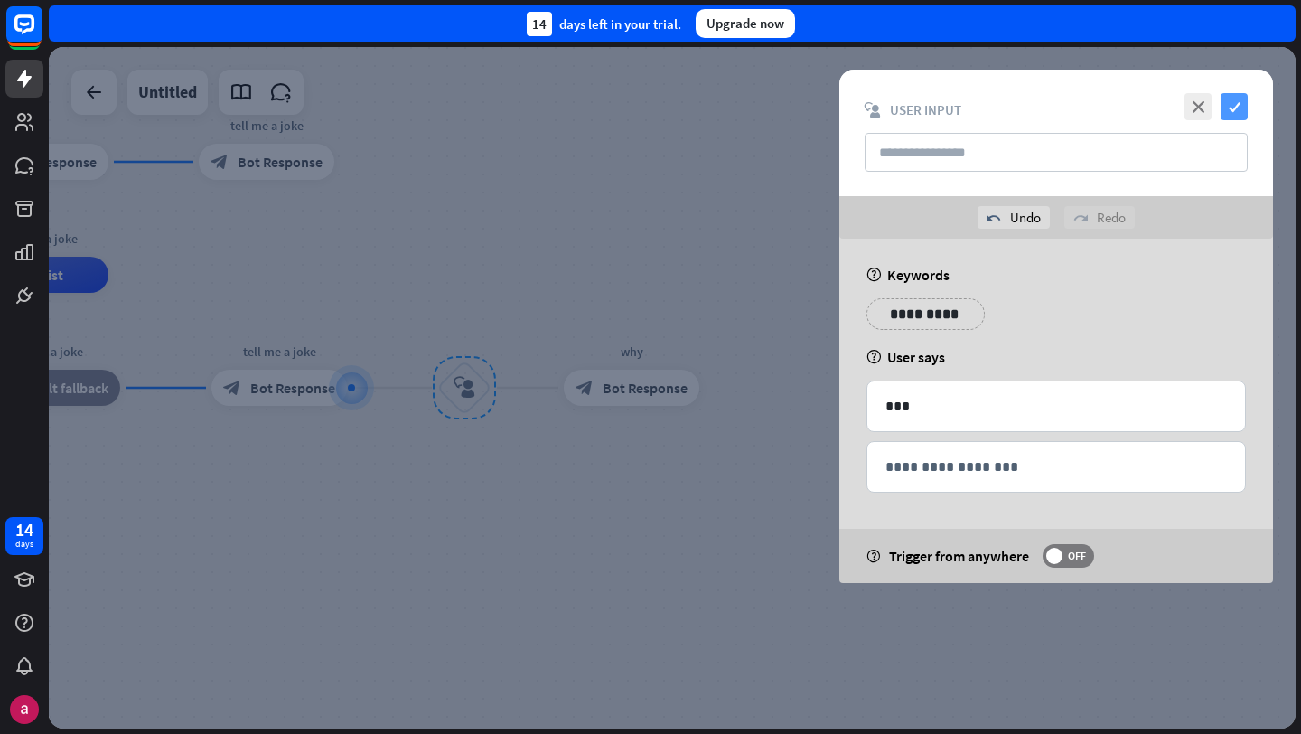
click at [1237, 108] on icon "check" at bounding box center [1234, 106] width 27 height 27
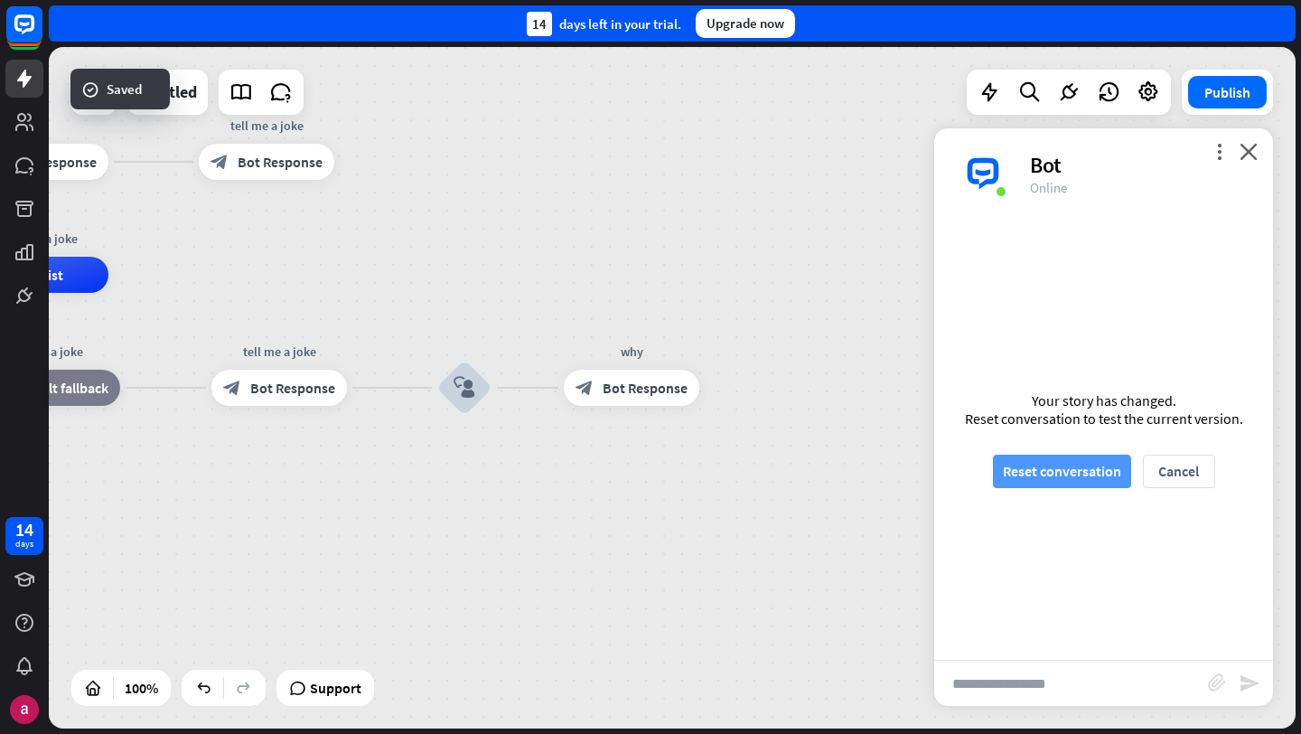
click at [1087, 462] on button "Reset conversation" at bounding box center [1062, 470] width 138 height 33
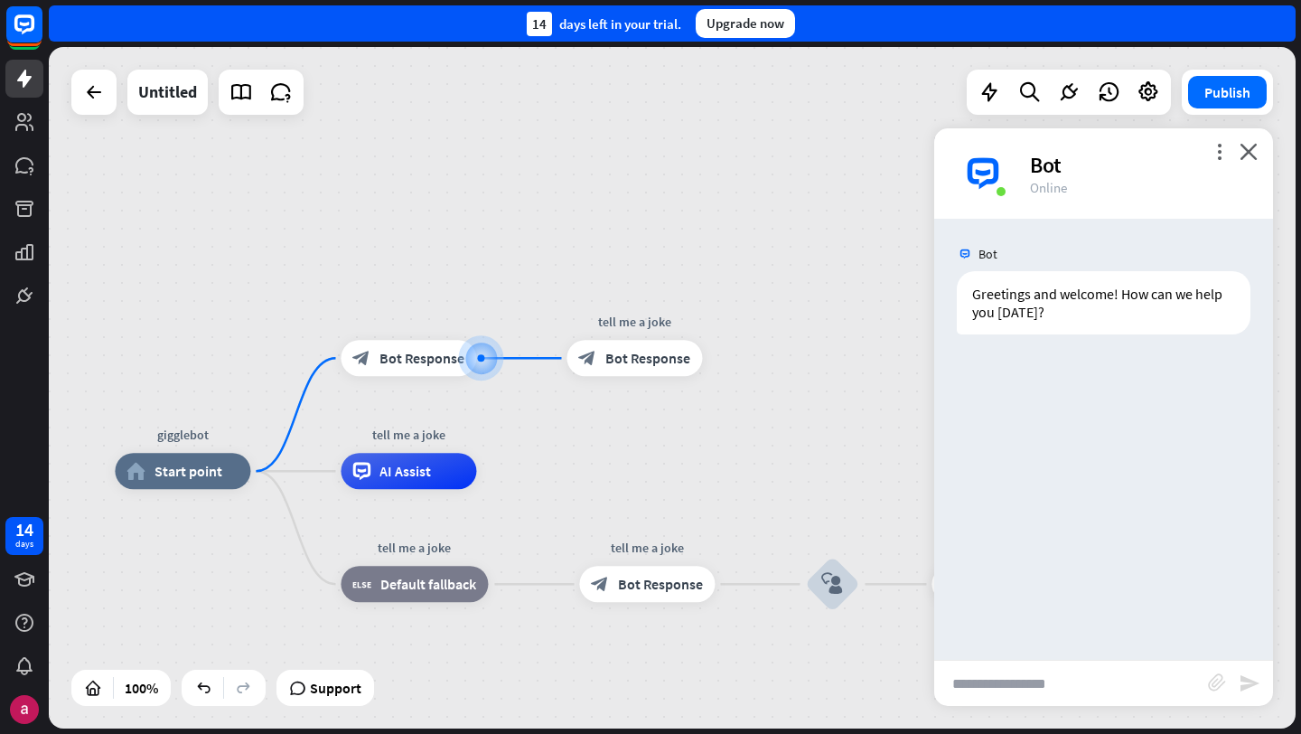
click at [990, 674] on input "text" at bounding box center [1071, 682] width 274 height 45
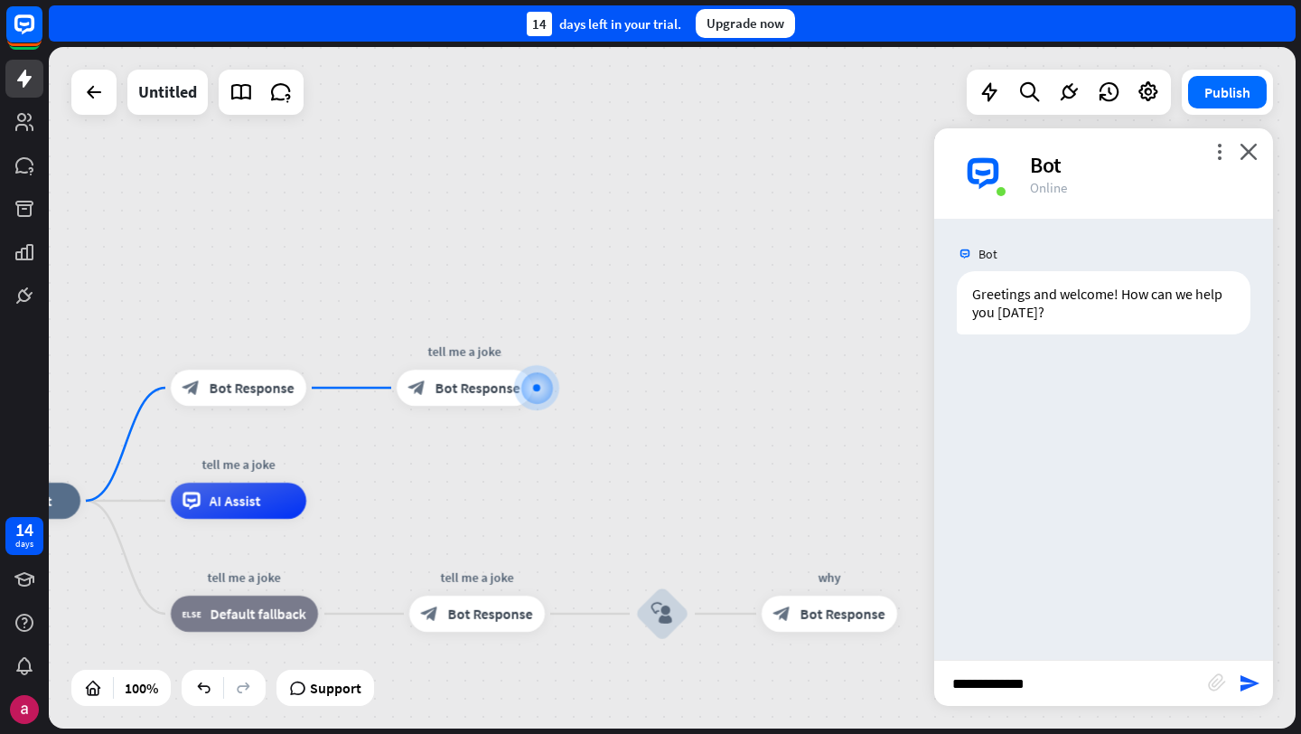
type input "**********"
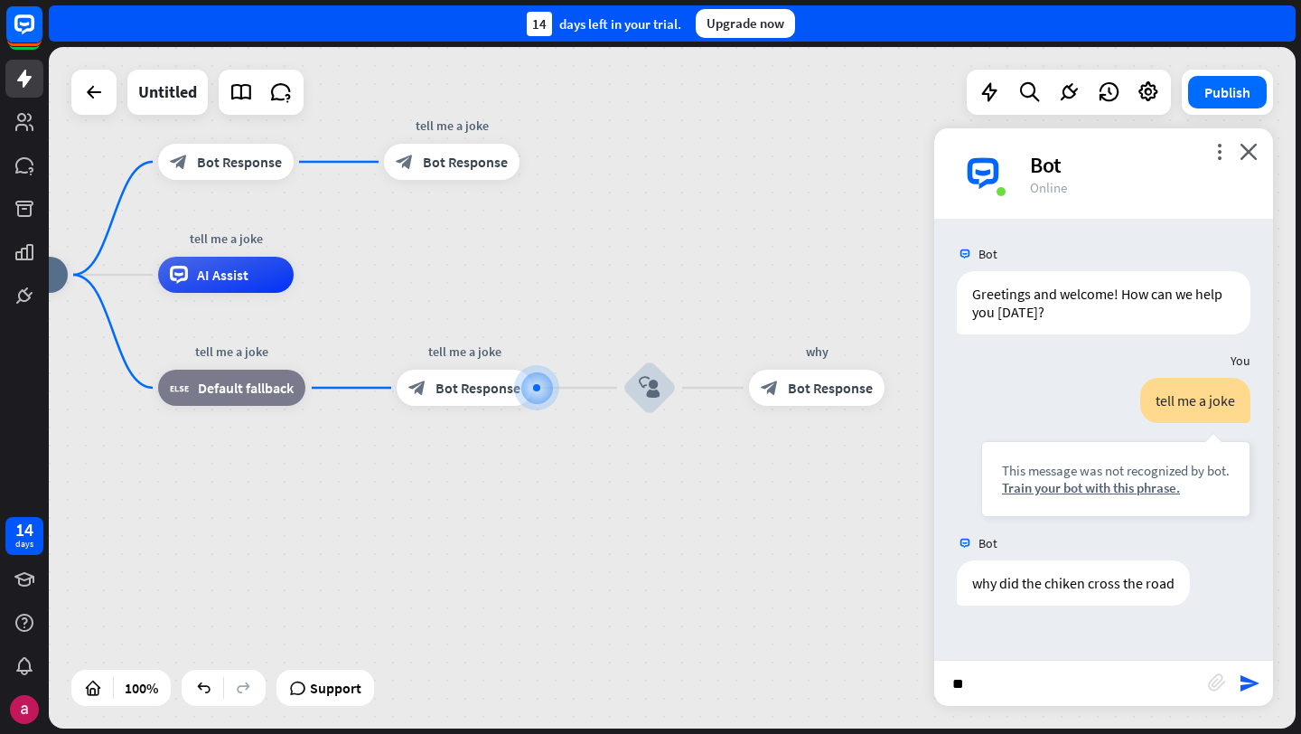
type input "*"
